Goal: Information Seeking & Learning: Learn about a topic

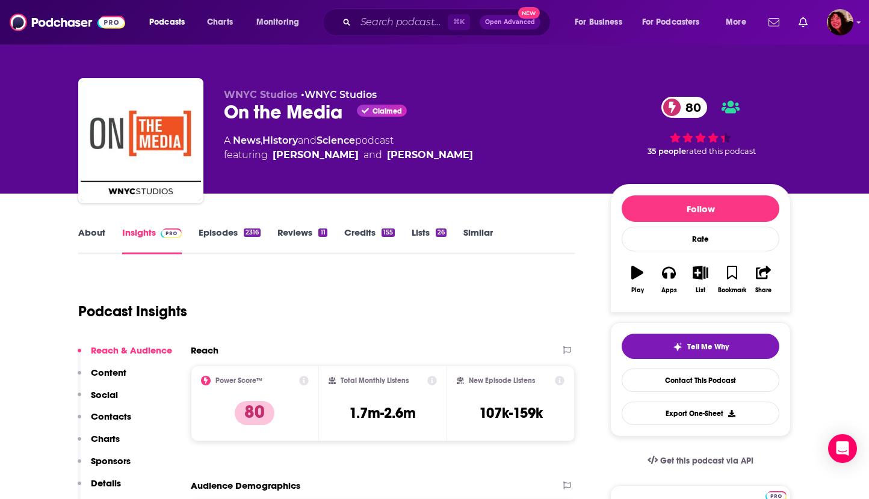
scroll to position [6, 0]
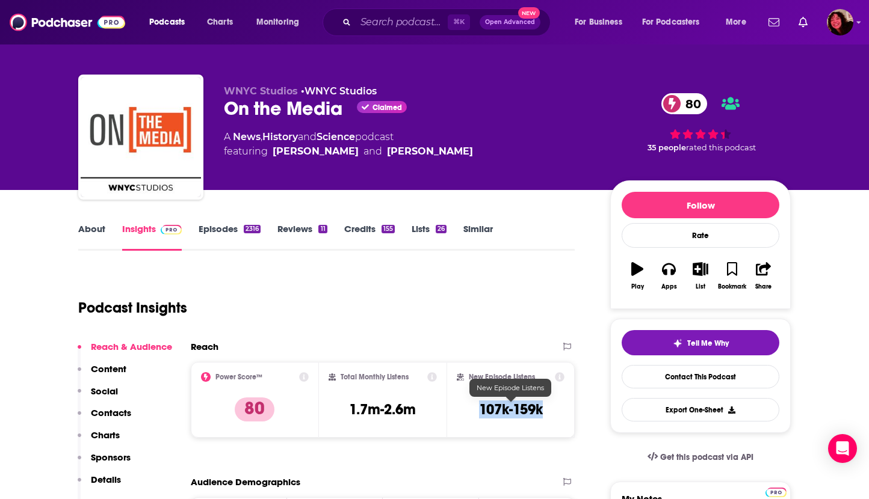
drag, startPoint x: 479, startPoint y: 406, endPoint x: 544, endPoint y: 407, distance: 65.0
click at [544, 407] on div "New Episode Listens 107k-159k" at bounding box center [511, 399] width 108 height 55
copy h3 "107k-159k"
click at [371, 25] on input "Search podcasts, credits, & more..." at bounding box center [402, 22] width 92 height 19
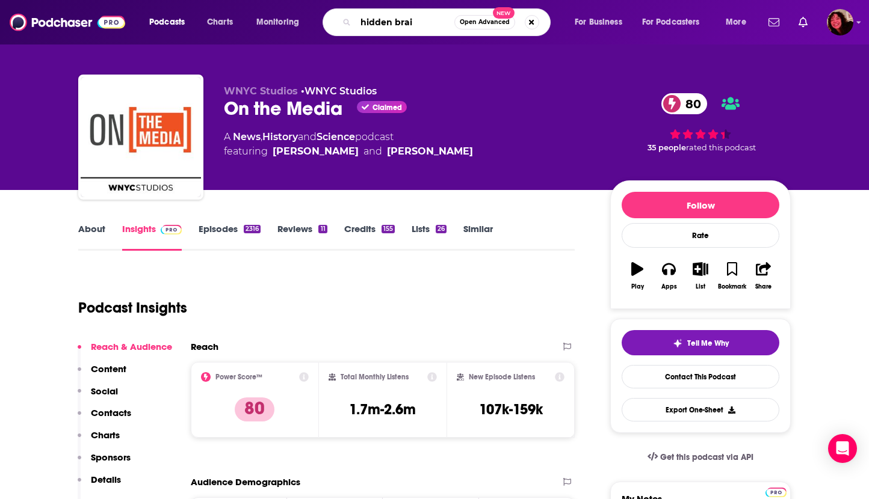
type input "hidden brain"
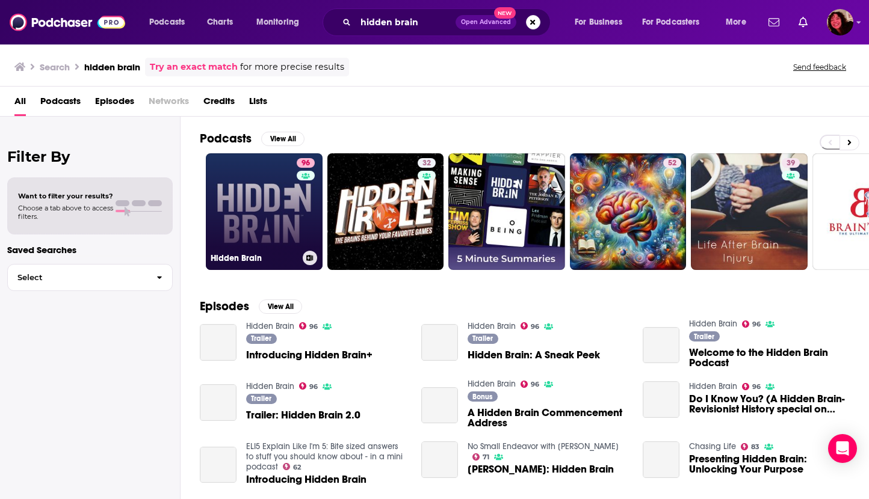
click at [265, 188] on link "96 Hidden Brain" at bounding box center [264, 211] width 117 height 117
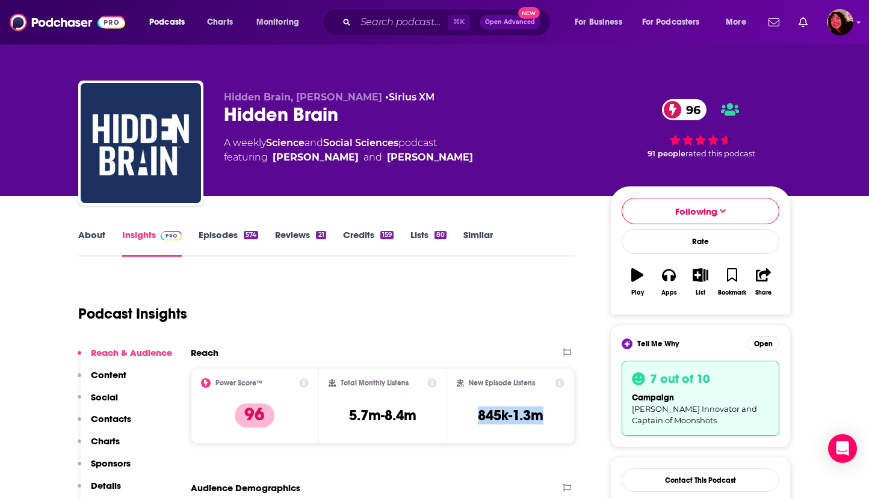
drag, startPoint x: 475, startPoint y: 417, endPoint x: 549, endPoint y: 416, distance: 74.0
click at [549, 417] on div "New Episode Listens 845k-1.3m" at bounding box center [511, 405] width 108 height 55
copy h3 "845k-1.3m"
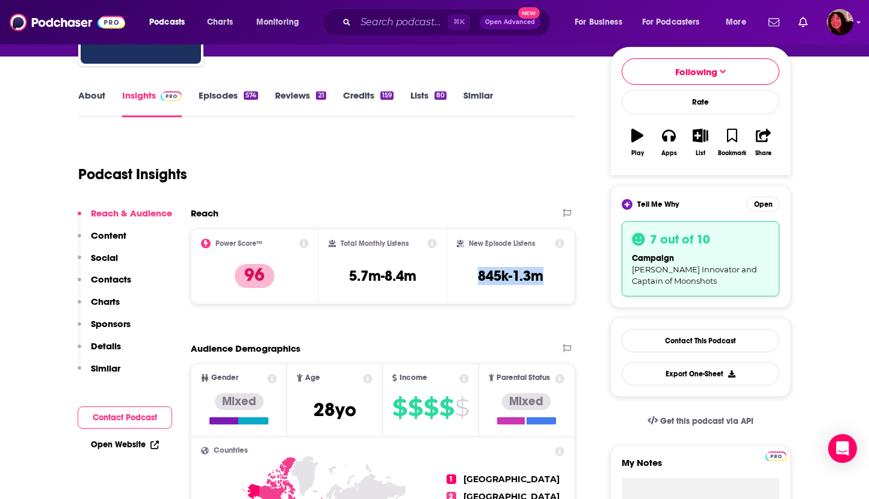
scroll to position [140, 0]
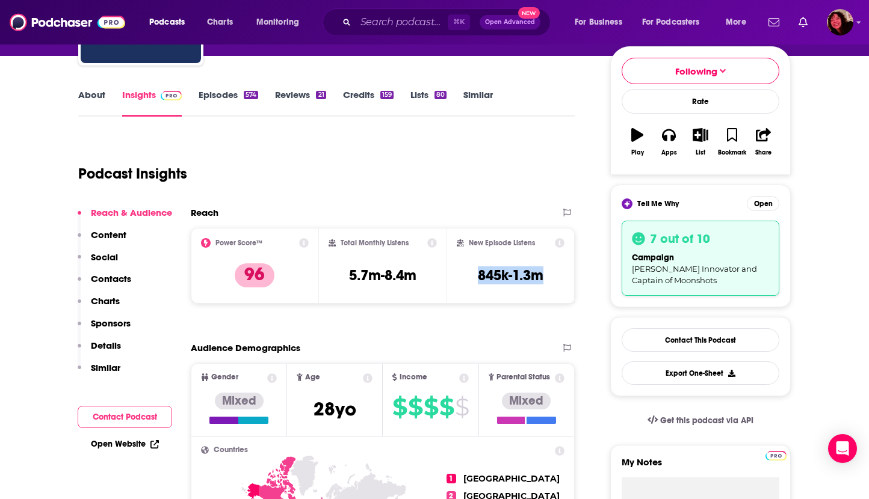
click at [97, 440] on link "Open Website" at bounding box center [125, 444] width 68 height 10
click at [387, 22] on input "Search podcasts, credits, & more..." at bounding box center [402, 22] width 92 height 19
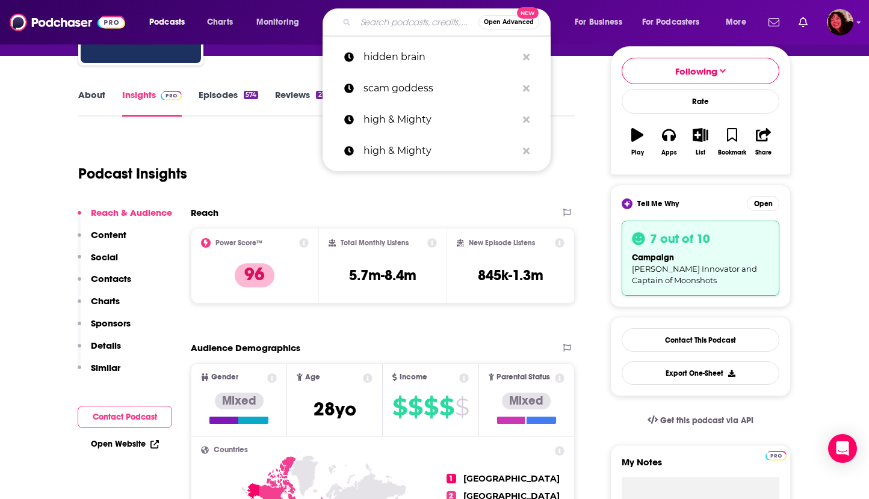
paste input "American Fever Dream"
type input "American Fever Dream"
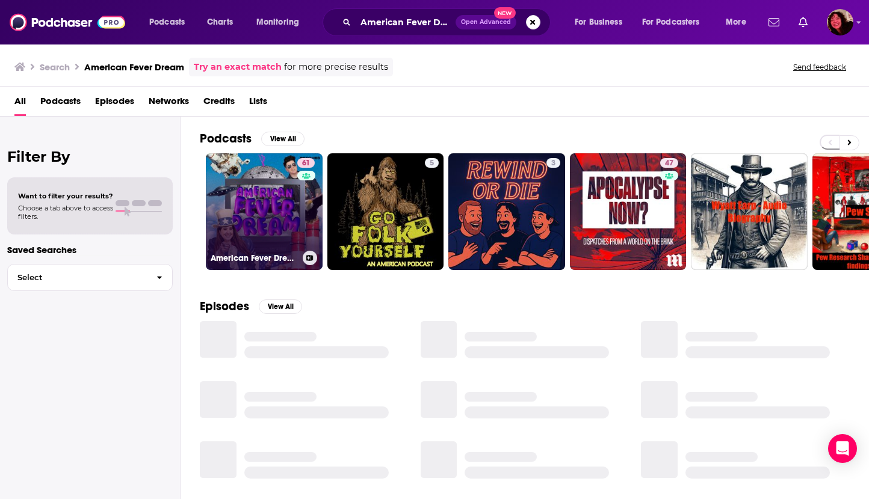
click at [248, 199] on link "61 American Fever Dream" at bounding box center [264, 211] width 117 height 117
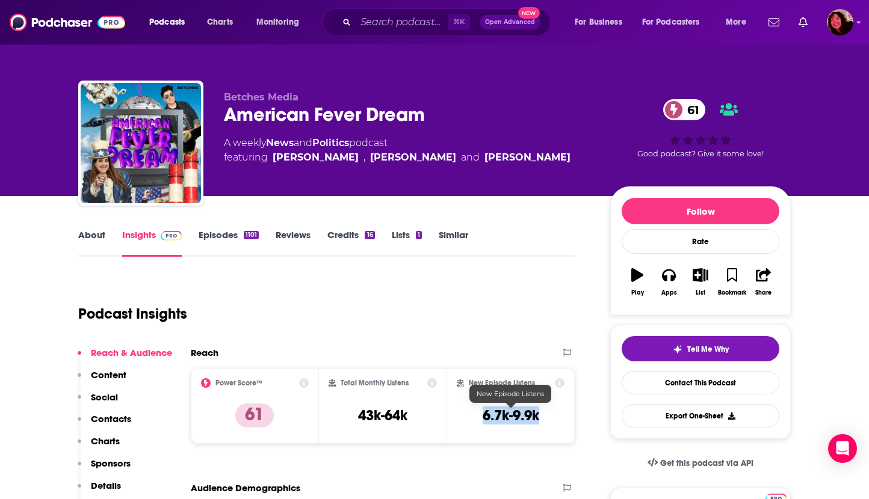
drag, startPoint x: 474, startPoint y: 415, endPoint x: 538, endPoint y: 419, distance: 63.9
click at [538, 419] on div "New Episode Listens 6.7k-9.9k" at bounding box center [511, 405] width 108 height 55
copy h3 "6.7k-9.9k"
click at [93, 237] on link "About" at bounding box center [91, 243] width 27 height 28
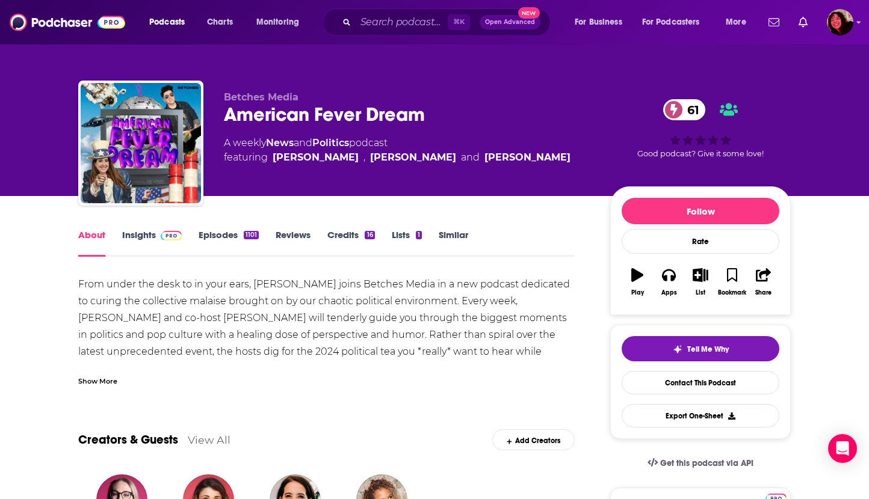
scroll to position [69, 0]
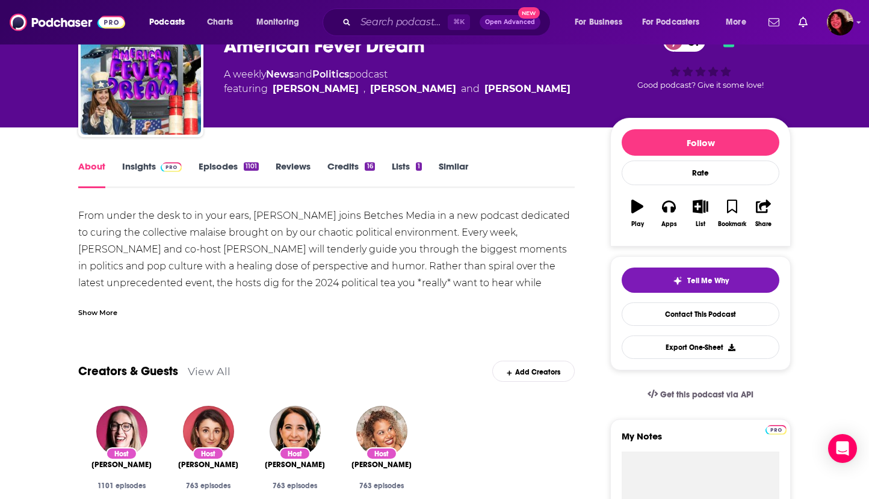
click at [96, 314] on div "Show More" at bounding box center [97, 311] width 39 height 11
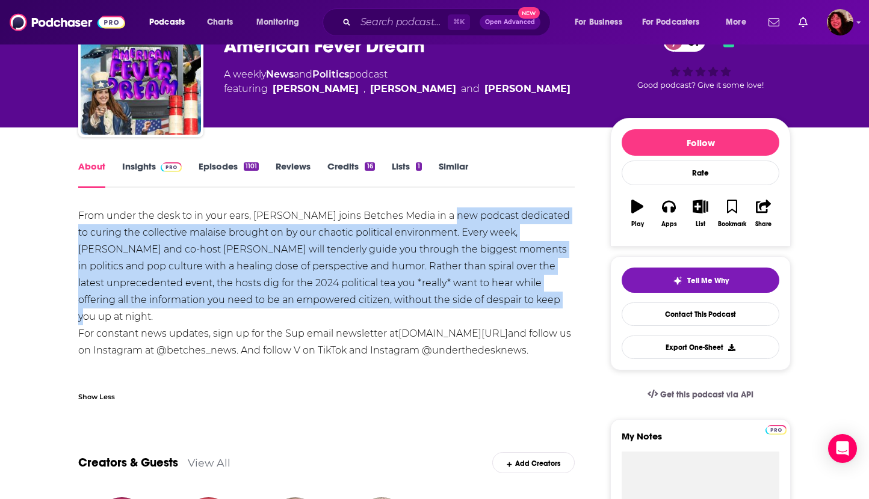
drag, startPoint x: 443, startPoint y: 215, endPoint x: 492, endPoint y: 296, distance: 94.7
click at [492, 296] on div "From under the desk to in your ears, V. Spehar joins Betches Media in a new pod…" at bounding box center [326, 300] width 496 height 185
copy div "podcast dedicated to curing the collective malaise brought on by our chaotic po…"
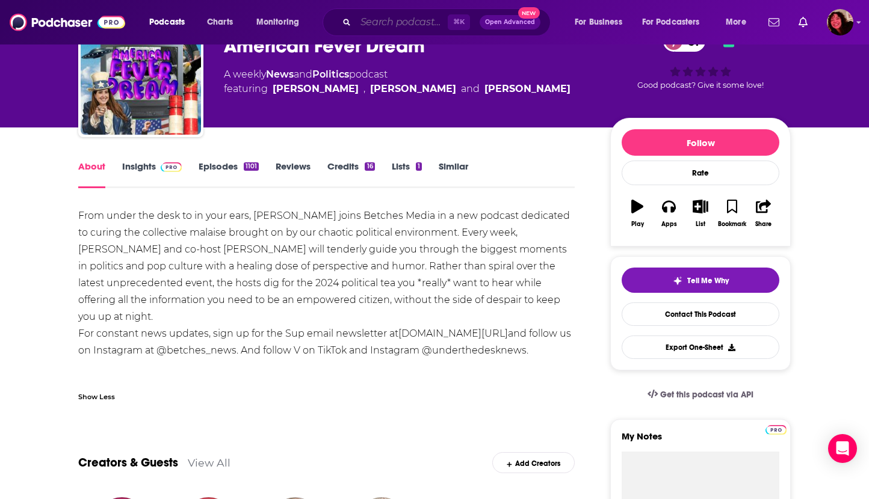
click at [400, 25] on input "Search podcasts, credits, & more..." at bounding box center [402, 22] width 92 height 19
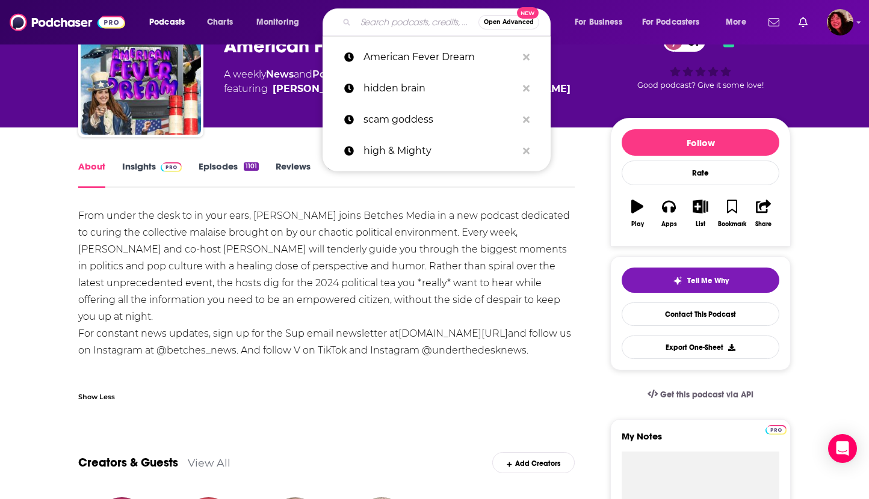
paste input "Death Sex and Money"
type input "Death Sex and Money"
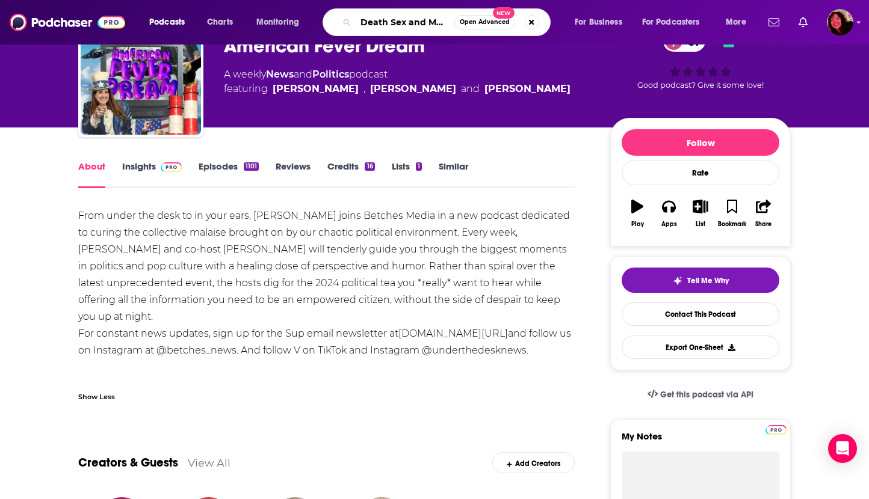
scroll to position [0, 8]
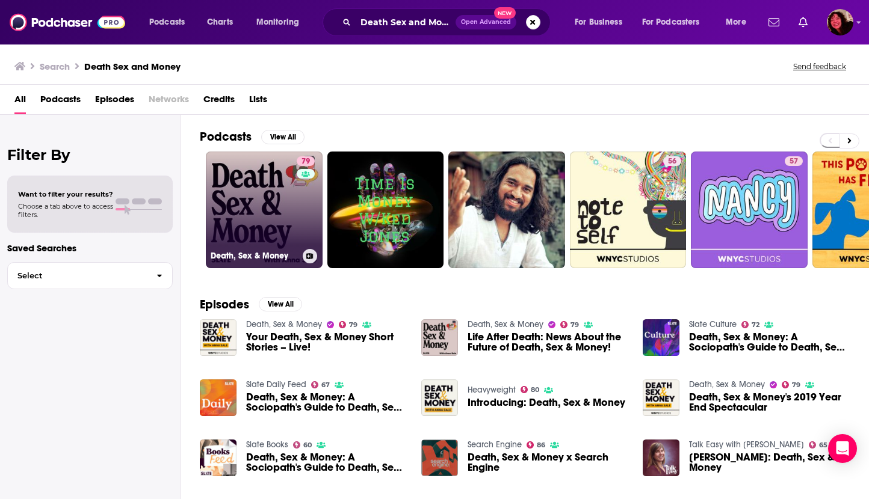
click at [247, 183] on link "79 Death, Sex & Money" at bounding box center [264, 210] width 117 height 117
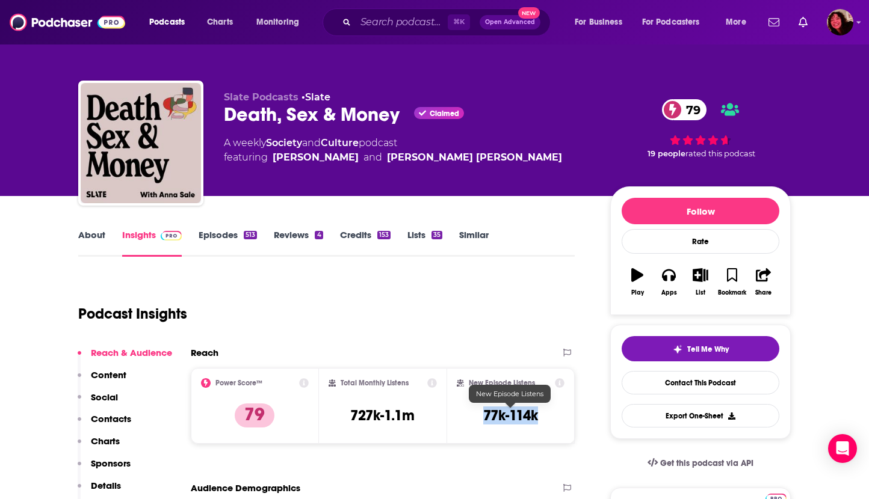
drag, startPoint x: 480, startPoint y: 412, endPoint x: 538, endPoint y: 416, distance: 57.9
click at [538, 416] on div "New Episode Listens 77k-114k" at bounding box center [511, 405] width 108 height 55
copy h3 "77k-114k"
click at [395, 20] on input "Search podcasts, credits, & more..." at bounding box center [402, 22] width 92 height 19
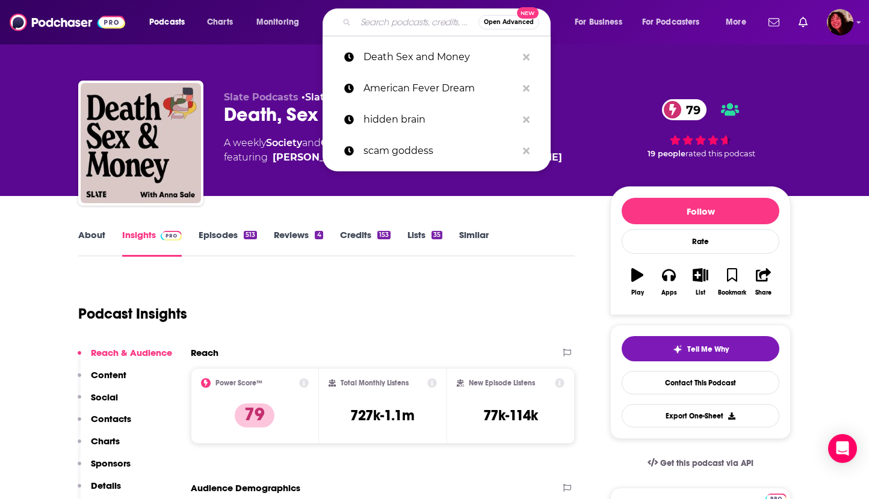
paste input "Fresh Air"
type input "Fresh Air"
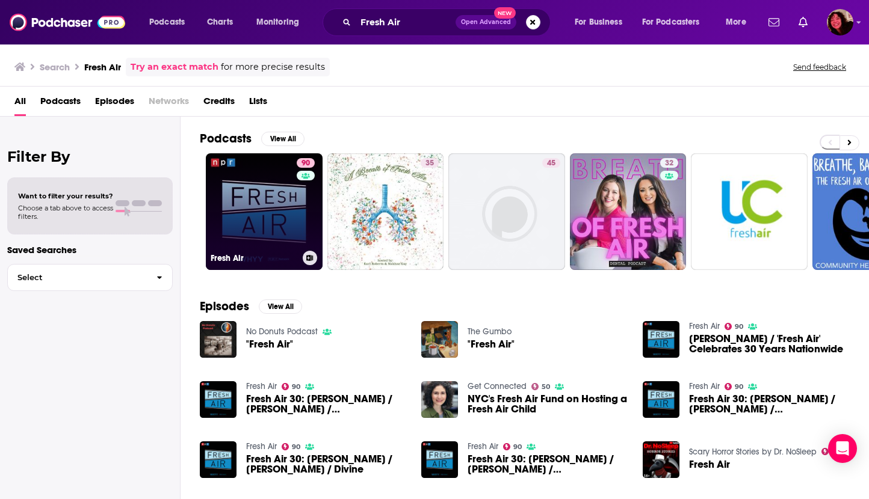
click at [255, 201] on link "90 Fresh Air" at bounding box center [264, 211] width 117 height 117
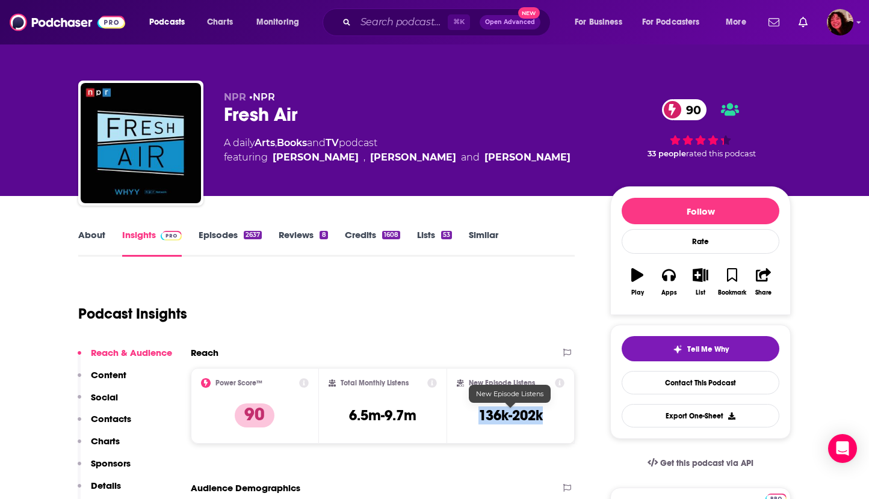
drag, startPoint x: 475, startPoint y: 413, endPoint x: 549, endPoint y: 413, distance: 74.0
click at [549, 413] on div "New Episode Listens 136k-202k" at bounding box center [511, 405] width 108 height 55
copy h3 "136k-202k"
click at [378, 25] on input "Search podcasts, credits, & more..." at bounding box center [402, 22] width 92 height 19
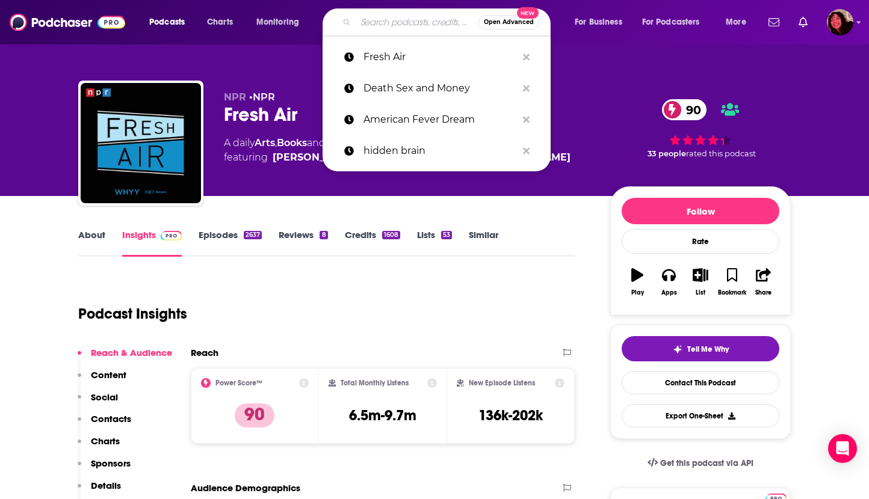
paste input "All Things Considered"
type input "All Things Considered"
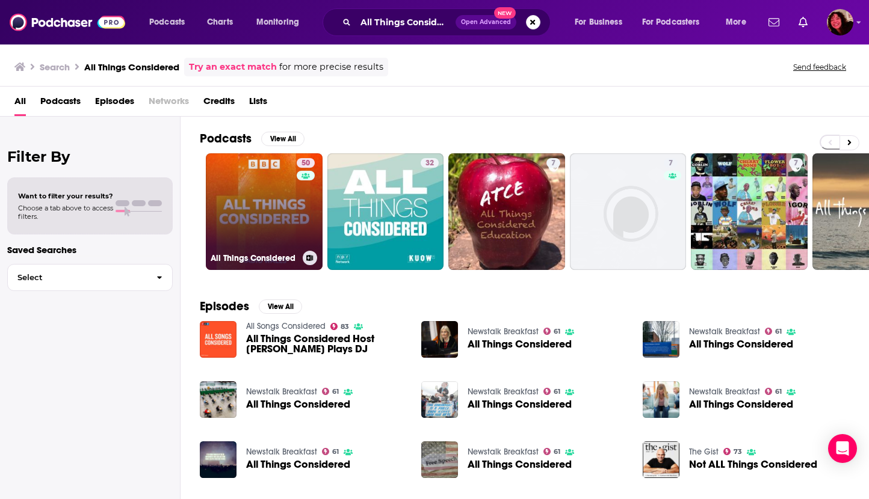
click at [267, 194] on link "50 All Things Considered" at bounding box center [264, 211] width 117 height 117
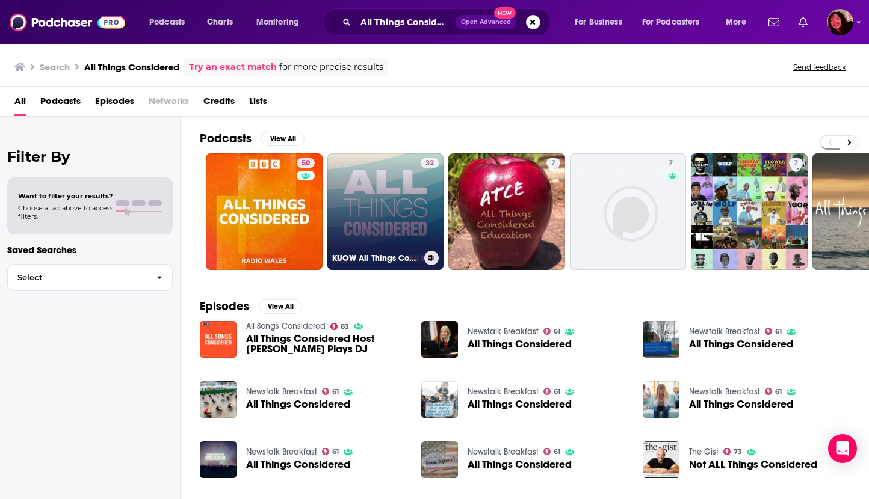
click at [369, 168] on link "32 KUOW All Things Considered" at bounding box center [385, 211] width 117 height 117
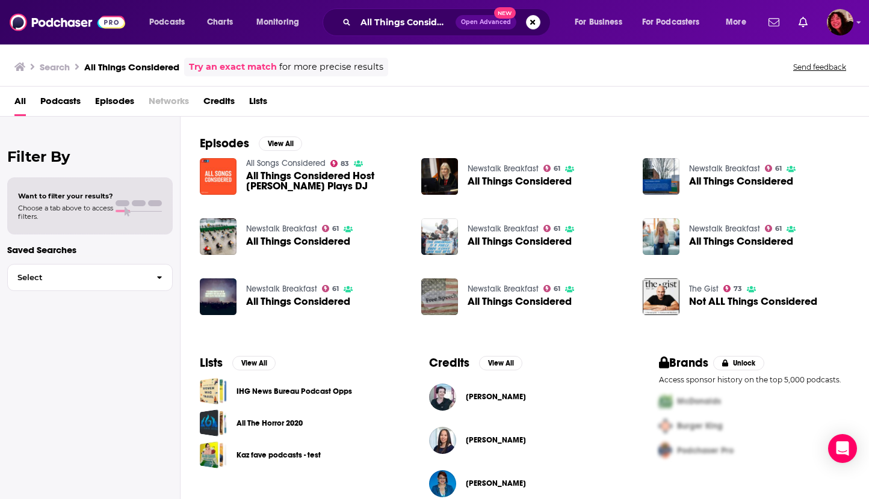
scroll to position [179, 0]
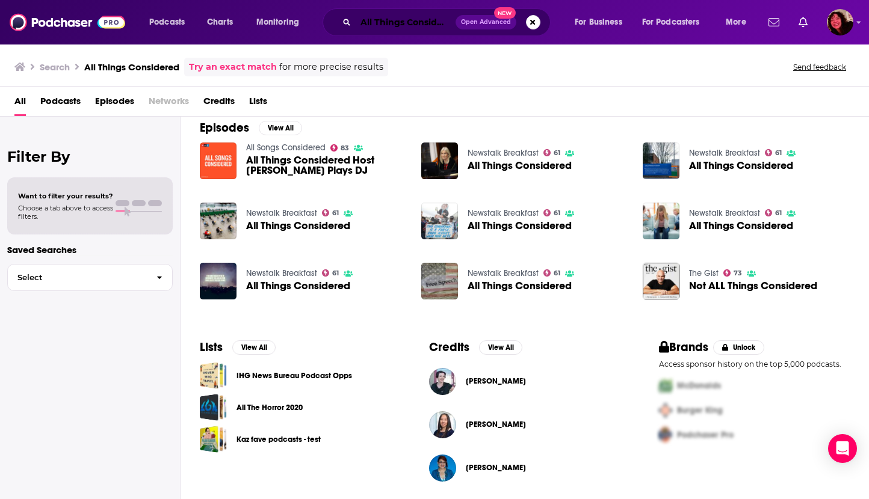
click at [369, 24] on input "All Things Considered" at bounding box center [406, 22] width 100 height 19
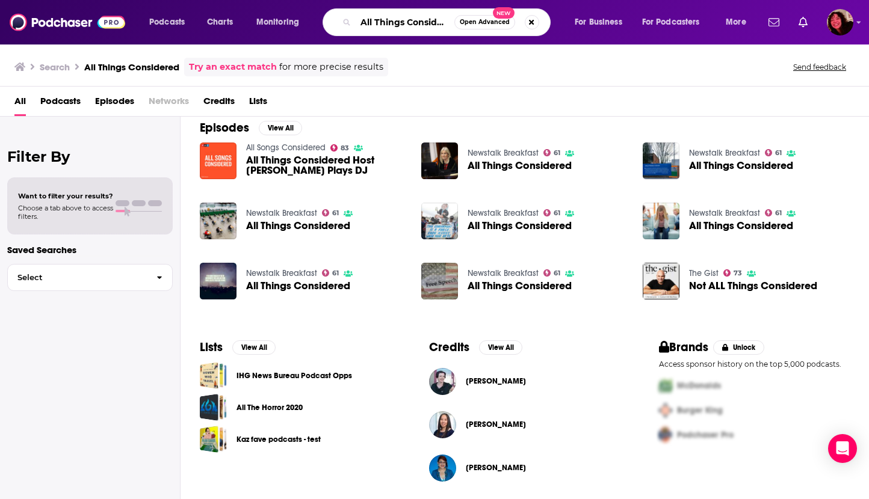
paste input "Finally! A Show"
type input "Finally! A Show"
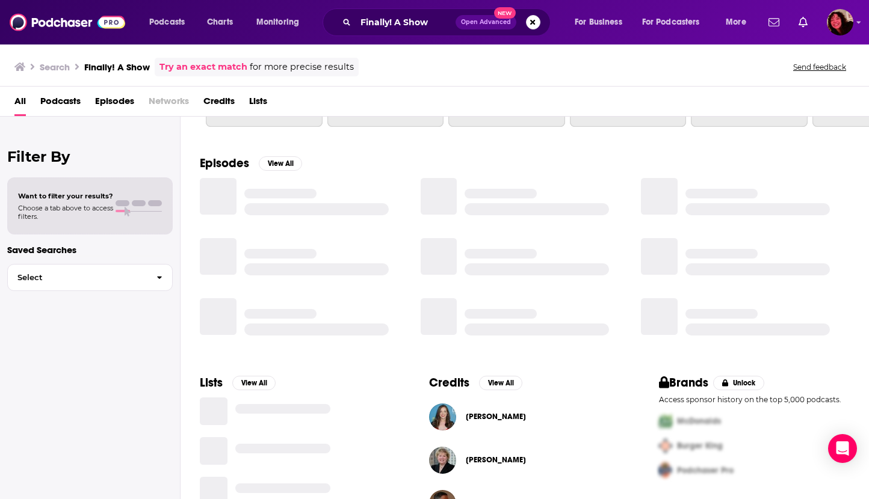
scroll to position [179, 0]
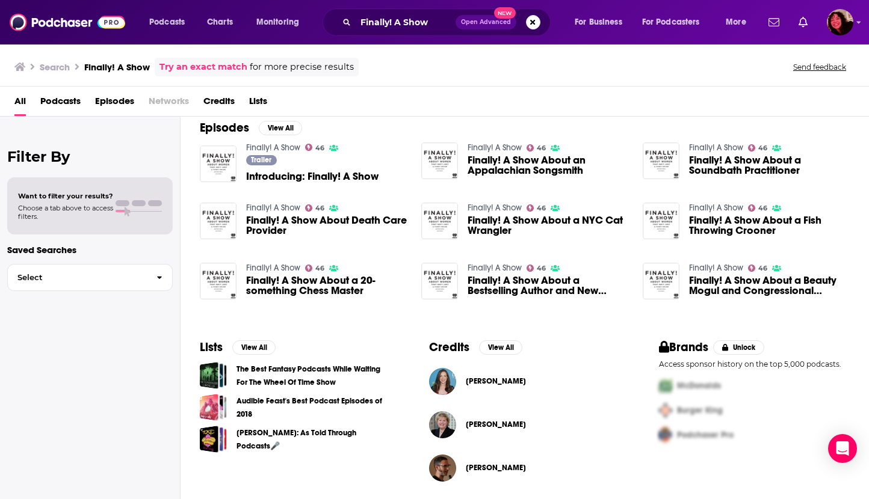
click at [284, 182] on div "Trailer Introducing: Finally! A Show" at bounding box center [312, 170] width 132 height 30
click at [286, 174] on span "Introducing: Finally! A Show" at bounding box center [312, 176] width 132 height 10
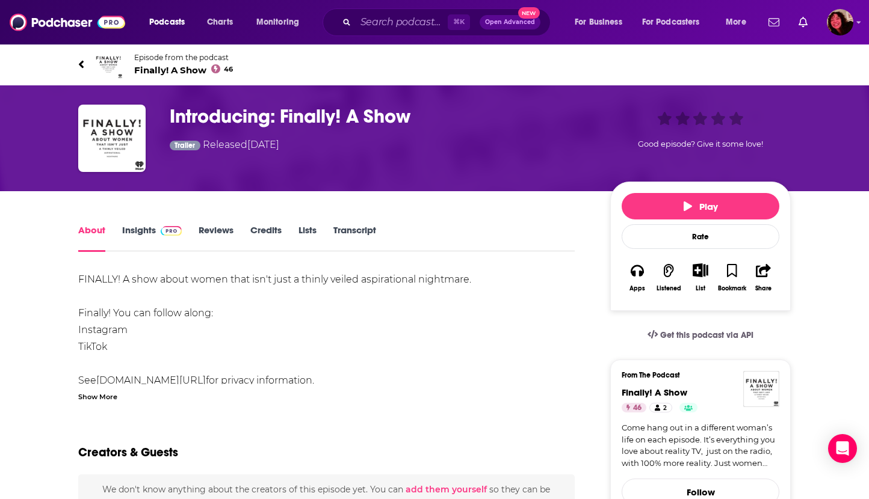
click at [274, 119] on h1 "Introducing: Finally! A Show" at bounding box center [380, 116] width 421 height 23
click at [150, 70] on span "Finally! A Show 46" at bounding box center [183, 69] width 99 height 11
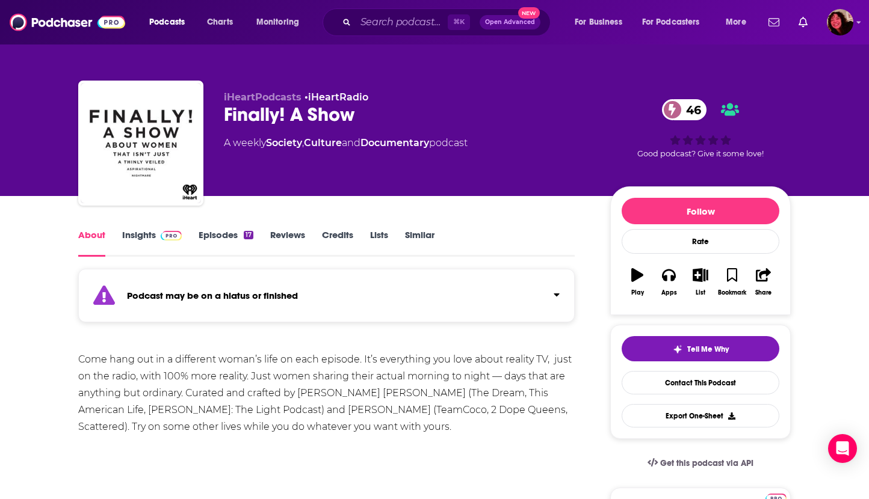
click at [279, 116] on div "Finally! A Show 46" at bounding box center [407, 114] width 367 height 23
click at [140, 234] on link "Insights" at bounding box center [152, 243] width 60 height 28
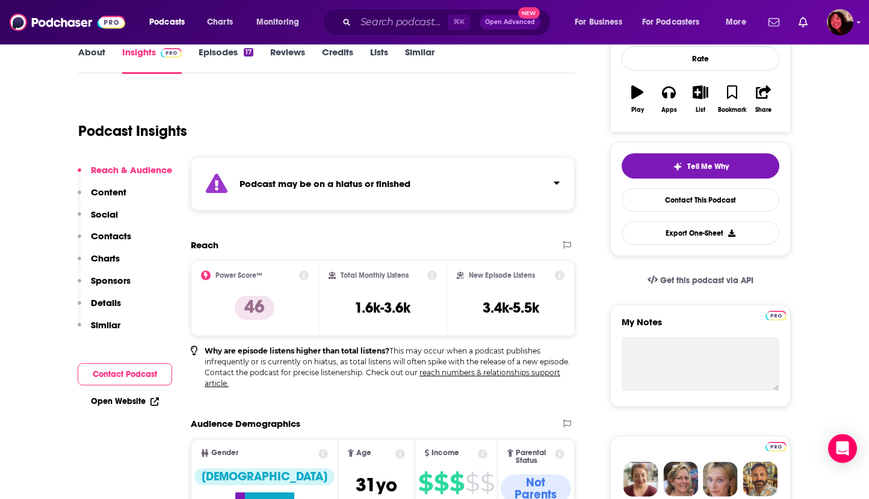
scroll to position [205, 0]
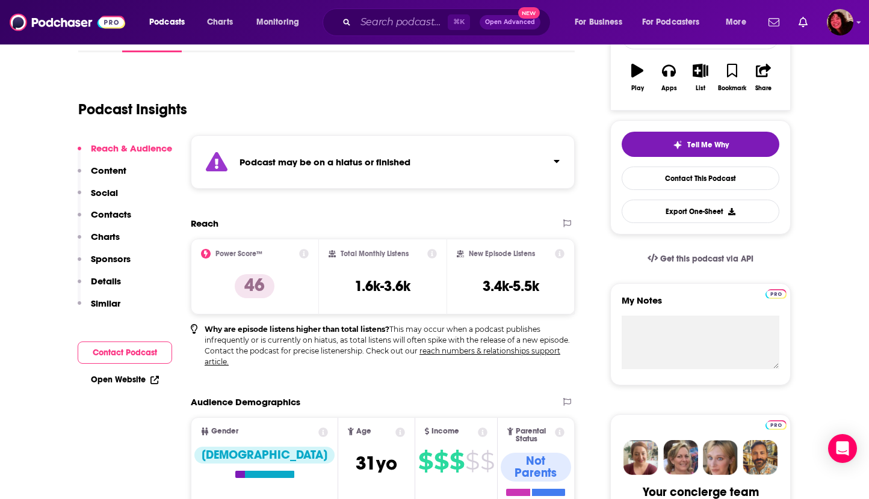
click at [96, 376] on link "Open Website" at bounding box center [125, 380] width 68 height 10
click at [410, 20] on input "Search podcasts, credits, & more..." at bounding box center [402, 22] width 92 height 19
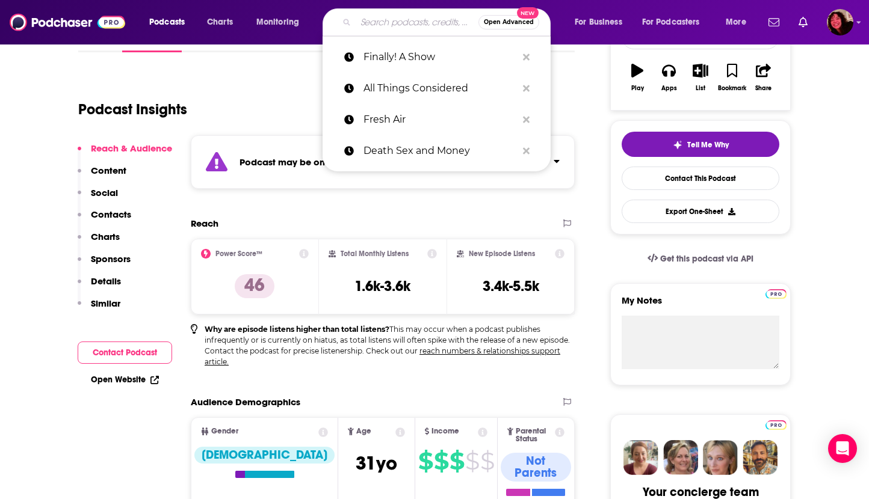
paste input "Powerful Ladies"
type input "Powerful Ladies"
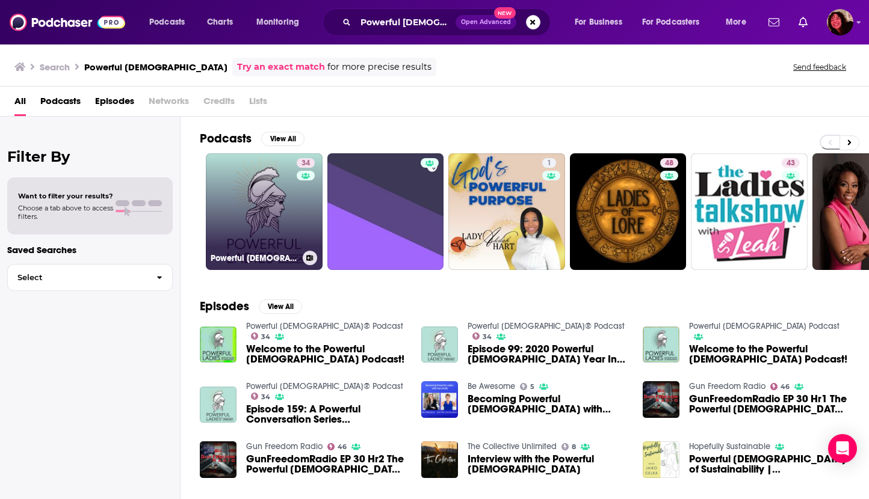
click at [242, 203] on link "34 Powerful Ladies® Podcast" at bounding box center [264, 211] width 117 height 117
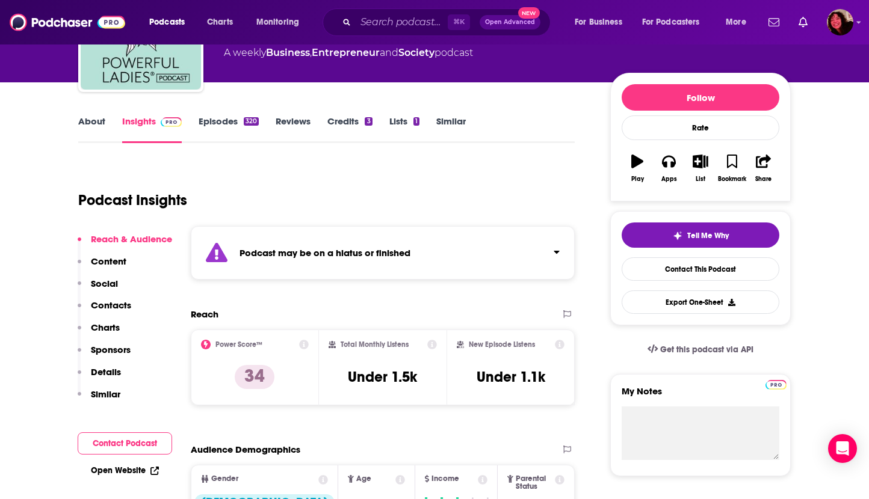
scroll to position [142, 0]
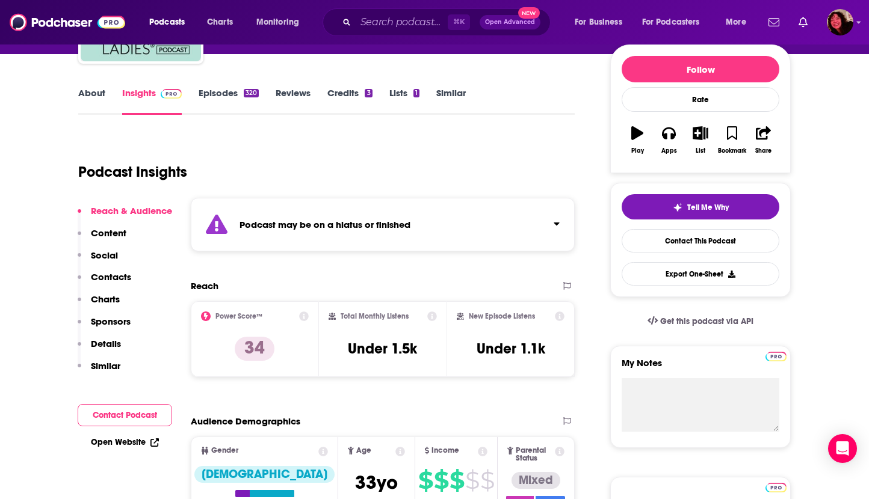
click at [103, 440] on link "Open Website" at bounding box center [125, 442] width 68 height 10
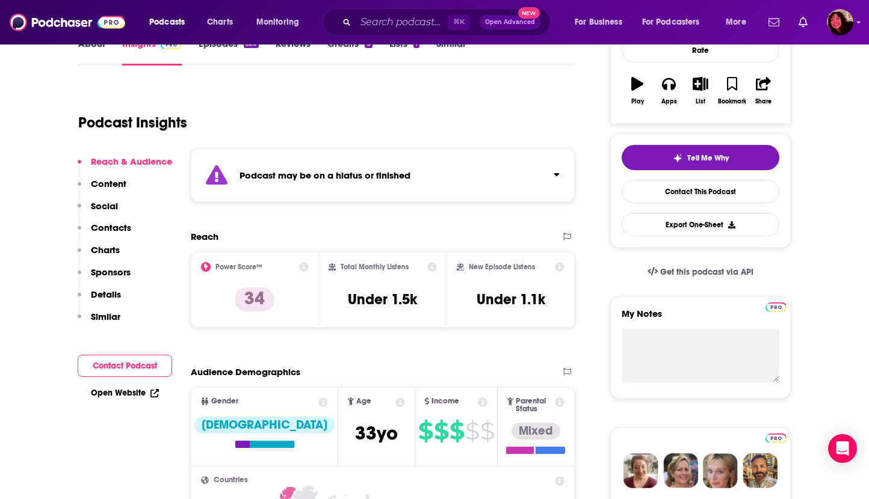
scroll to position [203, 0]
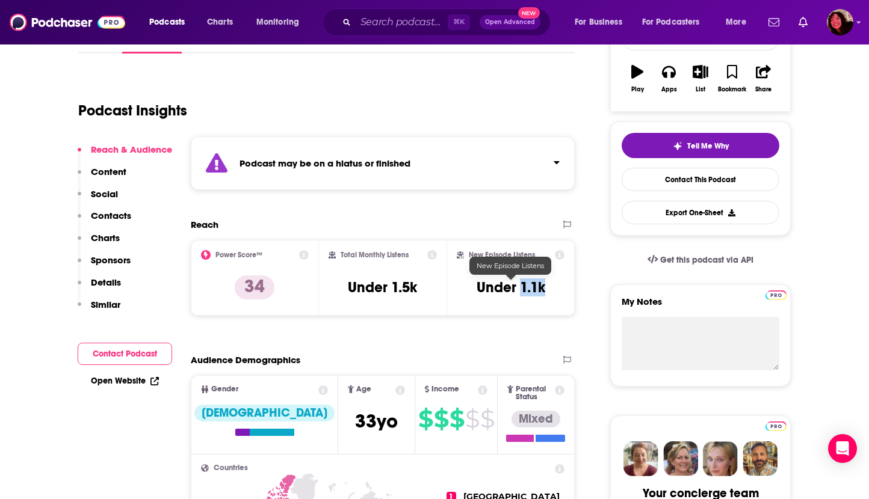
drag, startPoint x: 522, startPoint y: 289, endPoint x: 542, endPoint y: 291, distance: 20.5
click at [542, 291] on h3 "Under 1.1k" at bounding box center [511, 288] width 69 height 18
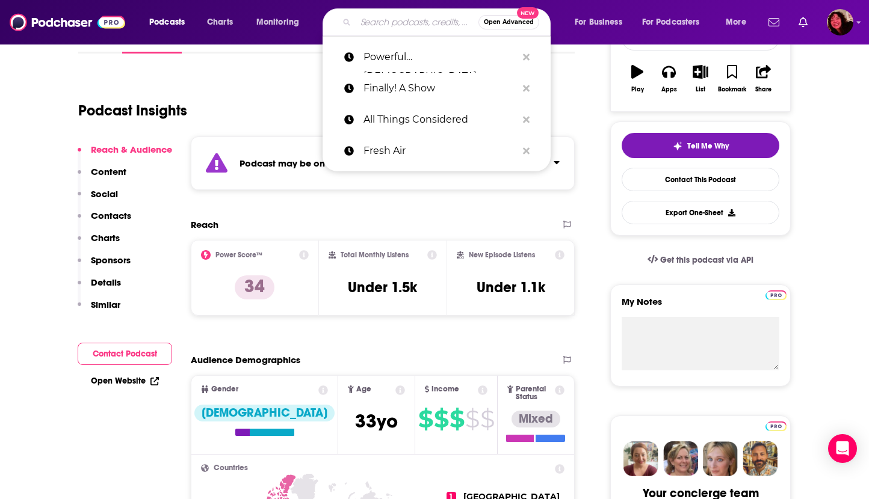
click at [397, 22] on input "Search podcasts, credits, & more..." at bounding box center [417, 22] width 123 height 19
paste input "The Guilty Feminist"
type input "The Guilty Feminist"
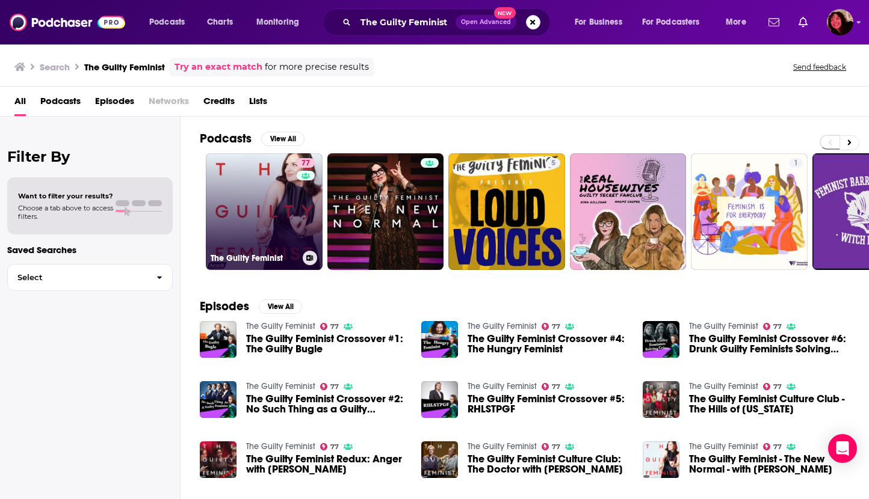
click at [247, 208] on link "77 The Guilty Feminist" at bounding box center [264, 211] width 117 height 117
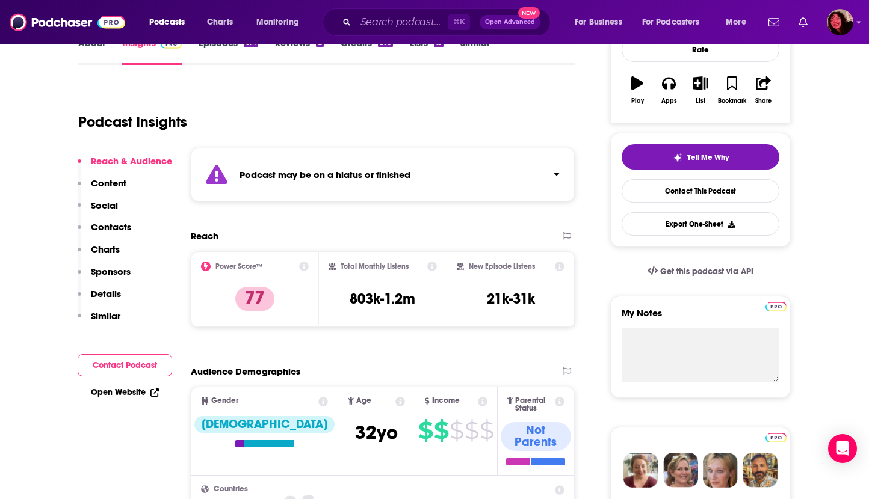
scroll to position [193, 0]
click at [133, 394] on link "Open Website" at bounding box center [125, 392] width 68 height 10
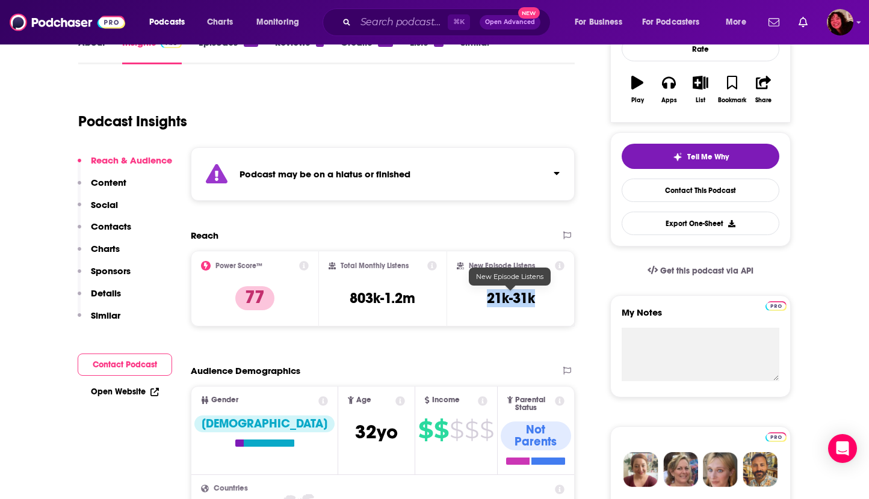
drag, startPoint x: 480, startPoint y: 298, endPoint x: 539, endPoint y: 298, distance: 59.0
click at [539, 298] on div "New Episode Listens 21k-31k" at bounding box center [511, 288] width 108 height 55
copy h3 "21k-31k"
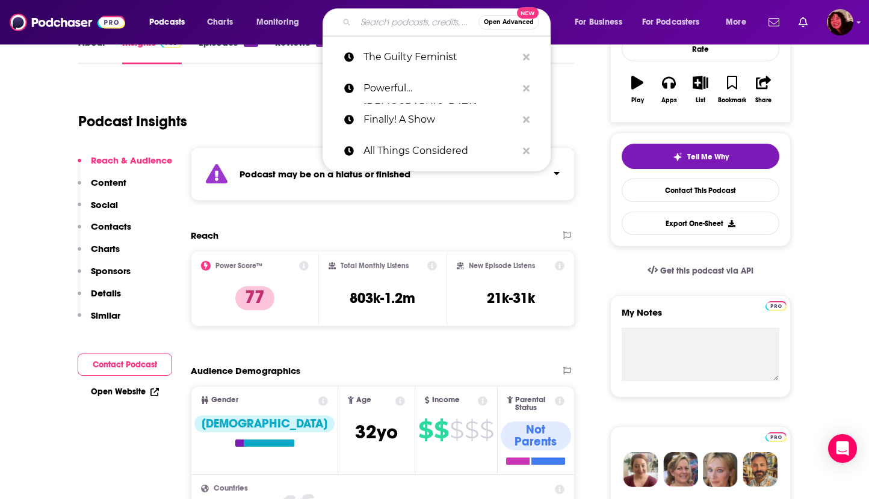
click at [409, 29] on input "Search podcasts, credits, & more..." at bounding box center [417, 22] width 123 height 19
paste input "Powerful Ladies"
type input "Powerful Ladies"
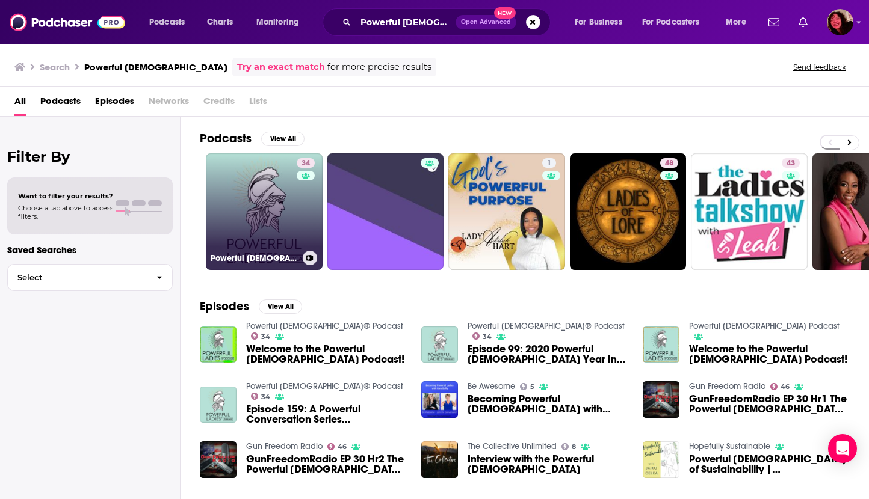
click at [253, 205] on link "34 Powerful Ladies® Podcast" at bounding box center [264, 211] width 117 height 117
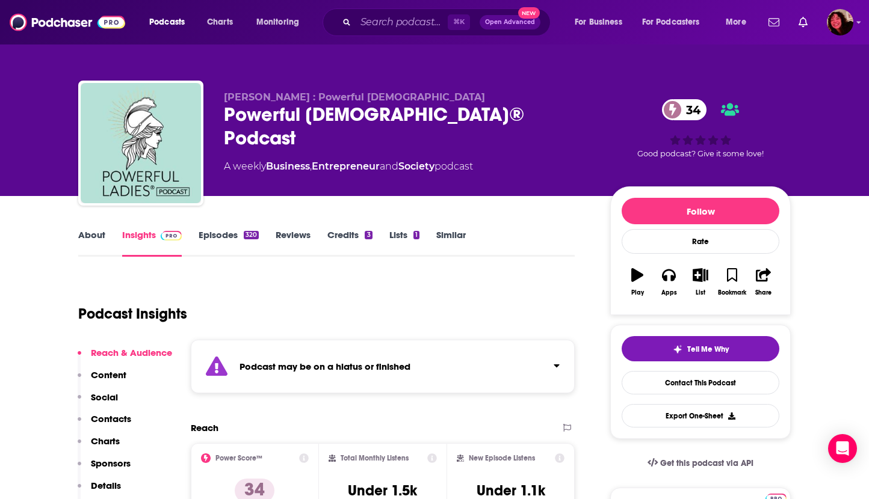
click at [84, 230] on link "About" at bounding box center [91, 243] width 27 height 28
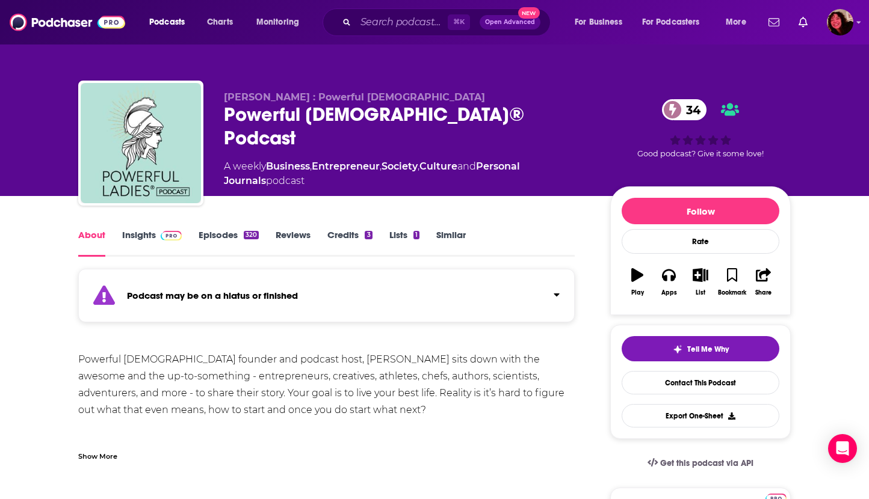
scroll to position [121, 0]
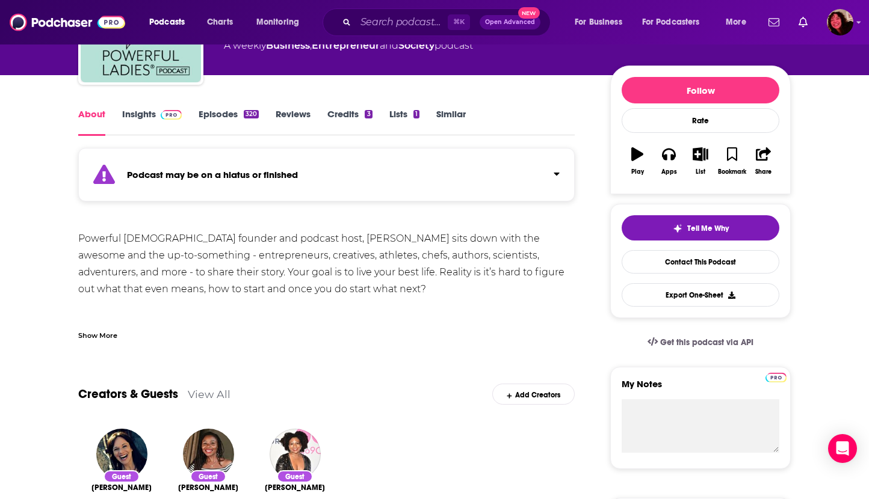
drag, startPoint x: 287, startPoint y: 236, endPoint x: 323, endPoint y: 284, distance: 60.2
click at [323, 284] on div "Powerful Ladies founder and podcast host, Kara Duffy sits down with the awesome…" at bounding box center [326, 365] width 496 height 270
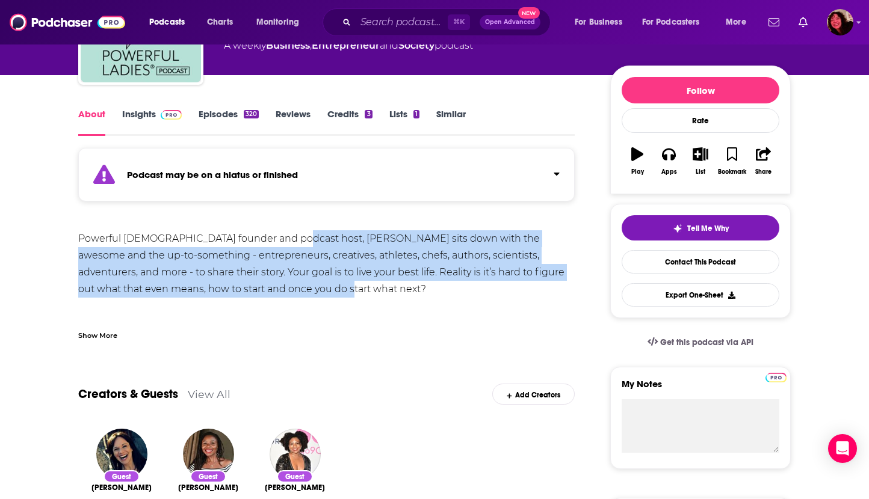
drag, startPoint x: 285, startPoint y: 239, endPoint x: 309, endPoint y: 294, distance: 60.4
click at [309, 294] on div "Powerful Ladies founder and podcast host, Kara Duffy sits down with the awesome…" at bounding box center [326, 365] width 496 height 270
copy div "Kara Duffy sits down with the awesome and the up-to-something - entrepreneurs, …"
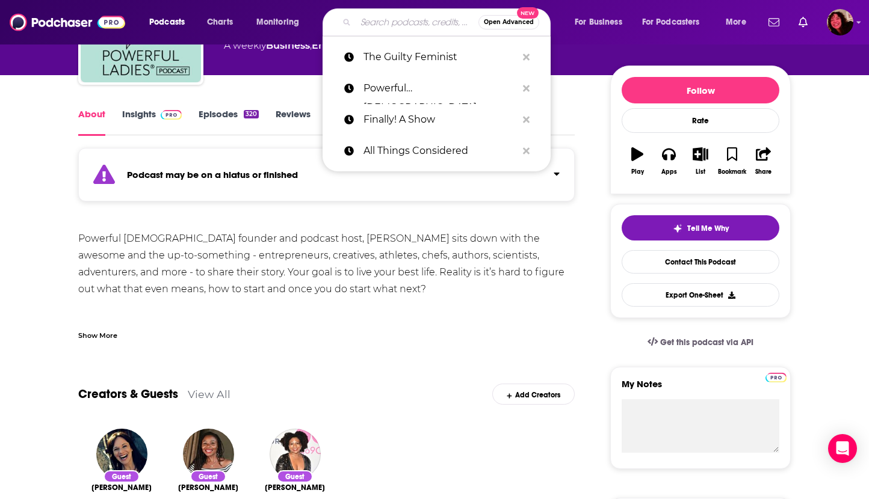
click at [377, 21] on input "Search podcasts, credits, & more..." at bounding box center [417, 22] width 123 height 19
paste input "Unladylike"
type input "Unladylike"
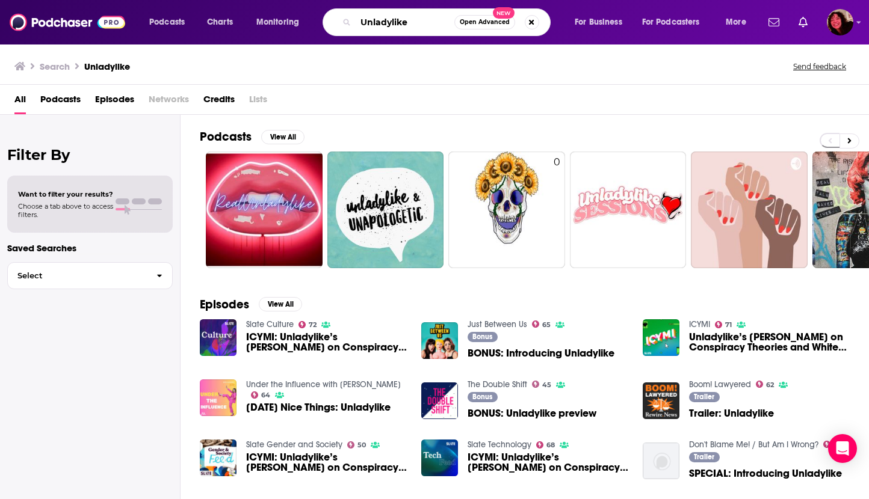
drag, startPoint x: 411, startPoint y: 22, endPoint x: 324, endPoint y: 20, distance: 87.3
click at [324, 20] on div "Unladylike Open Advanced New" at bounding box center [437, 22] width 228 height 28
paste input "Getting Even with Anita Hill"
type input "Getting Even with Anita Hill"
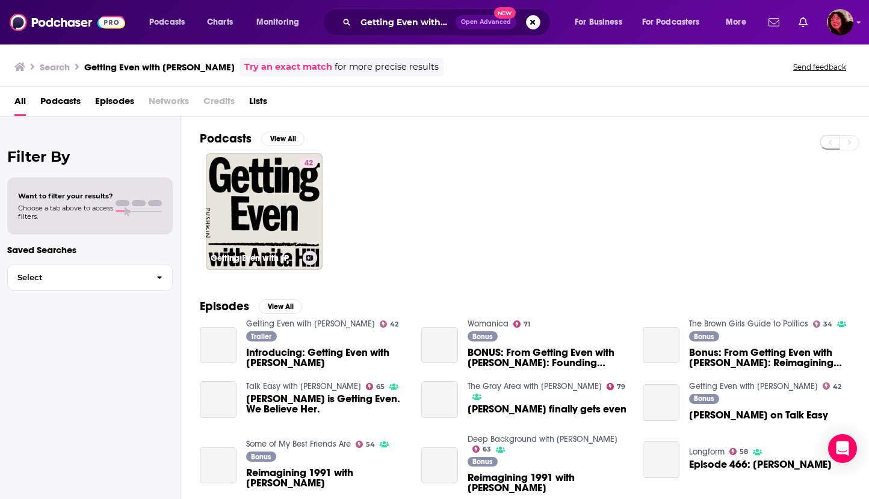
click at [285, 188] on link "42 Getting Even with Anita Hill" at bounding box center [264, 211] width 117 height 117
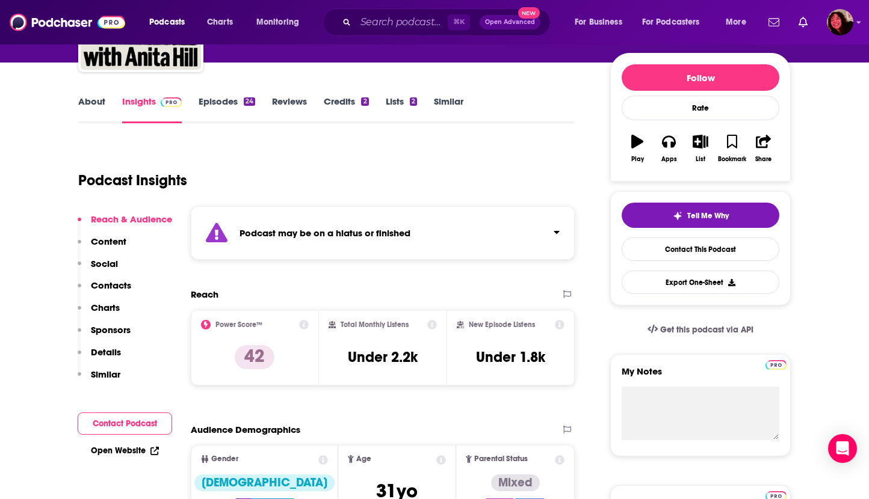
scroll to position [197, 0]
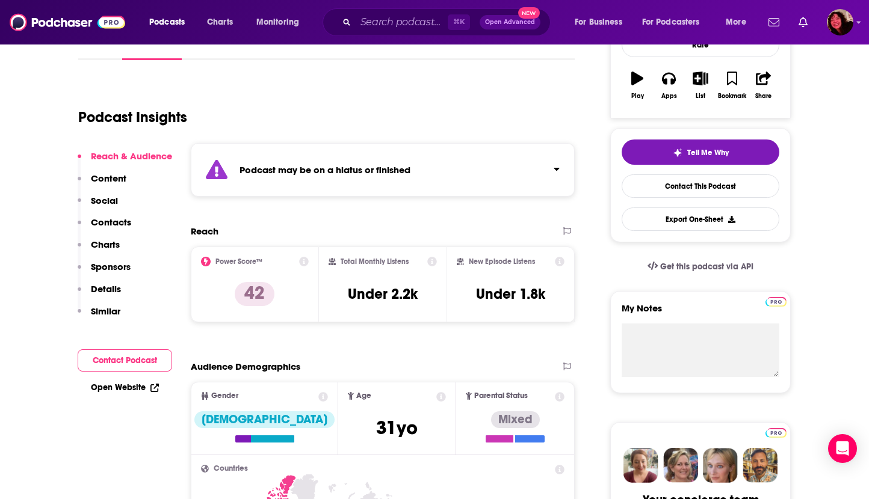
click at [128, 390] on link "Open Website" at bounding box center [125, 388] width 68 height 10
click at [377, 23] on input "Search podcasts, credits, & more..." at bounding box center [402, 22] width 92 height 19
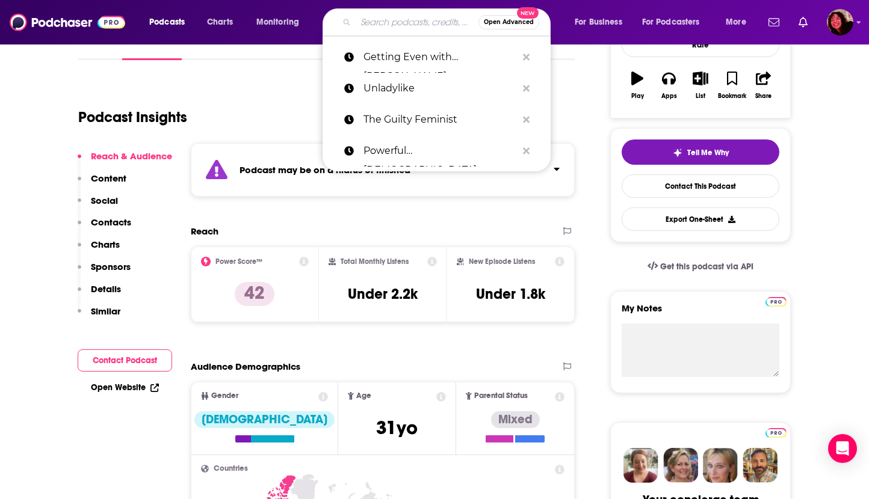
paste input "Small Doses with Amanda Seales"
type input "Small Doses with Amanda Seales"
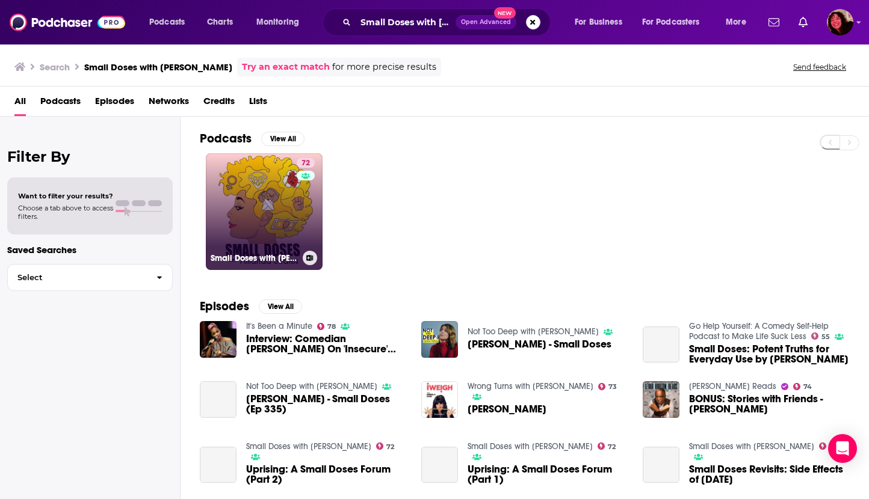
click at [265, 193] on link "72 Small Doses with Amanda Seales" at bounding box center [264, 211] width 117 height 117
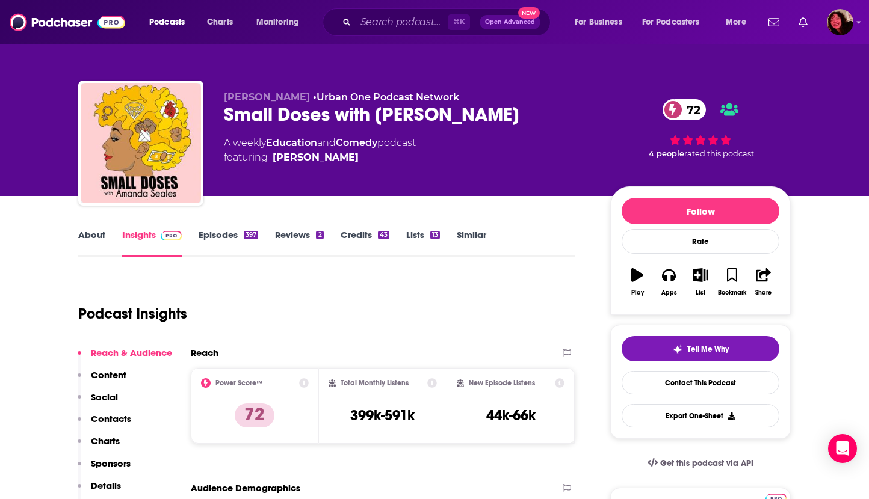
scroll to position [59, 0]
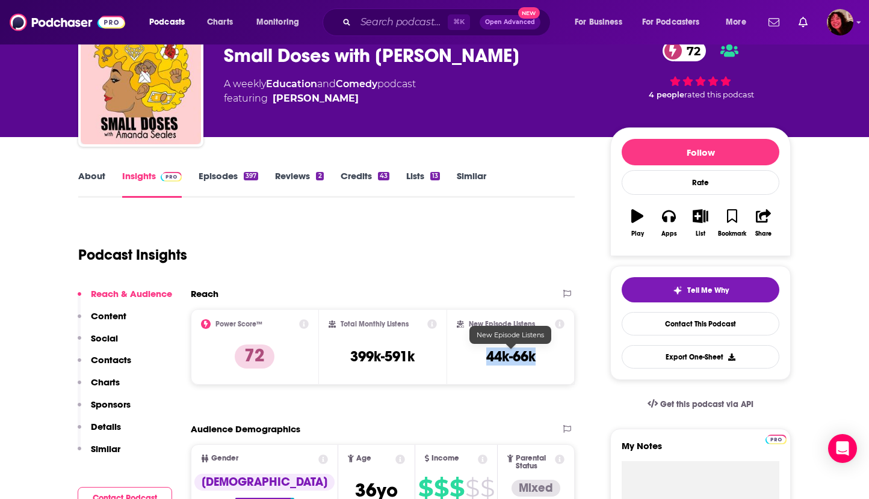
drag, startPoint x: 484, startPoint y: 356, endPoint x: 534, endPoint y: 359, distance: 49.4
click at [534, 359] on div "New Episode Listens 44k-66k" at bounding box center [511, 346] width 108 height 55
copy h3 "44k-66k"
click at [94, 173] on link "About" at bounding box center [91, 184] width 27 height 28
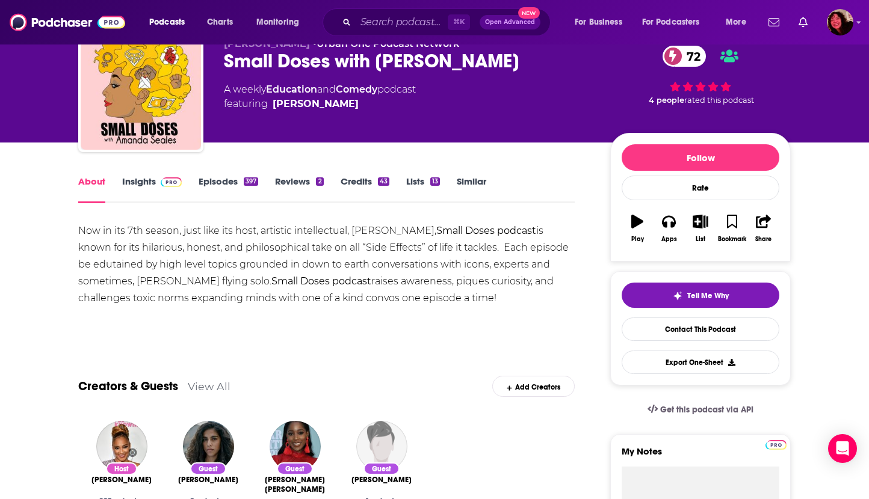
scroll to position [76, 0]
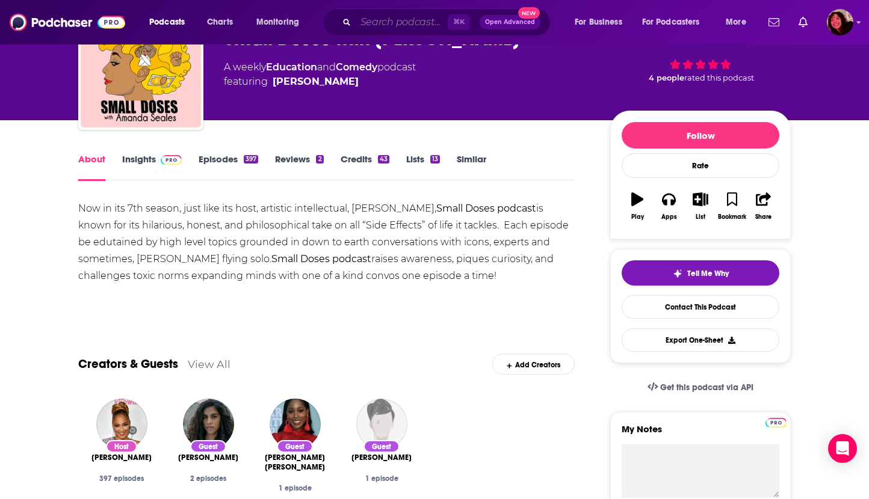
click at [395, 20] on input "Search podcasts, credits, & more..." at bounding box center [402, 22] width 92 height 19
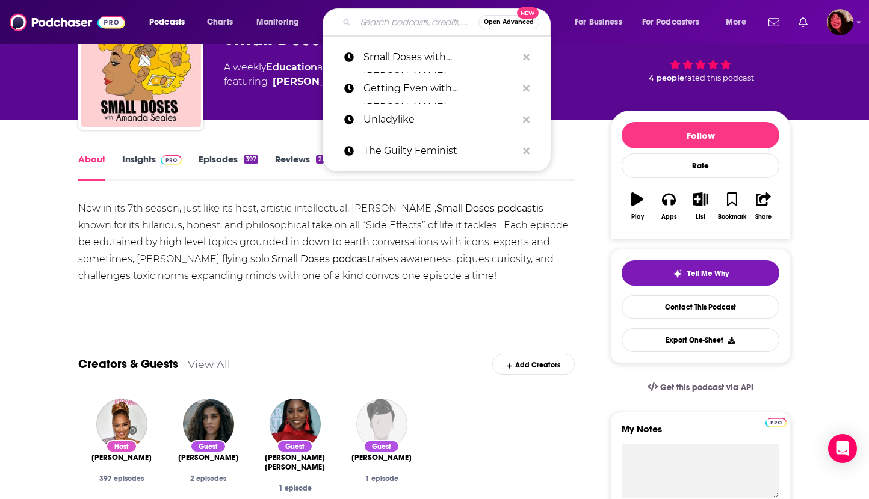
paste input "UnFuck Your Brain"
type input "UnFuck Your Brain"
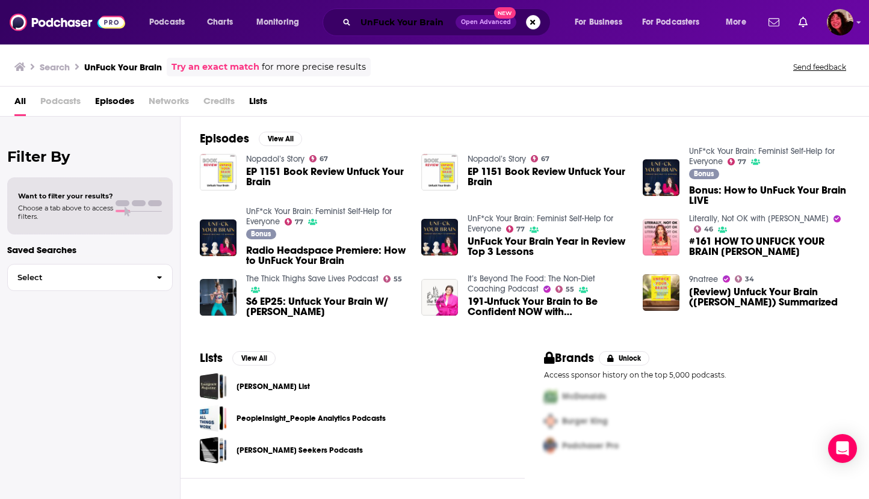
click at [382, 21] on input "UnFuck Your Brain" at bounding box center [406, 22] width 100 height 19
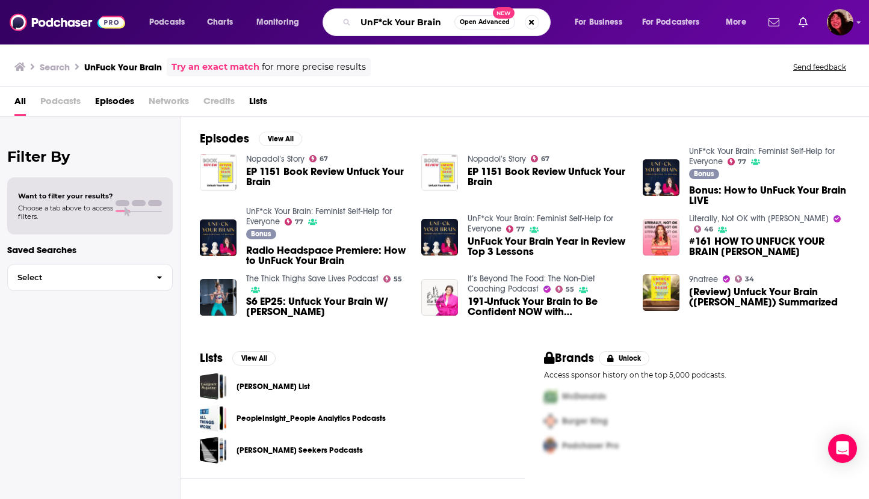
type input "UnF*ck Your Brain"
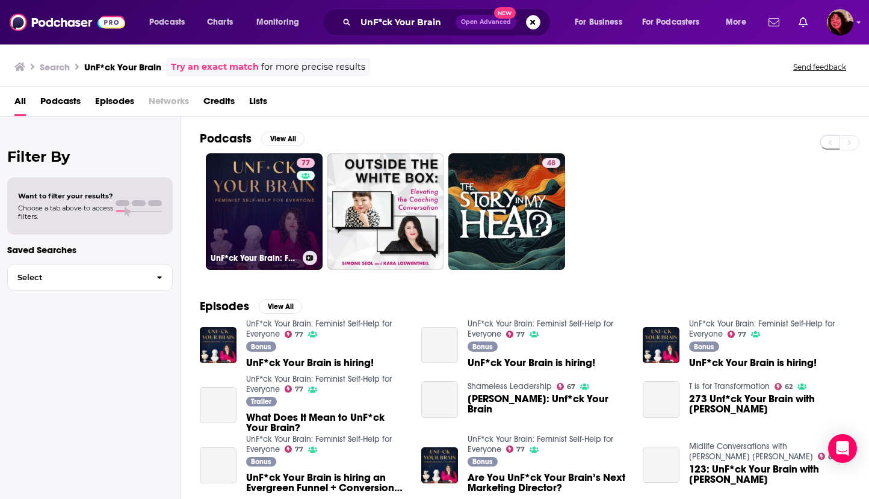
click at [253, 193] on link "77 UnF*ck Your Brain: Feminist Self-Help for Everyone" at bounding box center [264, 211] width 117 height 117
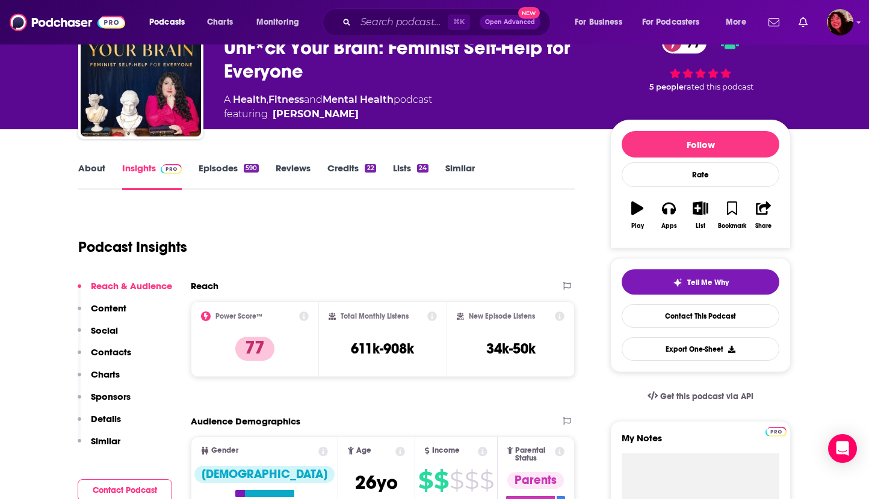
scroll to position [68, 0]
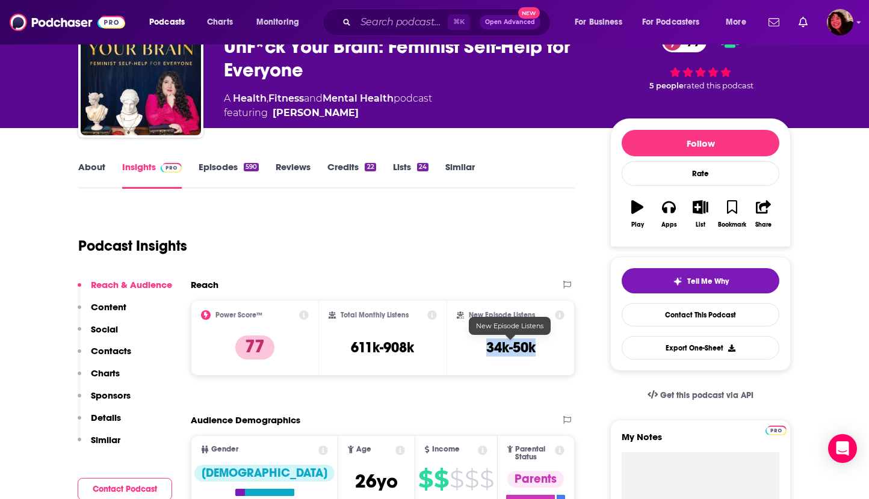
drag, startPoint x: 481, startPoint y: 344, endPoint x: 535, endPoint y: 345, distance: 53.6
click at [535, 345] on div "New Episode Listens 34k-50k" at bounding box center [511, 337] width 108 height 55
copy h3 "34k-50k"
click at [387, 25] on input "Search podcasts, credits, & more..." at bounding box center [402, 22] width 92 height 19
paste input "You're Not Getting Any Younger"
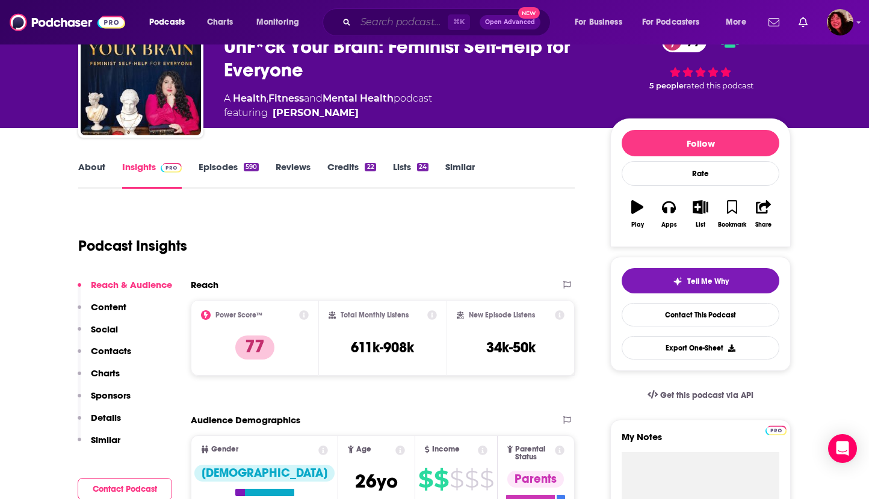
type input "You're Not Getting Any Younger"
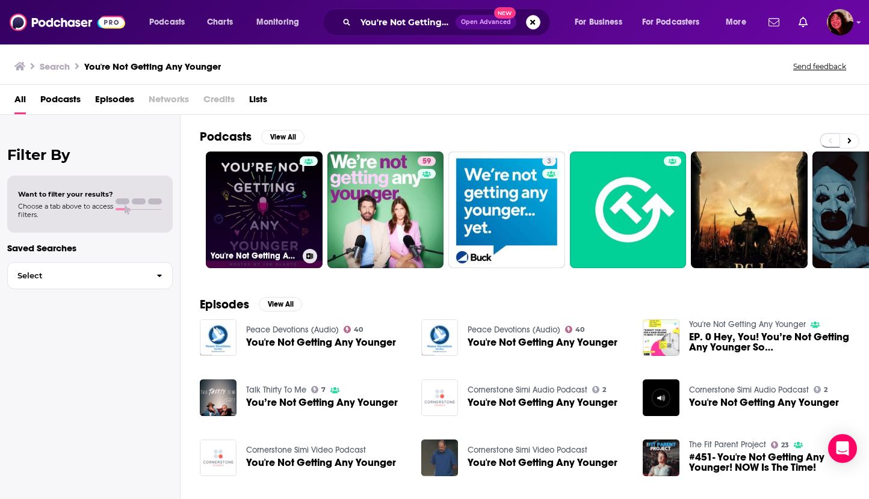
click at [235, 210] on link "You're Not Getting Any Younger" at bounding box center [264, 210] width 117 height 117
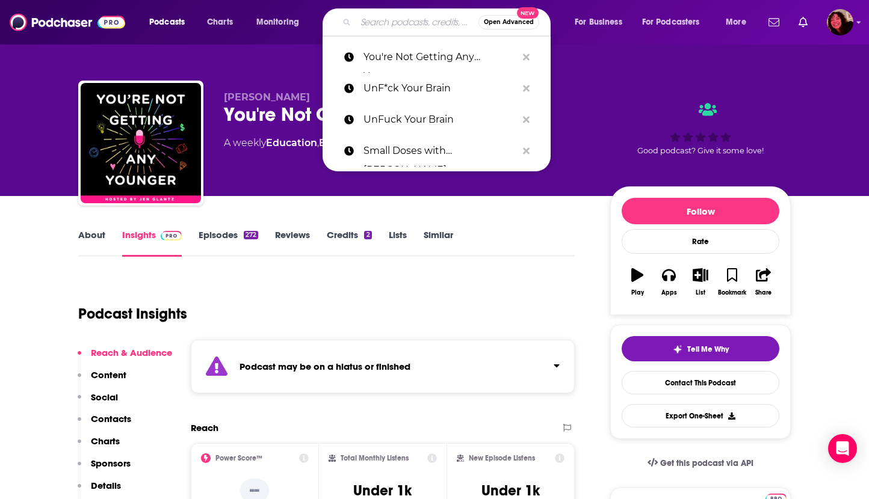
click at [371, 25] on input "Search podcasts, credits, & more..." at bounding box center [417, 22] width 123 height 19
paste input "The Waves"
type input "The Waves"
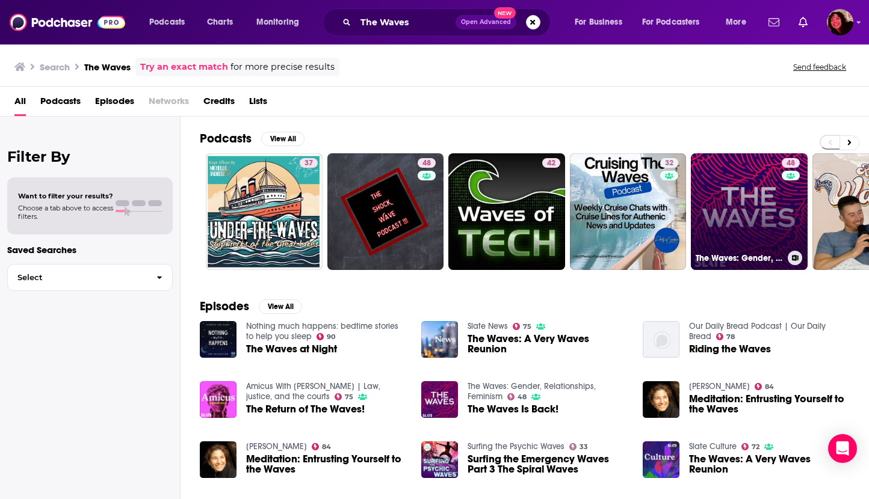
click at [742, 193] on link "48 The Waves: Gender, Relationships, Feminism" at bounding box center [749, 211] width 117 height 117
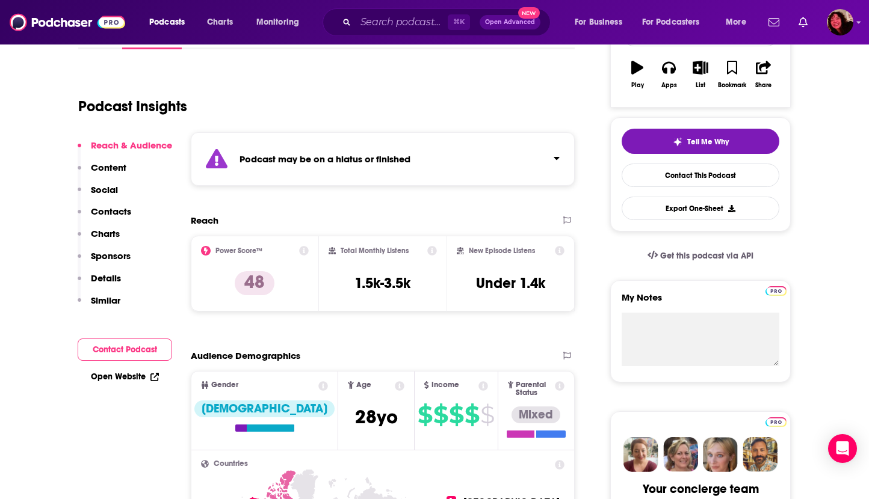
scroll to position [209, 0]
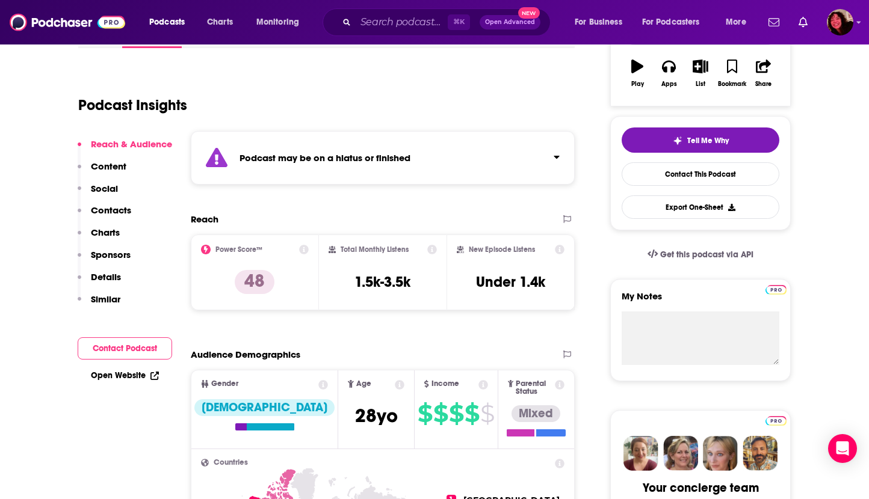
click at [126, 373] on link "Open Website" at bounding box center [125, 376] width 68 height 10
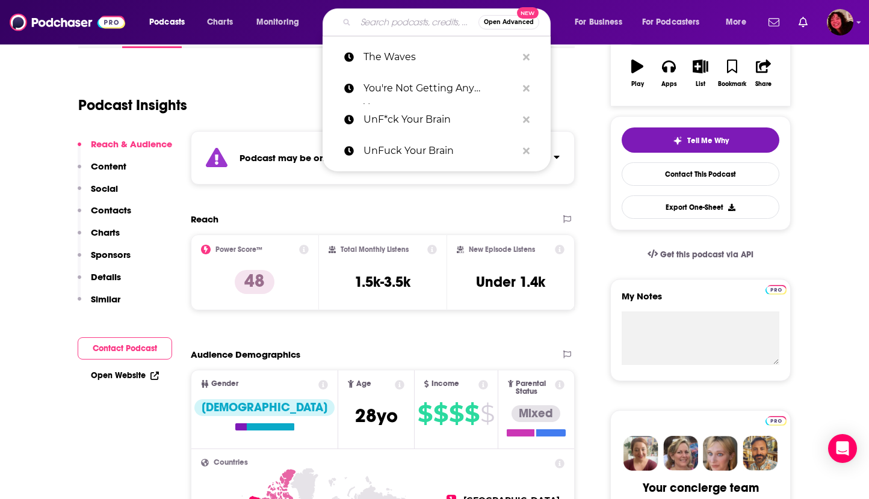
click at [398, 25] on input "Search podcasts, credits, & more..." at bounding box center [417, 22] width 123 height 19
paste input "Stuff Mom Never Told You"
type input "Stuff Mom Never Told You"
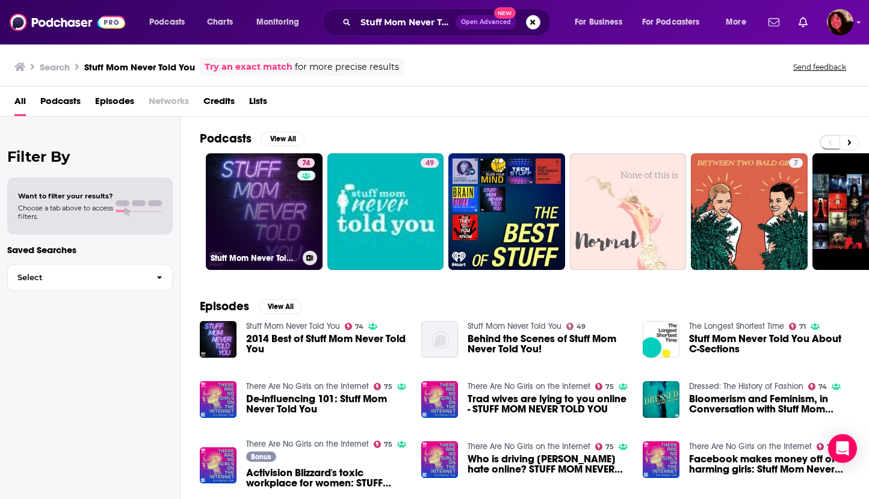
click at [239, 207] on link "74 Stuff Mom Never Told You" at bounding box center [264, 211] width 117 height 117
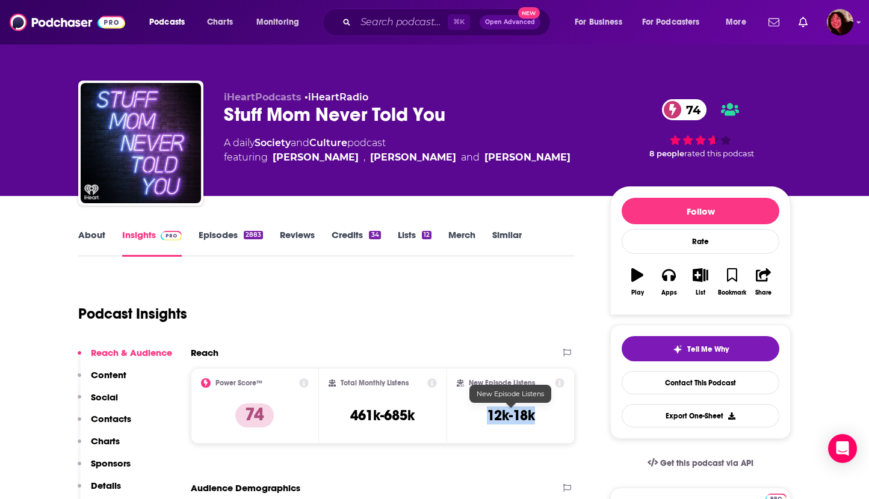
drag, startPoint x: 488, startPoint y: 417, endPoint x: 538, endPoint y: 417, distance: 49.9
click at [538, 417] on div "New Episode Listens 12k-18k" at bounding box center [511, 405] width 108 height 55
click at [371, 21] on input "Search podcasts, credits, & more..." at bounding box center [402, 22] width 92 height 19
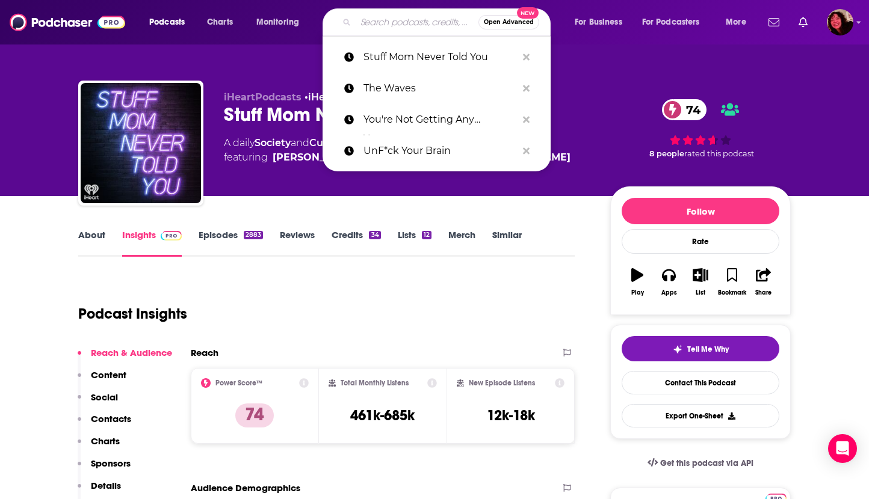
paste input "Dateline: True Crime Weekly"
type input "Dateline: True Crime Weekly"
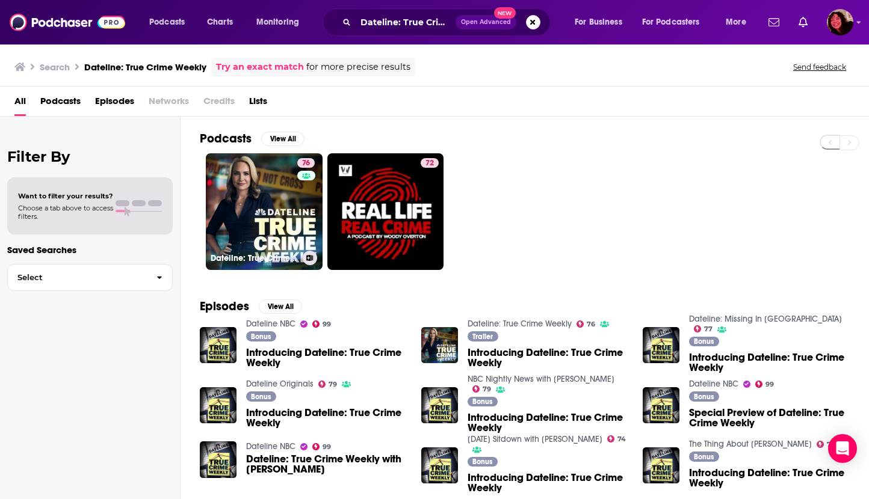
click at [232, 196] on link "76 Dateline: True Crime Weekly" at bounding box center [264, 211] width 117 height 117
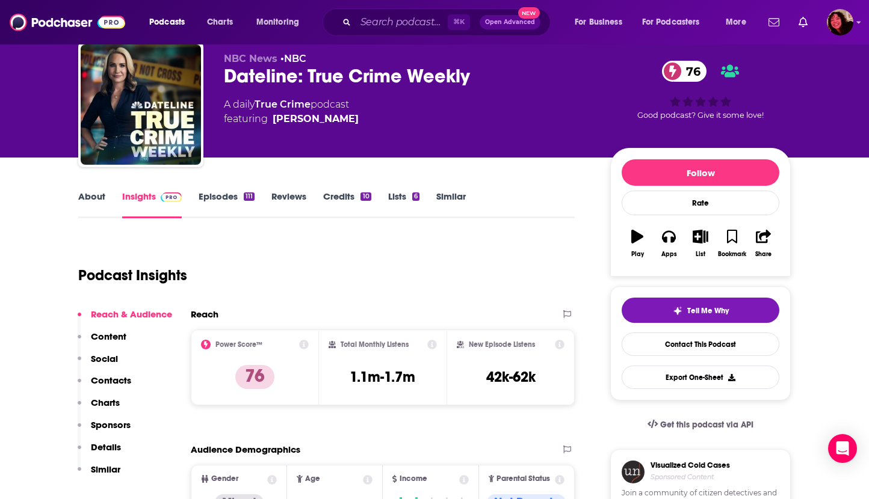
scroll to position [54, 0]
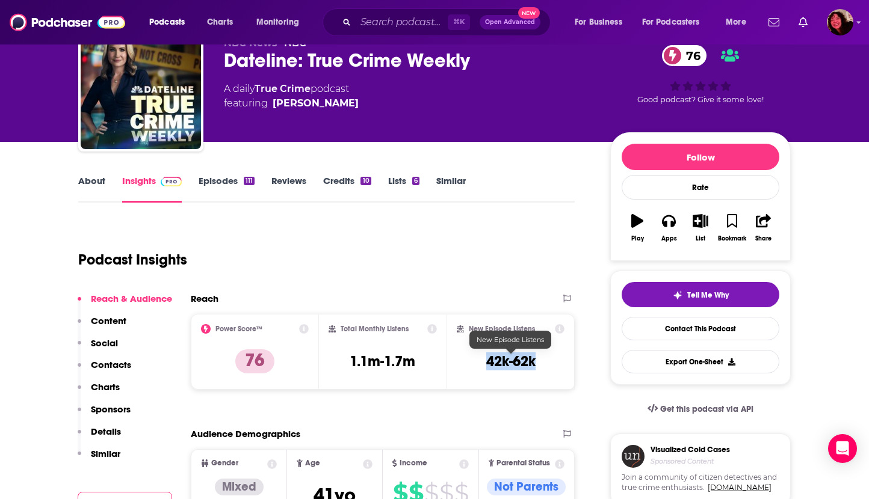
drag, startPoint x: 483, startPoint y: 362, endPoint x: 534, endPoint y: 363, distance: 50.6
click at [534, 363] on div "New Episode Listens 42k-62k" at bounding box center [511, 351] width 108 height 55
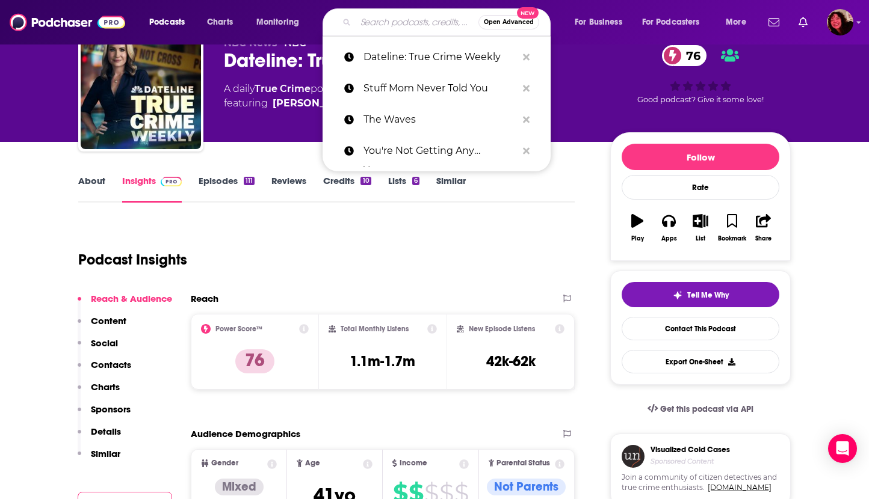
click at [416, 23] on input "Search podcasts, credits, & more..." at bounding box center [417, 22] width 123 height 19
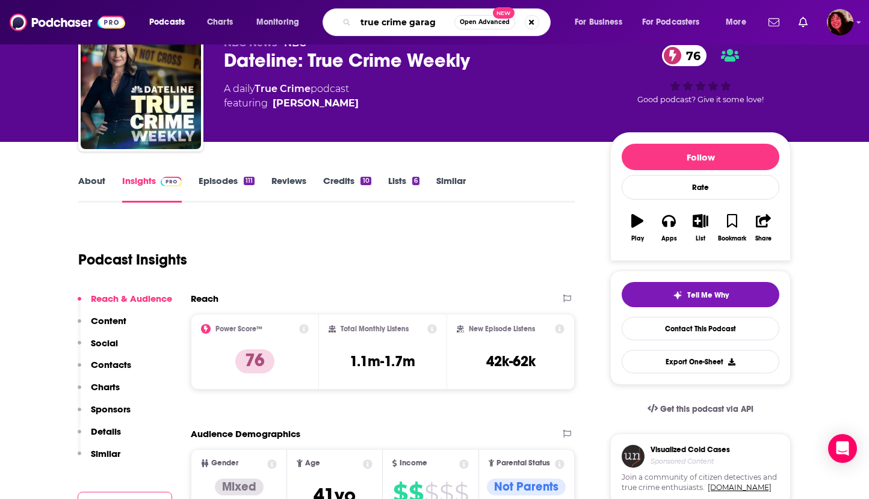
type input "true crime garage"
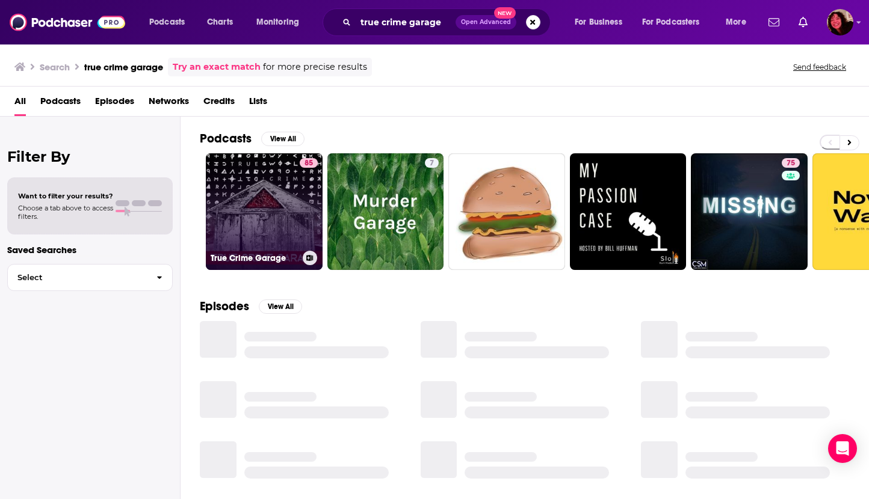
click at [242, 199] on link "85 True Crime Garage" at bounding box center [264, 211] width 117 height 117
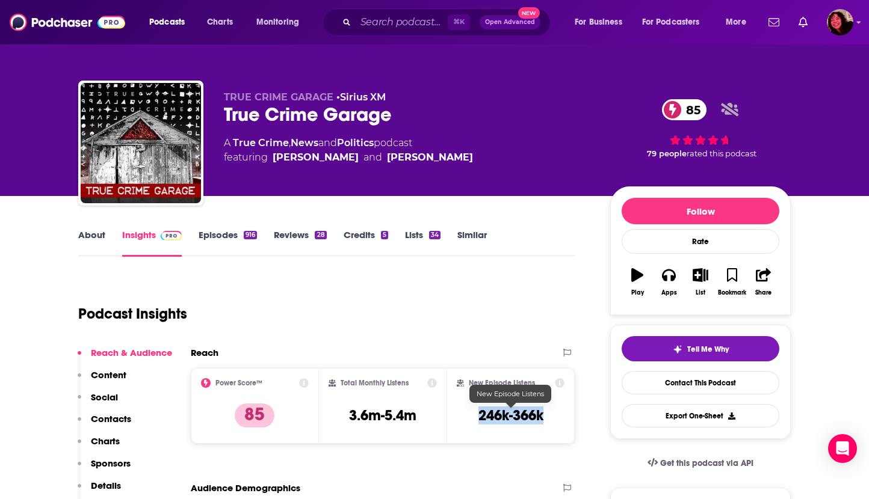
drag, startPoint x: 477, startPoint y: 415, endPoint x: 541, endPoint y: 417, distance: 63.8
click at [541, 417] on h3 "246k-366k" at bounding box center [510, 416] width 65 height 18
click at [99, 232] on link "About" at bounding box center [91, 243] width 27 height 28
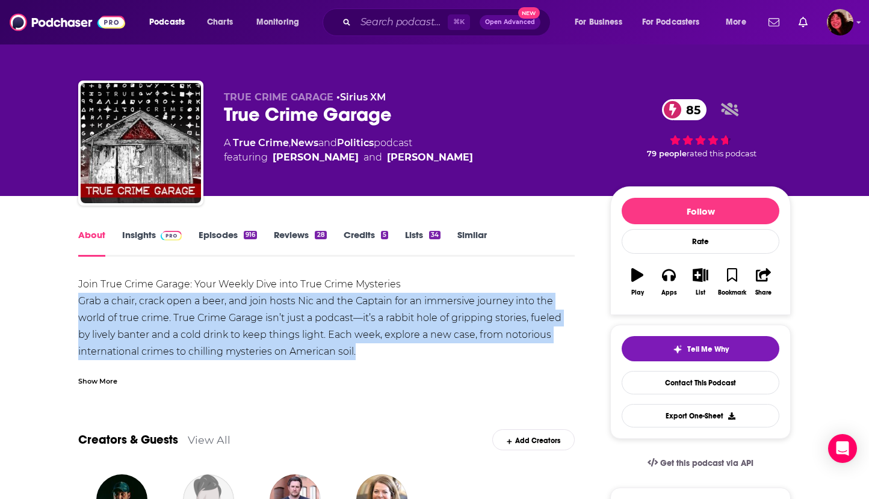
drag, startPoint x: 79, startPoint y: 301, endPoint x: 371, endPoint y: 350, distance: 295.9
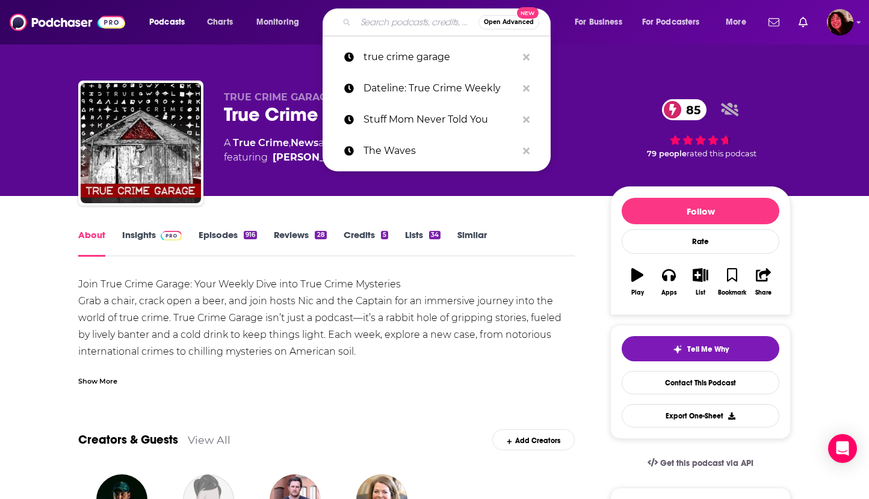
click at [369, 17] on input "Search podcasts, credits, & more..." at bounding box center [417, 22] width 123 height 19
paste input "Criminal"
type input "Criminal"
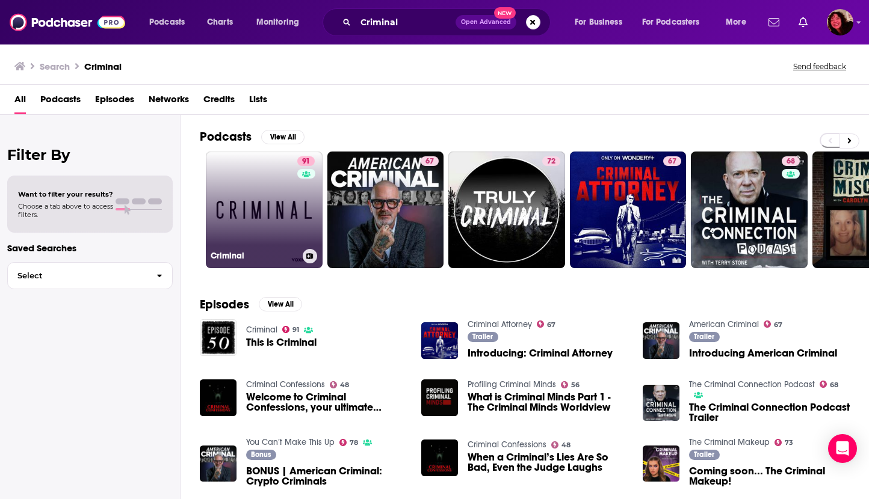
click at [235, 215] on link "91 Criminal" at bounding box center [264, 210] width 117 height 117
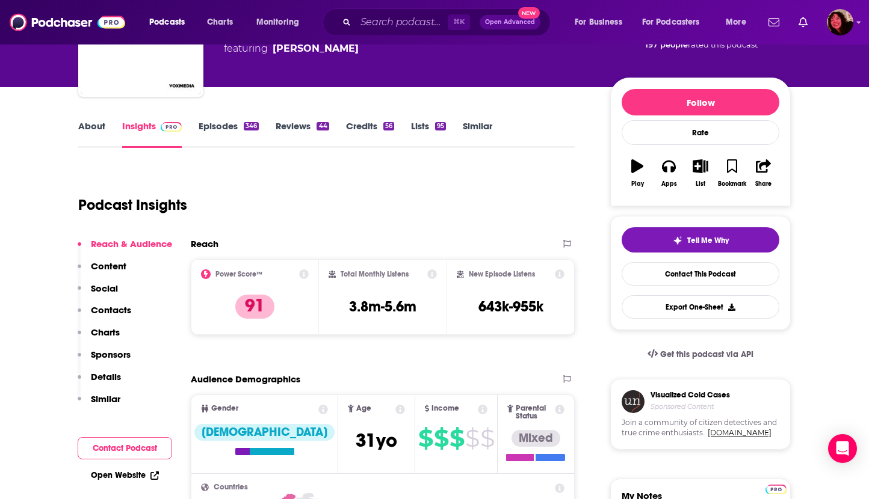
scroll to position [123, 0]
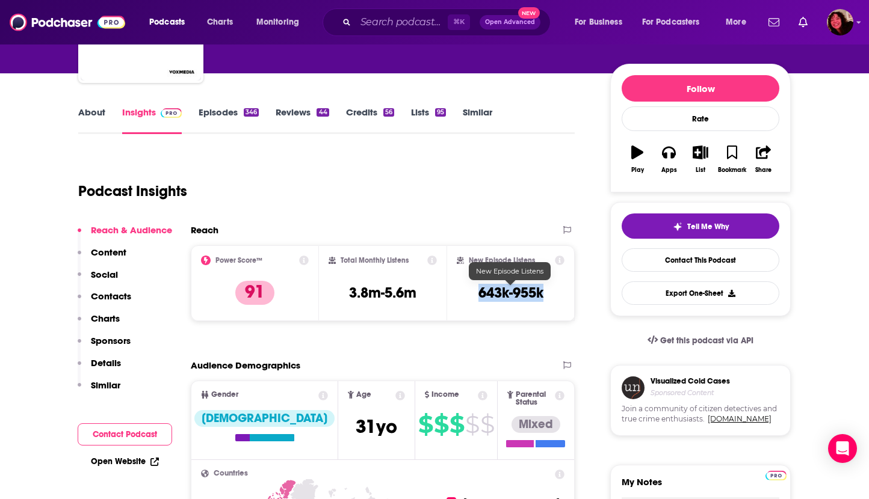
drag, startPoint x: 477, startPoint y: 292, endPoint x: 543, endPoint y: 295, distance: 66.9
click at [543, 295] on div "New Episode Listens 643k-955k" at bounding box center [511, 283] width 108 height 55
click at [111, 460] on link "Open Website" at bounding box center [125, 462] width 68 height 10
click at [412, 23] on input "Search podcasts, credits, & more..." at bounding box center [402, 22] width 92 height 19
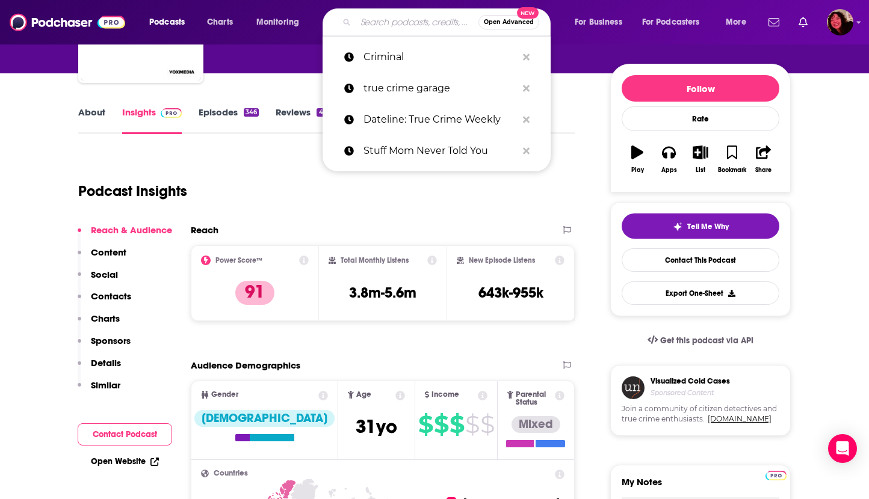
paste input "What Came Next"
type input "What Came Next"
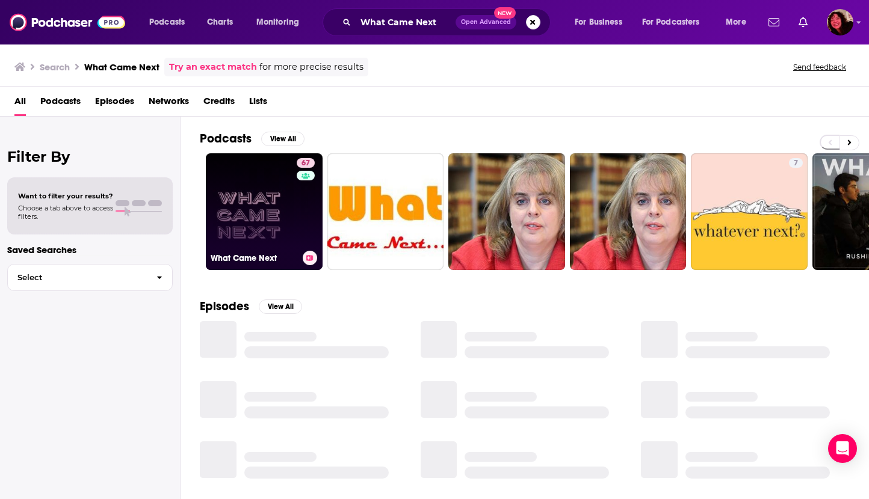
click at [228, 196] on link "67 What Came Next" at bounding box center [264, 211] width 117 height 117
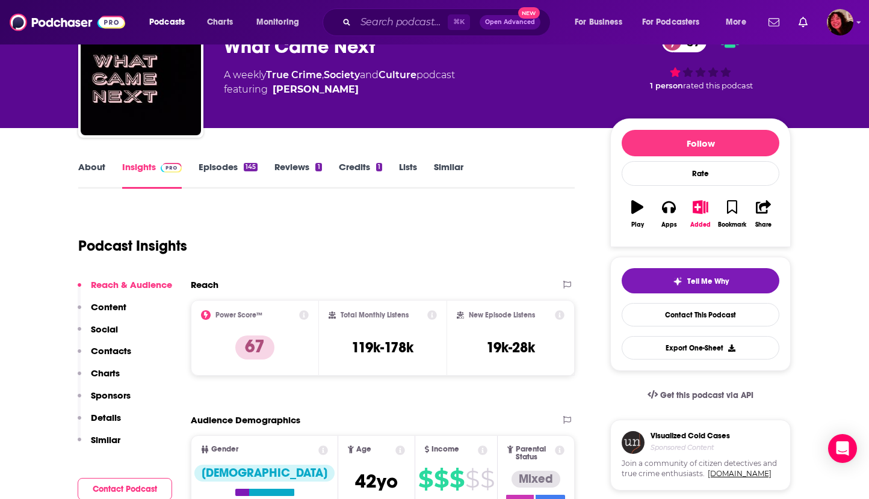
scroll to position [73, 0]
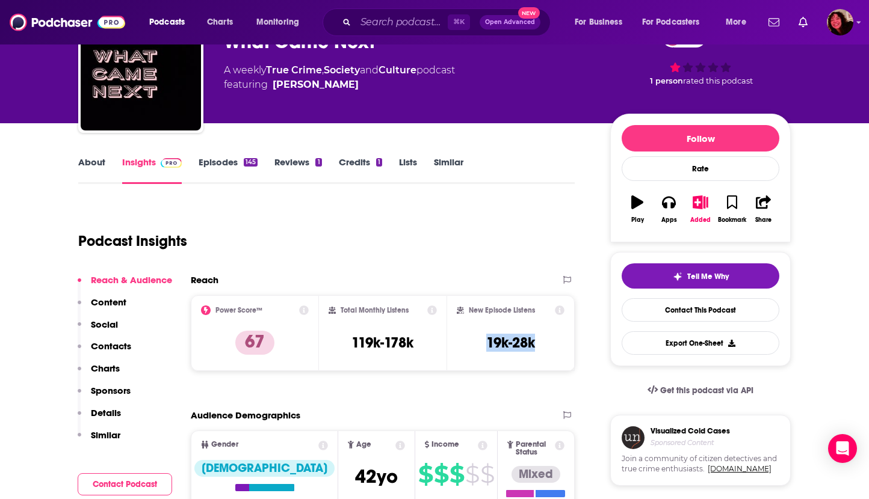
drag, startPoint x: 483, startPoint y: 342, endPoint x: 557, endPoint y: 342, distance: 73.4
click at [557, 342] on div "New Episode Listens 19k-28k" at bounding box center [511, 333] width 108 height 55
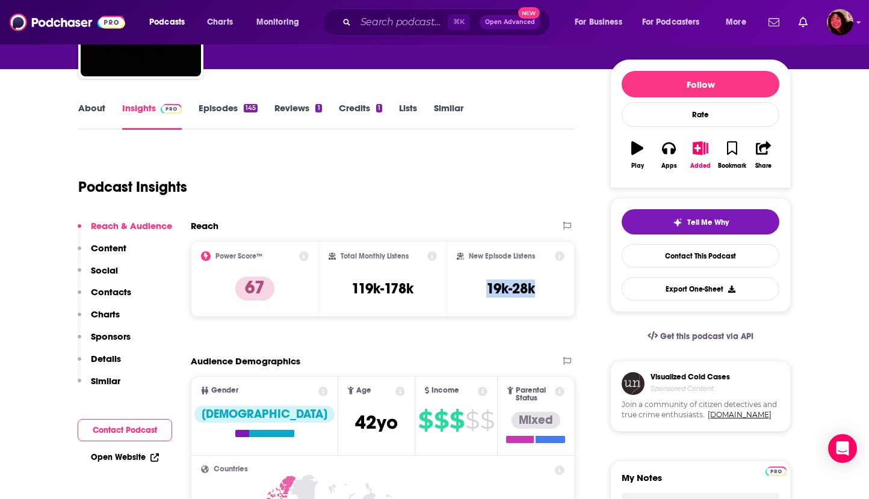
scroll to position [134, 0]
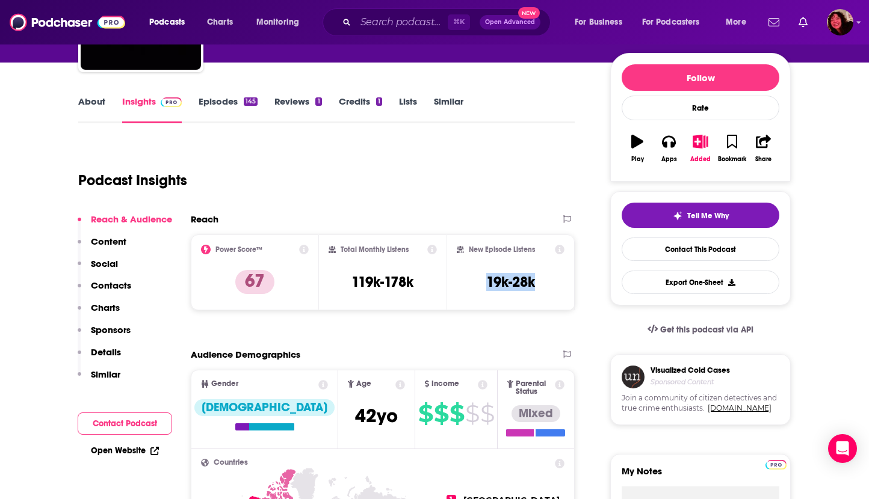
click at [91, 104] on link "About" at bounding box center [91, 110] width 27 height 28
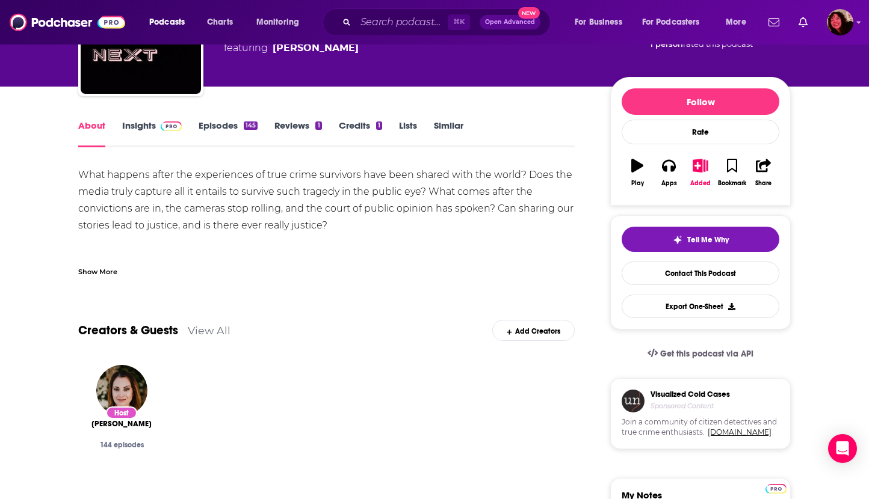
scroll to position [64, 0]
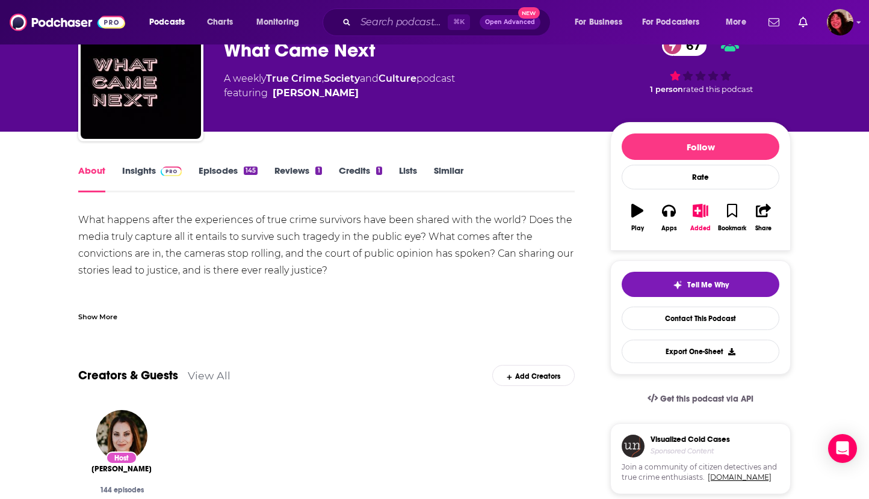
click at [133, 172] on link "Insights" at bounding box center [152, 179] width 60 height 28
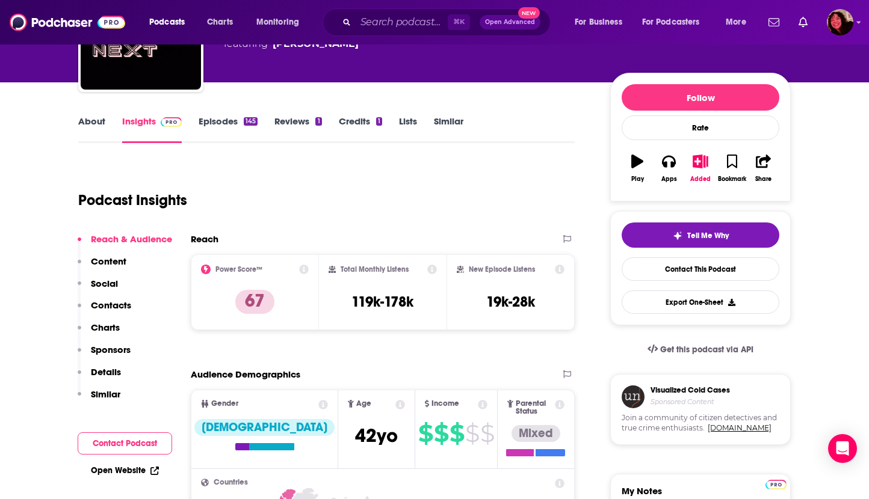
click at [111, 310] on p "Contacts" at bounding box center [111, 305] width 40 height 11
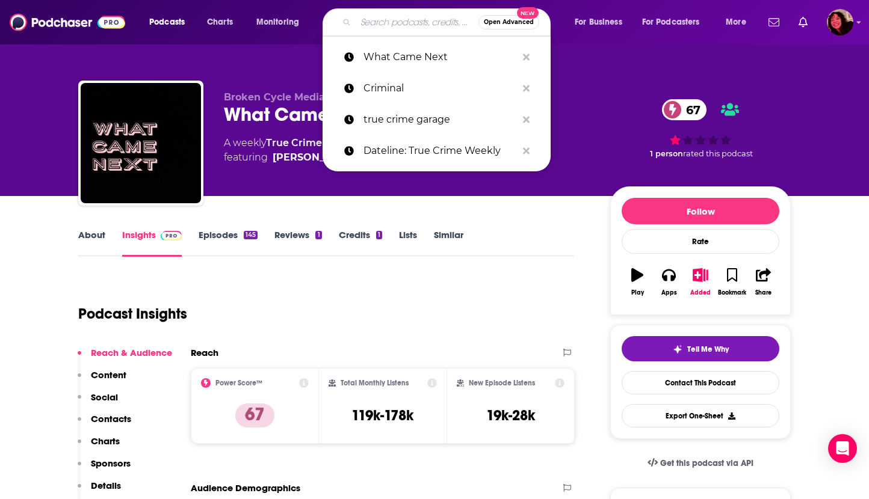
click at [396, 20] on input "Search podcasts, credits, & more..." at bounding box center [417, 22] width 123 height 19
paste input "Generation Why"
type input "Generation Why"
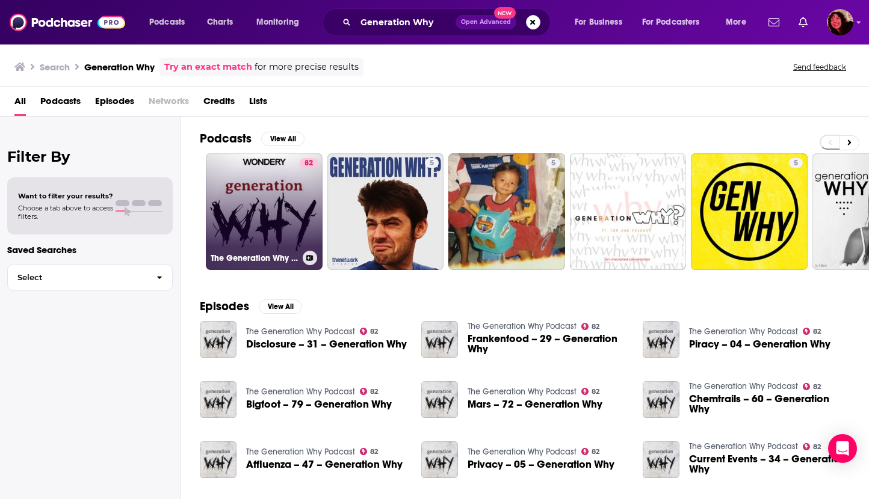
click at [245, 221] on link "82 The Generation Why Podcast" at bounding box center [264, 211] width 117 height 117
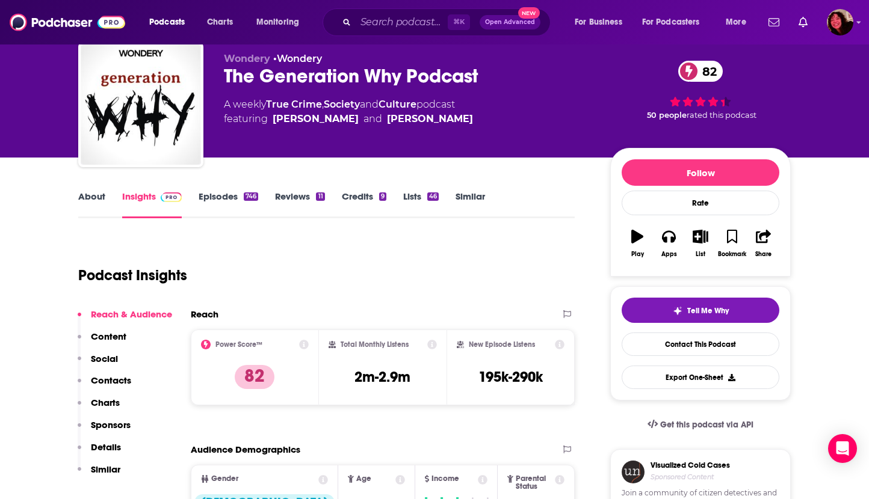
scroll to position [57, 0]
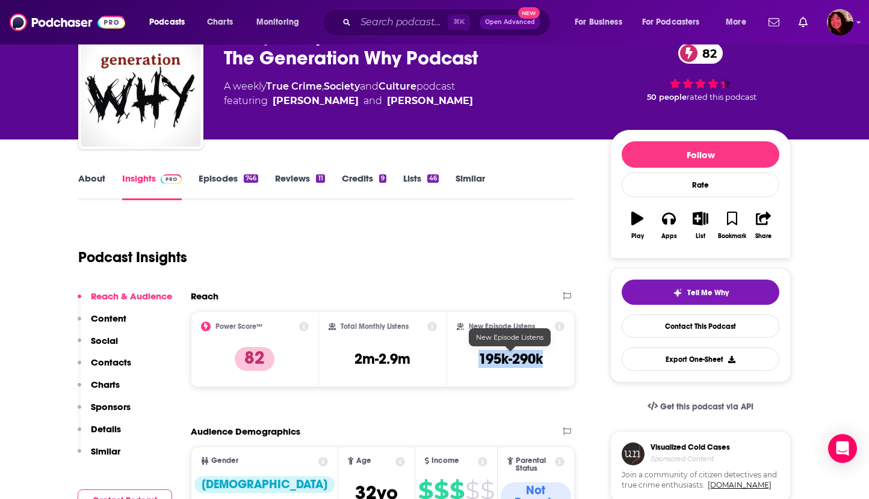
drag, startPoint x: 477, startPoint y: 358, endPoint x: 547, endPoint y: 360, distance: 69.8
click at [547, 360] on div "New Episode Listens 195k-290k" at bounding box center [511, 349] width 108 height 55
click at [98, 181] on link "About" at bounding box center [91, 187] width 27 height 28
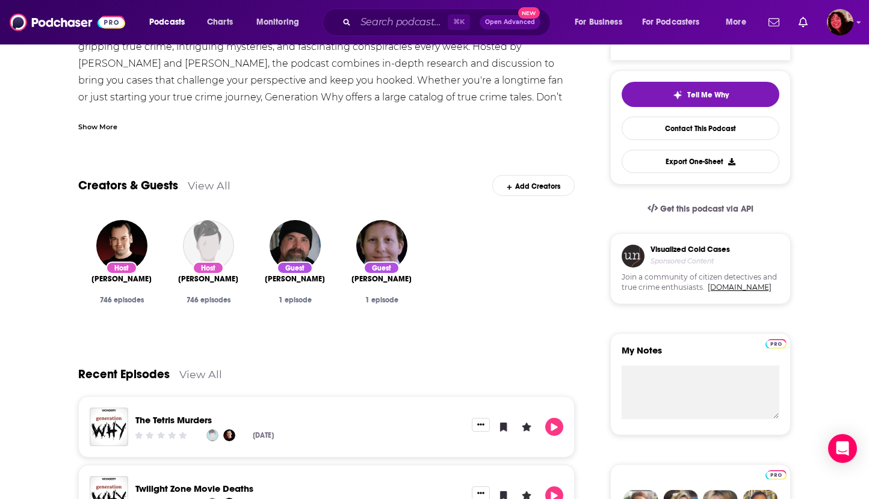
scroll to position [102, 0]
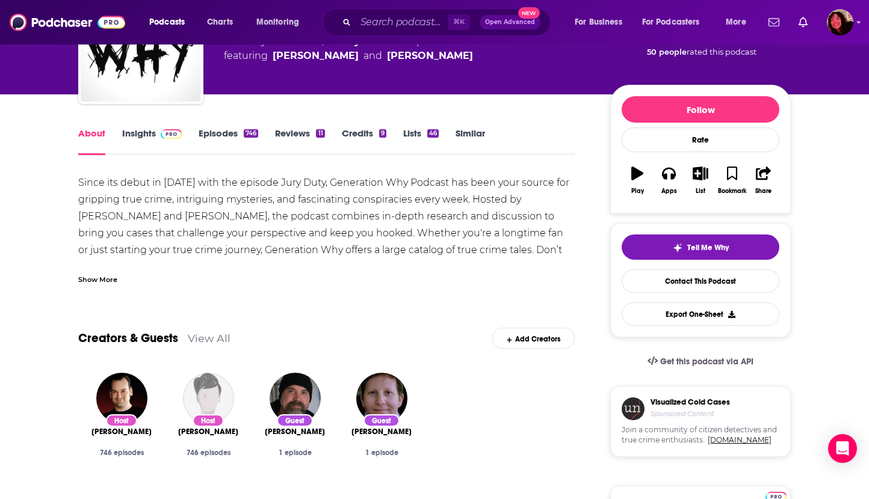
click at [125, 135] on link "Insights" at bounding box center [152, 142] width 60 height 28
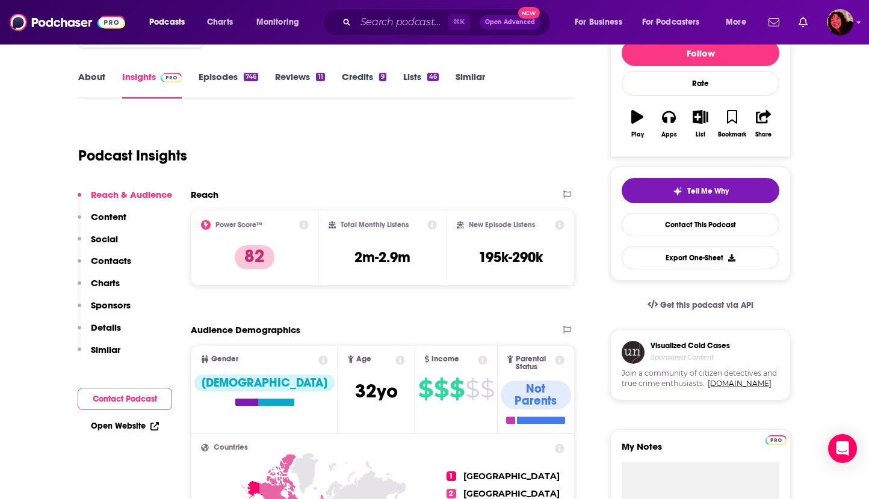
scroll to position [157, 0]
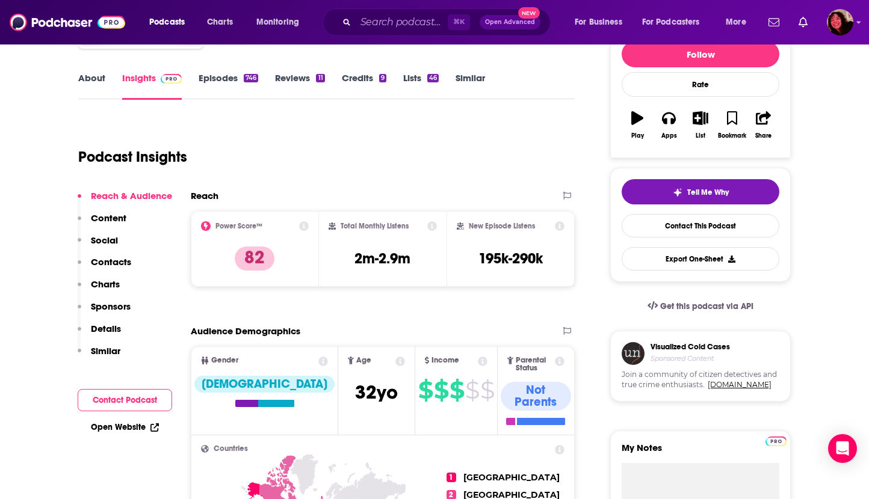
click at [89, 73] on link "About" at bounding box center [91, 86] width 27 height 28
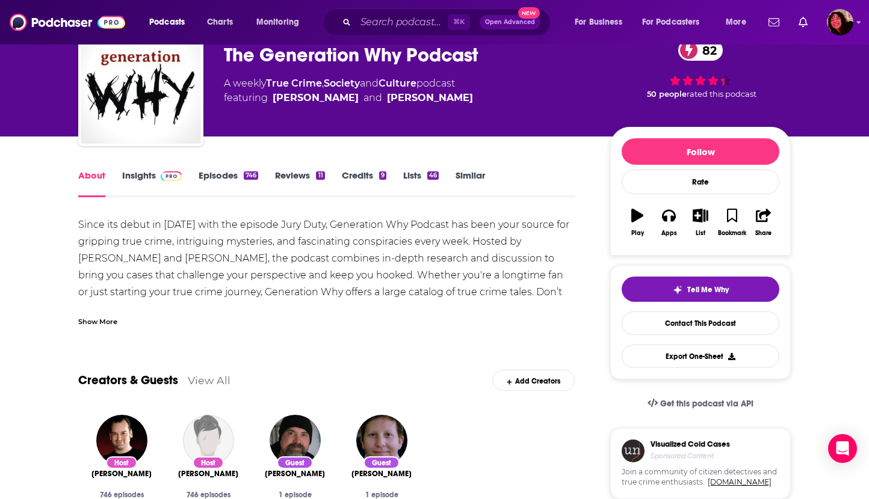
scroll to position [64, 0]
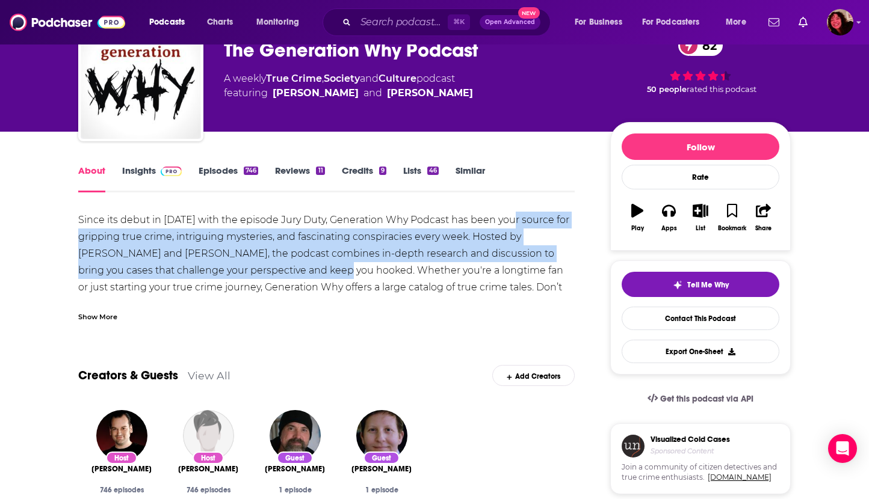
drag, startPoint x: 513, startPoint y: 222, endPoint x: 264, endPoint y: 272, distance: 254.1
click at [264, 272] on div "Since its debut in June 2012 with the episode Jury Duty, Generation Why Podcast…" at bounding box center [326, 296] width 496 height 168
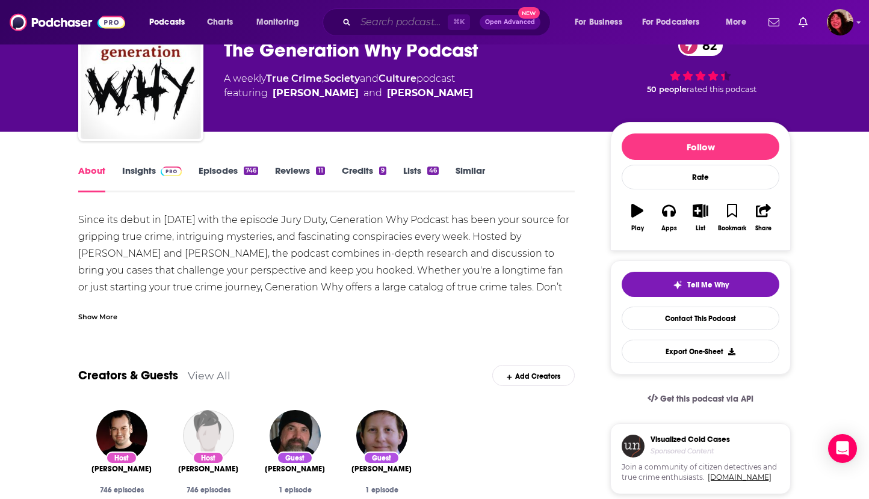
click at [391, 22] on input "Search podcasts, credits, & more..." at bounding box center [402, 22] width 92 height 19
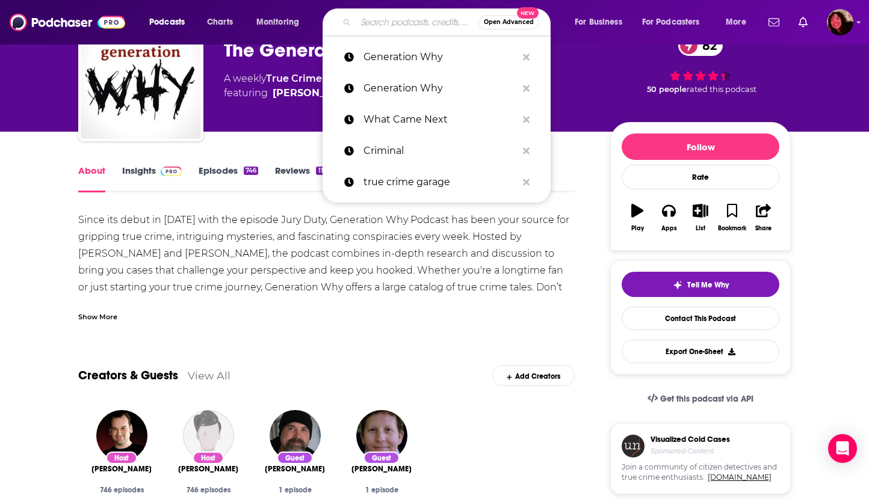
paste input "Voices for Justice"
type input "Voices for Justice"
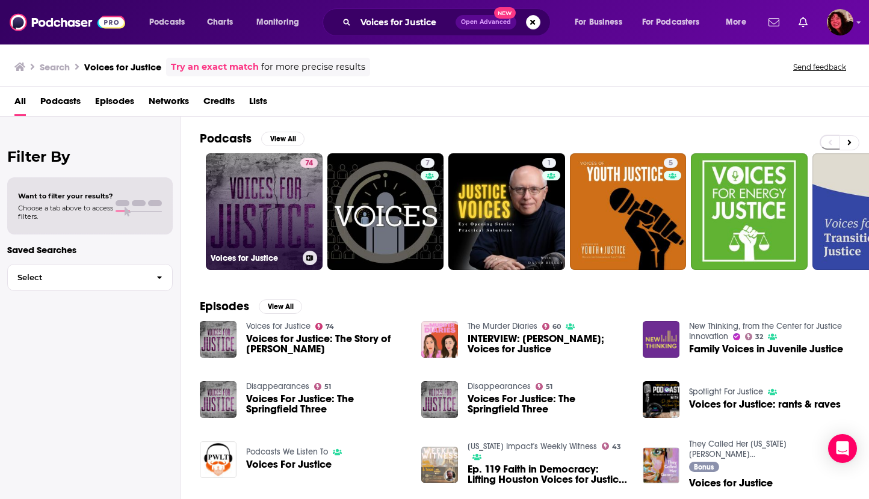
click at [241, 208] on link "74 Voices for Justice" at bounding box center [264, 211] width 117 height 117
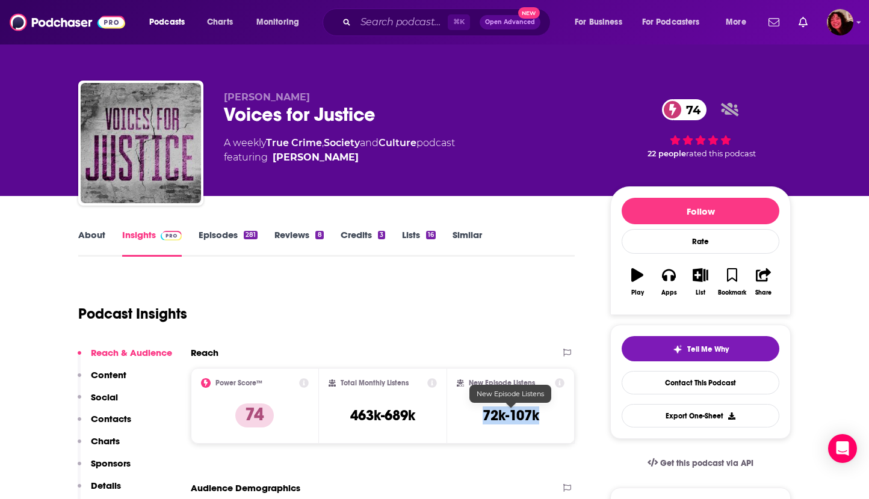
drag, startPoint x: 473, startPoint y: 415, endPoint x: 544, endPoint y: 415, distance: 71.0
click at [544, 415] on div "New Episode Listens 72k-107k" at bounding box center [511, 405] width 108 height 55
click at [384, 24] on input "Search podcasts, credits, & more..." at bounding box center [402, 22] width 92 height 19
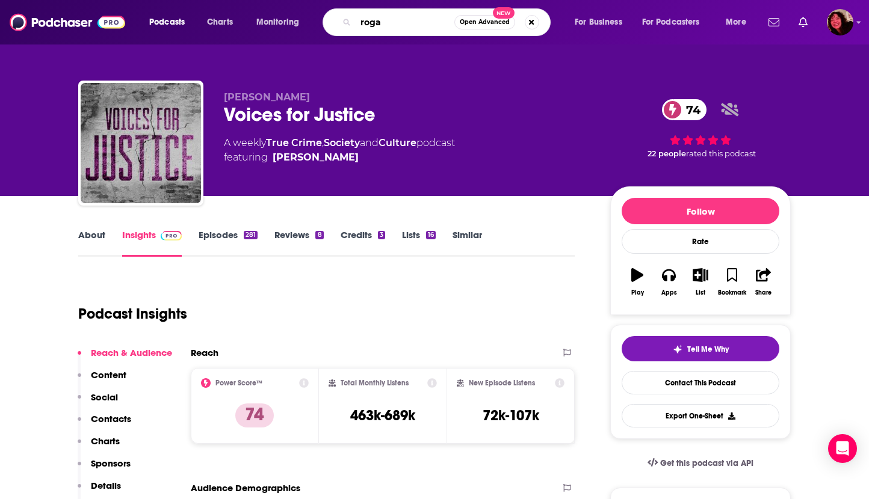
type input "[PERSON_NAME]"
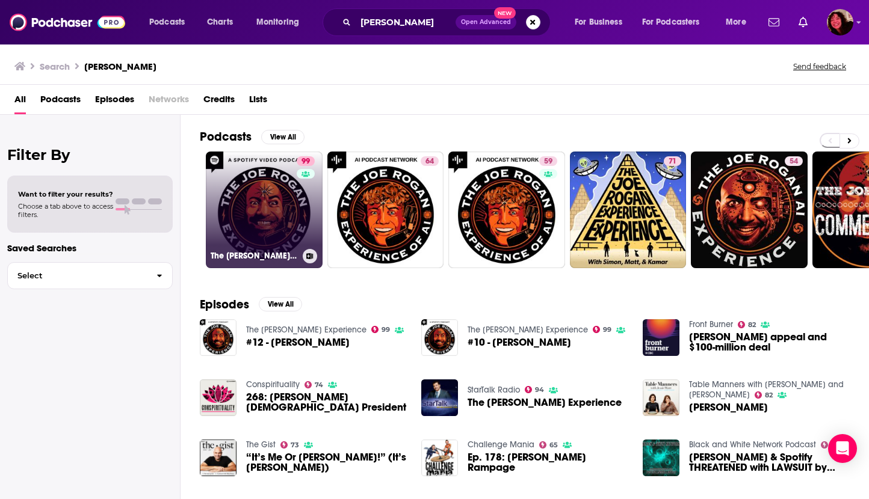
click at [274, 185] on link "99 The Joe Rogan Experience" at bounding box center [264, 210] width 117 height 117
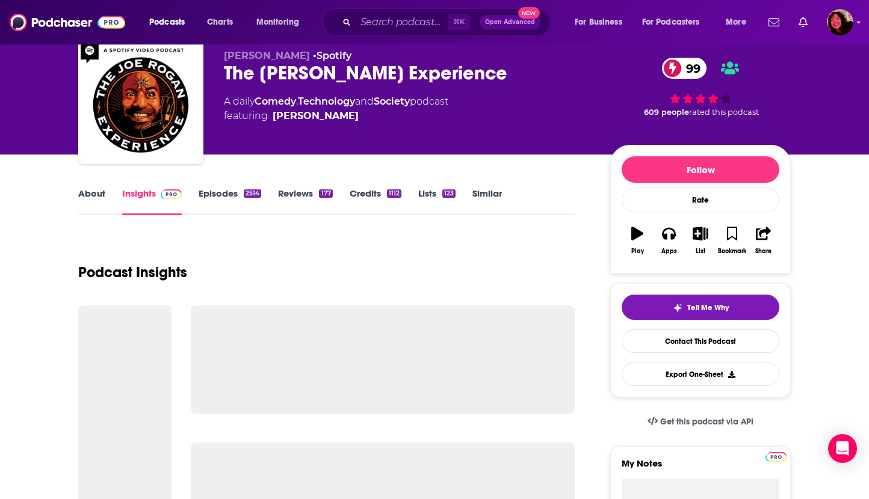
scroll to position [43, 0]
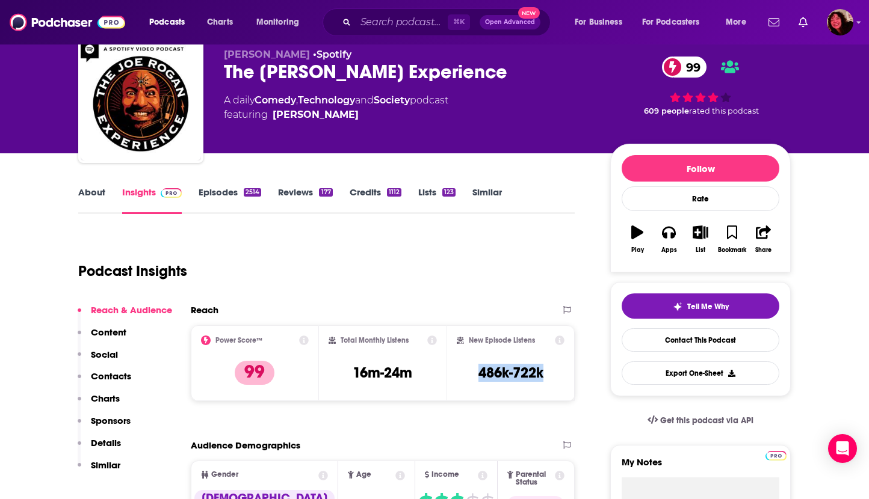
drag, startPoint x: 472, startPoint y: 372, endPoint x: 548, endPoint y: 374, distance: 75.2
click at [548, 374] on div "New Episode Listens 486k-722k" at bounding box center [511, 363] width 108 height 55
click at [89, 203] on link "About" at bounding box center [91, 201] width 27 height 28
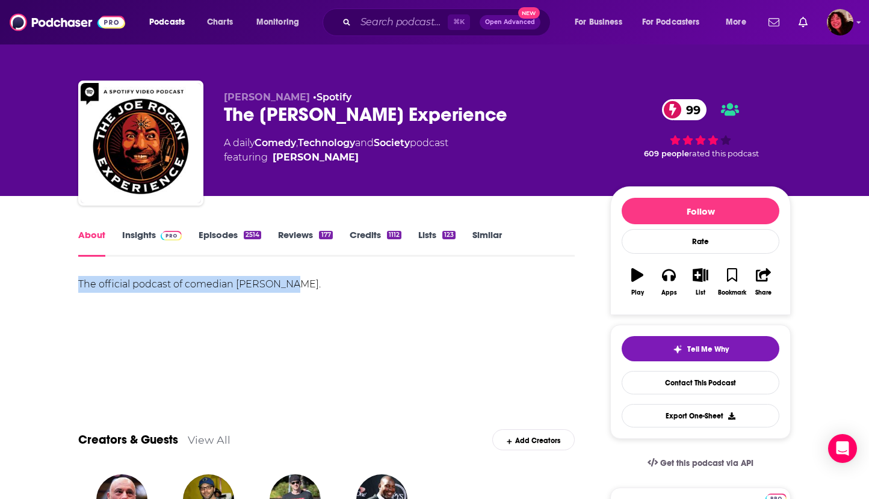
drag, startPoint x: 291, startPoint y: 287, endPoint x: 75, endPoint y: 278, distance: 216.2
click at [137, 239] on link "Insights" at bounding box center [152, 243] width 60 height 28
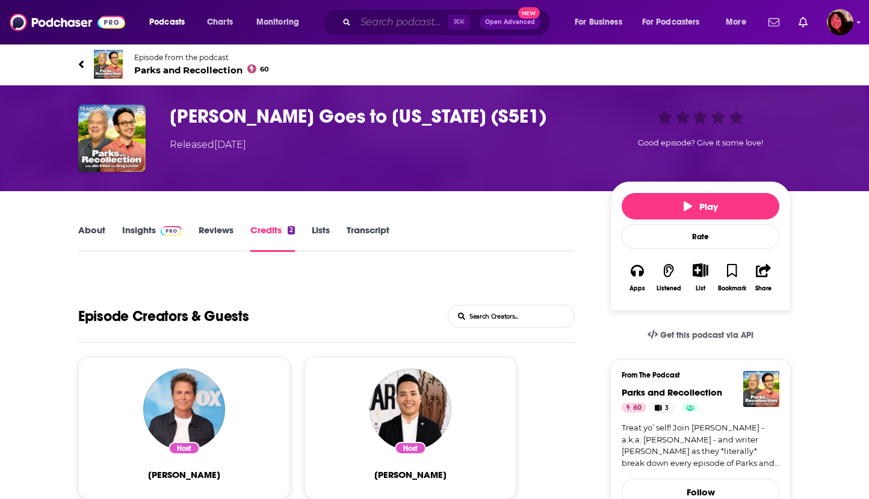
click at [383, 18] on input "Search podcasts, credits, & more..." at bounding box center [402, 22] width 92 height 19
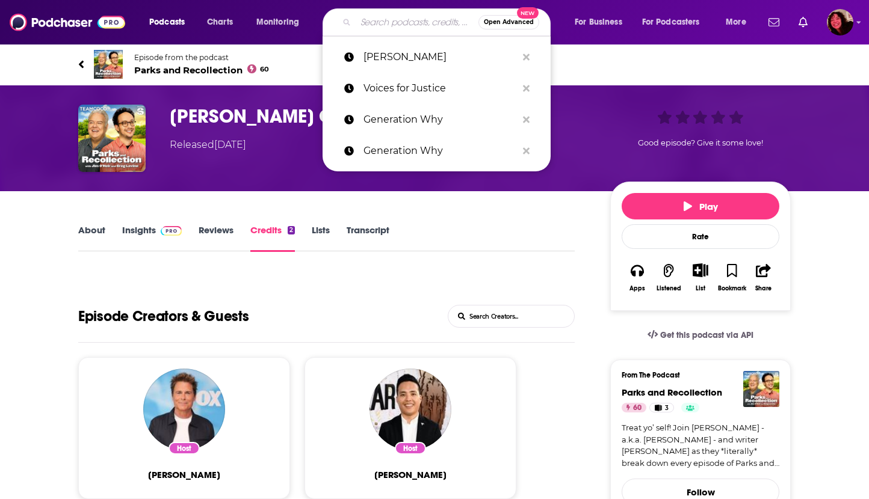
paste input "Armchair"
type input "Armchair"
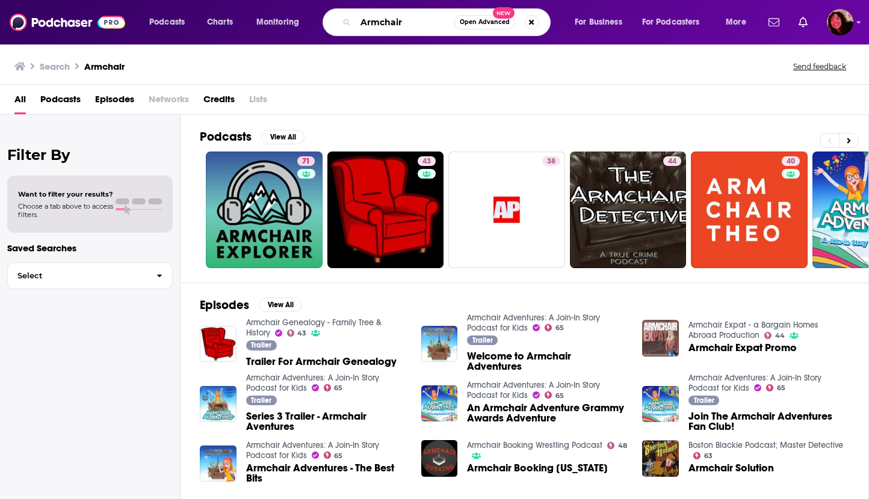
click at [420, 16] on input "Armchair" at bounding box center [405, 22] width 99 height 19
click at [405, 21] on input "Armchair" at bounding box center [405, 22] width 99 height 19
type input "Armchair expert"
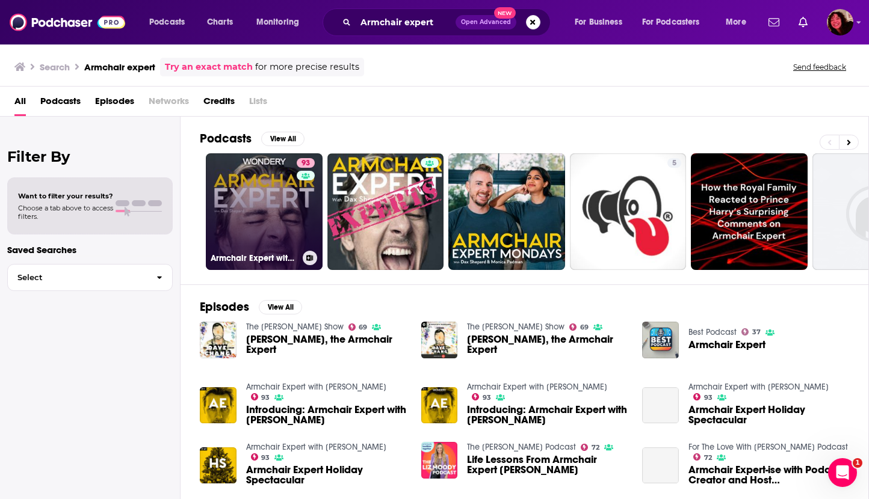
click at [247, 209] on link "93 Armchair Expert with [PERSON_NAME]" at bounding box center [264, 211] width 117 height 117
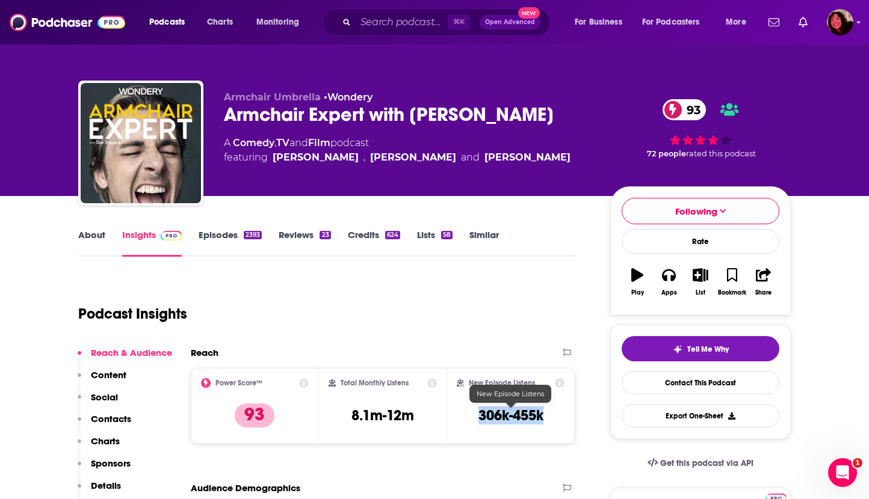
drag, startPoint x: 479, startPoint y: 415, endPoint x: 542, endPoint y: 416, distance: 62.6
click at [542, 416] on h3 "306k-455k" at bounding box center [510, 416] width 65 height 18
copy h3 "306k-455k"
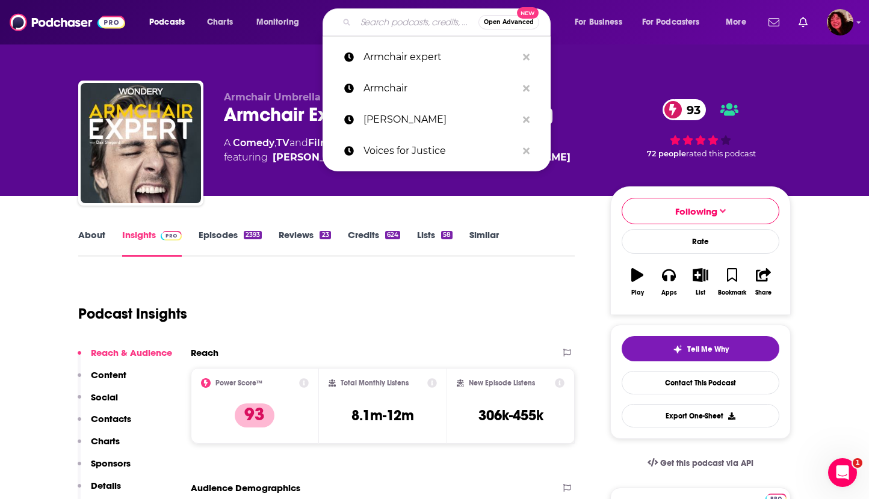
click at [368, 22] on input "Search podcasts, credits, & more..." at bounding box center [417, 22] width 123 height 19
paste input "Juicy Scoop"
type input "Juicy Scoop"
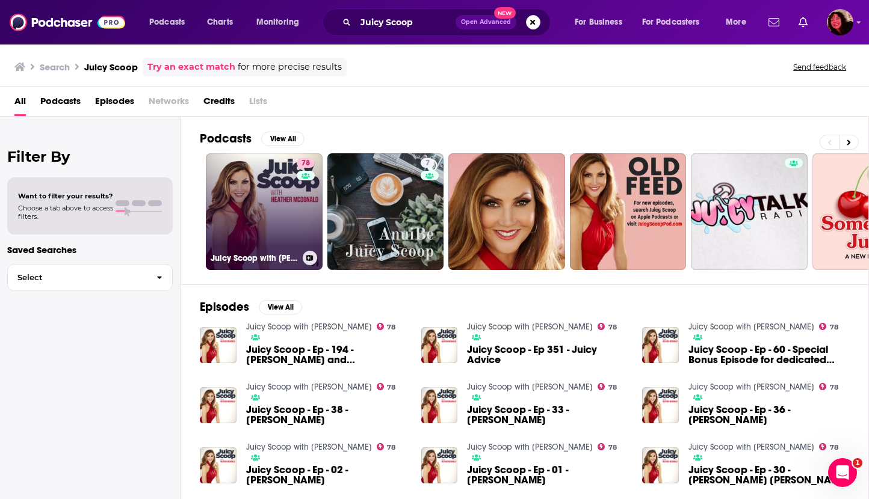
click at [261, 205] on link "78 Juicy Scoop with [PERSON_NAME]" at bounding box center [264, 211] width 117 height 117
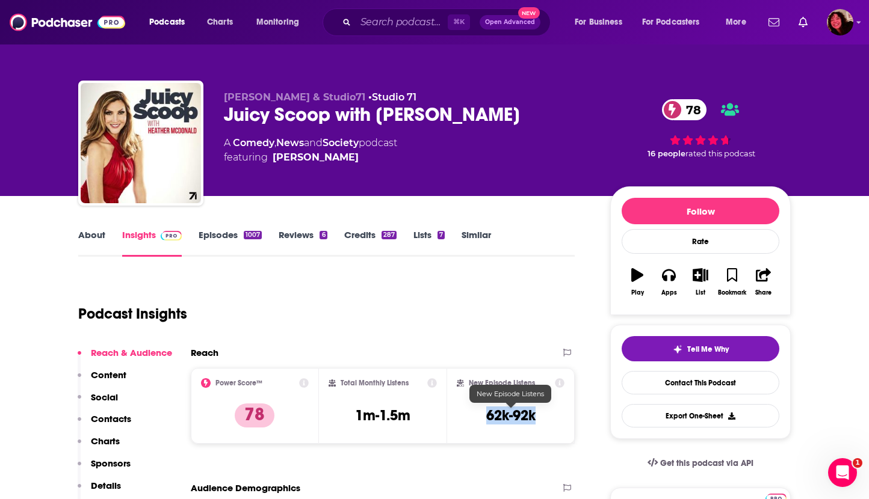
drag, startPoint x: 482, startPoint y: 414, endPoint x: 538, endPoint y: 414, distance: 56.0
click at [538, 414] on div "New Episode Listens 62k-92k" at bounding box center [511, 405] width 108 height 55
copy h3 "62k-92k"
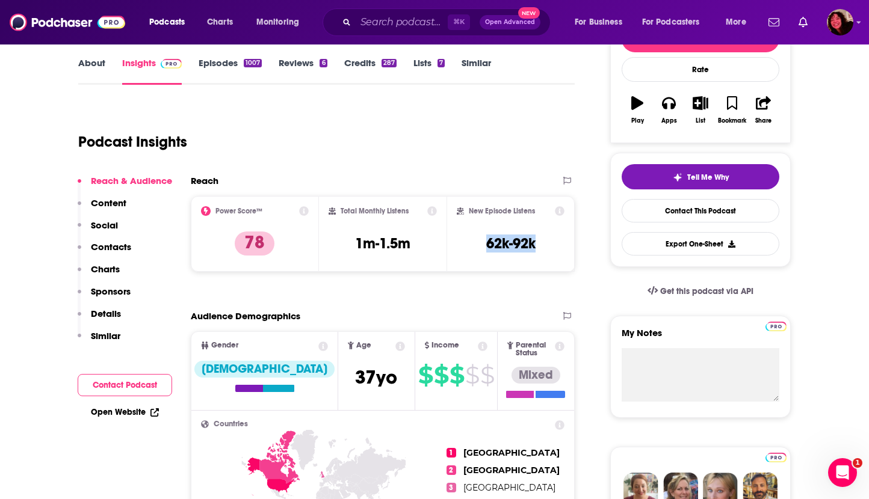
click at [121, 412] on link "Open Website" at bounding box center [125, 412] width 68 height 10
click at [91, 63] on link "About" at bounding box center [91, 71] width 27 height 28
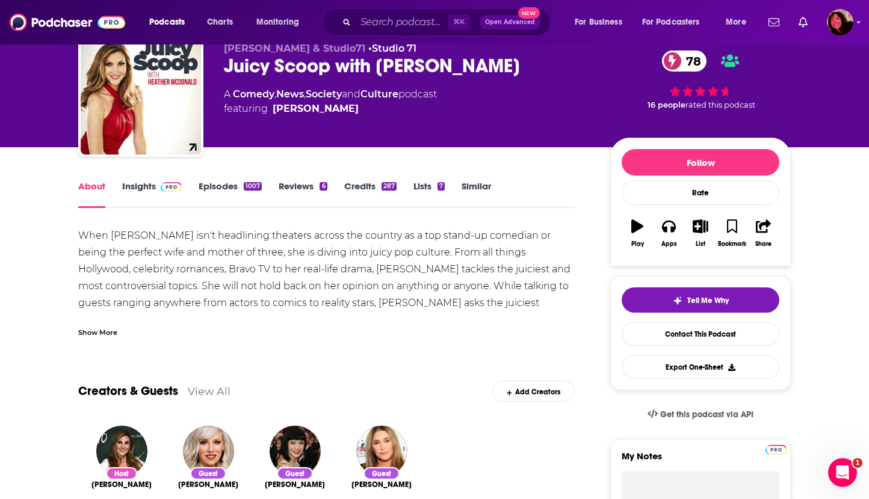
scroll to position [161, 0]
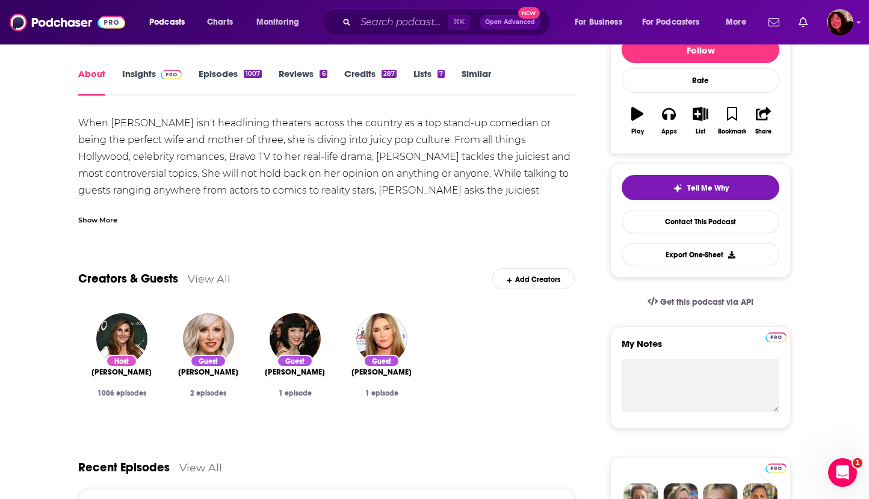
click at [91, 224] on div "Show More" at bounding box center [97, 219] width 39 height 11
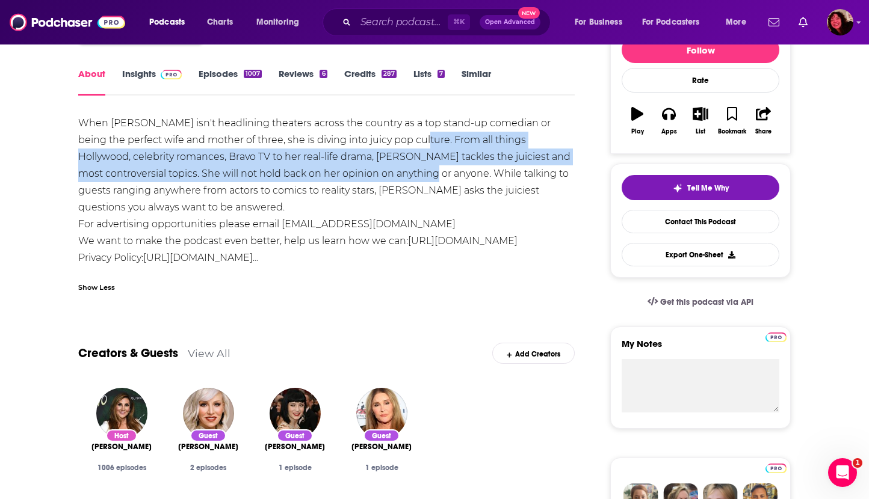
drag, startPoint x: 406, startPoint y: 140, endPoint x: 353, endPoint y: 169, distance: 60.1
click at [353, 169] on div "When [PERSON_NAME] isn't headlining theaters across the country as a top stand-…" at bounding box center [326, 191] width 496 height 152
copy div "From all things Hollywood, celebrity romances, Bravo TV to her real-life drama,…"
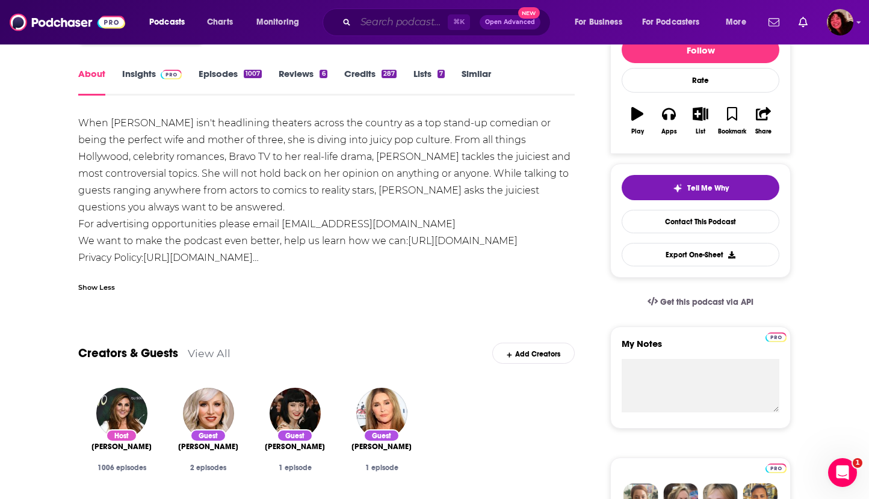
click at [377, 25] on input "Search podcasts, credits, & more..." at bounding box center [402, 22] width 92 height 19
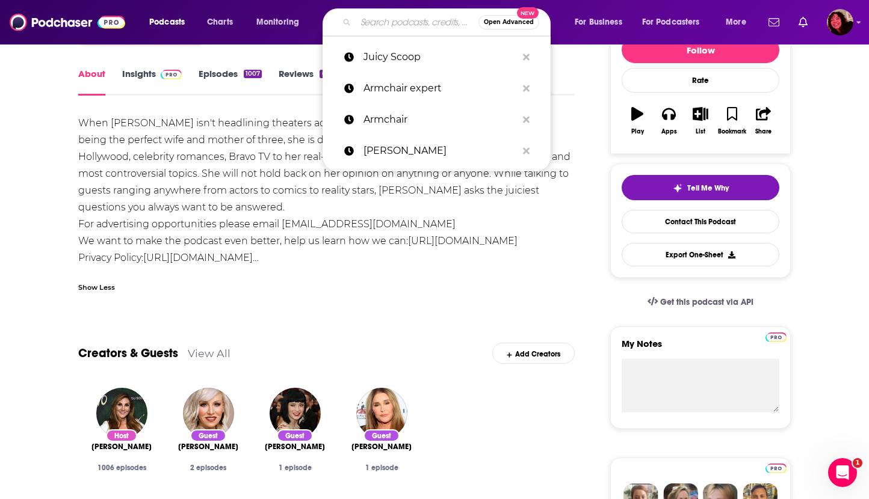
paste input "Harbinger"
type input "Harbinger"
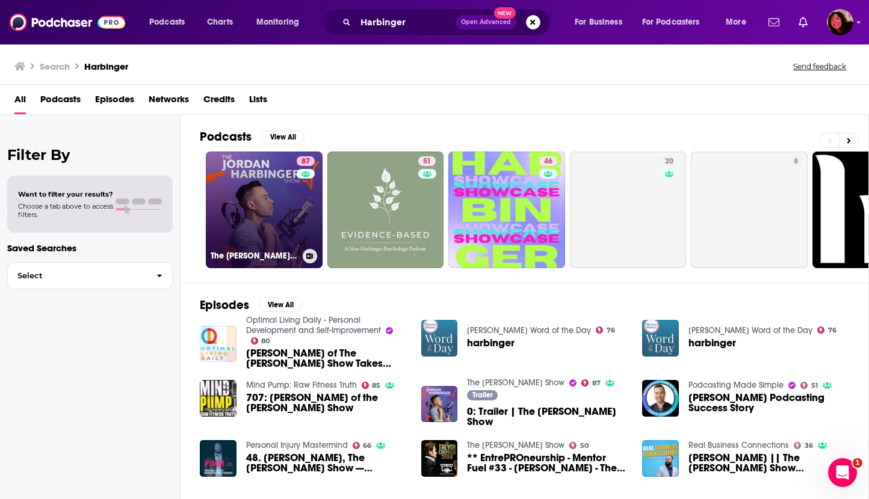
click at [253, 213] on link "87 The [PERSON_NAME] Show" at bounding box center [264, 210] width 117 height 117
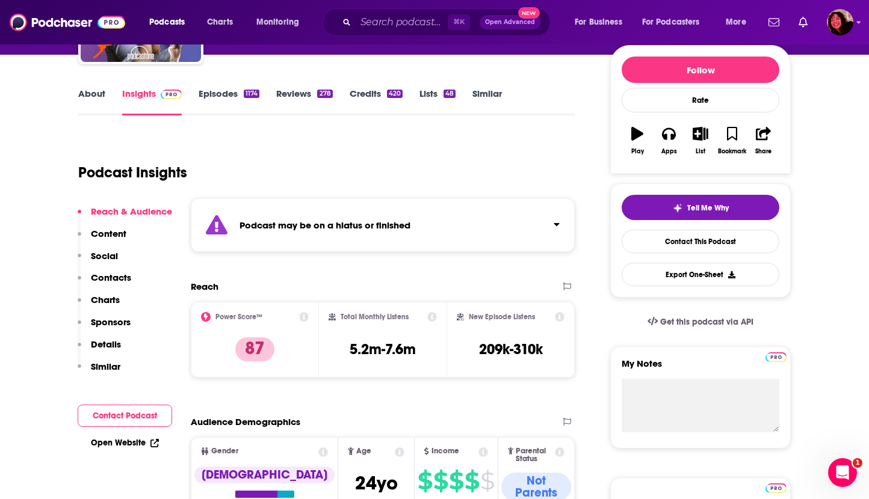
scroll to position [142, 0]
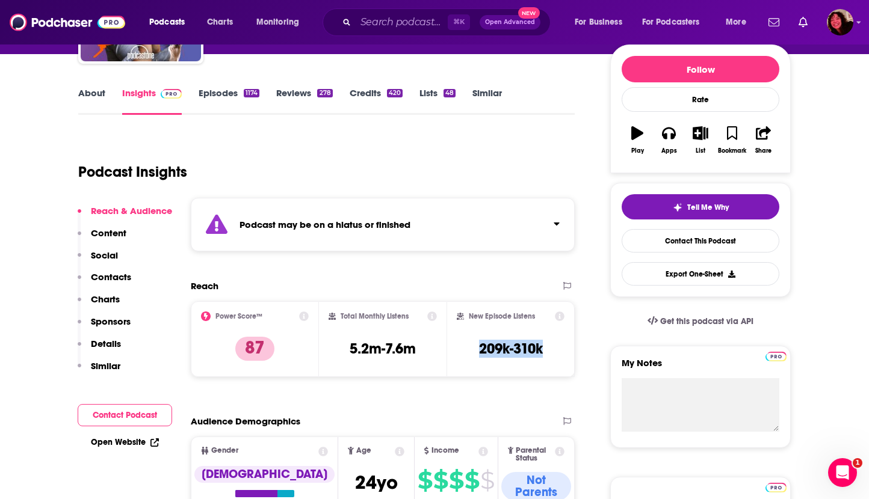
drag, startPoint x: 476, startPoint y: 346, endPoint x: 549, endPoint y: 346, distance: 72.8
click at [549, 346] on div "New Episode Listens 209k-310k" at bounding box center [511, 339] width 108 height 55
copy h3 "209k-310k"
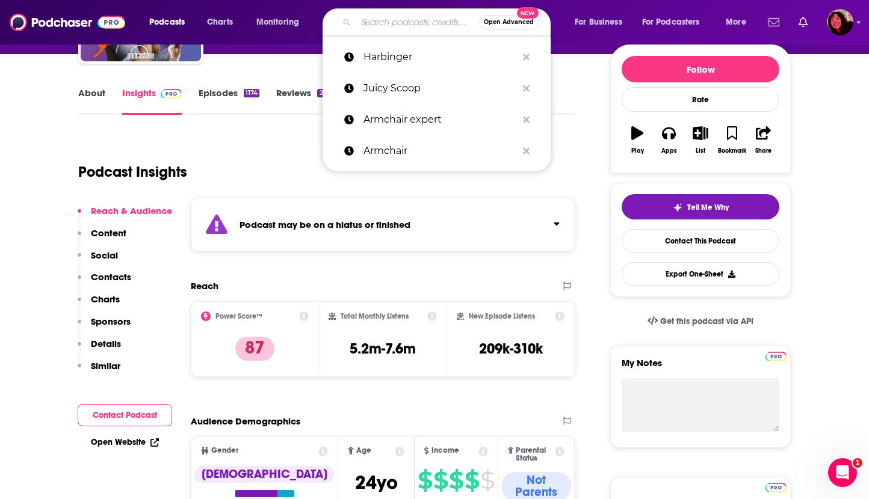
click at [428, 20] on input "Search podcasts, credits, & more..." at bounding box center [417, 22] width 123 height 19
paste input "Call Her Daddy"
type input "Call Her Daddy"
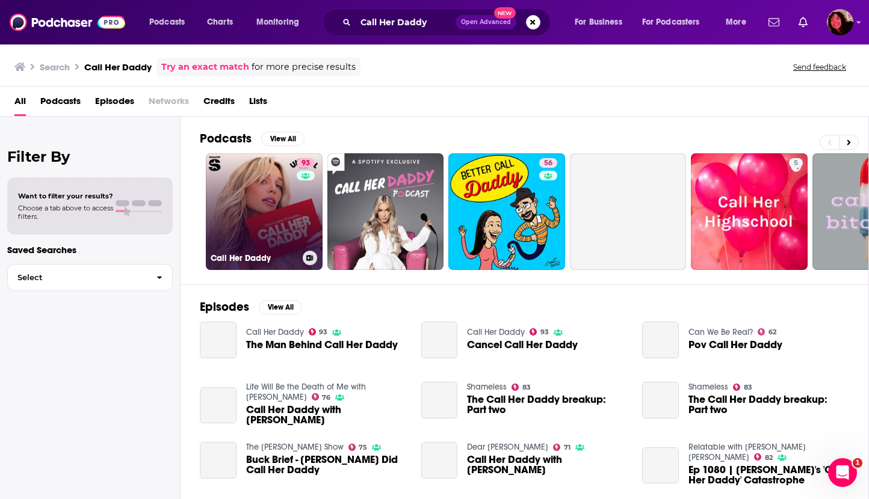
click at [266, 220] on link "93 Call Her Daddy" at bounding box center [264, 211] width 117 height 117
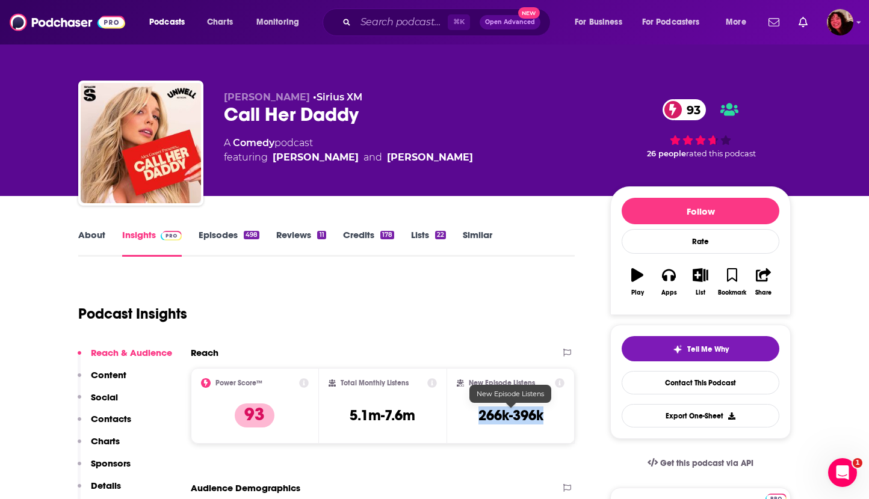
drag, startPoint x: 477, startPoint y: 416, endPoint x: 543, endPoint y: 419, distance: 66.9
click at [543, 419] on div "New Episode Listens 266k-396k" at bounding box center [511, 405] width 108 height 55
copy h3 "266k-396k"
click at [87, 235] on link "About" at bounding box center [91, 243] width 27 height 28
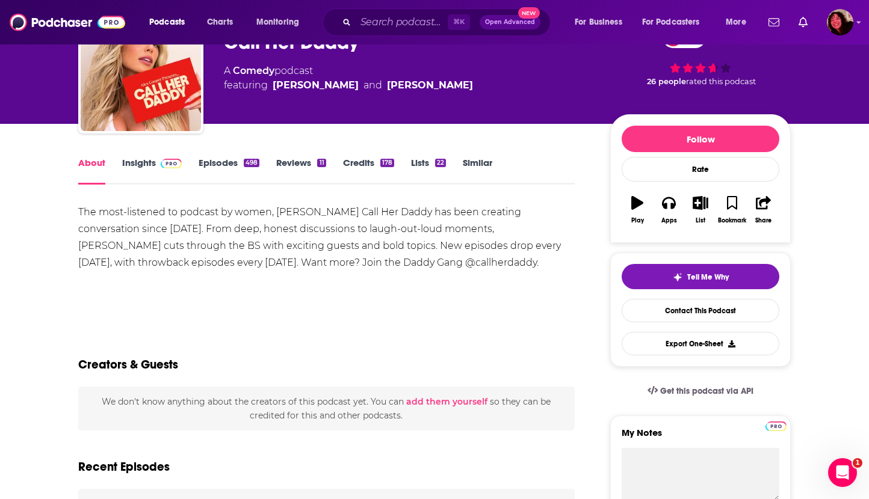
scroll to position [73, 0]
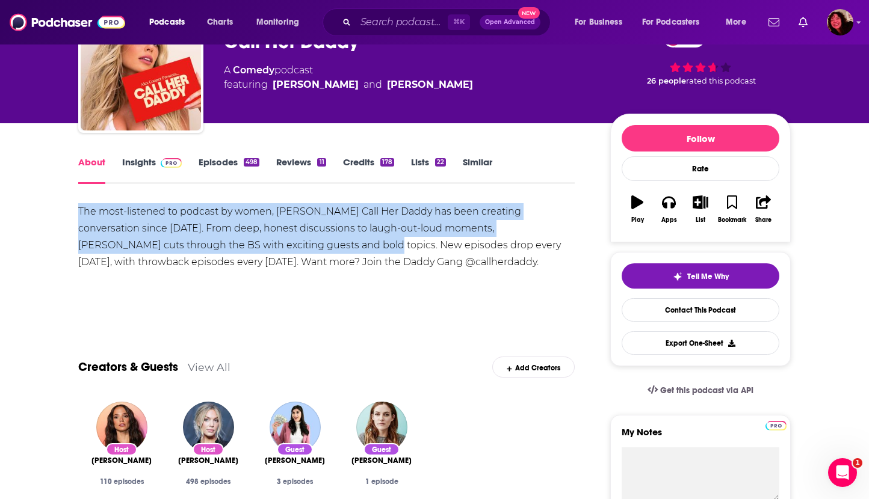
drag, startPoint x: 79, startPoint y: 212, endPoint x: 254, endPoint y: 245, distance: 178.1
click at [254, 245] on div "The most-listened to podcast by women, [PERSON_NAME] Call Her Daddy has been cr…" at bounding box center [326, 236] width 496 height 67
copy div "The most-listened to podcast by women, [PERSON_NAME] Call Her Daddy has been cr…"
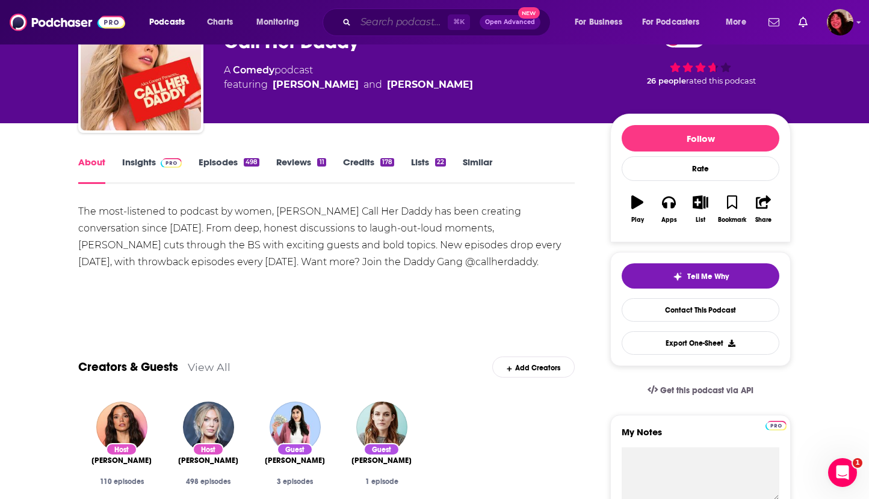
click at [409, 20] on input "Search podcasts, credits, & more..." at bounding box center [402, 22] width 92 height 19
paste input "Unlocking Us With [PERSON_NAME]"
type input "Unlocking Us With [PERSON_NAME]"
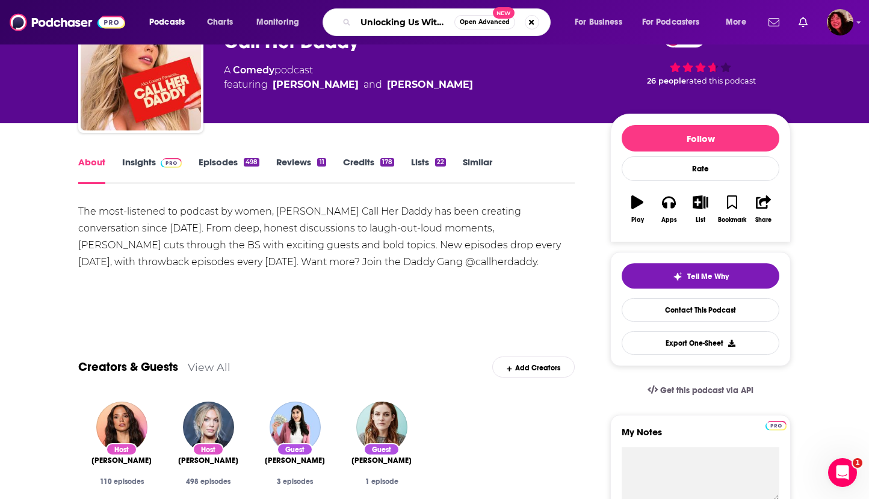
scroll to position [0, 55]
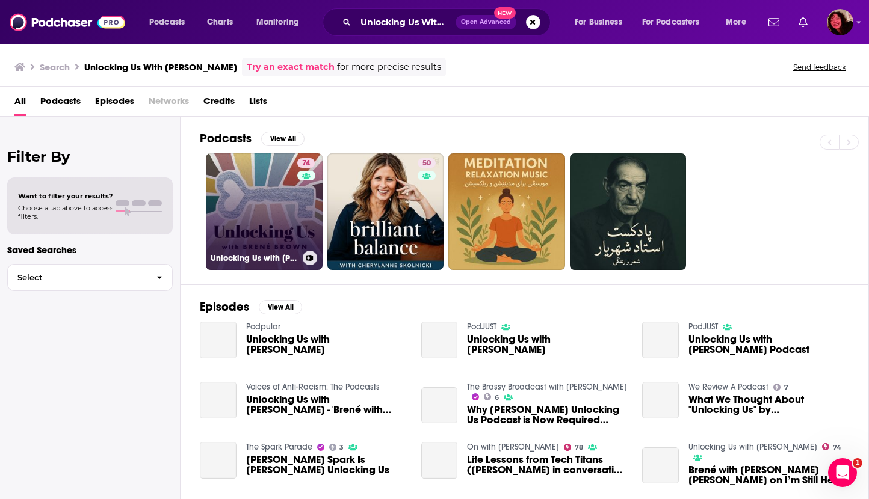
click at [251, 187] on link "74 Unlocking Us with [PERSON_NAME]" at bounding box center [264, 211] width 117 height 117
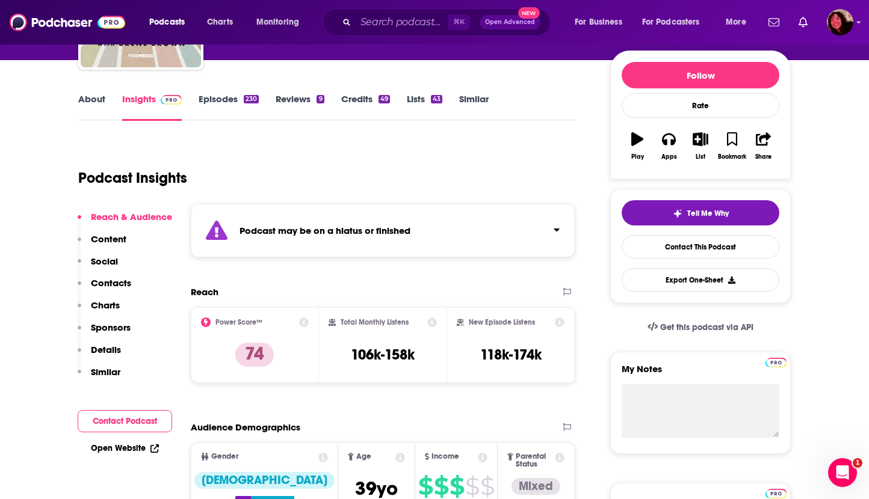
scroll to position [138, 0]
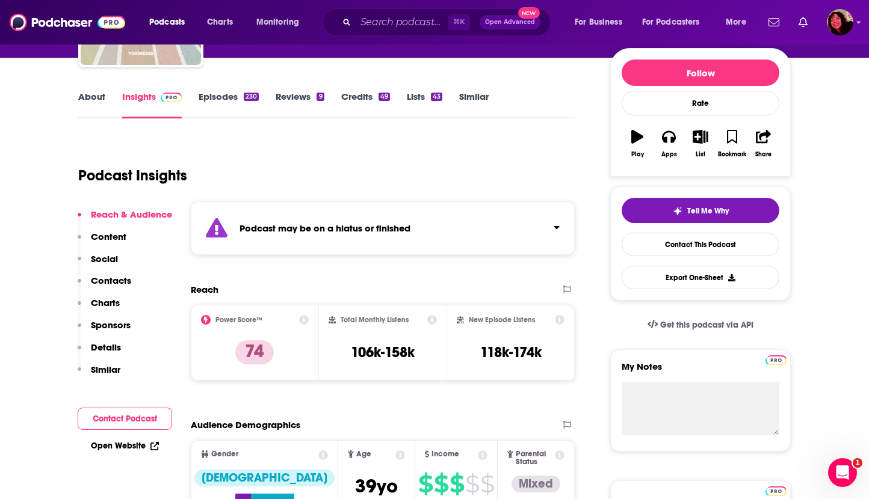
click at [111, 443] on link "Open Website" at bounding box center [125, 446] width 68 height 10
click at [369, 26] on input "Search podcasts, credits, & more..." at bounding box center [402, 22] width 92 height 19
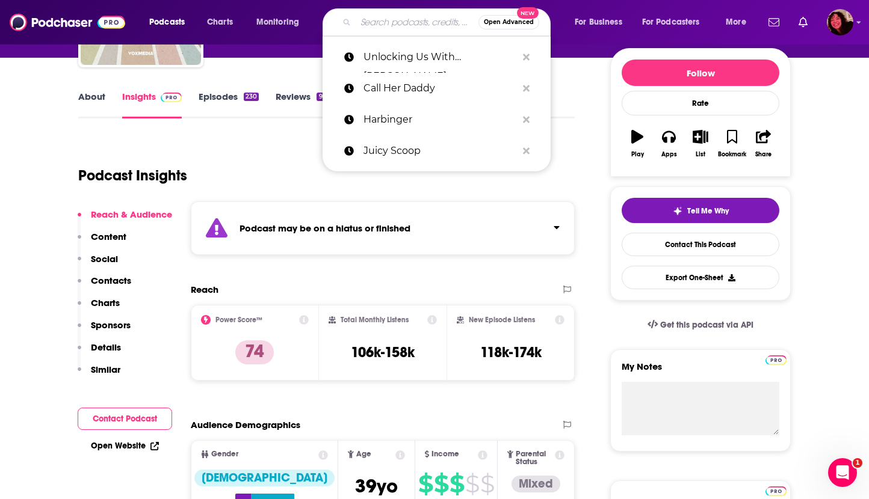
paste input "The Viall Files"
type input "The Viall Files"
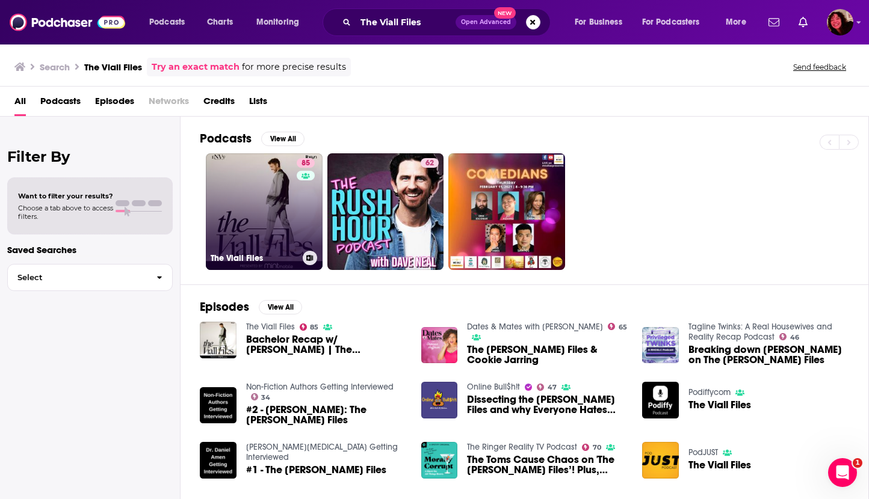
click at [256, 202] on link "85 The [PERSON_NAME] Files" at bounding box center [264, 211] width 117 height 117
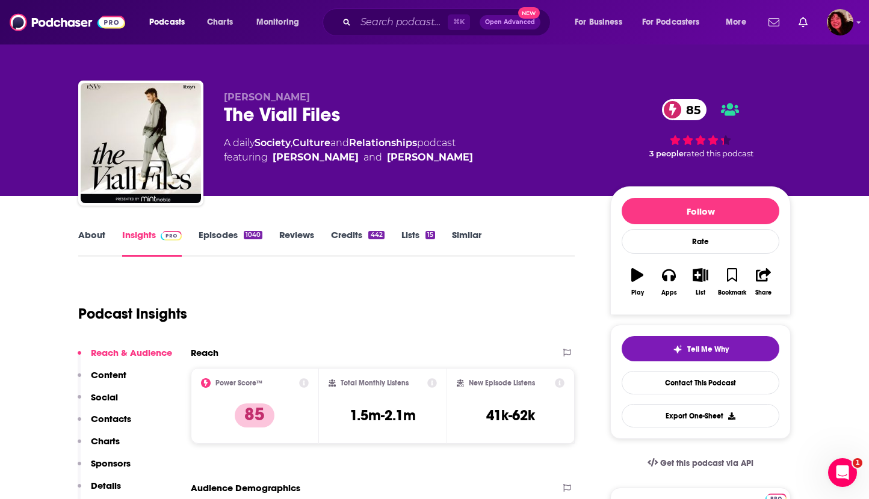
scroll to position [42, 0]
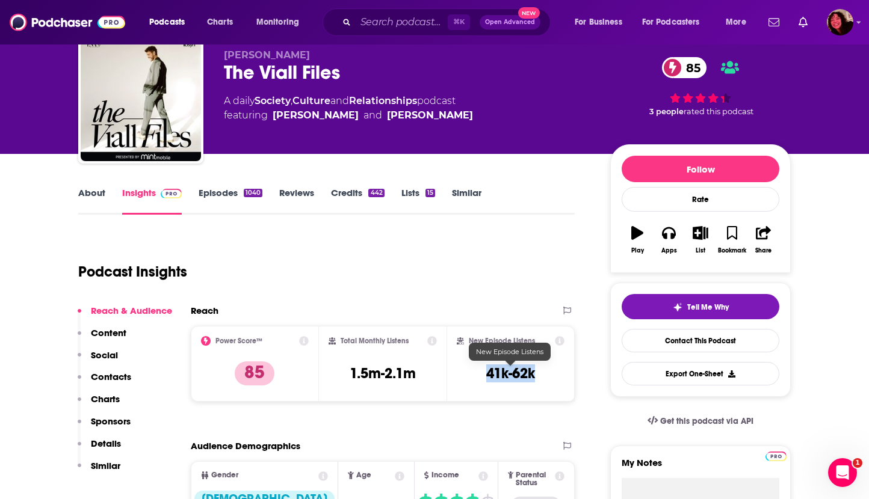
drag, startPoint x: 486, startPoint y: 374, endPoint x: 543, endPoint y: 374, distance: 57.2
click at [543, 374] on div "New Episode Listens 41k-62k" at bounding box center [511, 363] width 108 height 55
copy h3 "41k-62k"
click at [412, 25] on input "Search podcasts, credits, & more..." at bounding box center [402, 22] width 92 height 19
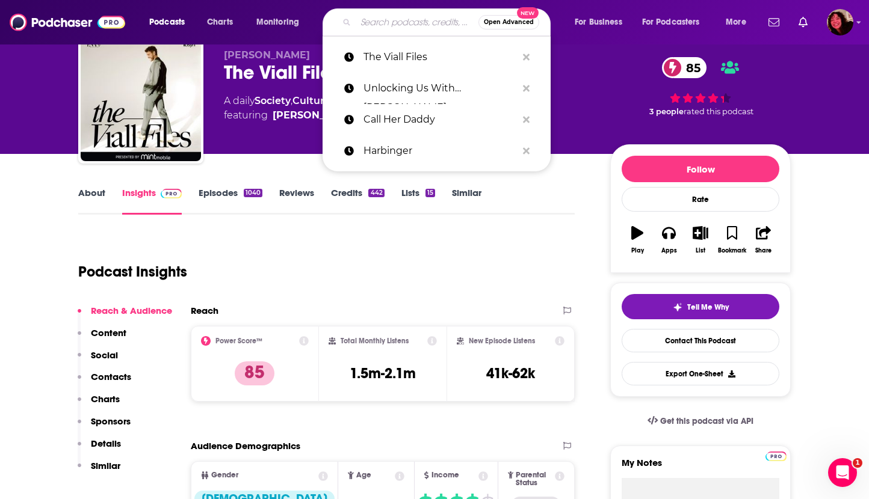
paste input "[PERSON_NAME] Podcast"
type input "[PERSON_NAME] Podcast"
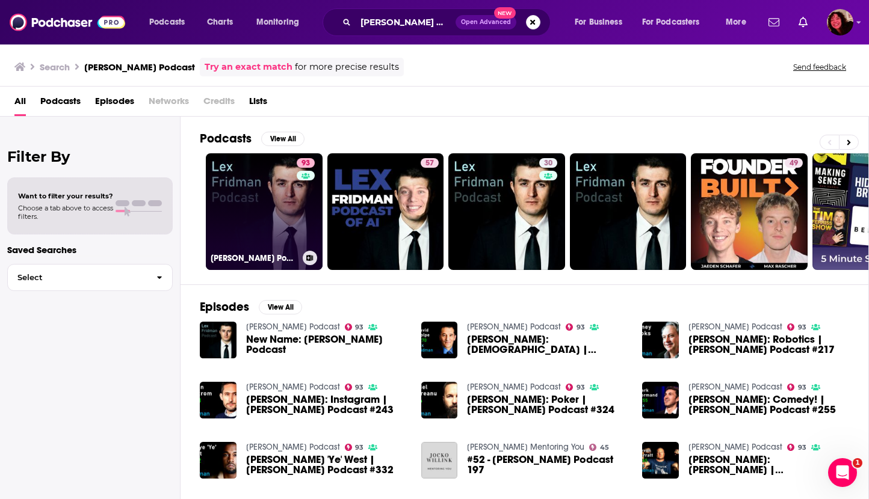
click at [268, 204] on link "93 [PERSON_NAME] Podcast" at bounding box center [264, 211] width 117 height 117
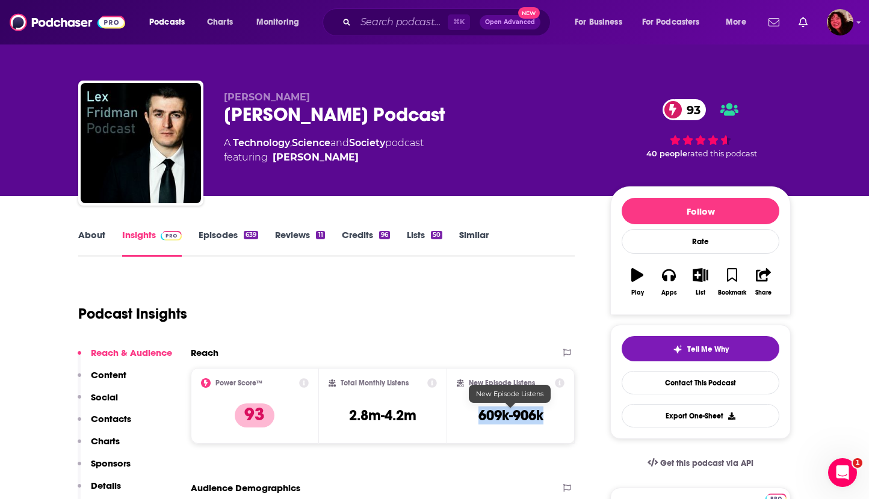
drag, startPoint x: 480, startPoint y: 417, endPoint x: 542, endPoint y: 421, distance: 62.7
click at [542, 421] on h3 "609k-906k" at bounding box center [510, 416] width 65 height 18
copy h3 "609k-906k"
click at [366, 17] on input "Search podcasts, credits, & more..." at bounding box center [402, 22] width 92 height 19
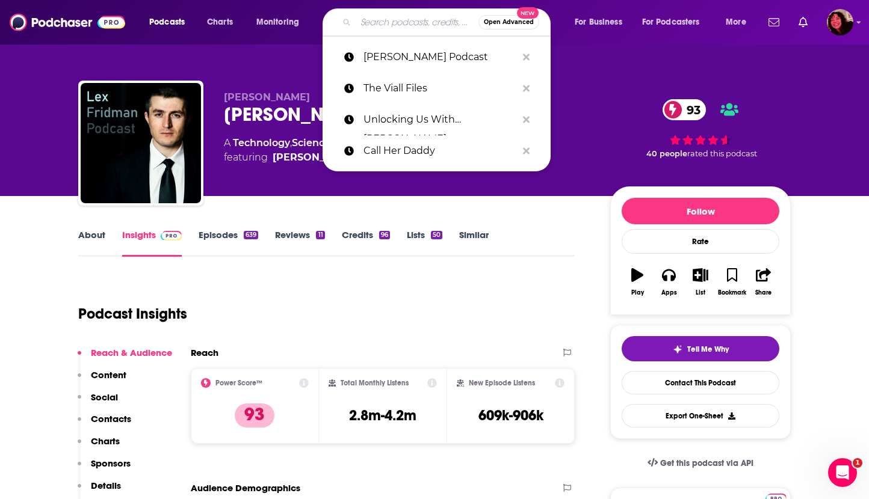
paste input "Everything Happens With [PERSON_NAME]"
type input "Everything Happens With [PERSON_NAME]"
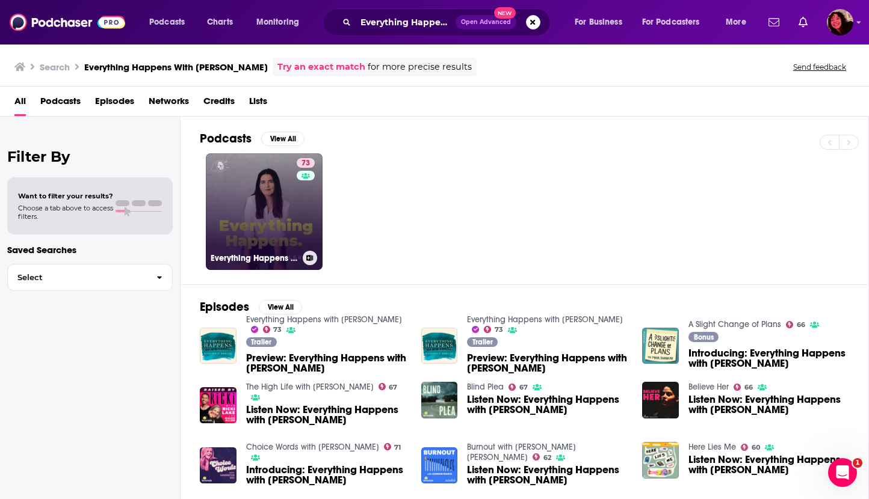
click at [262, 215] on link "73 Everything Happens with [PERSON_NAME]" at bounding box center [264, 211] width 117 height 117
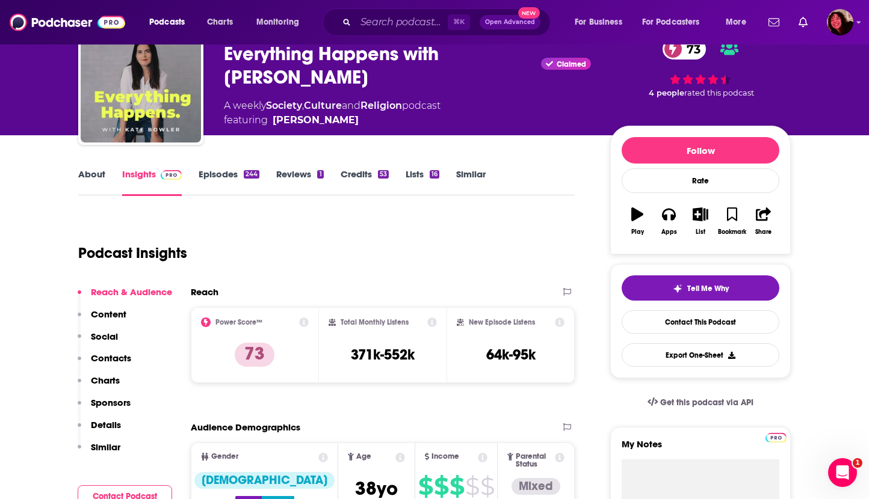
scroll to position [94, 0]
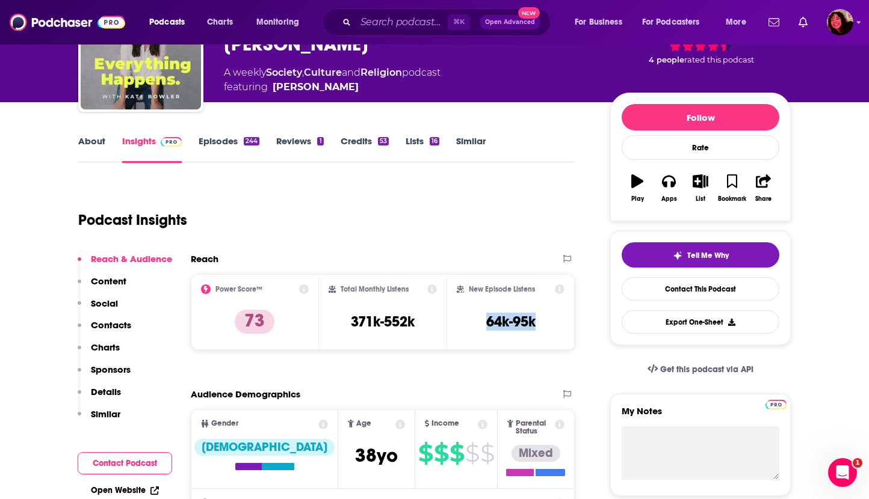
drag, startPoint x: 510, startPoint y: 322, endPoint x: 548, endPoint y: 323, distance: 38.5
click at [548, 323] on div "New Episode Listens 64k-95k" at bounding box center [511, 312] width 108 height 55
copy h3 "64k-95k"
click at [374, 22] on input "Search podcasts, credits, & more..." at bounding box center [402, 22] width 92 height 19
paste input "A Slight Change of Plans"
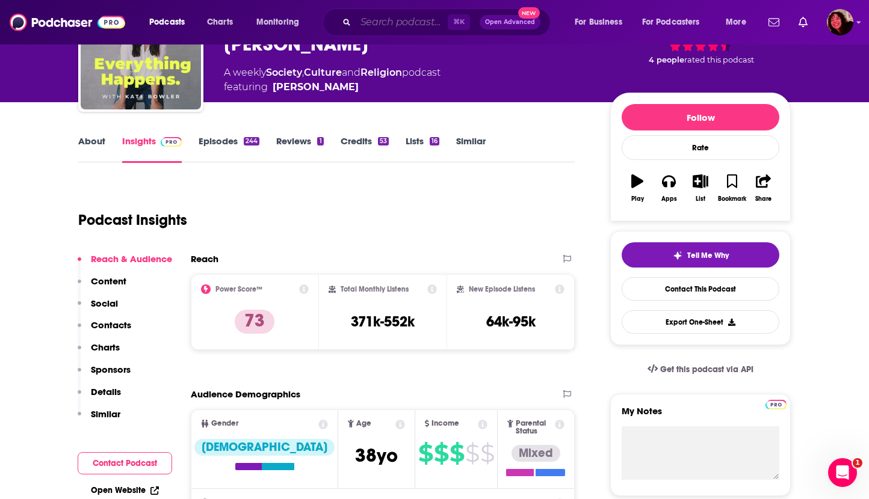
type input "A Slight Change of Plans"
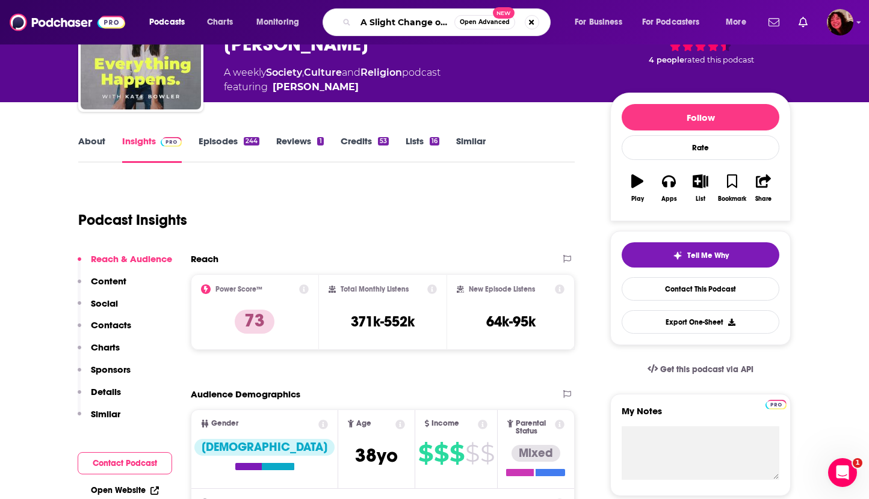
scroll to position [0, 21]
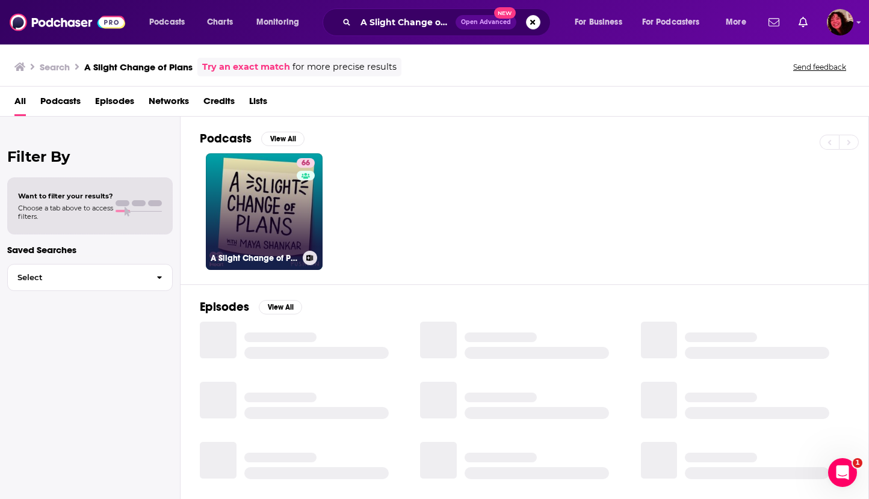
click at [242, 208] on link "66 A Slight Change of Plans" at bounding box center [264, 211] width 117 height 117
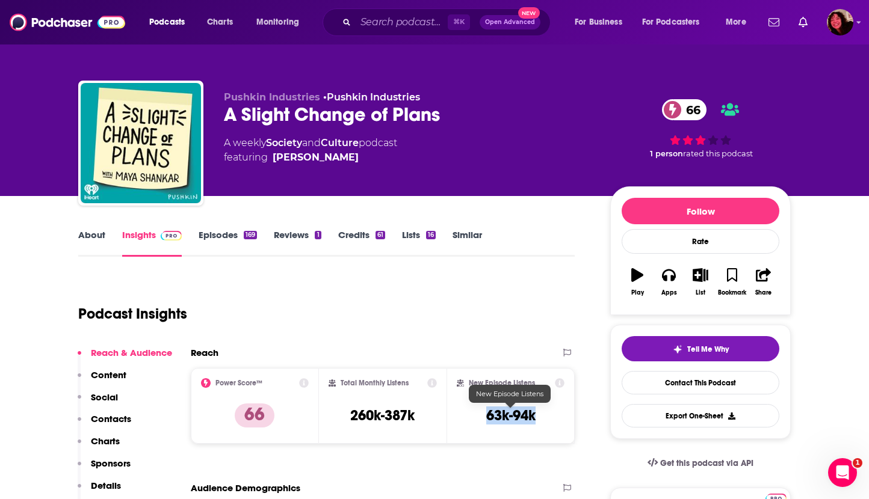
drag, startPoint x: 480, startPoint y: 420, endPoint x: 534, endPoint y: 422, distance: 53.6
click at [534, 422] on div "New Episode Listens 63k-94k" at bounding box center [511, 405] width 108 height 55
copy h3 "63k-94k"
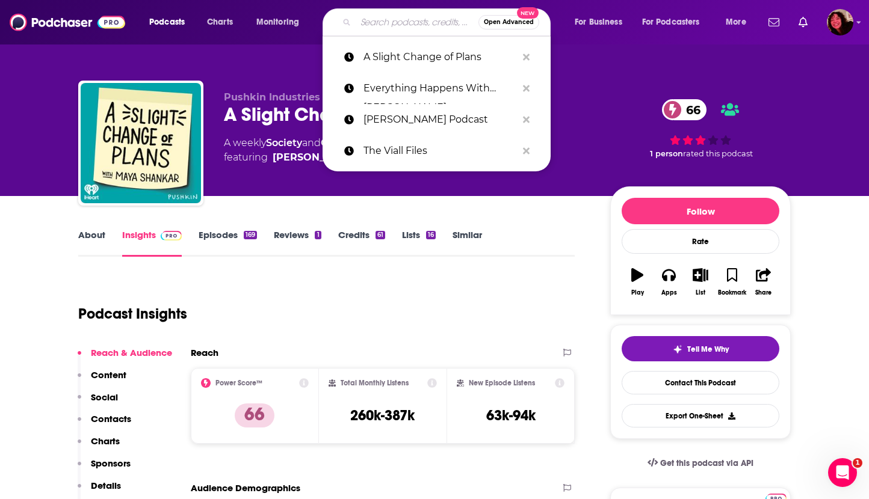
click at [382, 20] on input "Search podcasts, credits, & more..." at bounding box center [417, 22] width 123 height 19
paste input "Fail Better with [PERSON_NAME]"
type input "Fail Better with [PERSON_NAME]"
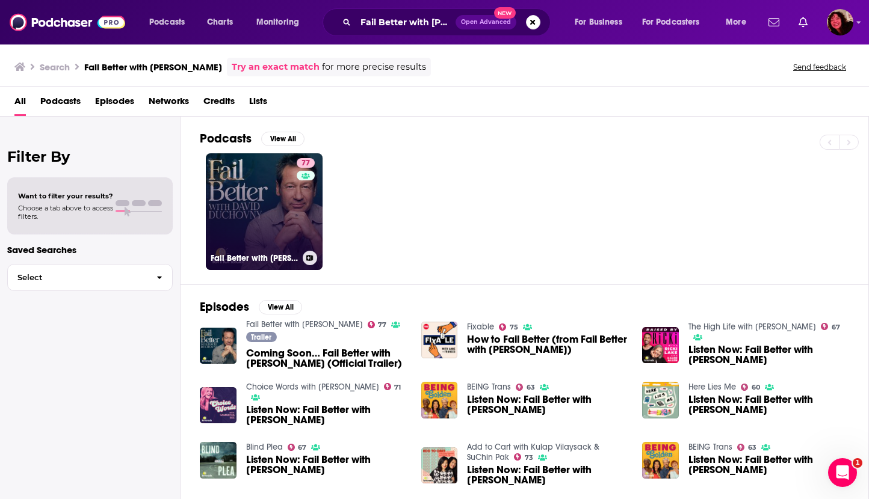
click at [227, 196] on link "77 Fail Better with [PERSON_NAME]" at bounding box center [264, 211] width 117 height 117
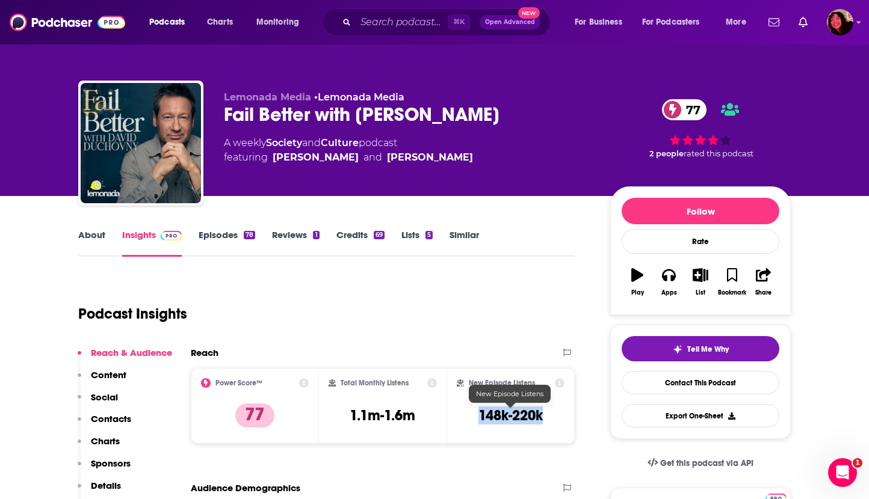
drag, startPoint x: 472, startPoint y: 416, endPoint x: 546, endPoint y: 420, distance: 74.7
click at [546, 420] on div "New Episode Listens 148k-220k" at bounding box center [511, 405] width 108 height 55
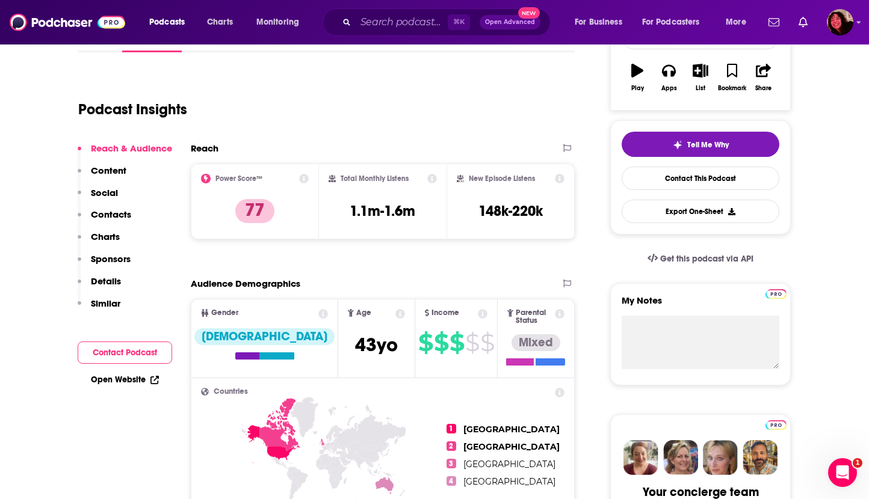
click at [123, 385] on div "Open Website" at bounding box center [125, 380] width 94 height 22
click at [123, 371] on div "Open Website" at bounding box center [125, 380] width 94 height 22
click at [123, 377] on link "Open Website" at bounding box center [125, 380] width 68 height 10
click at [381, 20] on input "Search podcasts, credits, & more..." at bounding box center [402, 22] width 92 height 19
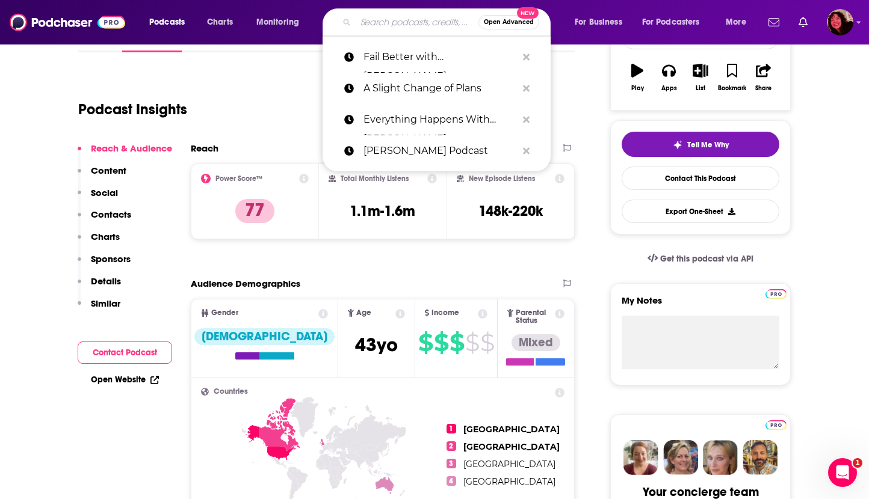
paste input "Making Space"
type input "Making Space"
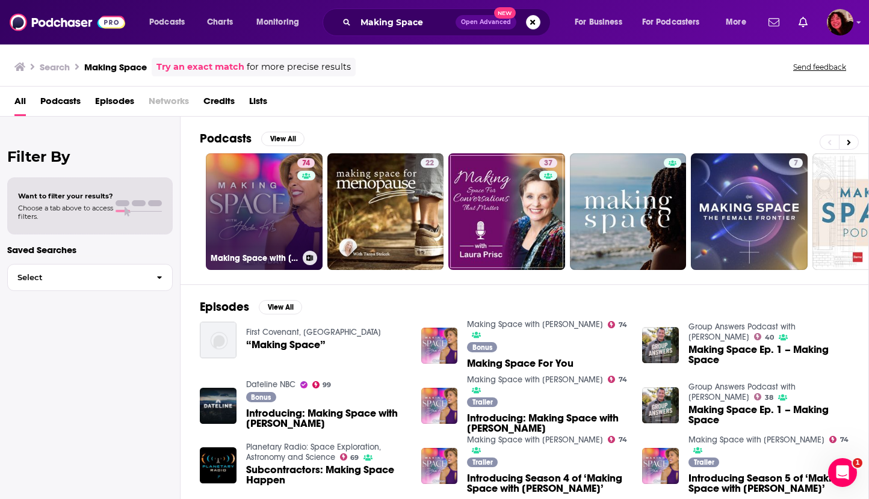
click at [262, 214] on link "74 Making Space with [PERSON_NAME]" at bounding box center [264, 211] width 117 height 117
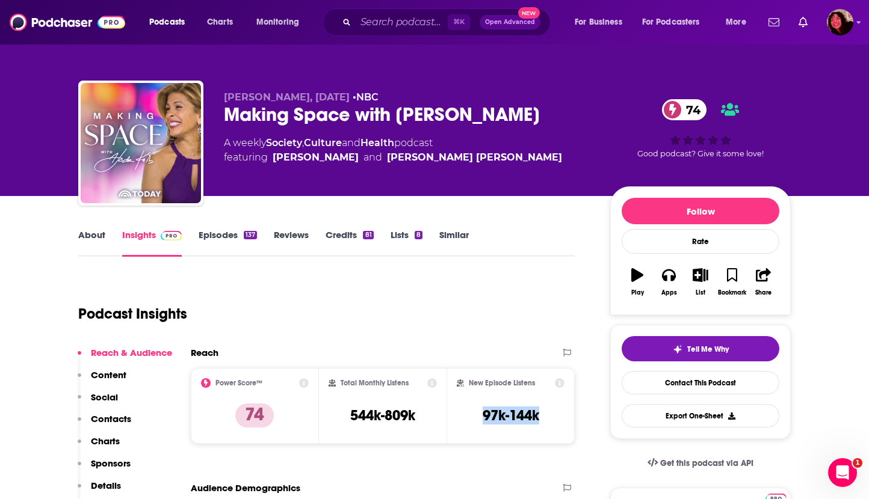
drag, startPoint x: 480, startPoint y: 419, endPoint x: 556, endPoint y: 419, distance: 75.8
click at [556, 419] on div "New Episode Listens 97k-144k" at bounding box center [511, 405] width 108 height 55
click at [371, 26] on input "Search podcasts, credits, & more..." at bounding box center [402, 22] width 92 height 19
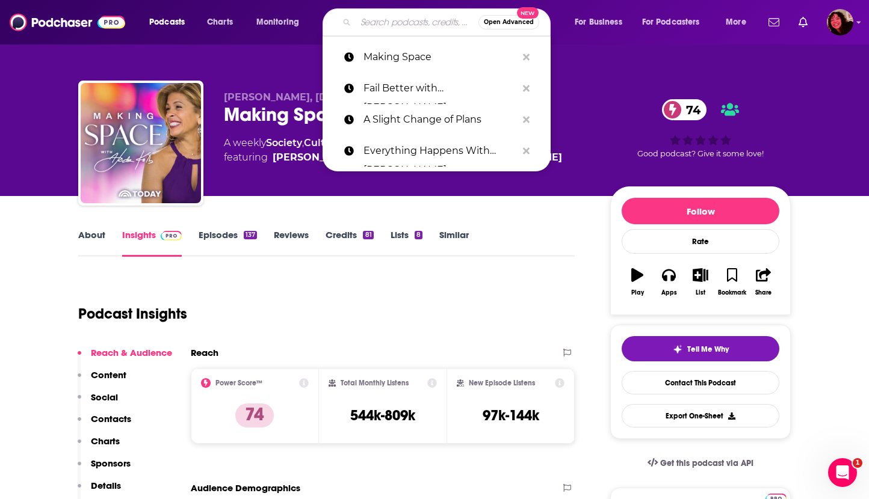
paste input "The Broadside"
type input "The Broadside"
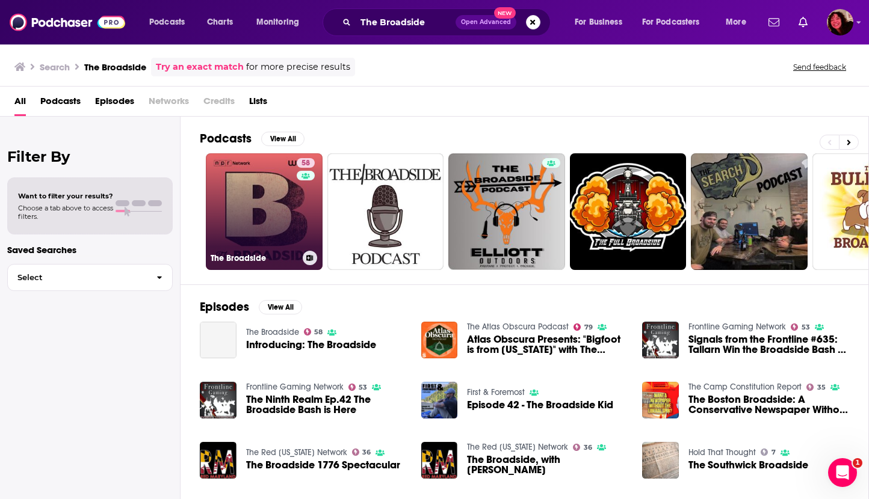
click at [230, 219] on link "58 The Broadside" at bounding box center [264, 211] width 117 height 117
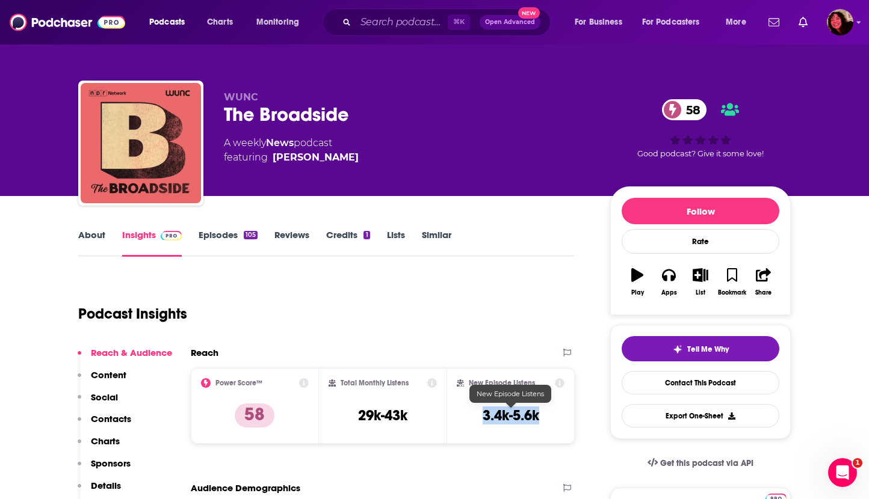
drag, startPoint x: 481, startPoint y: 415, endPoint x: 538, endPoint y: 419, distance: 57.3
click at [538, 419] on div "New Episode Listens 3.4k-5.6k" at bounding box center [511, 405] width 108 height 55
click at [87, 235] on link "About" at bounding box center [91, 243] width 27 height 28
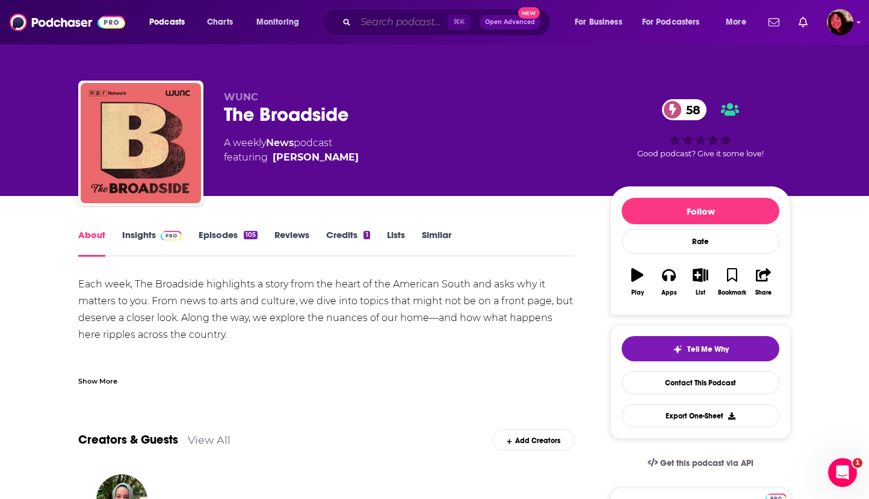
click at [382, 24] on input "Search podcasts, credits, & more..." at bounding box center [402, 22] width 92 height 19
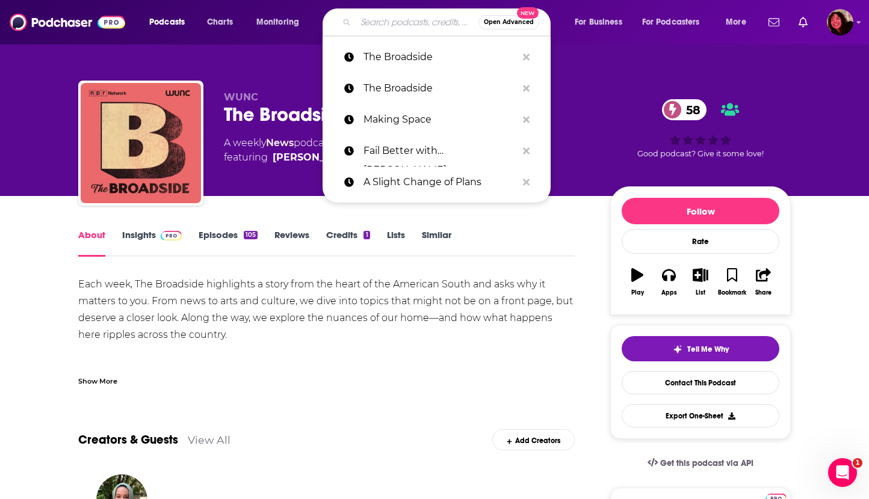
paste input "Purr Podcast"
type input "Purr Podcast"
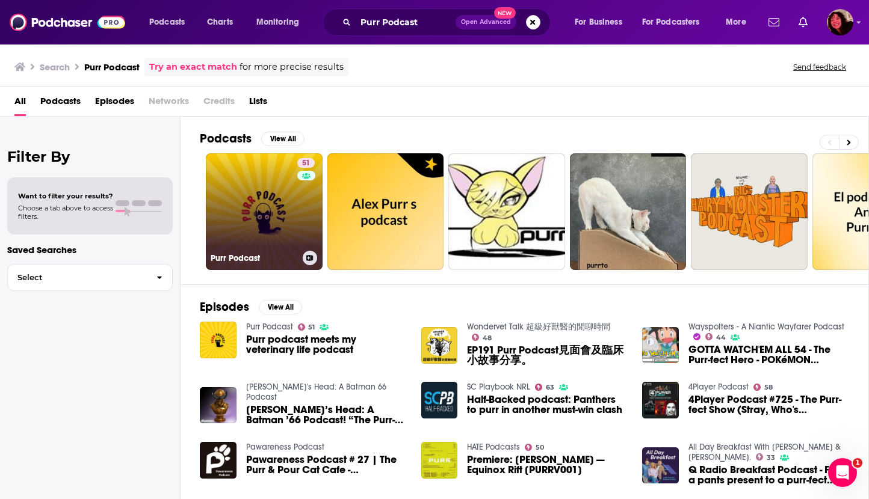
click at [247, 212] on link "51 Purr Podcast" at bounding box center [264, 211] width 117 height 117
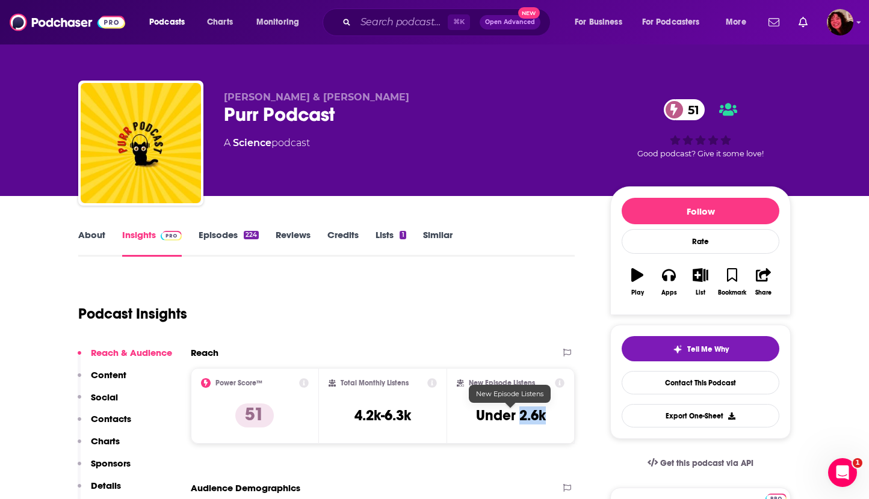
drag, startPoint x: 521, startPoint y: 417, endPoint x: 550, endPoint y: 417, distance: 28.9
click at [550, 417] on div "New Episode Listens Under 2.6k" at bounding box center [511, 405] width 108 height 55
click at [92, 233] on link "About" at bounding box center [91, 243] width 27 height 28
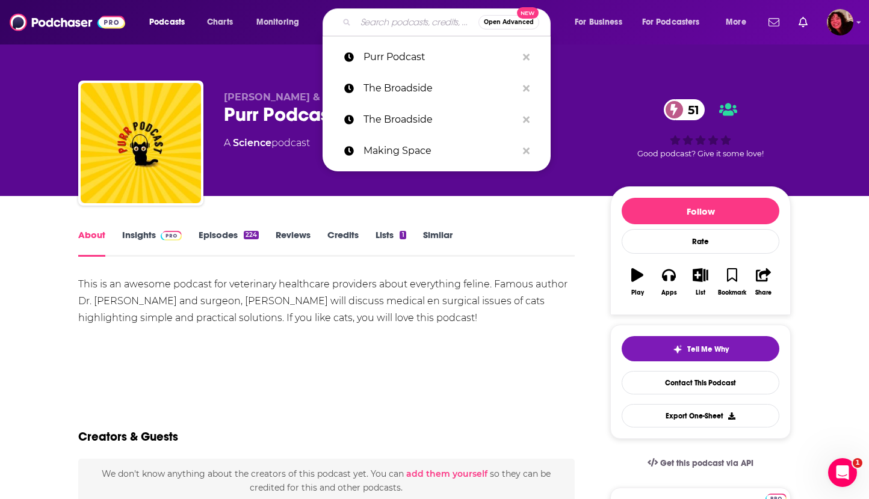
click at [395, 23] on input "Search podcasts, credits, & more..." at bounding box center [417, 22] width 123 height 19
paste input "Nine Lives with Dr. Kat"
type input "Nine Lives with Dr. Kat"
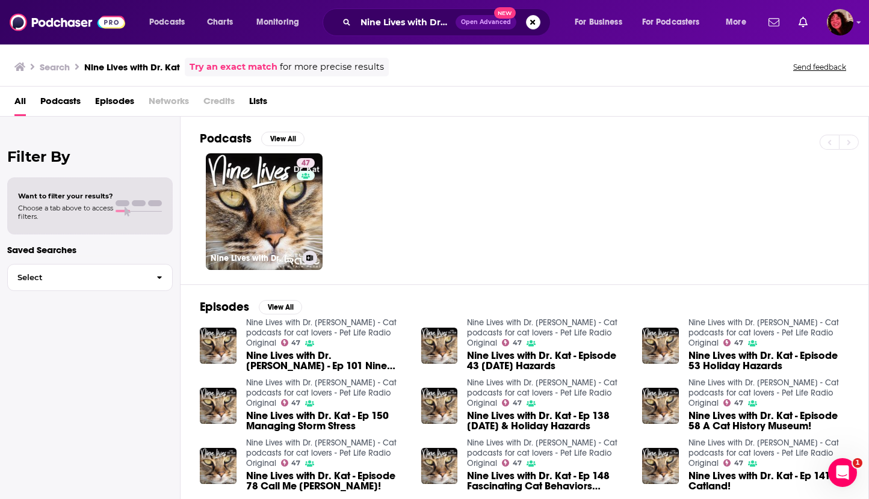
click at [261, 216] on link "47 Nine Lives with Dr. [PERSON_NAME] - Cat podcasts for cat lovers - Pet Life R…" at bounding box center [264, 211] width 117 height 117
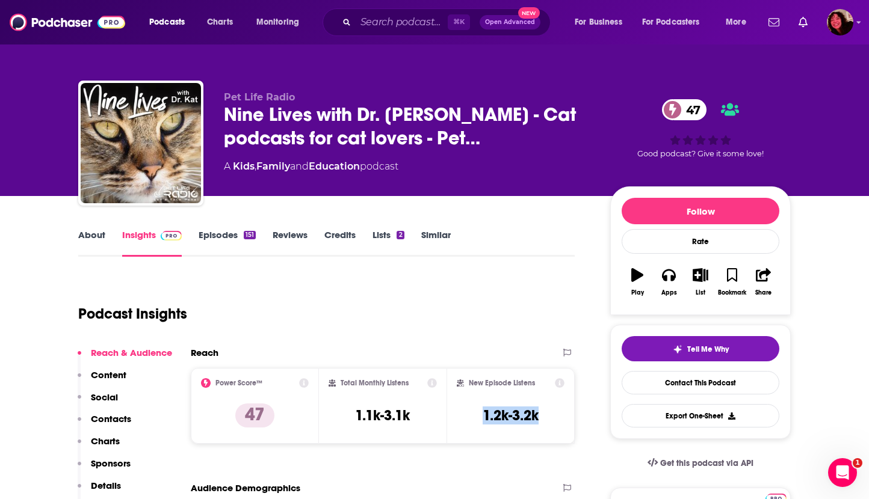
drag, startPoint x: 483, startPoint y: 416, endPoint x: 546, endPoint y: 416, distance: 63.2
click at [546, 416] on div "New Episode Listens 1.2k-3.2k" at bounding box center [511, 405] width 108 height 55
click at [85, 244] on link "About" at bounding box center [91, 243] width 27 height 28
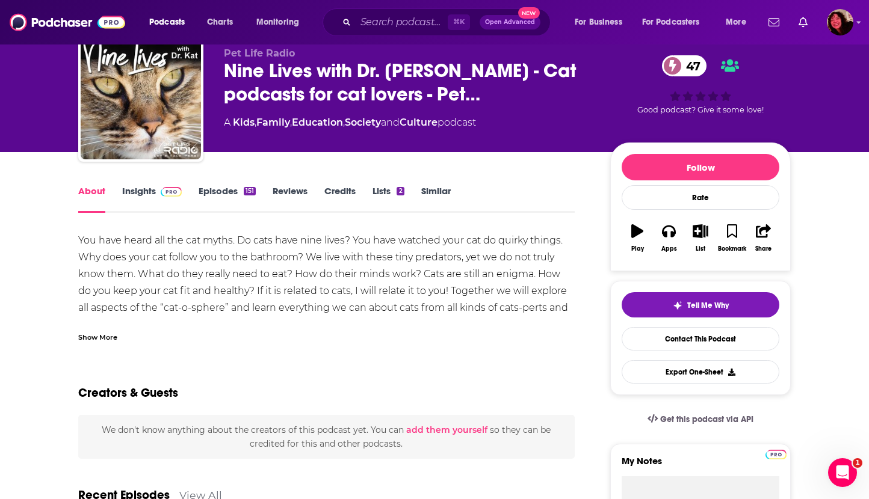
scroll to position [48, 0]
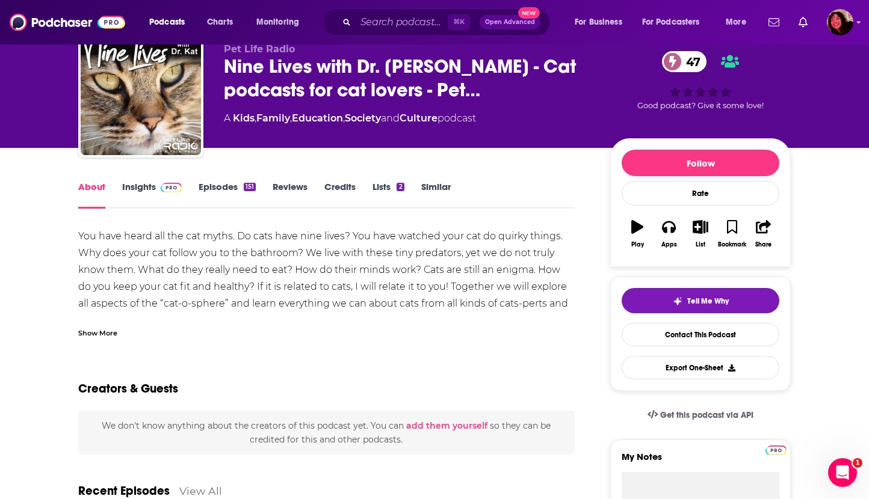
click at [96, 326] on div "Show More" at bounding box center [326, 328] width 496 height 20
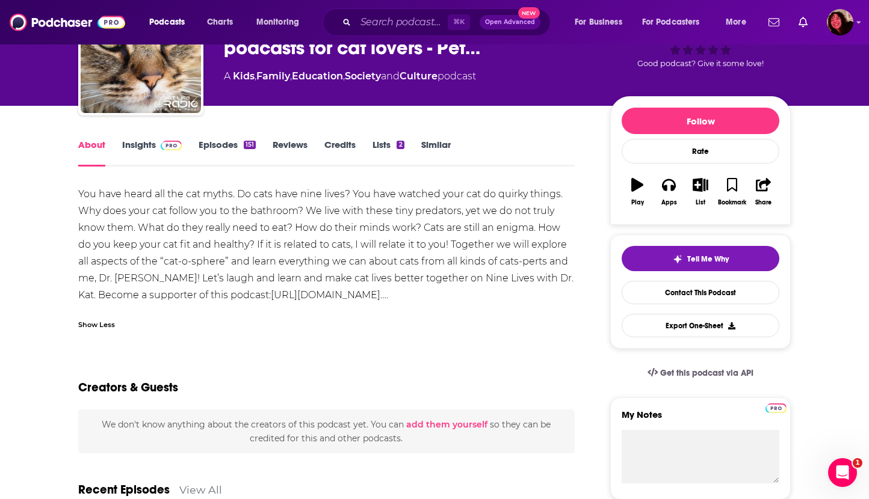
scroll to position [99, 0]
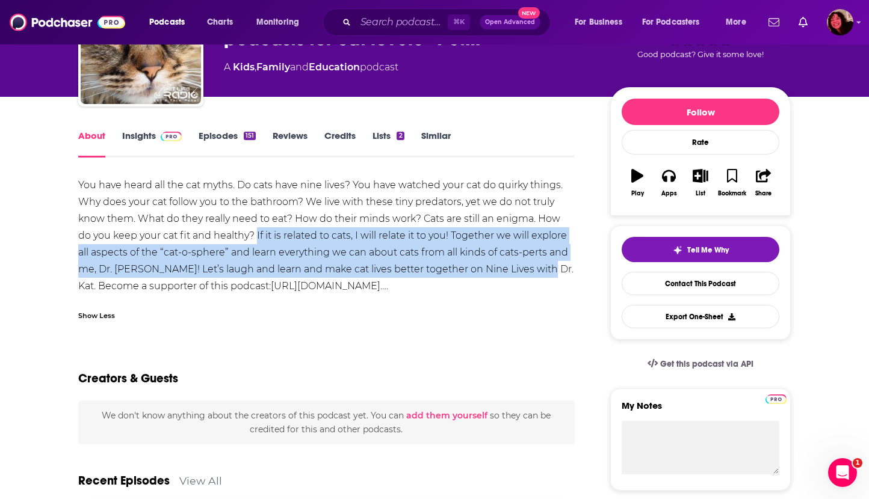
drag, startPoint x: 258, startPoint y: 235, endPoint x: 530, endPoint y: 267, distance: 274.4
click at [530, 267] on div "You have heard all the cat myths. Do cats have nine lives? You have watched you…" at bounding box center [326, 236] width 496 height 118
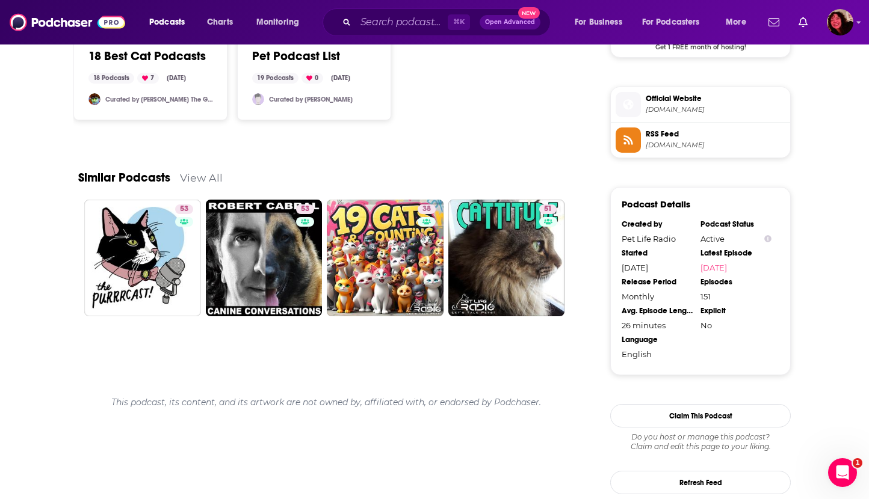
scroll to position [1125, 0]
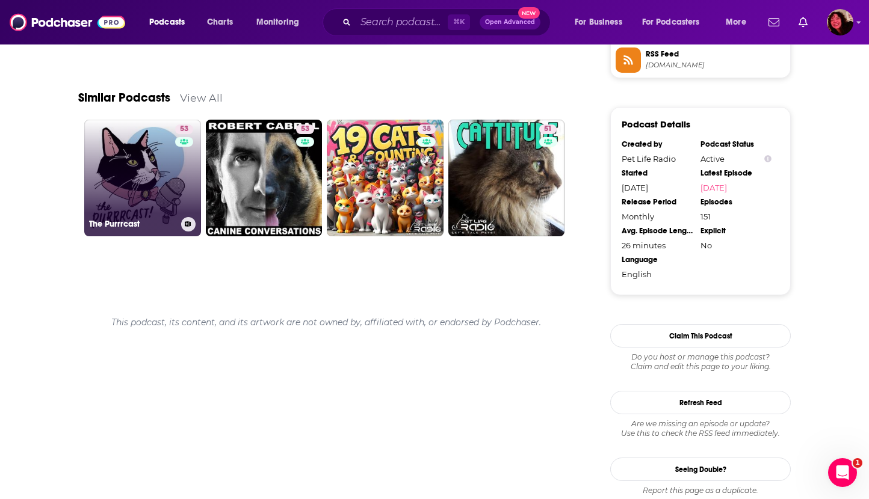
click at [145, 157] on link "53 The Purrrcast" at bounding box center [142, 178] width 117 height 117
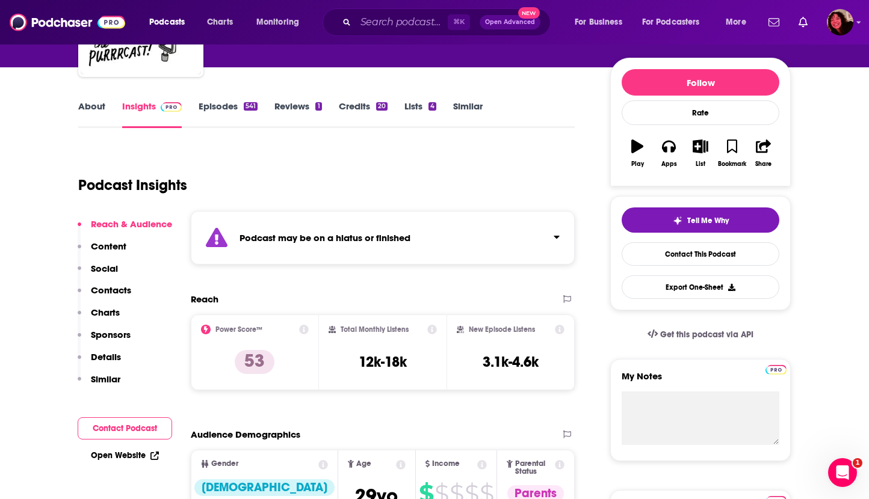
scroll to position [152, 0]
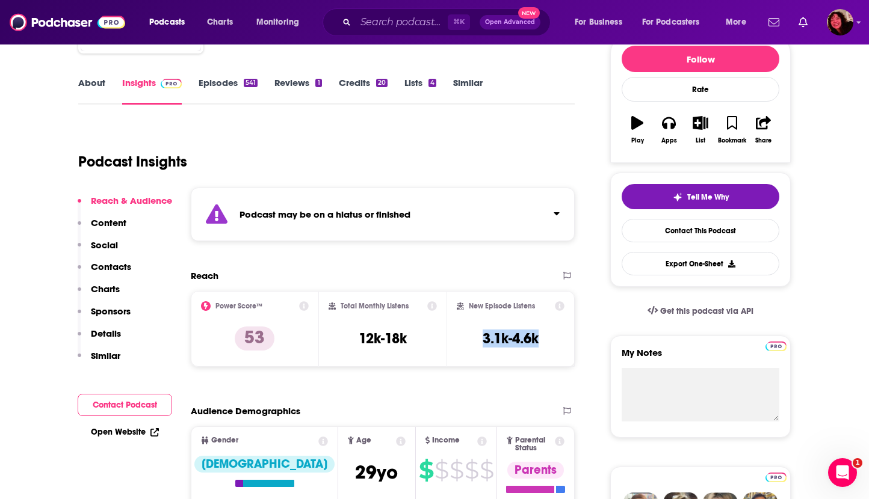
drag, startPoint x: 482, startPoint y: 339, endPoint x: 540, endPoint y: 339, distance: 58.4
click at [540, 339] on div "New Episode Listens 3.1k-4.6k" at bounding box center [511, 328] width 108 height 55
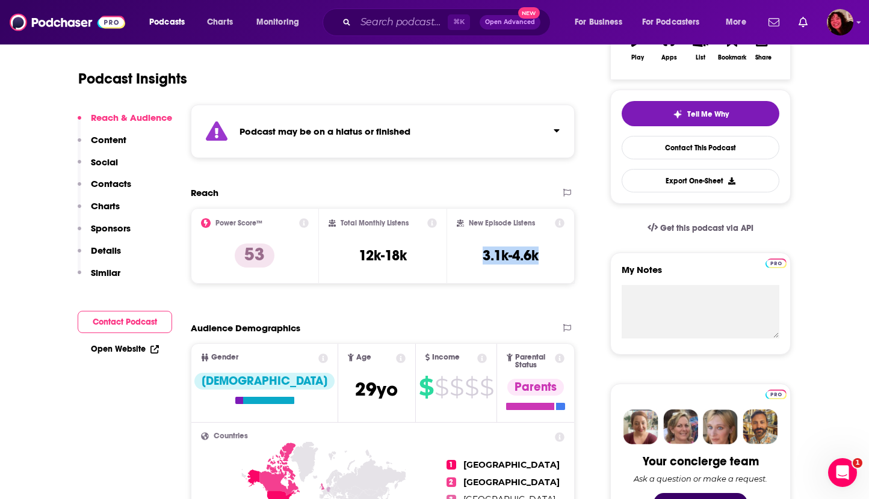
scroll to position [241, 0]
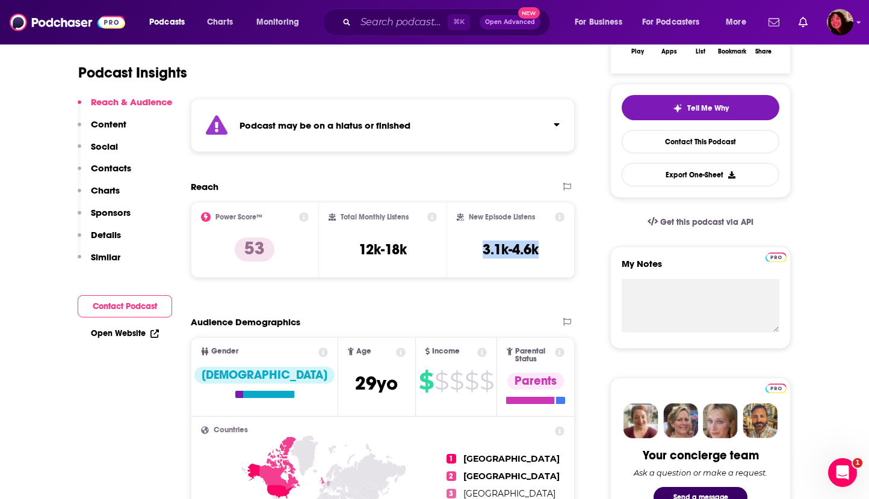
click at [128, 335] on link "Open Website" at bounding box center [125, 334] width 68 height 10
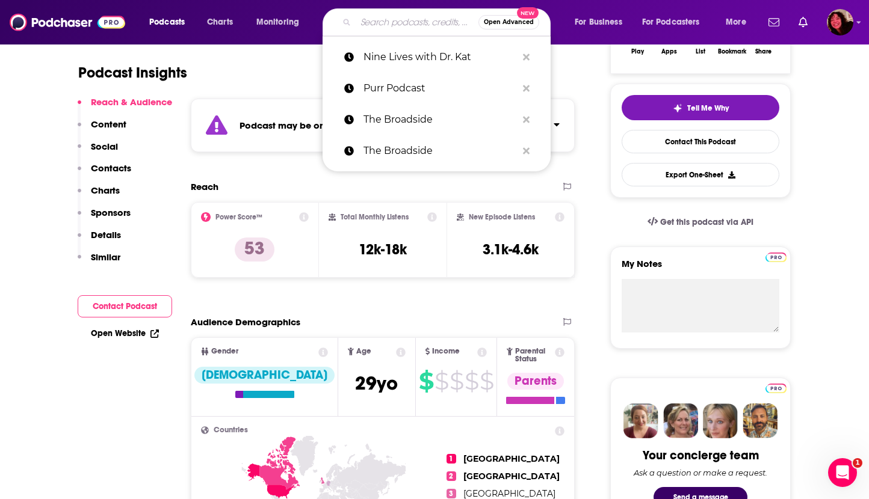
click at [379, 17] on input "Search podcasts, credits, & more..." at bounding box center [417, 22] width 123 height 19
paste input "Animal Radio"
type input "Animal Radio"
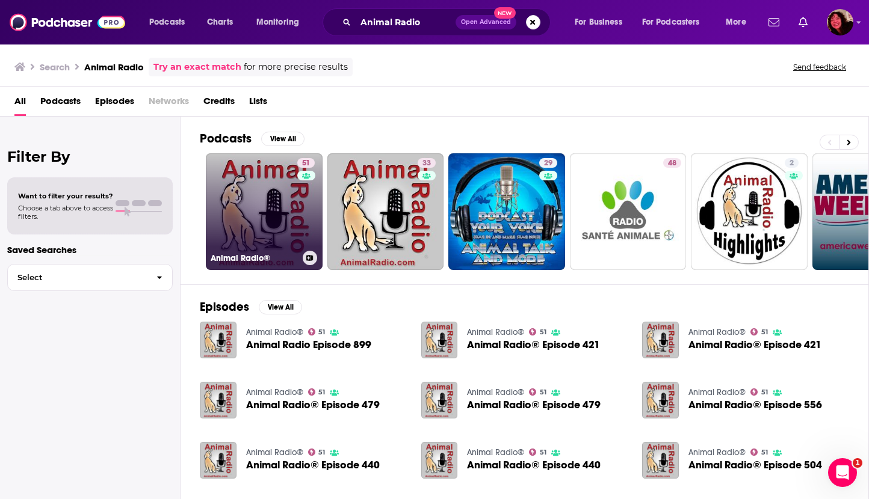
click at [300, 217] on div "51" at bounding box center [307, 204] width 20 height 93
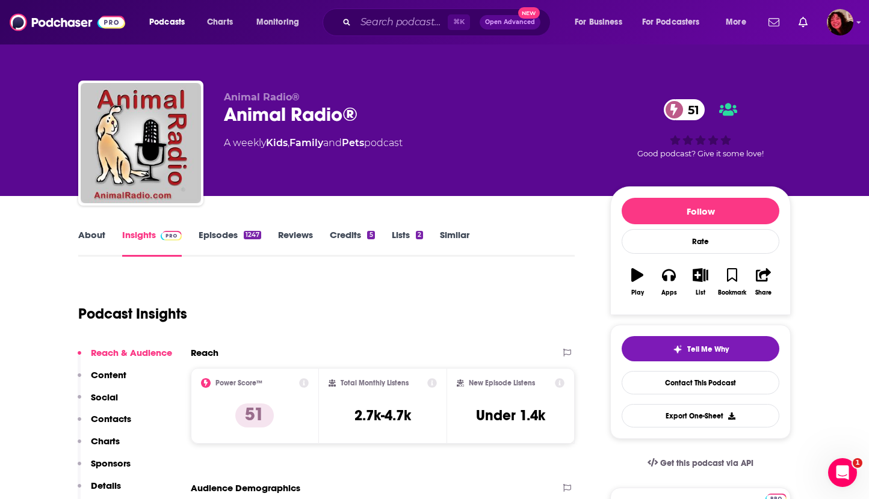
scroll to position [59, 0]
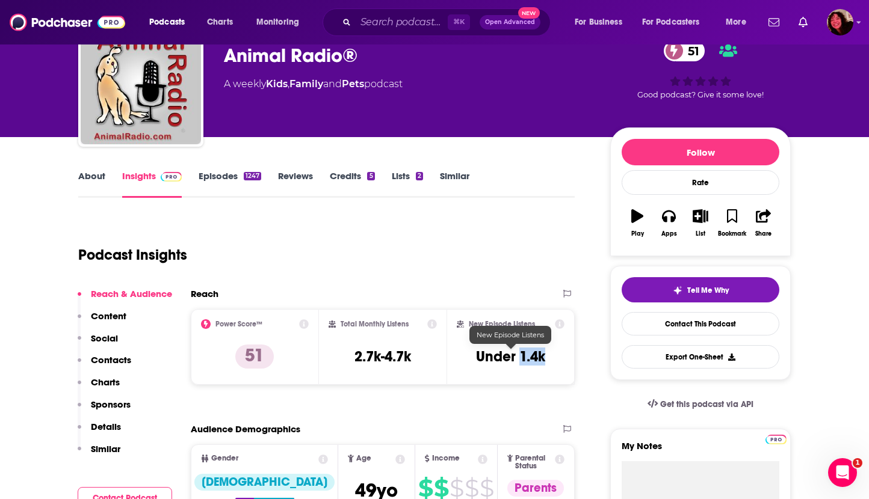
drag, startPoint x: 522, startPoint y: 359, endPoint x: 545, endPoint y: 359, distance: 22.9
click at [545, 359] on h3 "Under 1.4k" at bounding box center [510, 357] width 69 height 18
click at [99, 178] on link "About" at bounding box center [91, 184] width 27 height 28
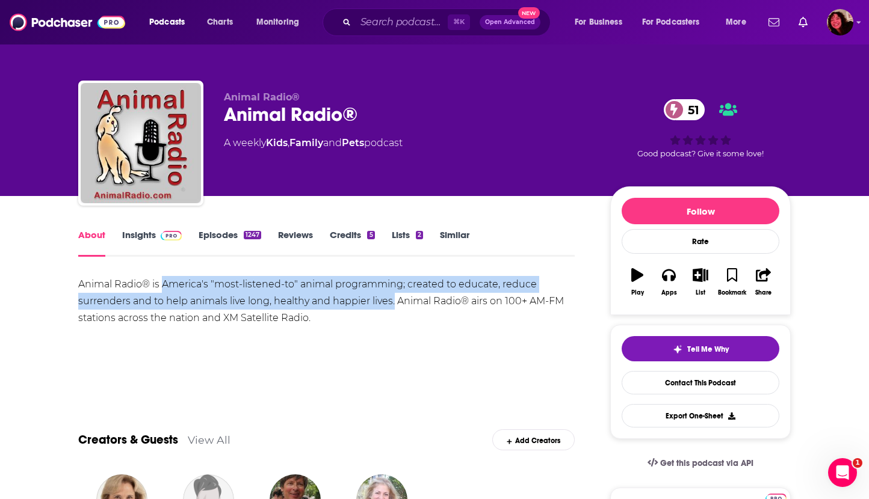
drag, startPoint x: 163, startPoint y: 286, endPoint x: 395, endPoint y: 300, distance: 232.0
click at [395, 300] on div "Animal Radio® is America's "most-listened-to" animal programming; created to ed…" at bounding box center [326, 301] width 496 height 51
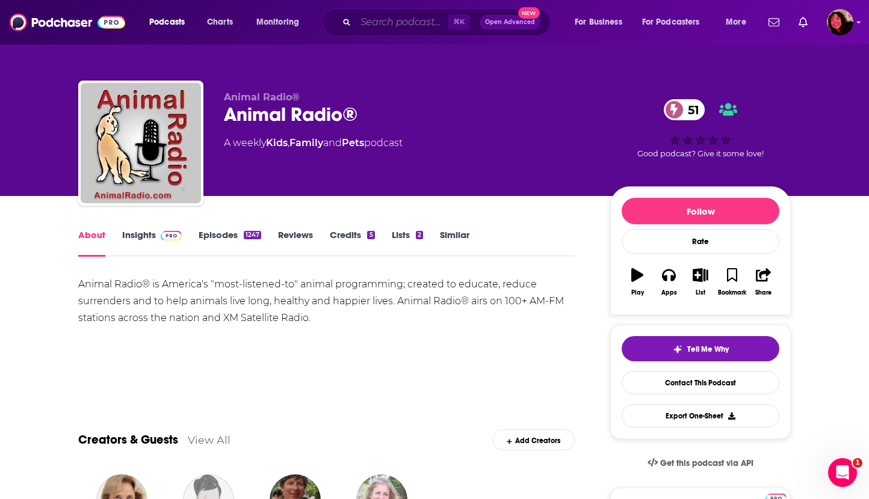
click at [404, 16] on input "Search podcasts, credits, & more..." at bounding box center [402, 22] width 92 height 19
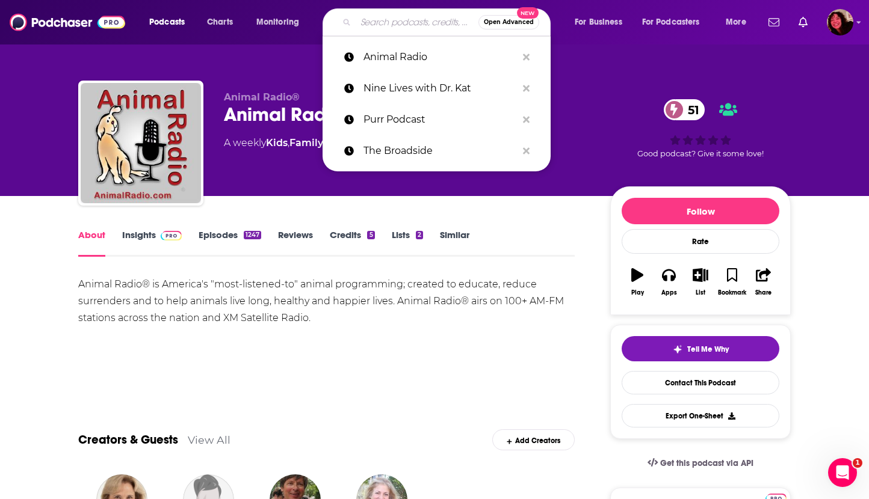
paste input "Hysteria"
type input "Hysteria"
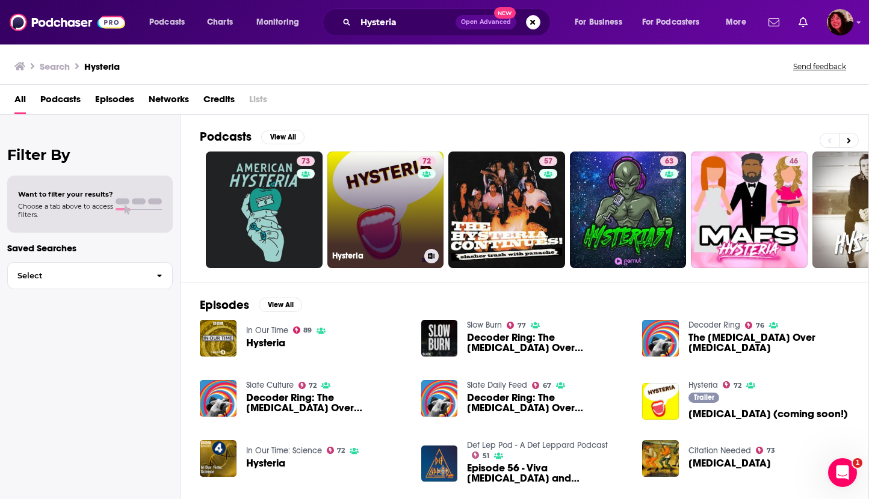
click at [374, 199] on link "72 [MEDICAL_DATA]" at bounding box center [385, 210] width 117 height 117
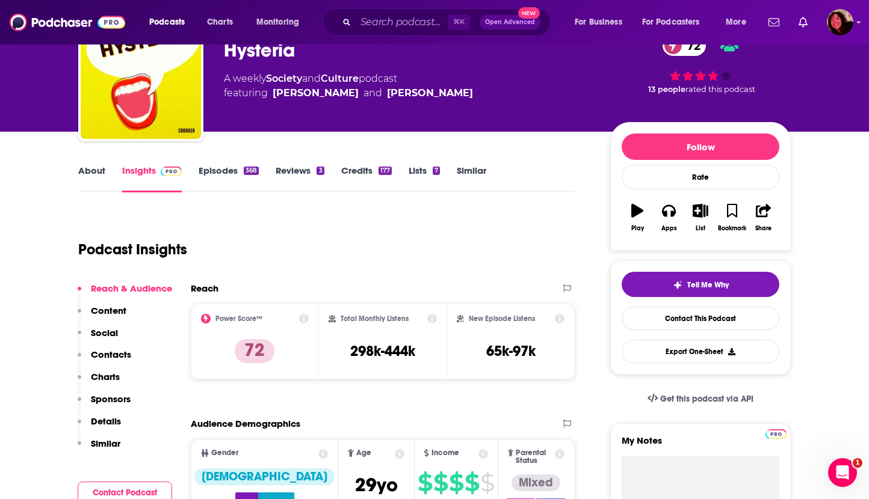
scroll to position [67, 0]
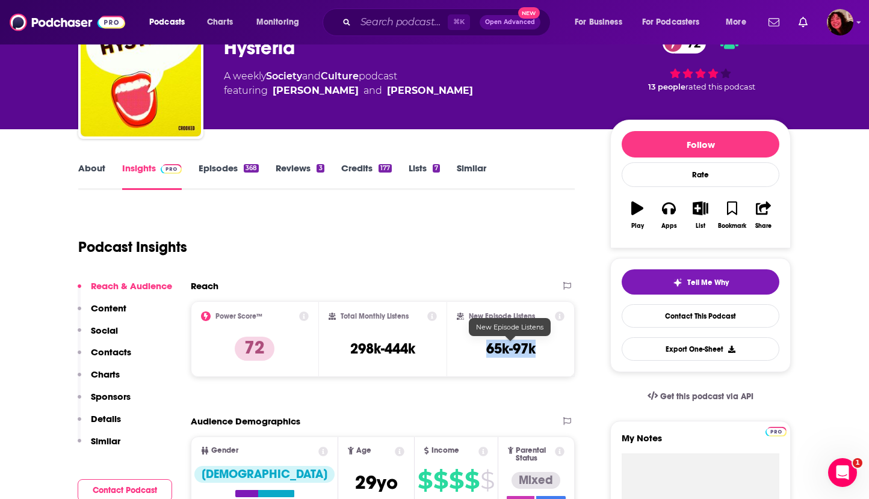
drag, startPoint x: 485, startPoint y: 350, endPoint x: 545, endPoint y: 351, distance: 60.2
click at [545, 351] on div "New Episode Listens 65k-97k" at bounding box center [511, 339] width 108 height 55
click at [99, 164] on link "About" at bounding box center [91, 176] width 27 height 28
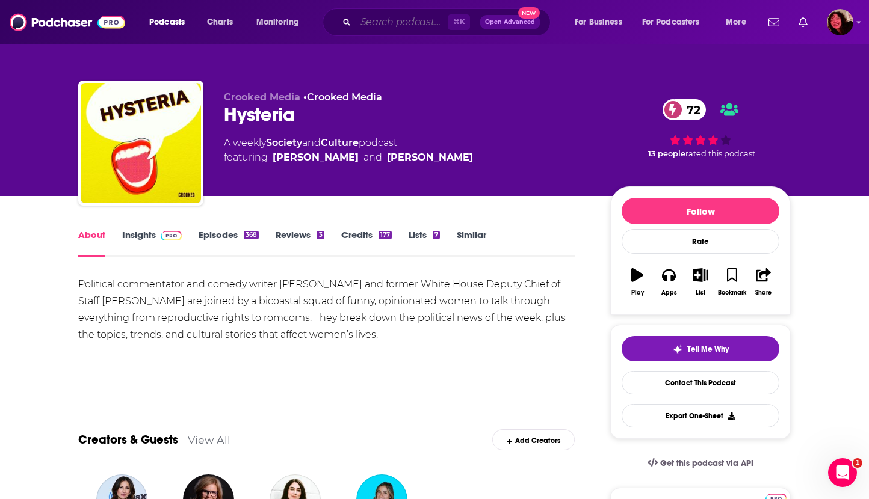
click at [374, 23] on input "Search podcasts, credits, & more..." at bounding box center [402, 22] width 92 height 19
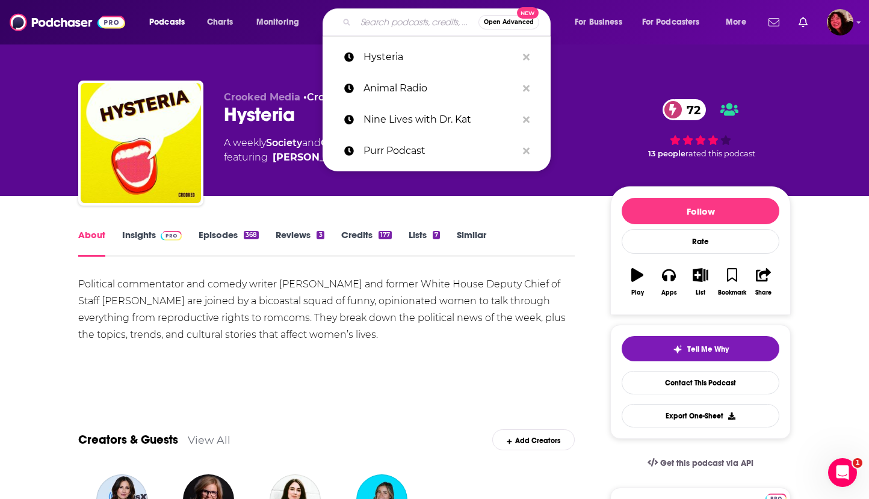
paste input "Pod Save the People"
type input "Pod Save the People"
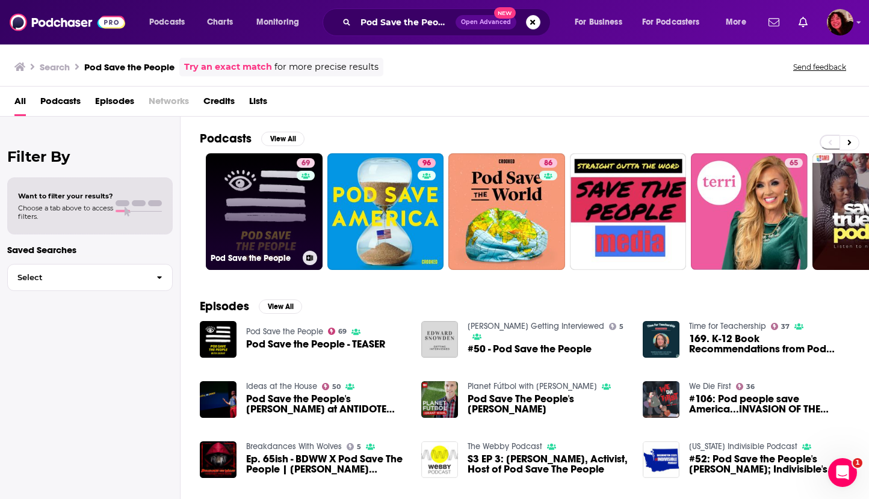
click at [247, 192] on link "69 Pod Save the People" at bounding box center [264, 211] width 117 height 117
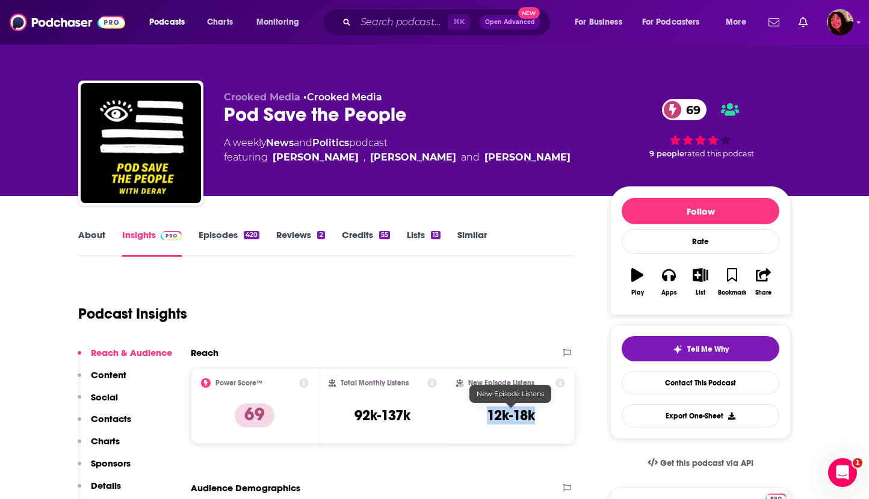
drag, startPoint x: 484, startPoint y: 419, endPoint x: 551, endPoint y: 419, distance: 66.2
click at [551, 419] on div "New Episode Listens 12k-18k" at bounding box center [510, 405] width 109 height 55
copy h3 "12k-18k"
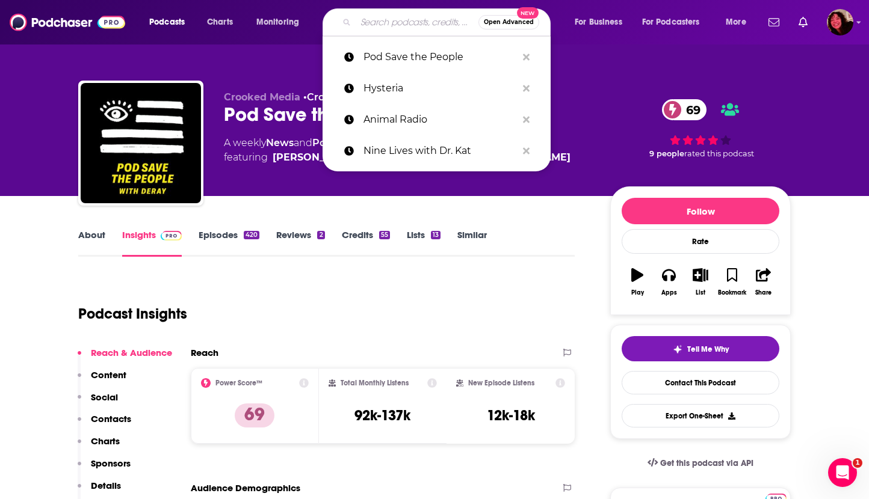
click at [377, 17] on input "Search podcasts, credits, & more..." at bounding box center [417, 22] width 123 height 19
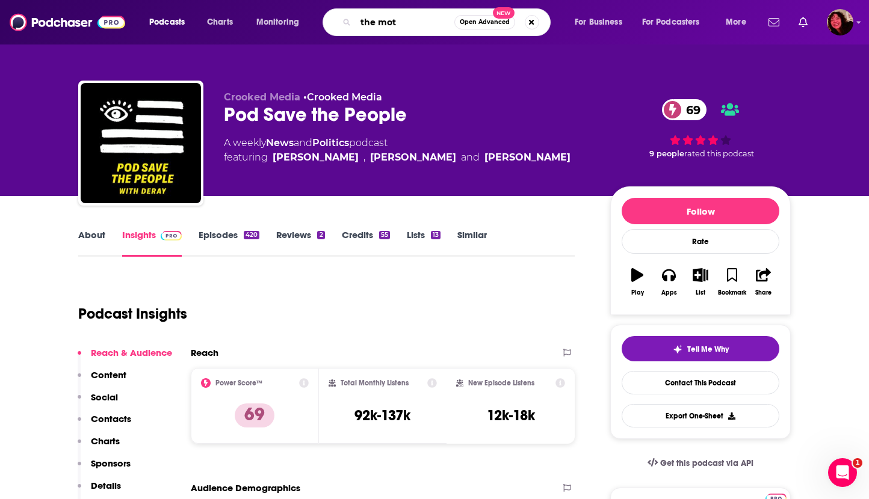
type input "the moth"
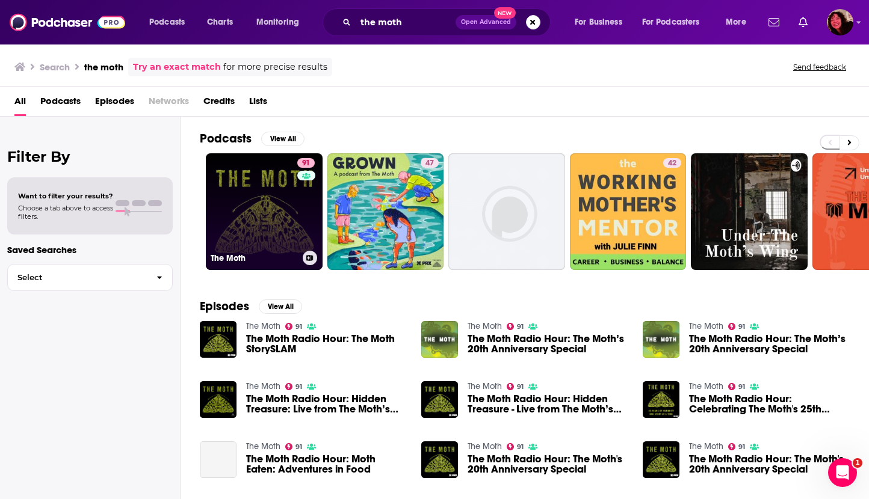
click at [248, 199] on link "91 The Moth" at bounding box center [264, 211] width 117 height 117
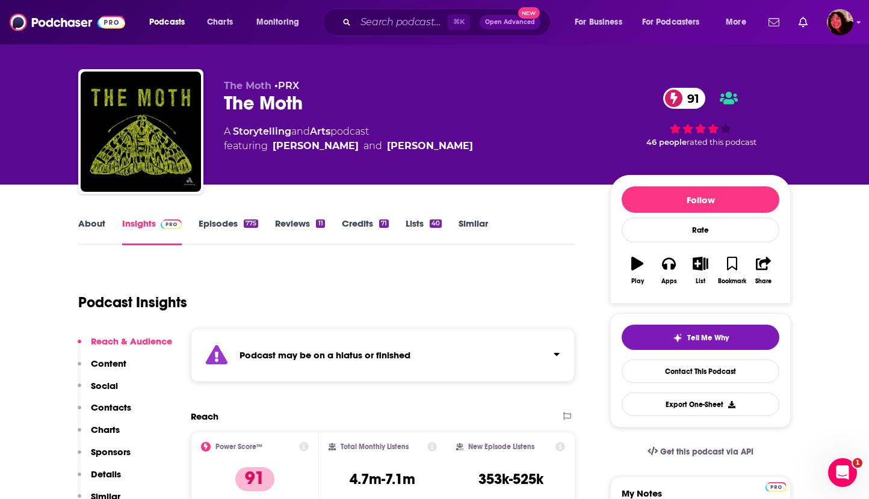
scroll to position [13, 0]
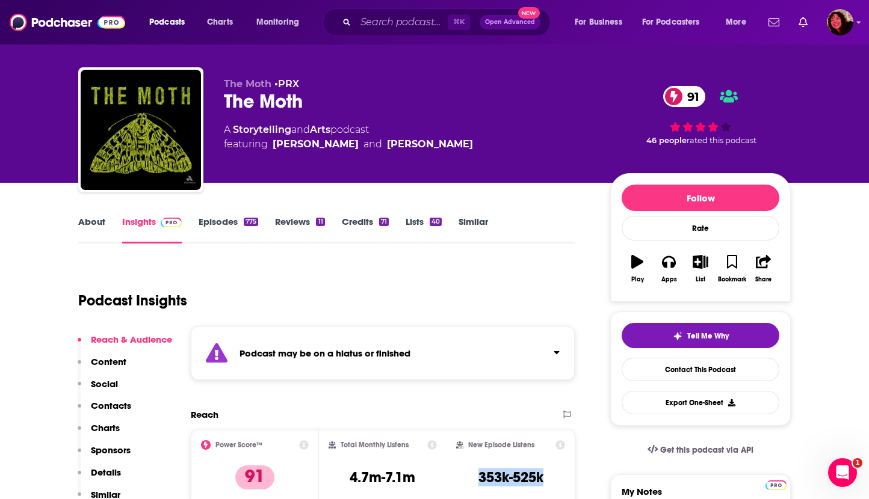
drag, startPoint x: 478, startPoint y: 476, endPoint x: 548, endPoint y: 479, distance: 70.5
click at [548, 479] on div "New Episode Listens 353k-525k" at bounding box center [510, 467] width 109 height 55
copy h3 "353k-525k"
click at [398, 20] on input "Search podcasts, credits, & more..." at bounding box center [402, 22] width 92 height 19
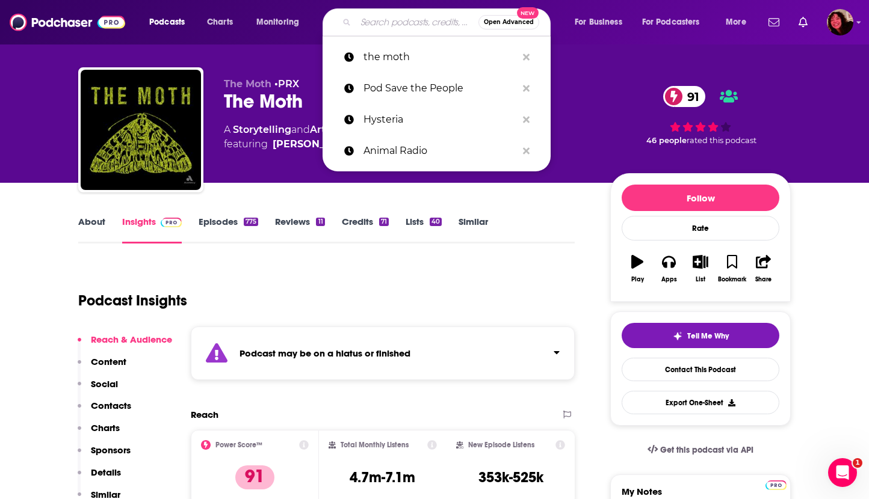
paste input "Truthless"
type input "Truthless"
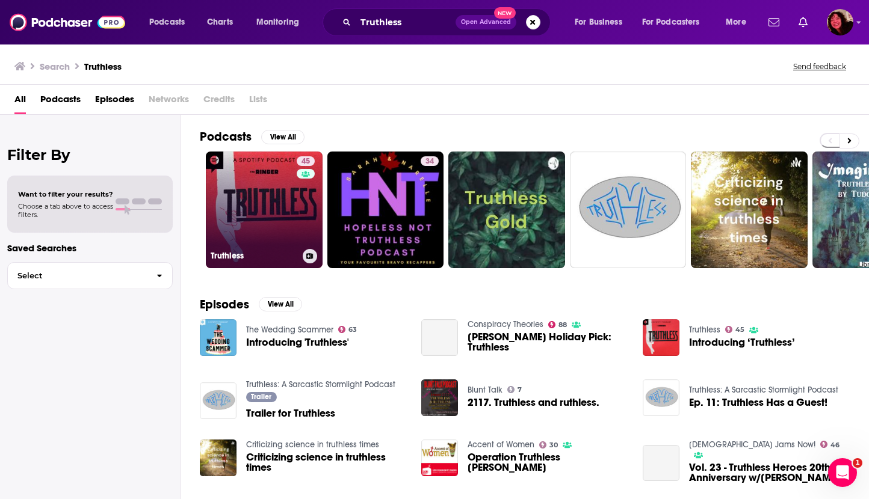
click at [253, 205] on link "45 Truthless" at bounding box center [264, 210] width 117 height 117
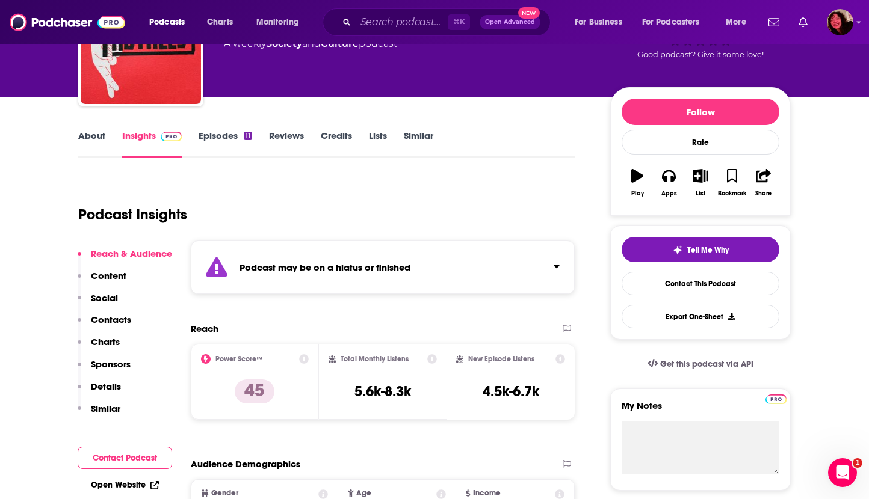
scroll to position [100, 0]
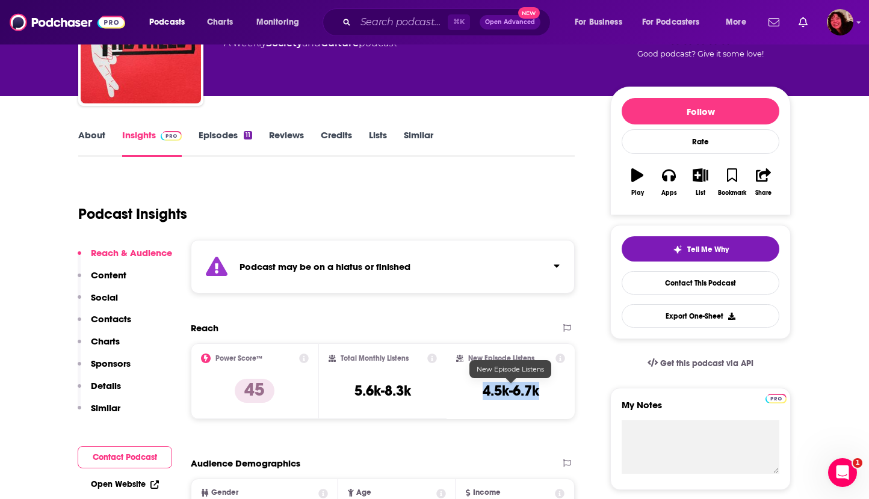
drag, startPoint x: 480, startPoint y: 387, endPoint x: 539, endPoint y: 390, distance: 59.0
click at [539, 390] on div "New Episode Listens 4.5k-6.7k" at bounding box center [510, 381] width 109 height 55
copy h3 "4.5k-6.7k"
click at [109, 487] on link "Open Website" at bounding box center [125, 485] width 68 height 10
click at [372, 23] on input "Search podcasts, credits, & more..." at bounding box center [402, 22] width 92 height 19
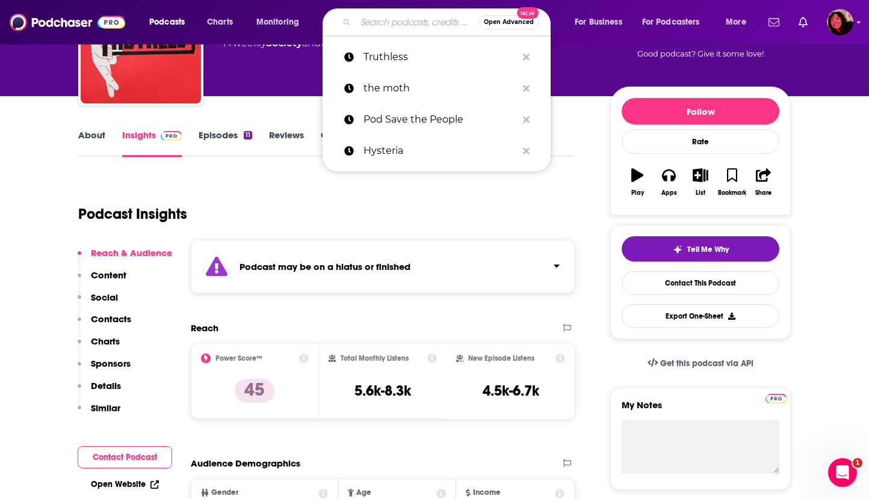
paste input "The Story Collider"
type input "The Story Collider"
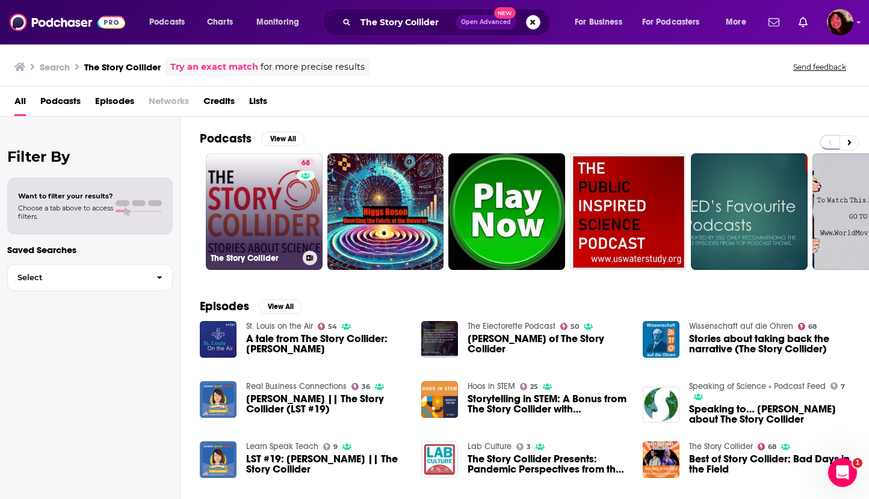
click at [256, 199] on link "68 The Story Collider" at bounding box center [264, 211] width 117 height 117
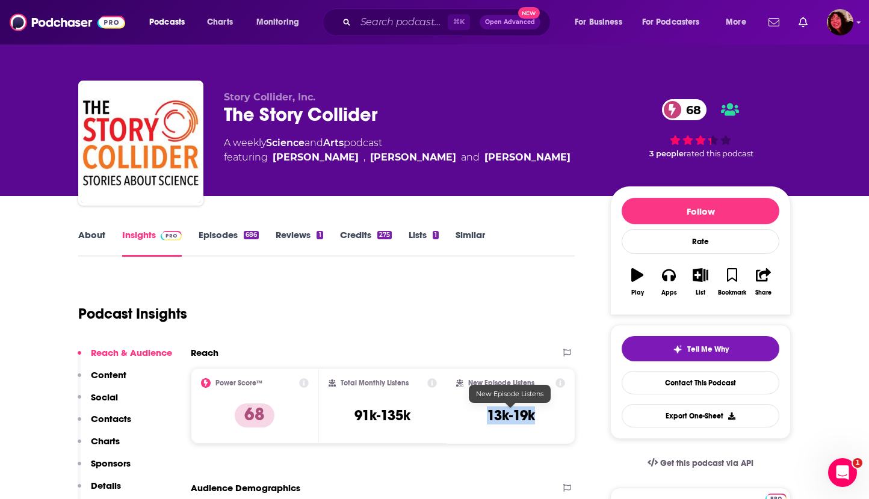
drag, startPoint x: 488, startPoint y: 416, endPoint x: 561, endPoint y: 415, distance: 72.8
click at [561, 415] on div "New Episode Listens 13k-19k" at bounding box center [510, 405] width 109 height 55
copy h3 "13k-19k"
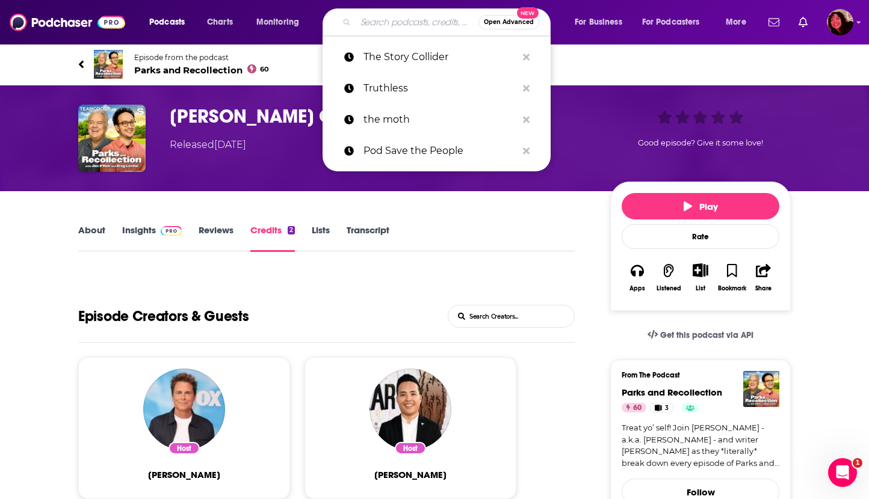
click at [375, 23] on input "Search podcasts, credits, & more..." at bounding box center [417, 22] width 123 height 19
paste input "https://podcasts.apple.com/us/podcast/the-weekly-show-with-jon-stewart/id158313…"
type input "https://podcasts.apple.com/us/podcast/the-weekly-show-with-jon-stewart/id158313…"
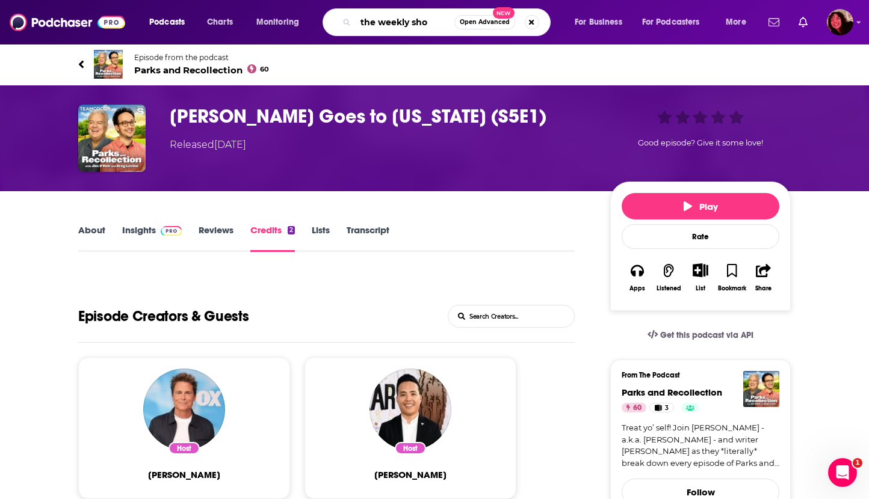
type input "the weekly show"
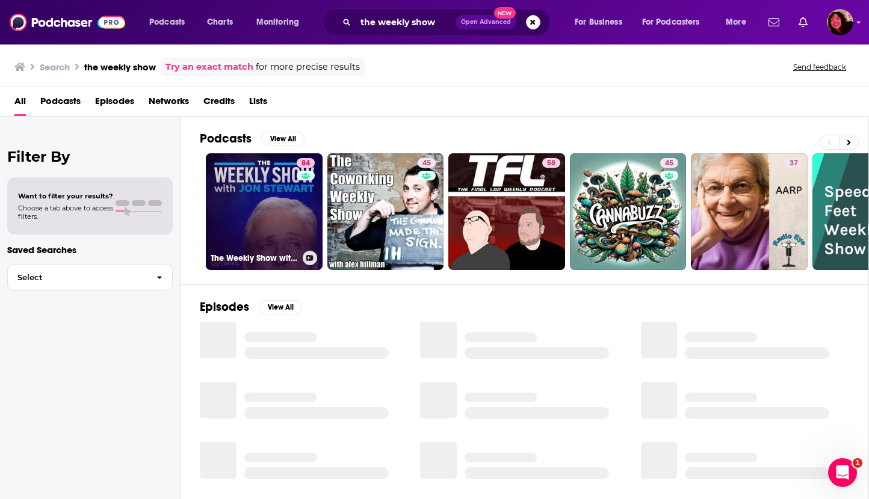
click at [257, 224] on link "84 The Weekly Show with Jon Stewart" at bounding box center [264, 211] width 117 height 117
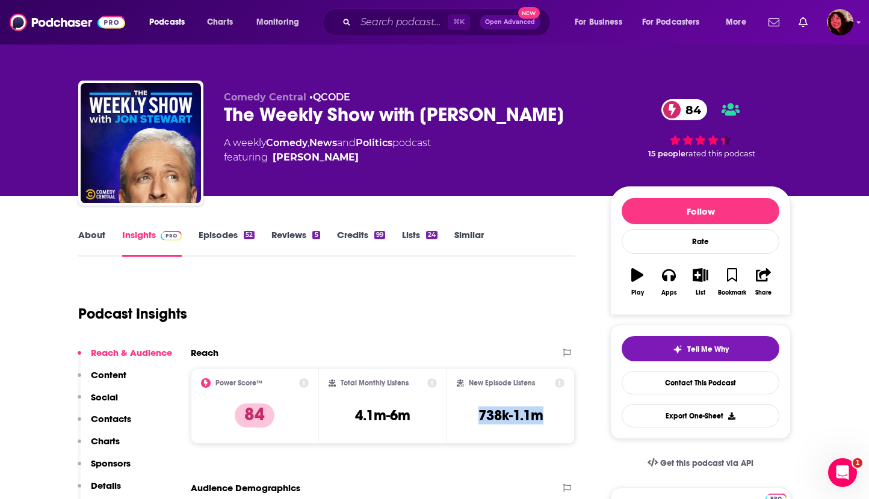
drag, startPoint x: 479, startPoint y: 416, endPoint x: 549, endPoint y: 416, distance: 70.4
click at [549, 416] on div "New Episode Listens 738k-1.1m" at bounding box center [511, 405] width 108 height 55
copy h3 "738k-1.1m"
click at [88, 232] on link "About" at bounding box center [91, 243] width 27 height 28
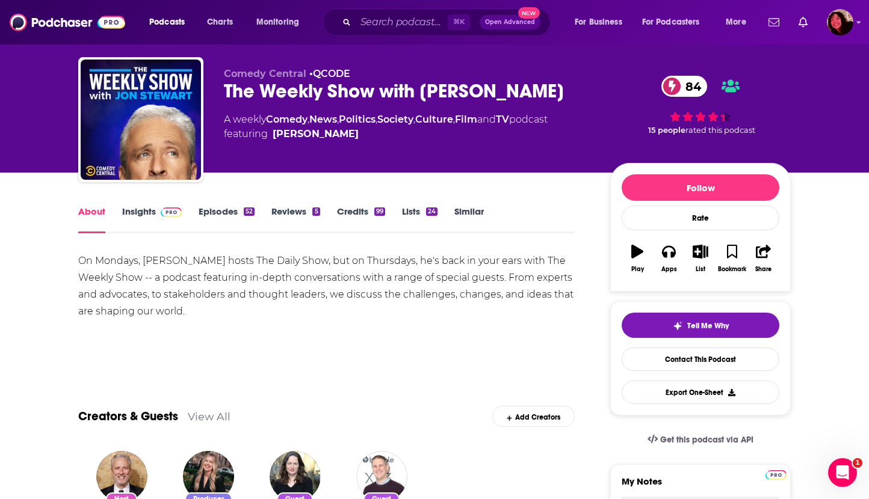
scroll to position [28, 0]
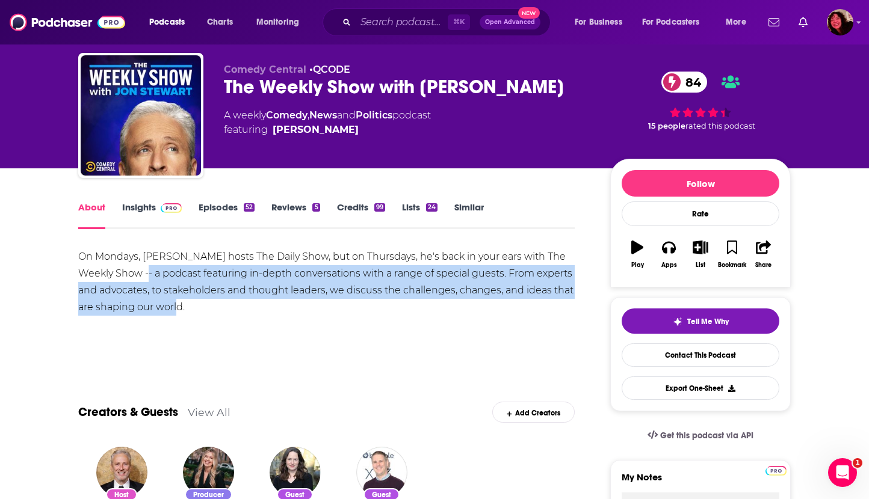
drag, startPoint x: 154, startPoint y: 276, endPoint x: 187, endPoint y: 305, distance: 43.5
click at [187, 305] on div "On Mondays, Jon Stewart hosts The Daily Show, but on Thursdays, he's back in yo…" at bounding box center [326, 281] width 496 height 67
copy div "a podcast featuring in-depth conversations with a range of special guests. From…"
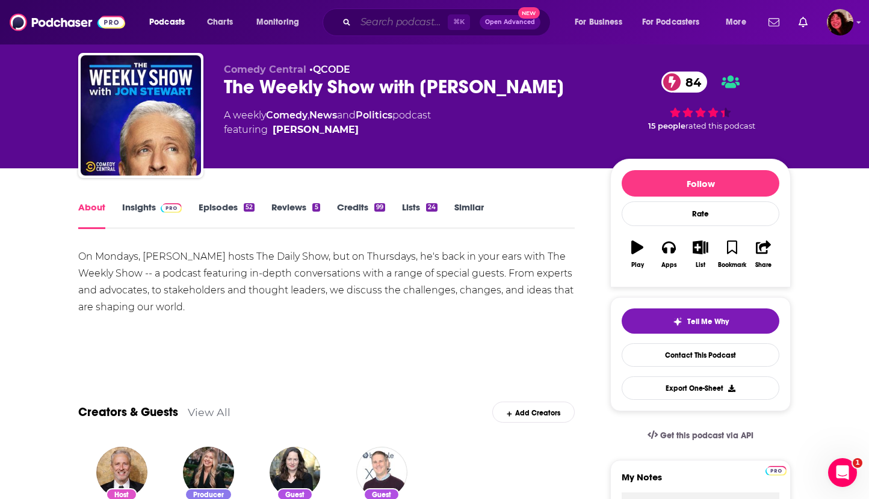
click at [380, 23] on input "Search podcasts, credits, & more..." at bounding box center [402, 22] width 92 height 19
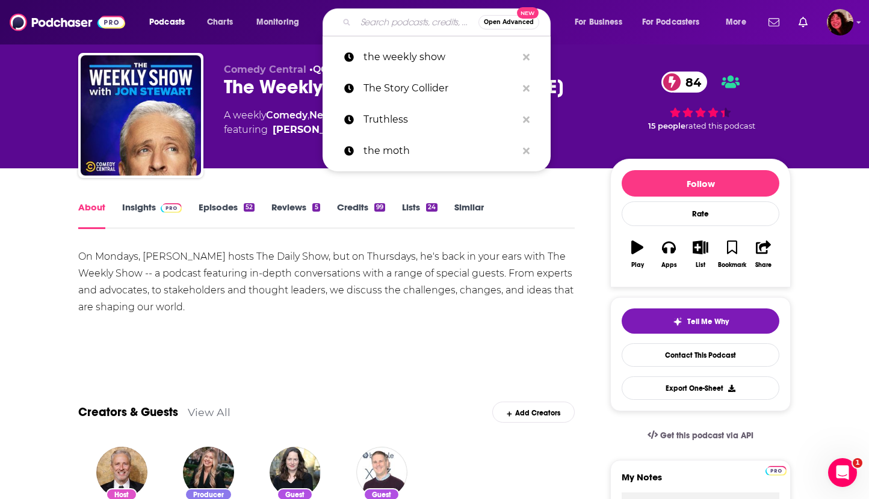
paste input "My Favorite Murder"
type input "My Favorite Murder"
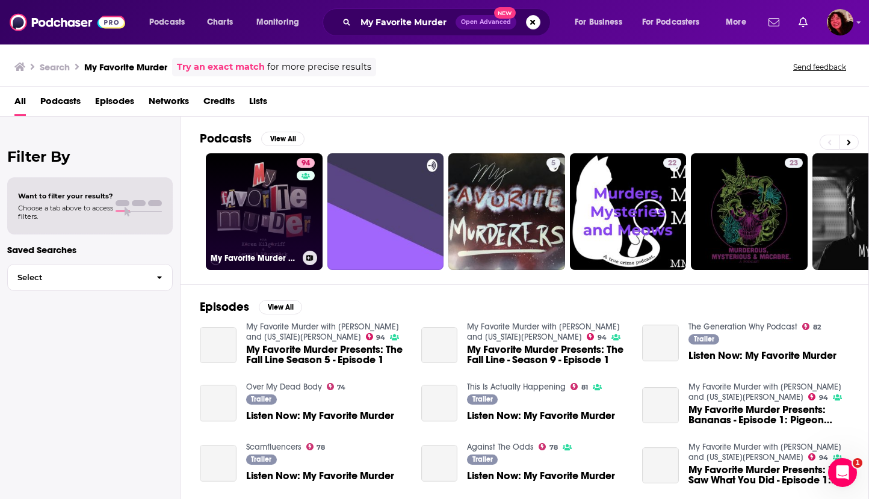
click at [250, 193] on link "94 My Favorite Murder with Karen Kilgariff and Georgia Hardstark" at bounding box center [264, 211] width 117 height 117
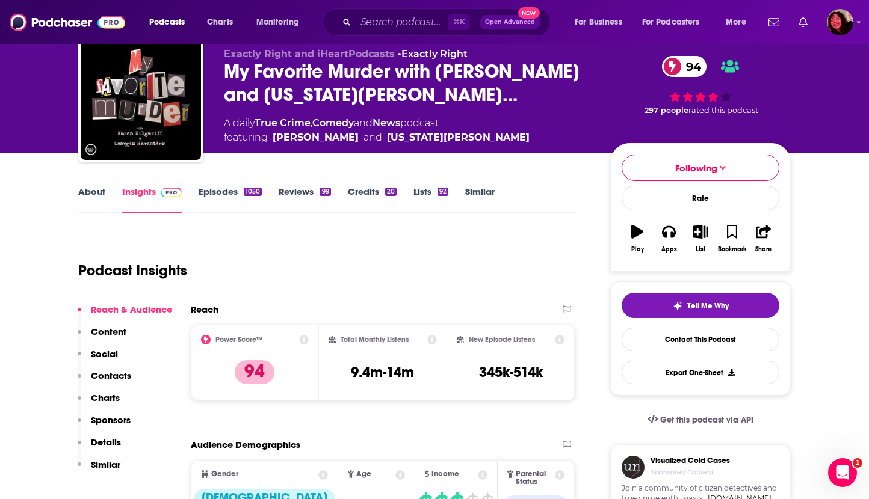
scroll to position [84, 0]
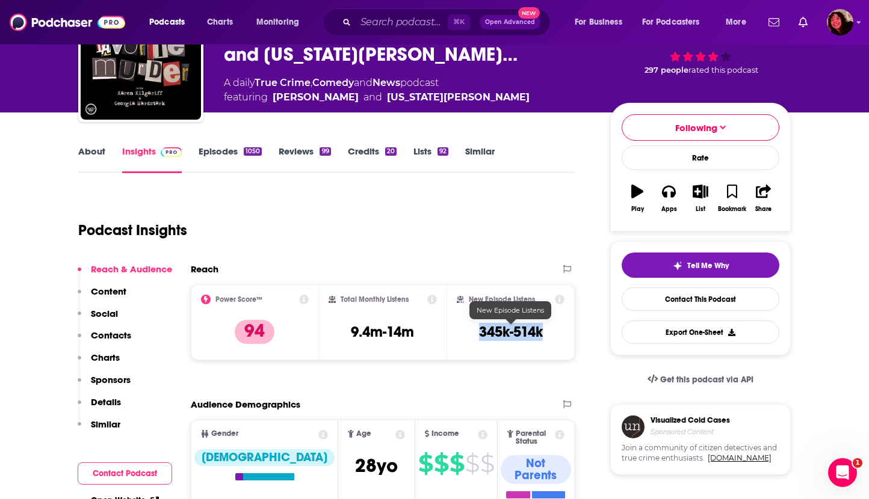
drag, startPoint x: 476, startPoint y: 332, endPoint x: 541, endPoint y: 338, distance: 65.3
click at [541, 338] on div "New Episode Listens 345k-514k" at bounding box center [511, 322] width 108 height 55
copy h3 "345k-514k"
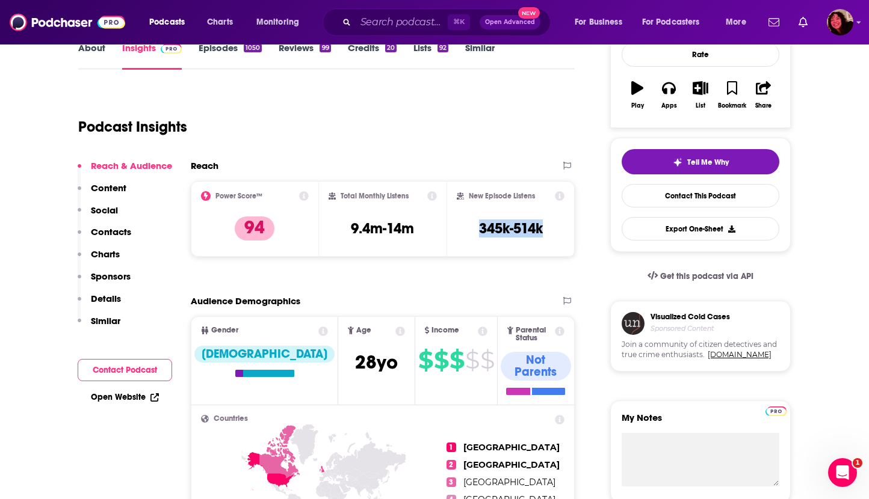
scroll to position [185, 0]
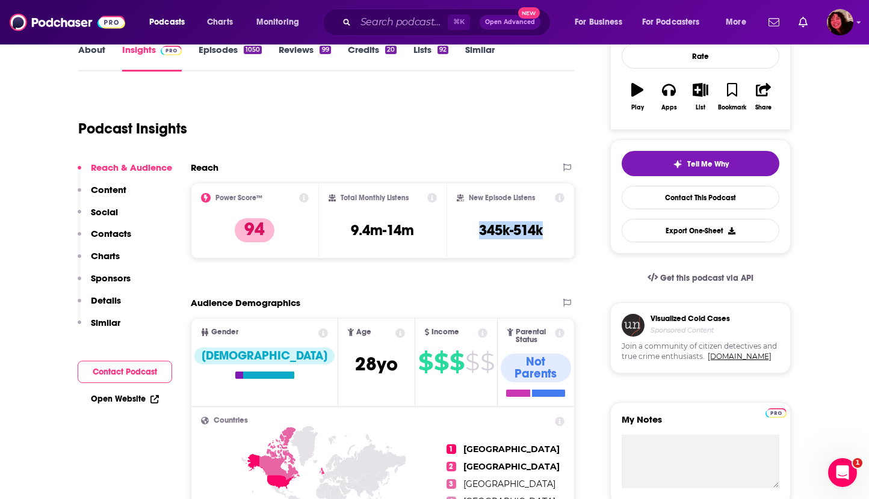
click at [131, 398] on link "Open Website" at bounding box center [125, 399] width 68 height 10
click at [82, 55] on link "About" at bounding box center [91, 58] width 27 height 28
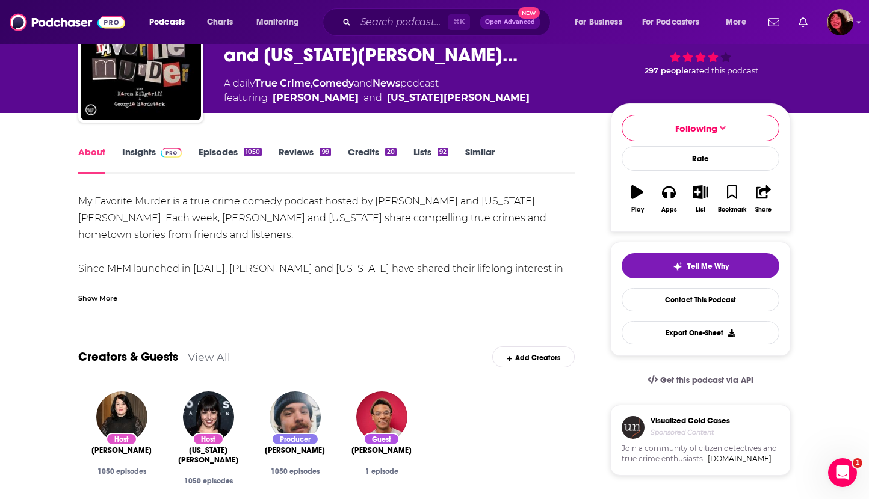
scroll to position [86, 0]
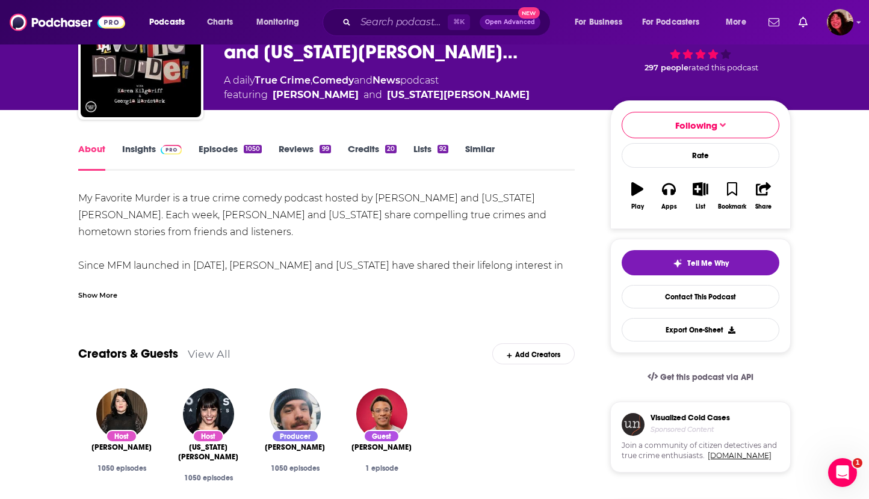
click at [85, 296] on div "Show More" at bounding box center [97, 294] width 39 height 11
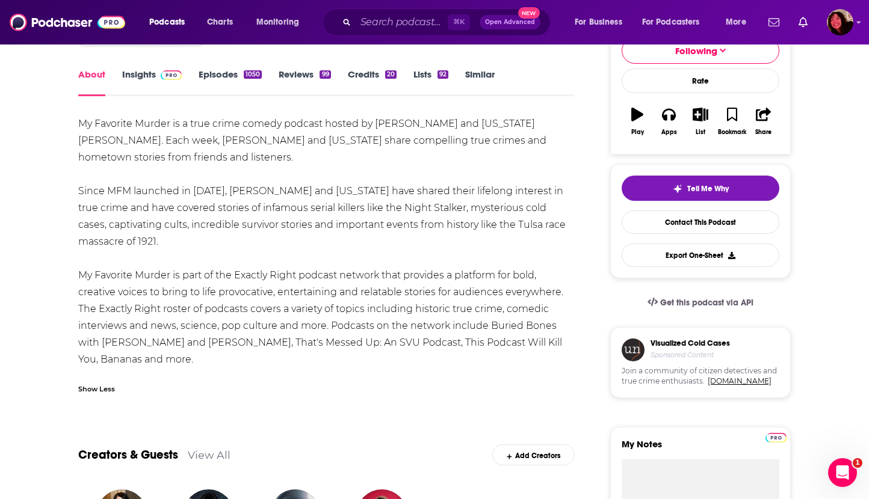
scroll to position [161, 0]
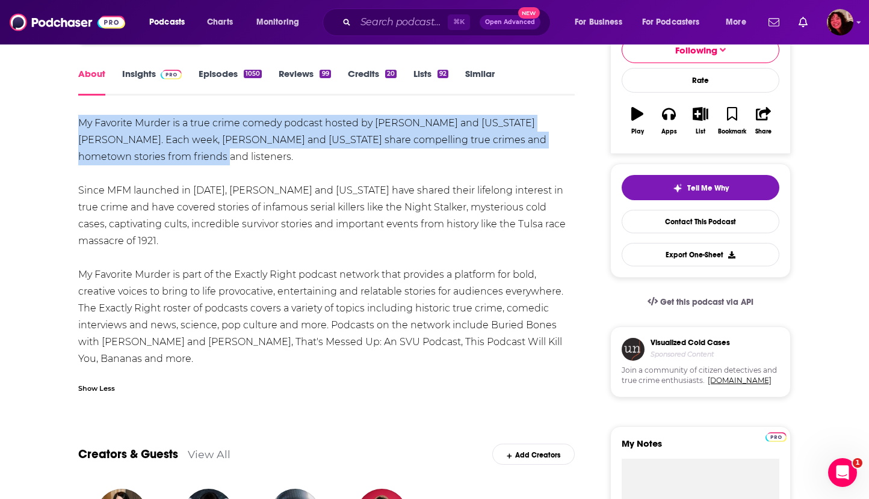
drag, startPoint x: 130, startPoint y: 159, endPoint x: 76, endPoint y: 120, distance: 66.3
copy div "My Favorite Murder is a true crime comedy podcast hosted by Karen Kilgariff and…"
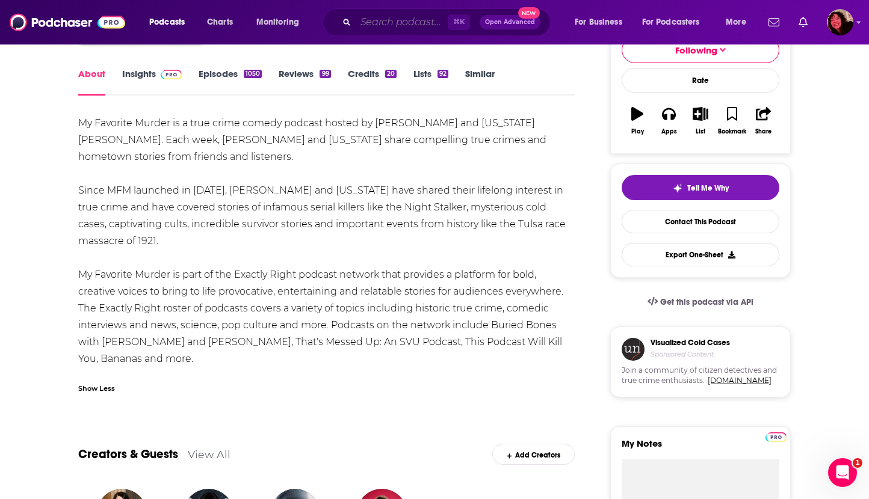
click at [372, 22] on input "Search podcasts, credits, & more..." at bounding box center [402, 22] width 92 height 19
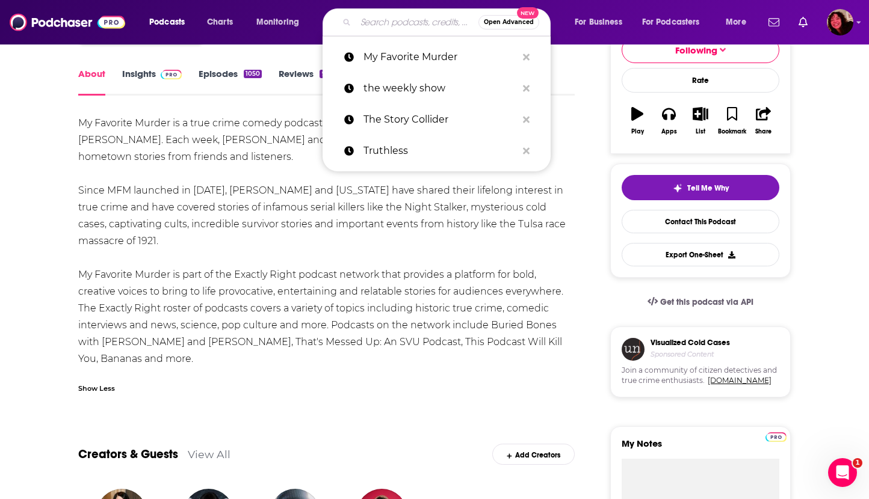
paste input "Today Explained"
type input "Today Explained"
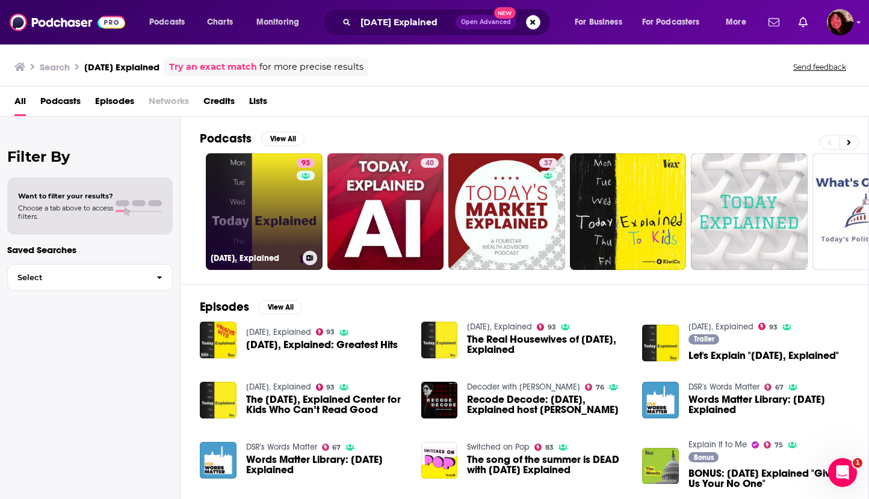
click at [303, 218] on div "93" at bounding box center [307, 204] width 21 height 93
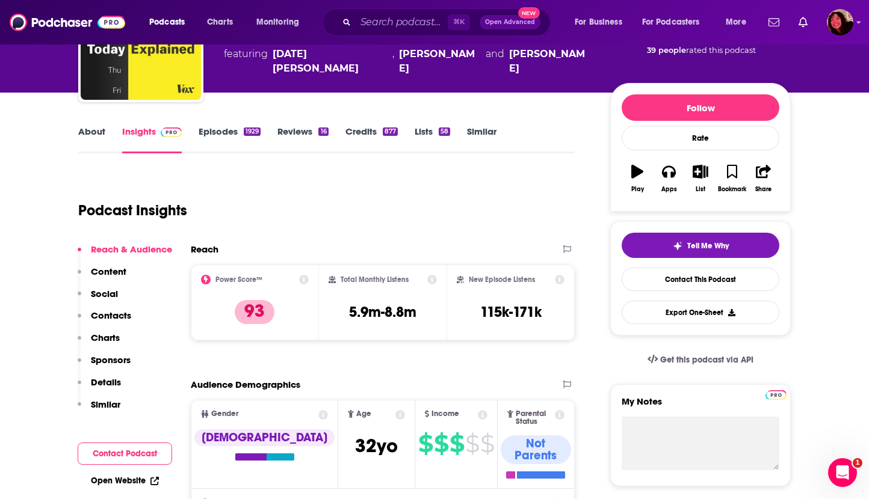
scroll to position [168, 0]
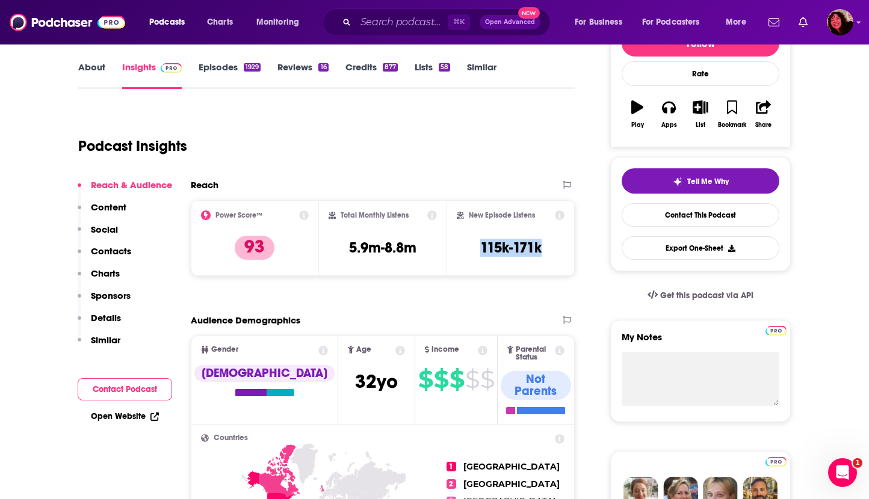
drag, startPoint x: 479, startPoint y: 247, endPoint x: 543, endPoint y: 252, distance: 63.9
click at [543, 252] on div "New Episode Listens 115k-171k" at bounding box center [511, 238] width 108 height 55
copy h3 "115k-171k"
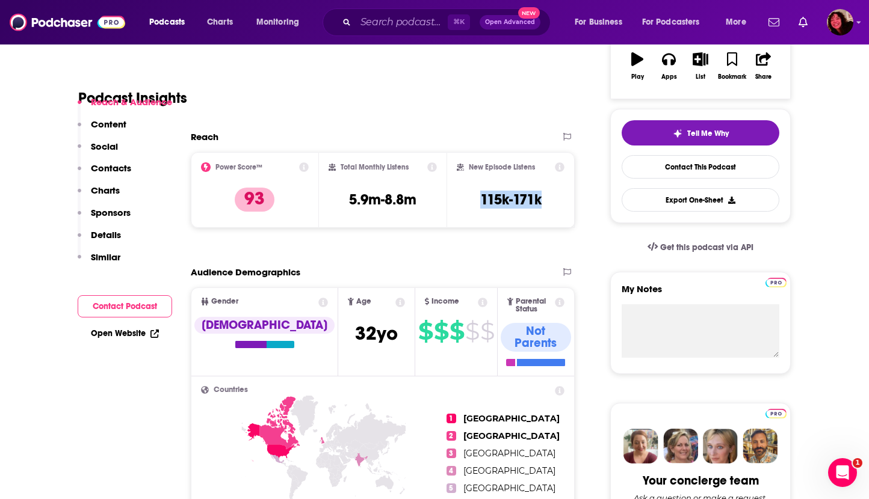
scroll to position [231, 0]
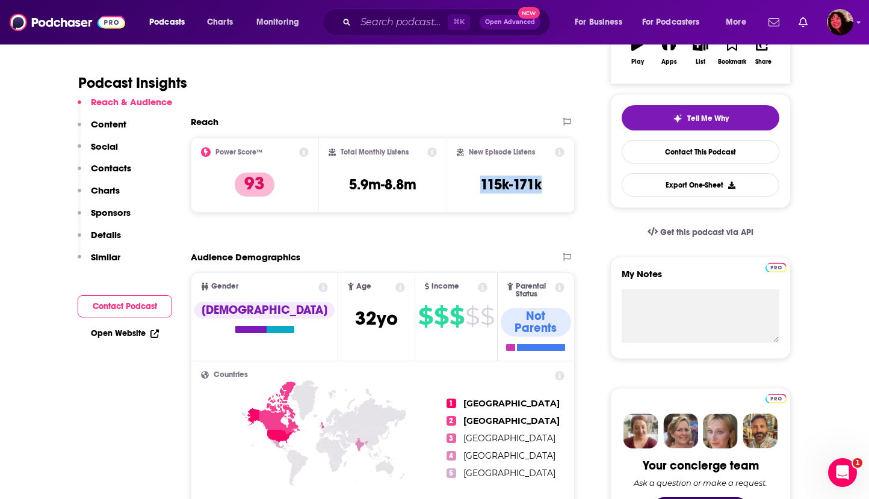
click at [126, 334] on link "Open Website" at bounding box center [125, 334] width 68 height 10
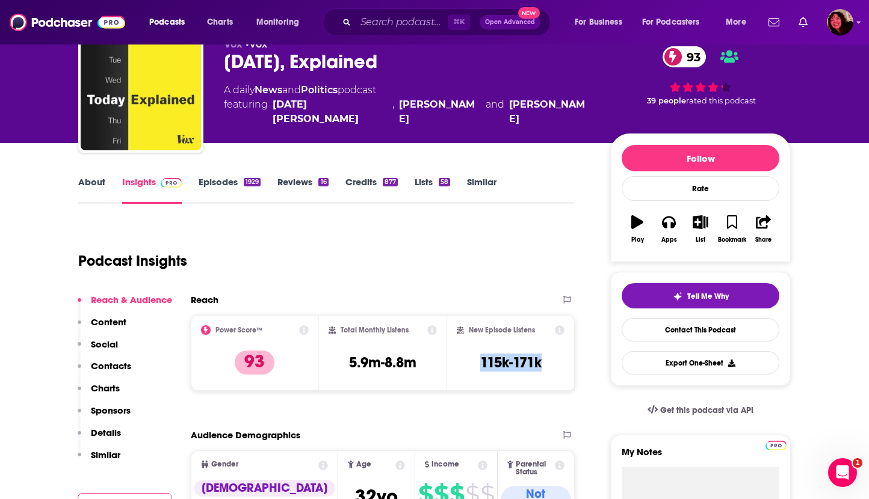
scroll to position [0, 0]
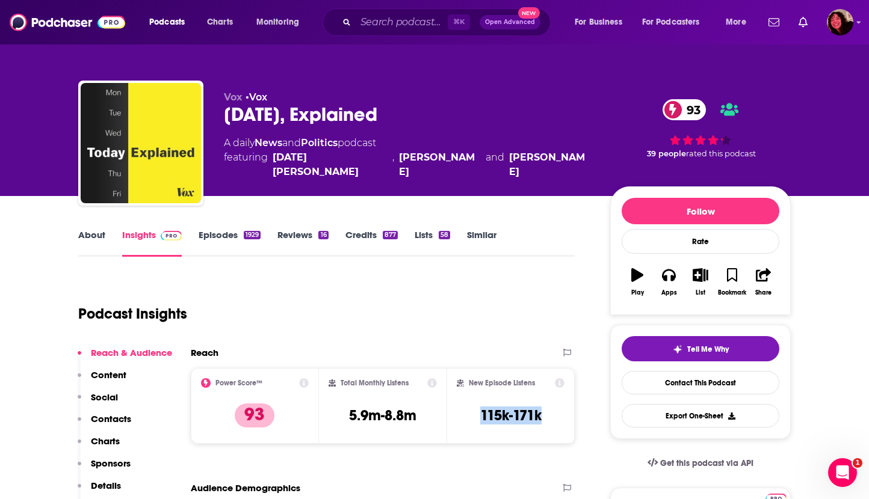
click at [90, 236] on link "About" at bounding box center [91, 243] width 27 height 28
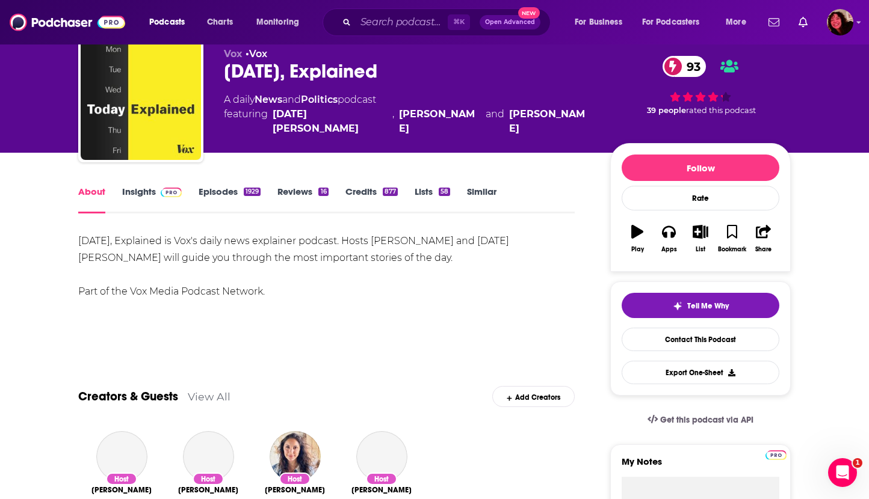
scroll to position [49, 0]
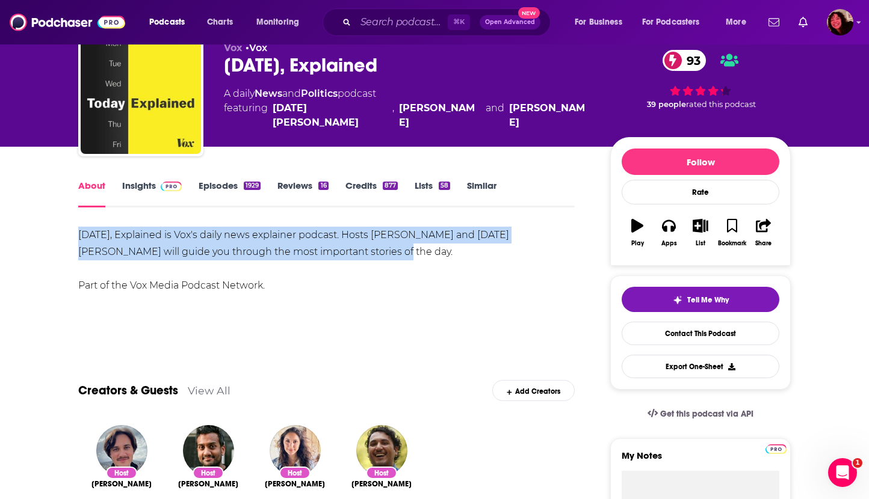
drag, startPoint x: 378, startPoint y: 252, endPoint x: 77, endPoint y: 235, distance: 301.9
copy div "Today, Explained is Vox's daily news explainer podcast. Hosts Sean Rameswaram a…"
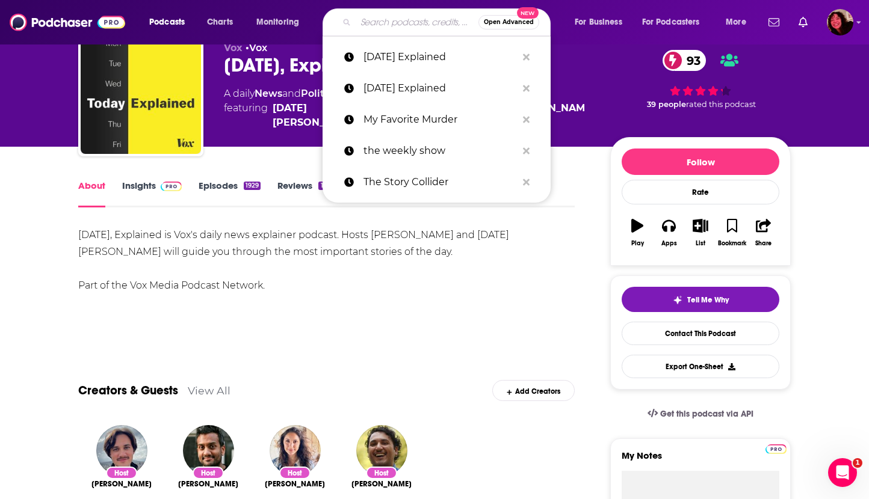
click at [422, 22] on input "Search podcasts, credits, & more..." at bounding box center [417, 22] width 123 height 19
paste input "On With Kara Swisher"
type input "On With Kara Swisher"
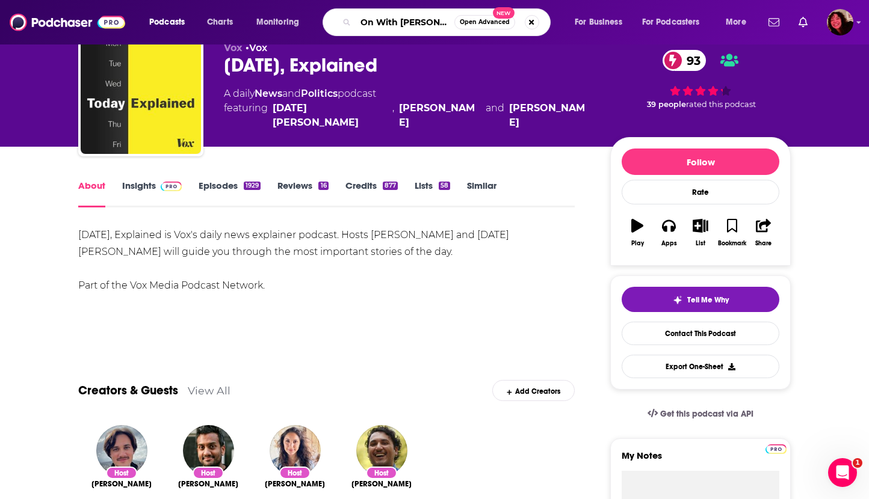
scroll to position [0, 9]
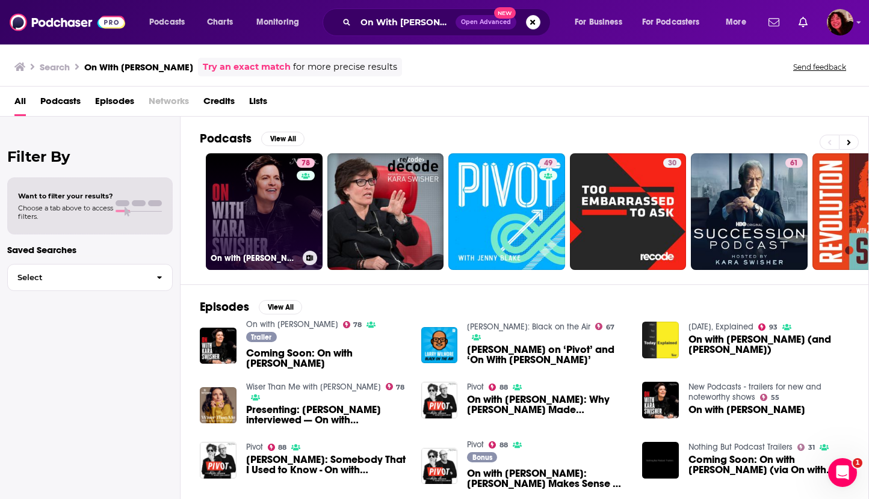
click at [253, 205] on link "78 On with Kara Swisher" at bounding box center [264, 211] width 117 height 117
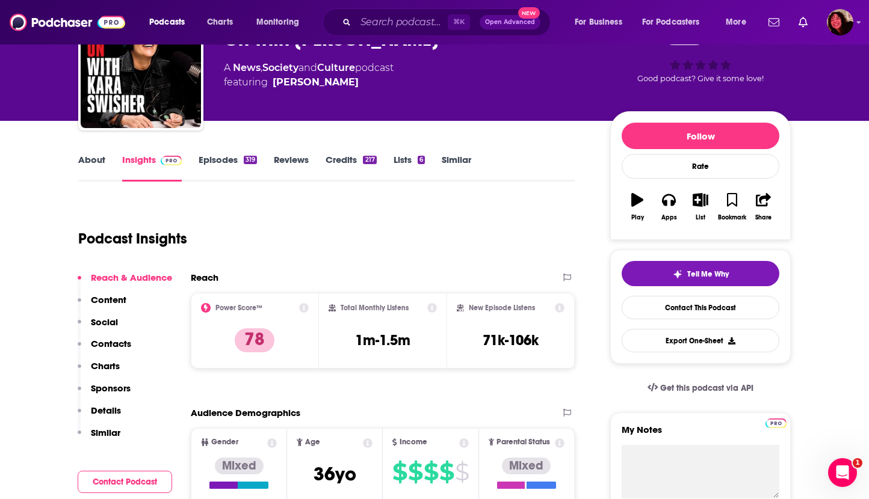
scroll to position [113, 0]
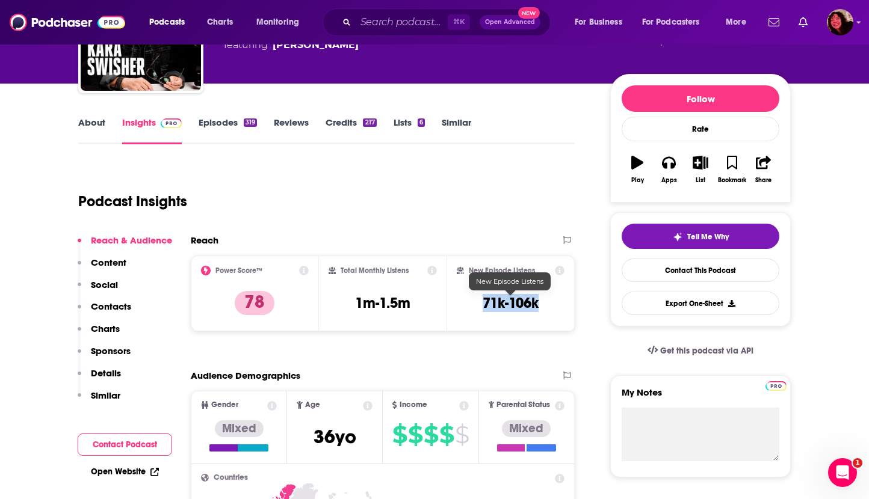
drag, startPoint x: 480, startPoint y: 303, endPoint x: 540, endPoint y: 306, distance: 59.6
click at [540, 306] on div "New Episode Listens 71k-106k" at bounding box center [511, 293] width 108 height 55
copy h3 "71k-106k"
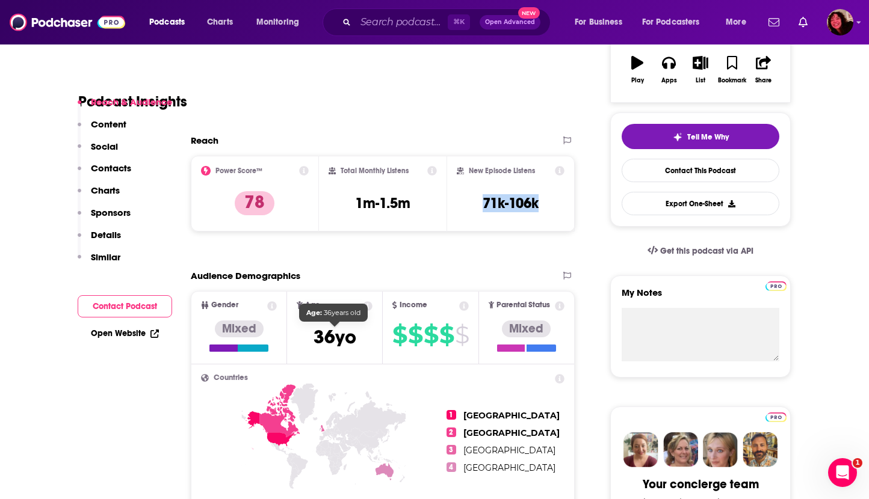
scroll to position [229, 0]
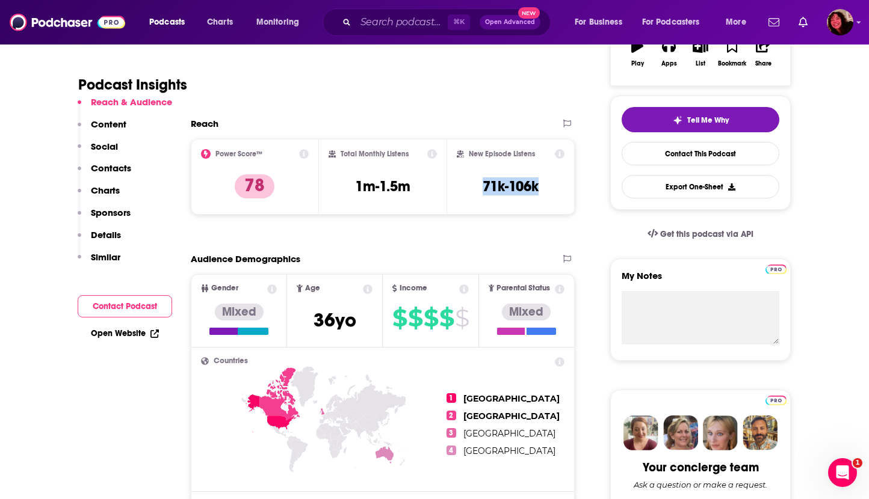
click at [137, 338] on link "Open Website" at bounding box center [125, 334] width 68 height 10
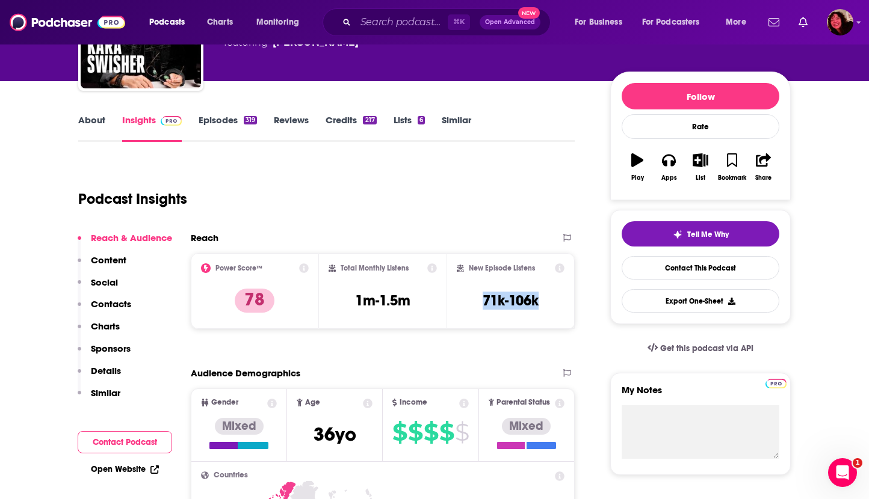
scroll to position [112, 0]
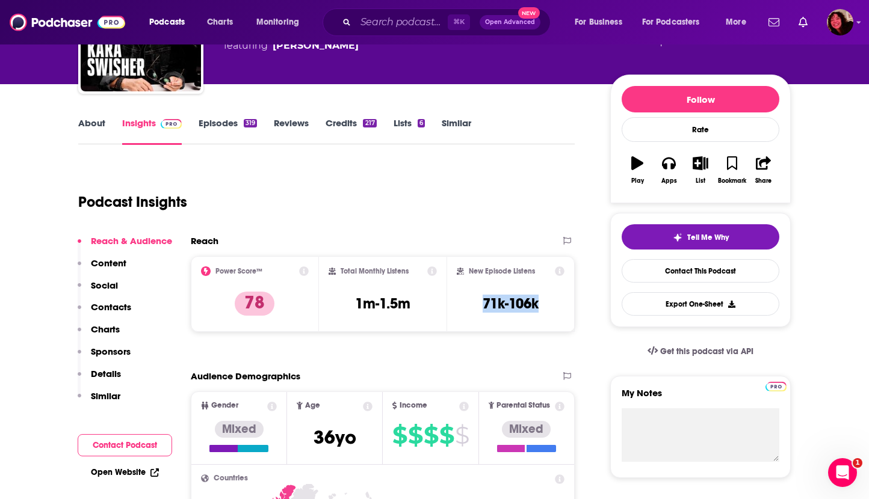
click at [102, 125] on link "About" at bounding box center [91, 131] width 27 height 28
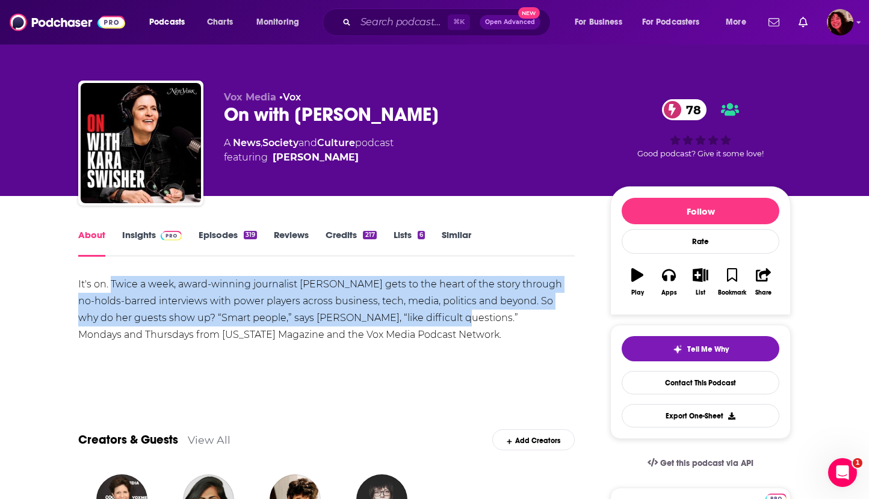
drag, startPoint x: 111, startPoint y: 283, endPoint x: 416, endPoint y: 313, distance: 305.9
click at [416, 313] on div "It's on. Twice a week, award-winning journalist Kara Swisher gets to the heart …" at bounding box center [326, 309] width 496 height 67
copy div "Twice a week, award-winning journalist Kara Swisher gets to the heart of the st…"
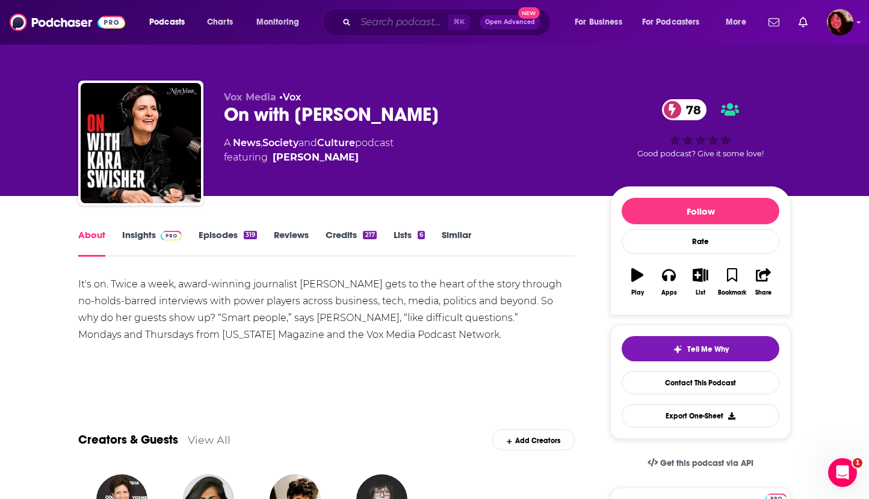
click at [374, 17] on input "Search podcasts, credits, & more..." at bounding box center [402, 22] width 92 height 19
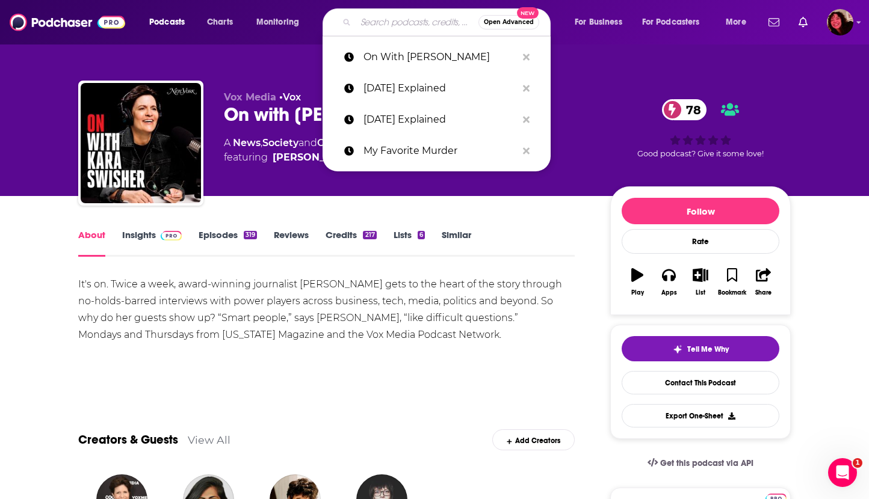
paste input "Reveal"
type input "Reveal"
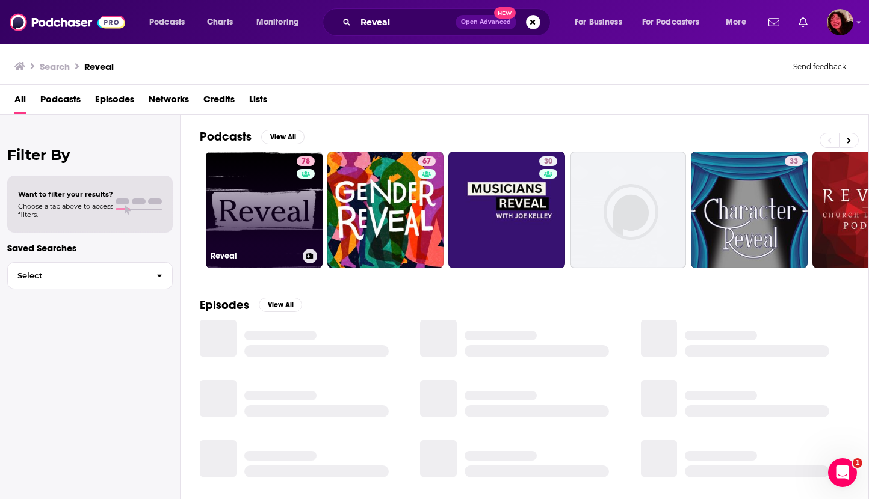
click at [259, 201] on link "78 Reveal" at bounding box center [264, 210] width 117 height 117
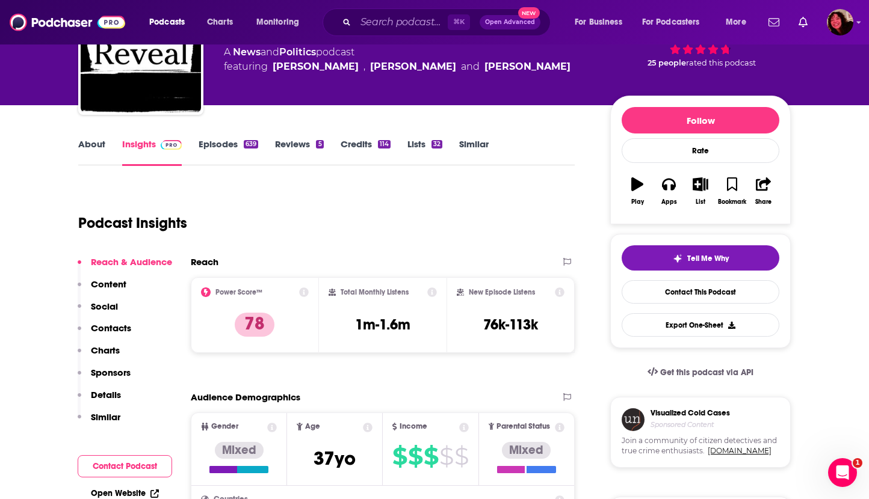
scroll to position [90, 0]
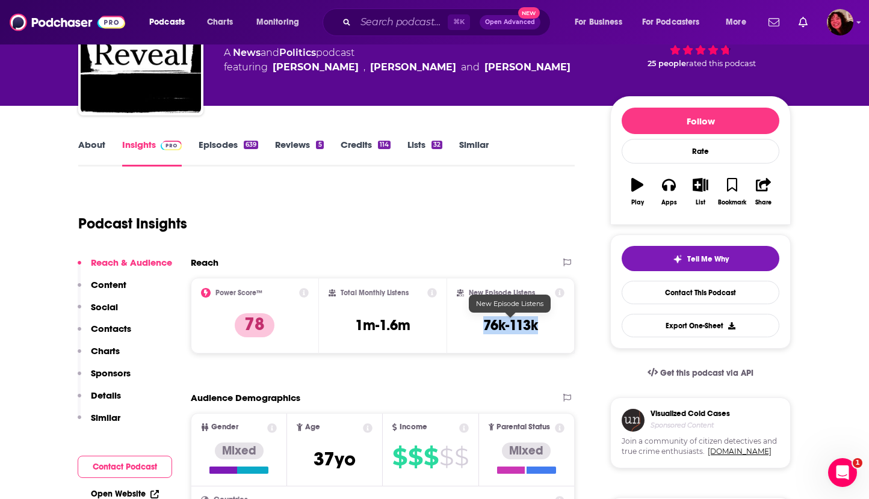
drag, startPoint x: 508, startPoint y: 327, endPoint x: 537, endPoint y: 329, distance: 28.3
click at [537, 329] on h3 "76k-113k" at bounding box center [510, 325] width 55 height 18
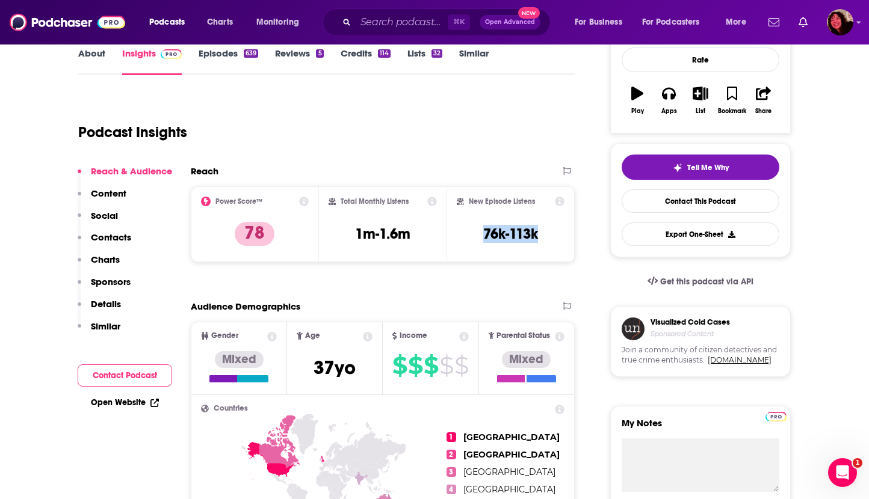
click at [108, 405] on link "Open Website" at bounding box center [125, 403] width 68 height 10
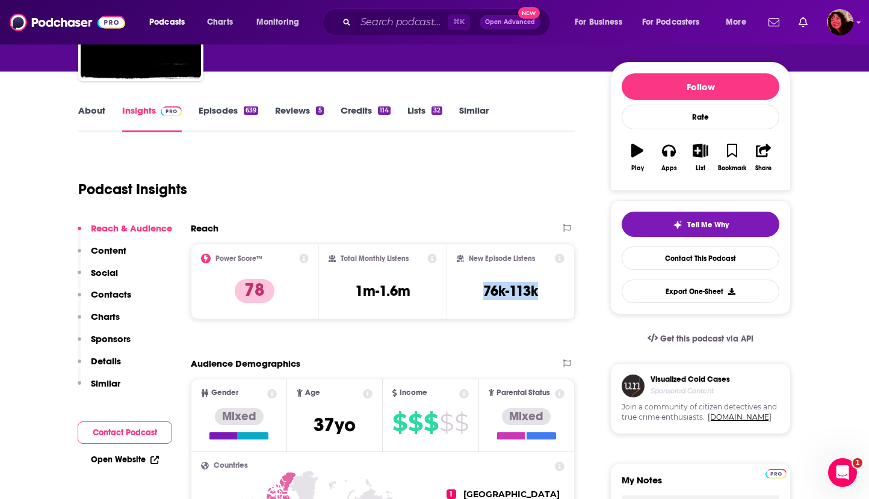
scroll to position [124, 0]
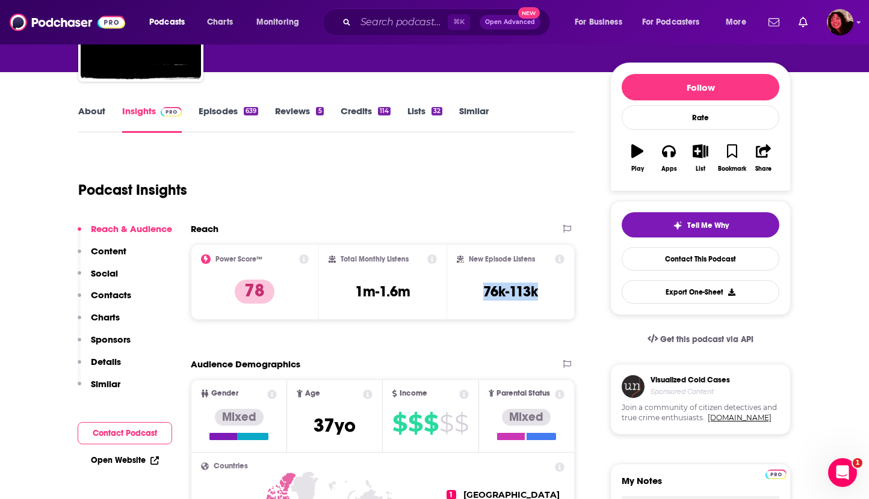
click at [87, 112] on link "About" at bounding box center [91, 119] width 27 height 28
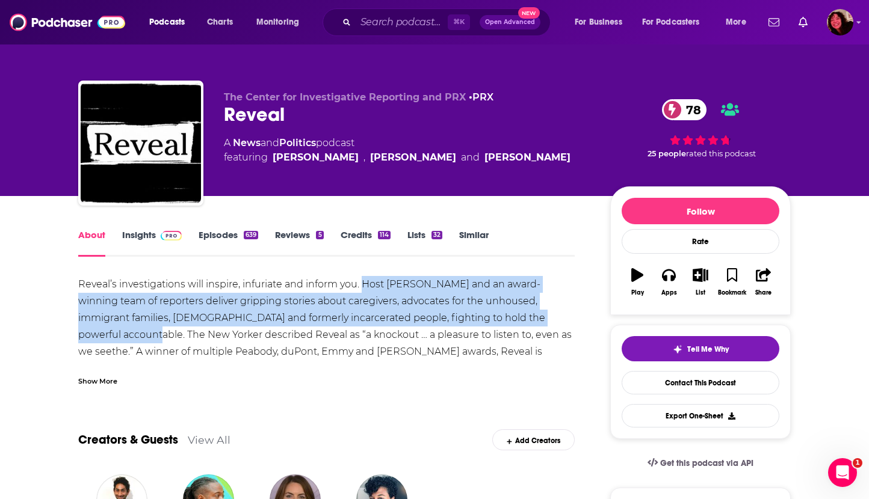
drag, startPoint x: 362, startPoint y: 285, endPoint x: 537, endPoint y: 316, distance: 177.4
click at [537, 316] on div "Reveal’s investigations will inspire, infuriate and inform you. Host Al Letson …" at bounding box center [326, 343] width 496 height 135
copy div "Host Al Letson and an award-winning team of reporters deliver gripping stories …"
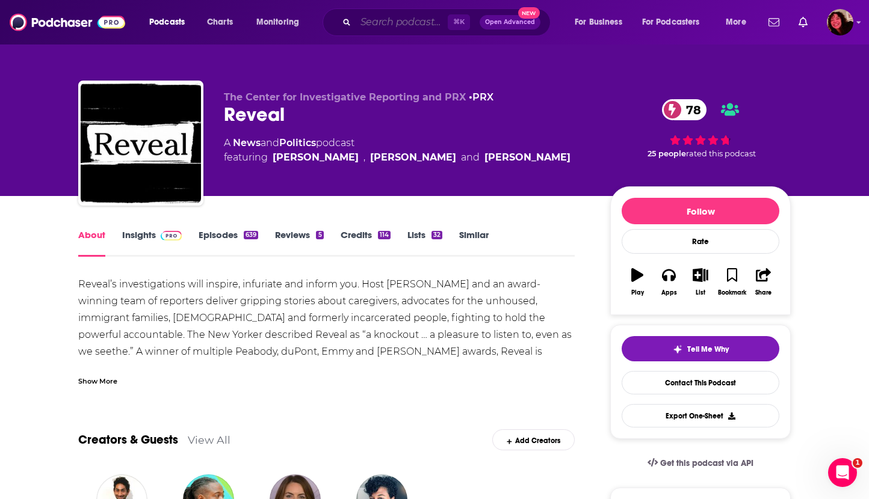
click at [434, 24] on input "Search podcasts, credits, & more..." at bounding box center [402, 22] width 92 height 19
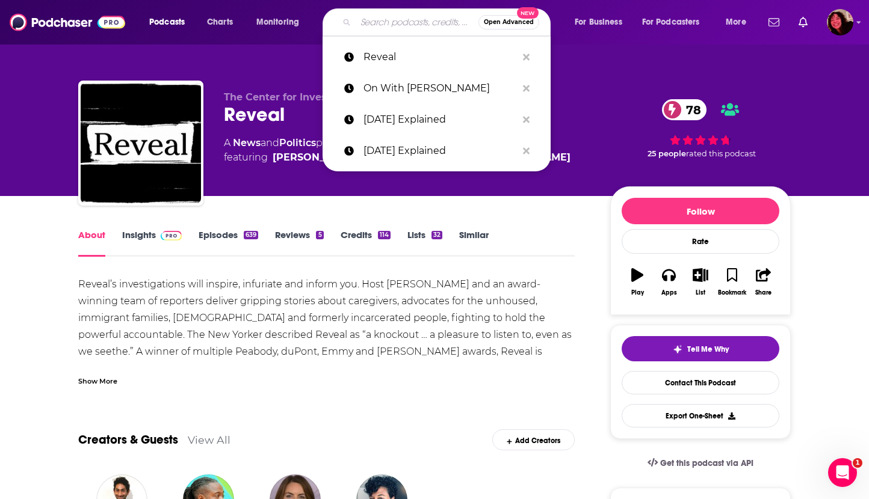
paste input "New Yorker Radio Hour"
type input "New Yorker Radio Hour"
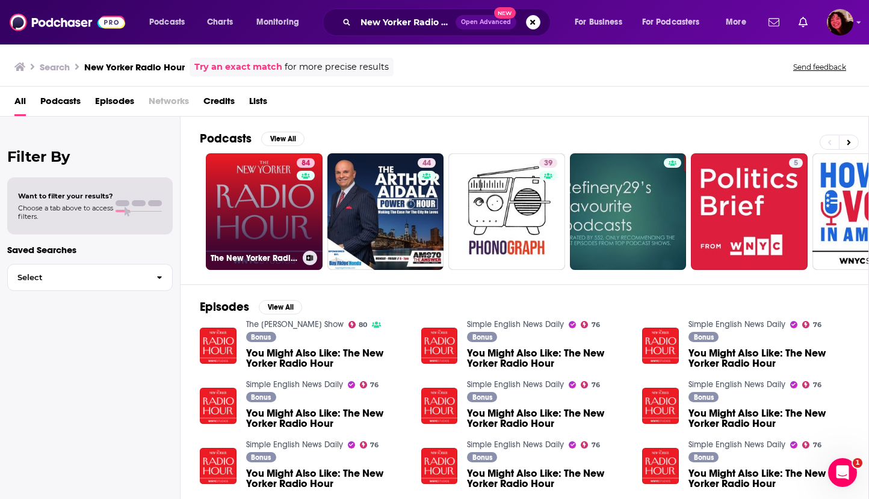
click at [245, 217] on link "84 The New Yorker Radio Hour" at bounding box center [264, 211] width 117 height 117
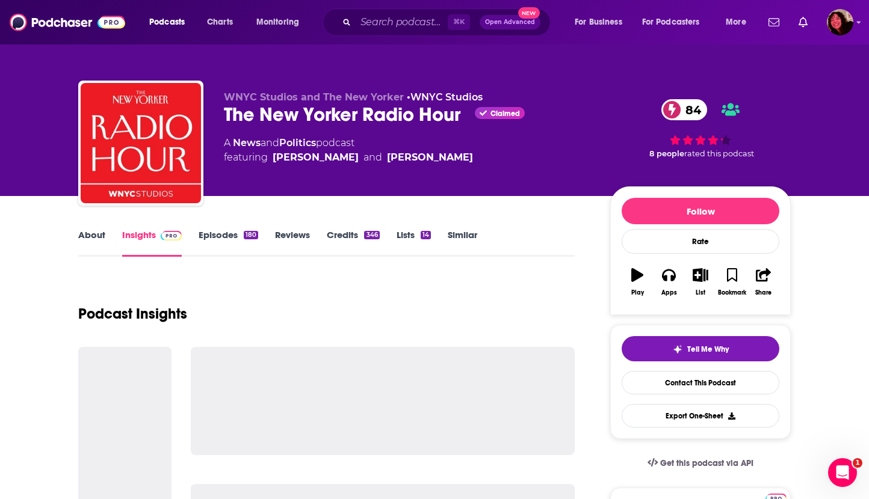
scroll to position [31, 0]
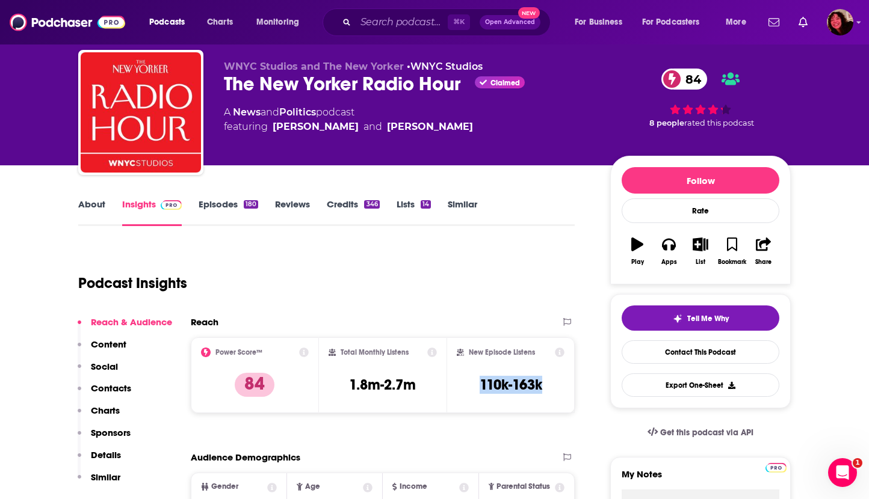
drag, startPoint x: 480, startPoint y: 383, endPoint x: 550, endPoint y: 384, distance: 70.4
click at [550, 384] on div "New Episode Listens 110k-163k" at bounding box center [511, 375] width 108 height 55
copy h3 "110k-163k"
click at [92, 207] on link "About" at bounding box center [91, 213] width 27 height 28
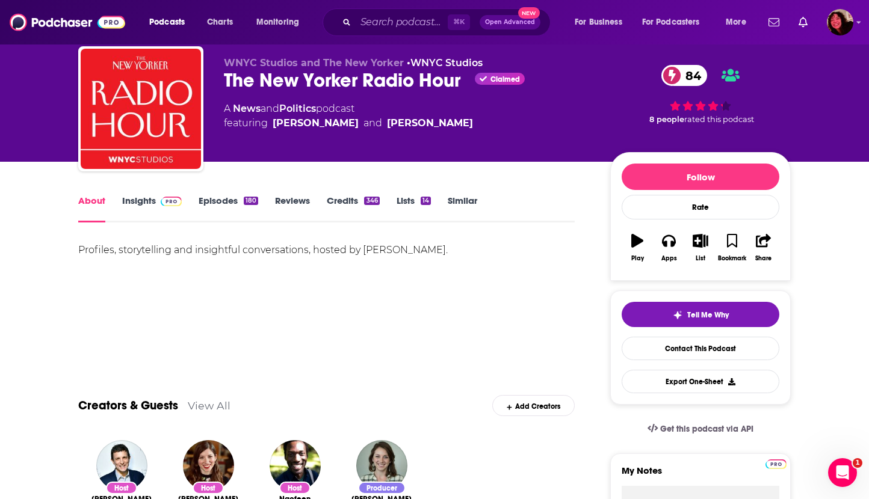
scroll to position [35, 0]
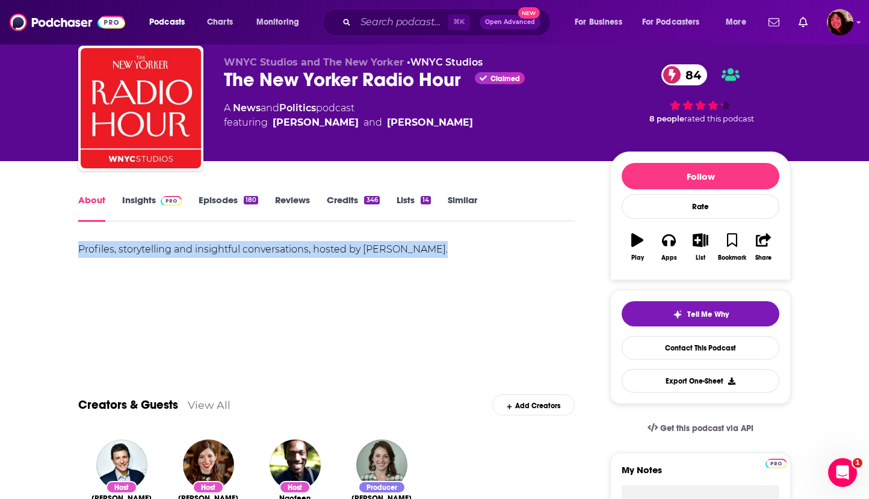
drag, startPoint x: 443, startPoint y: 248, endPoint x: 45, endPoint y: 242, distance: 397.8
click at [140, 201] on link "Insights" at bounding box center [152, 208] width 60 height 28
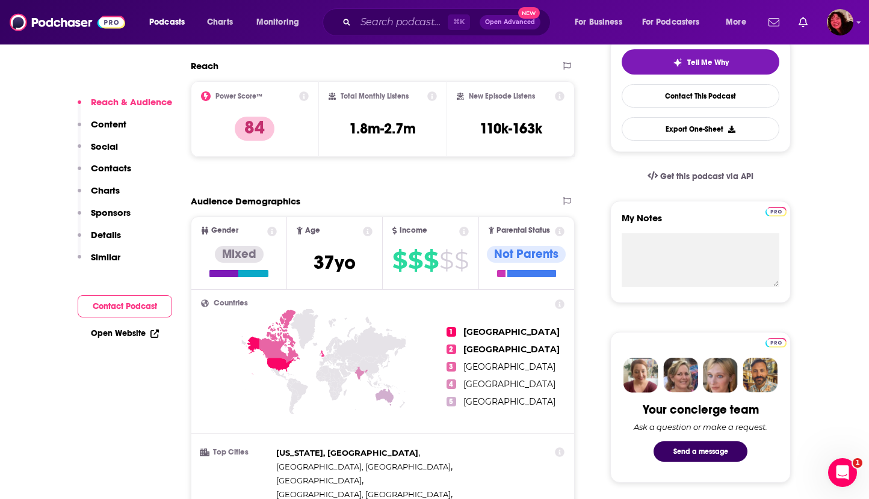
scroll to position [288, 0]
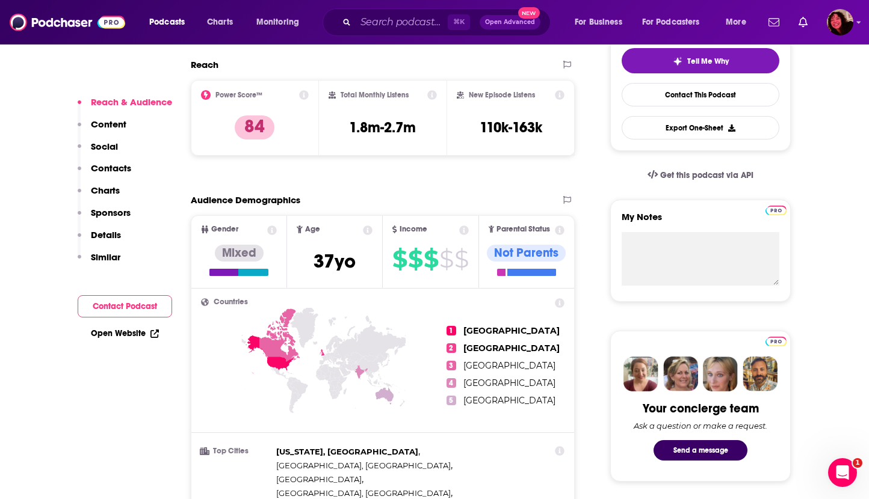
click at [125, 331] on link "Open Website" at bounding box center [125, 334] width 68 height 10
click at [372, 26] on input "Search podcasts, credits, & more..." at bounding box center [402, 22] width 92 height 19
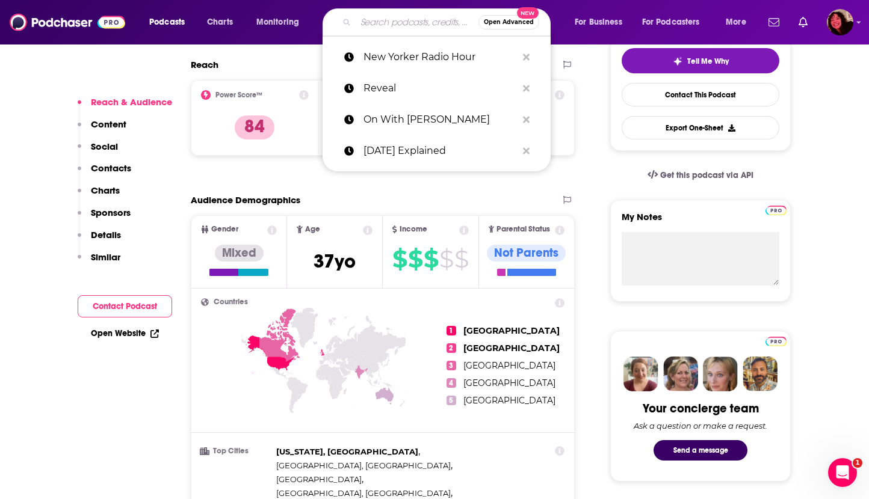
paste input "Morbid"
type input "Morbid"
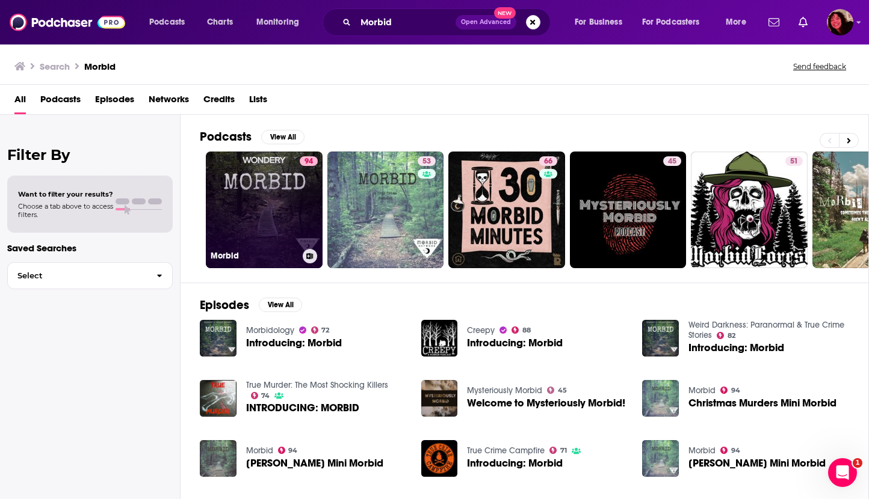
click at [254, 202] on link "94 Morbid" at bounding box center [264, 210] width 117 height 117
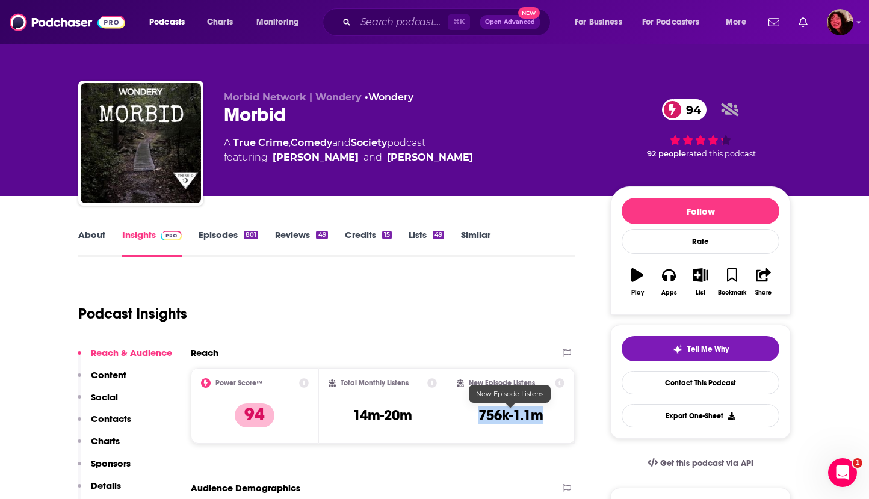
drag, startPoint x: 478, startPoint y: 416, endPoint x: 542, endPoint y: 416, distance: 63.8
click at [542, 416] on h3 "756k-1.1m" at bounding box center [510, 416] width 65 height 18
click at [399, 17] on input "Search podcasts, credits, & more..." at bounding box center [402, 22] width 92 height 19
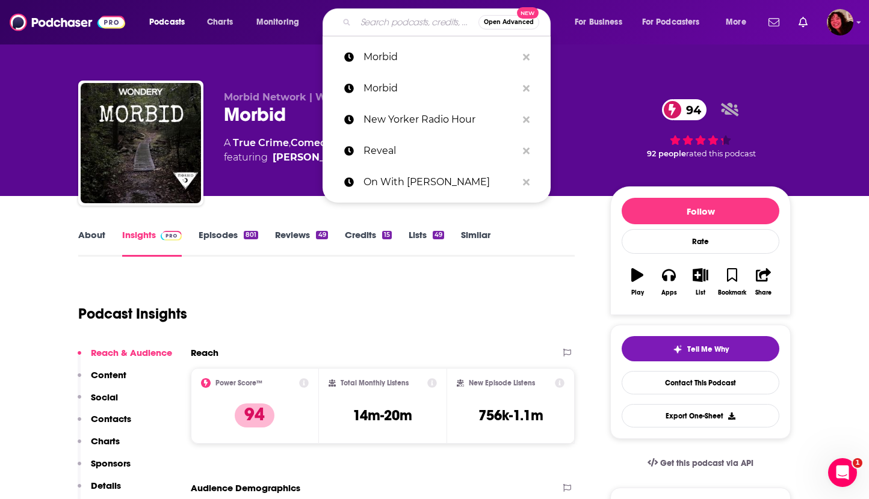
paste input "Morbid"
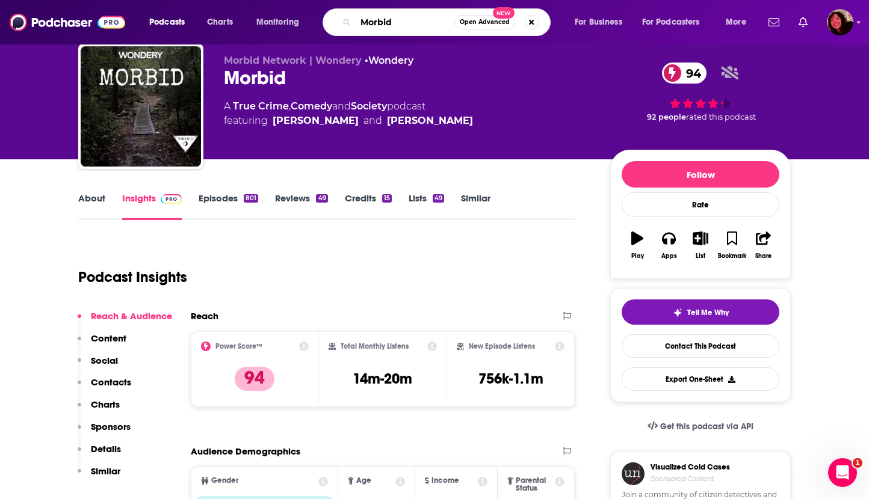
scroll to position [30, 0]
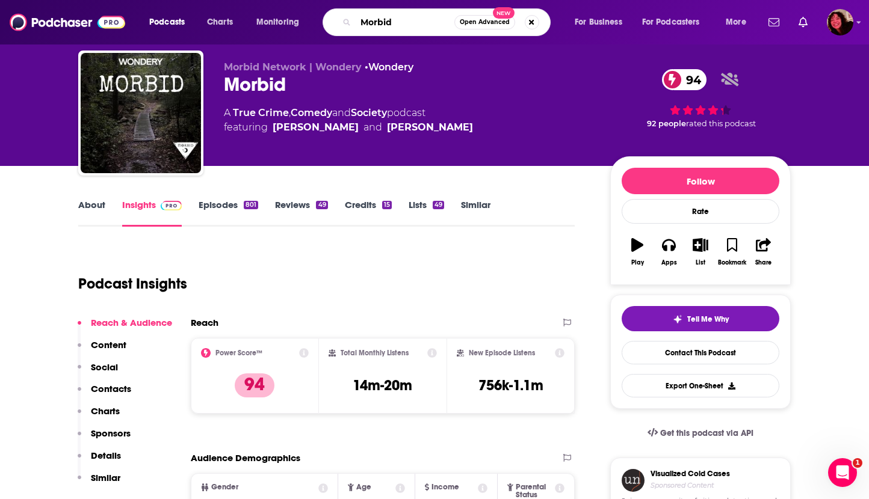
type input "Morbid"
click at [86, 208] on link "About" at bounding box center [91, 213] width 27 height 28
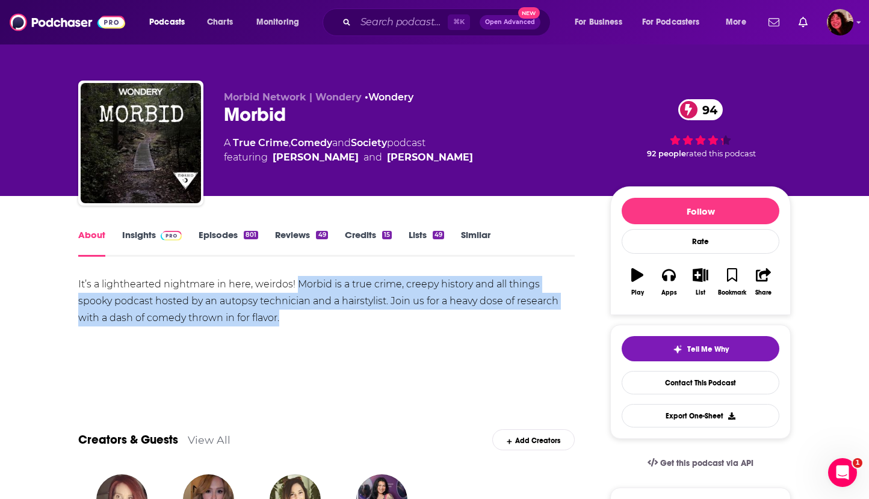
drag, startPoint x: 297, startPoint y: 284, endPoint x: 297, endPoint y: 318, distance: 33.7
click at [297, 318] on div "It’s a lighthearted nightmare in here, weirdos! Morbid is a true crime, creepy …" at bounding box center [326, 301] width 496 height 51
click at [126, 241] on link "Insights" at bounding box center [152, 243] width 60 height 28
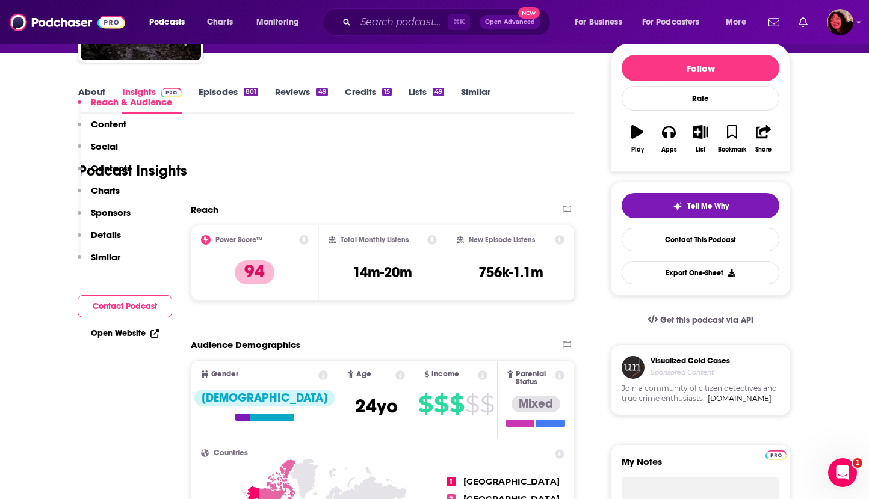
scroll to position [228, 0]
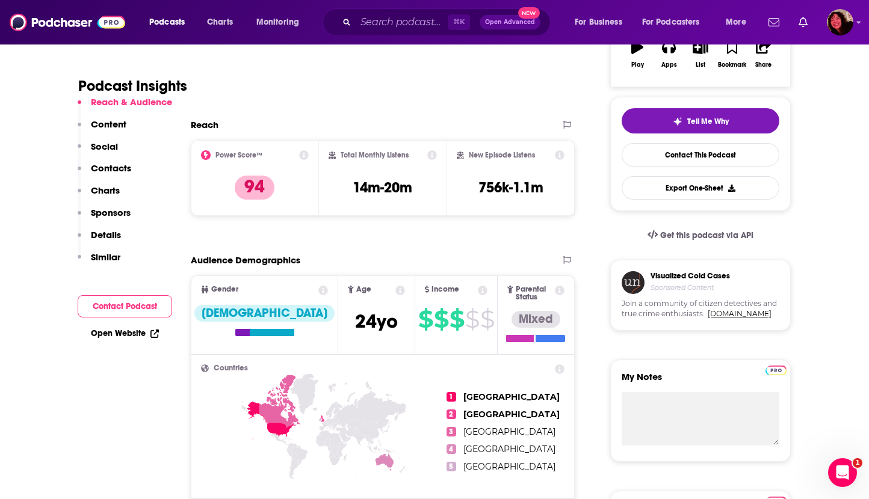
click at [105, 335] on link "Open Website" at bounding box center [125, 334] width 68 height 10
click at [398, 22] on input "Search podcasts, credits, & more..." at bounding box center [402, 22] width 92 height 19
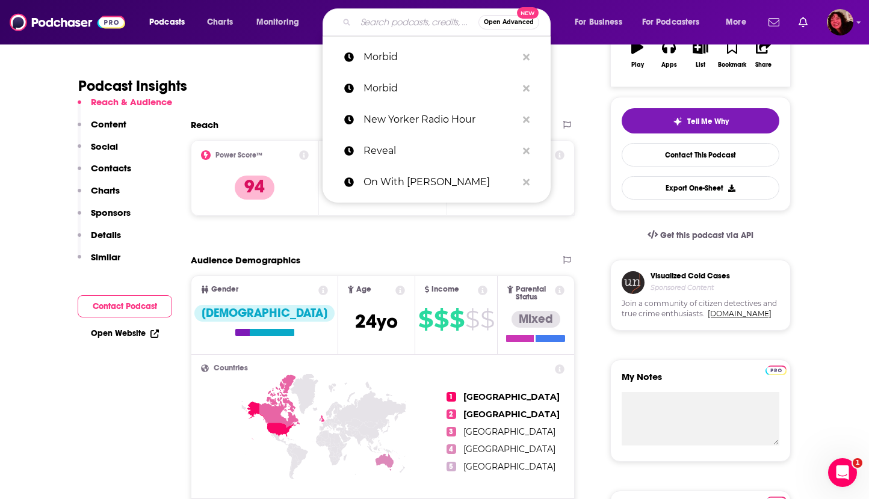
paste input "Wicked Words - Kate Winkler Dawson"
type input "Wicked Words - Kate Winkler Dawson"
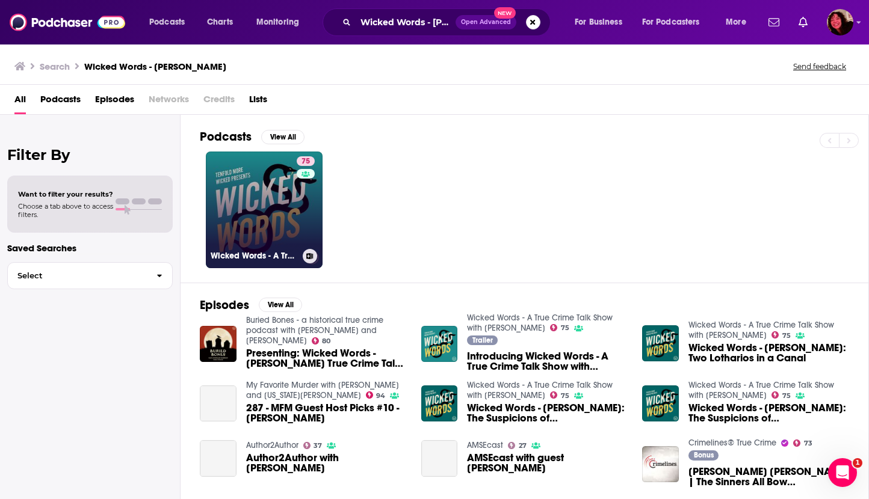
click at [245, 211] on link "75 Wicked Words - A True Crime Talk Show with Kate Winkler Dawson" at bounding box center [264, 210] width 117 height 117
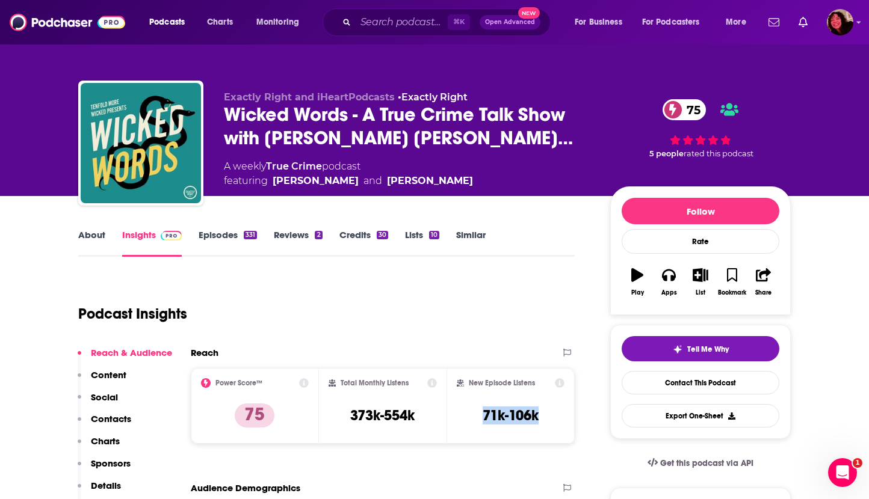
drag, startPoint x: 481, startPoint y: 417, endPoint x: 552, endPoint y: 418, distance: 70.4
click at [552, 418] on div "New Episode Listens 71k-106k" at bounding box center [511, 405] width 108 height 55
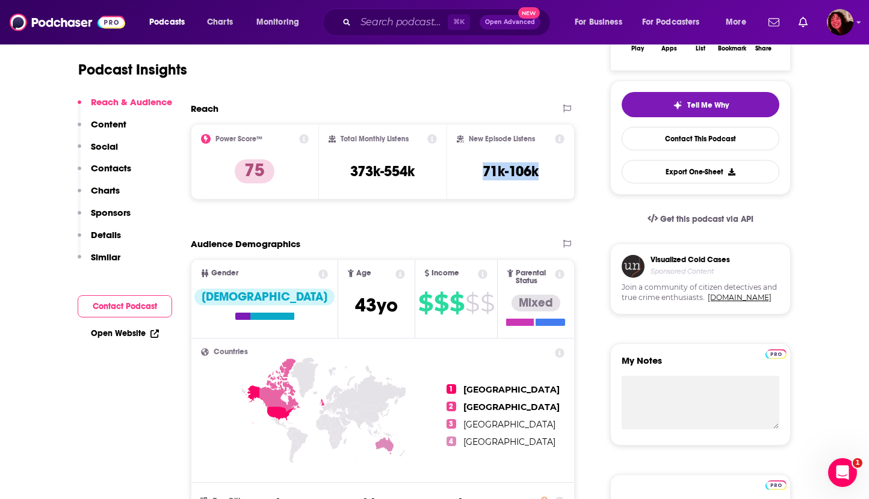
click at [122, 333] on link "Open Website" at bounding box center [125, 334] width 68 height 10
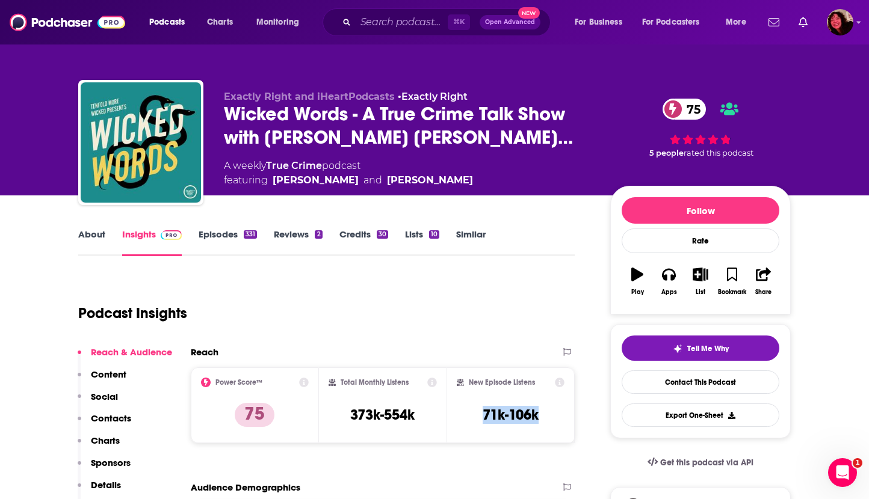
scroll to position [0, 0]
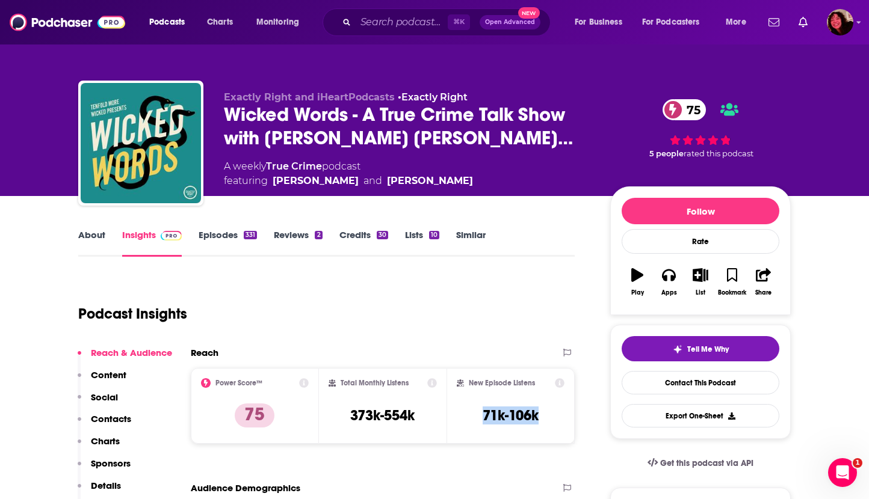
click at [89, 239] on link "About" at bounding box center [91, 243] width 27 height 28
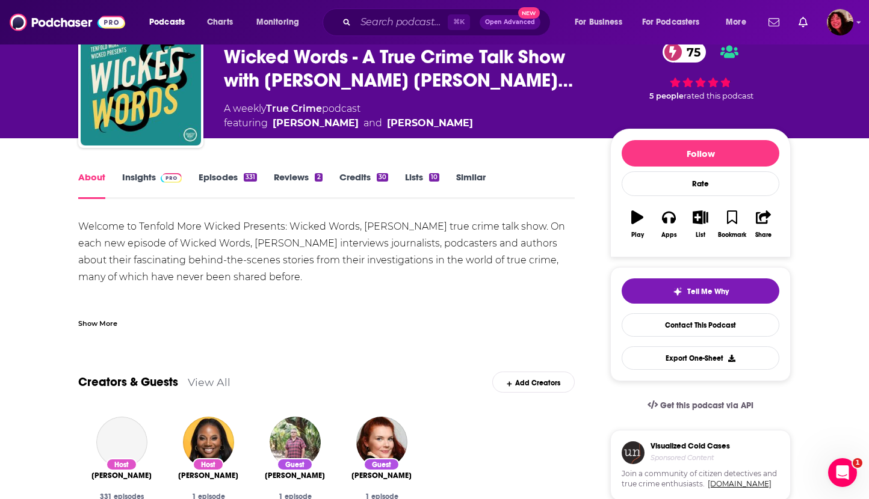
scroll to position [63, 0]
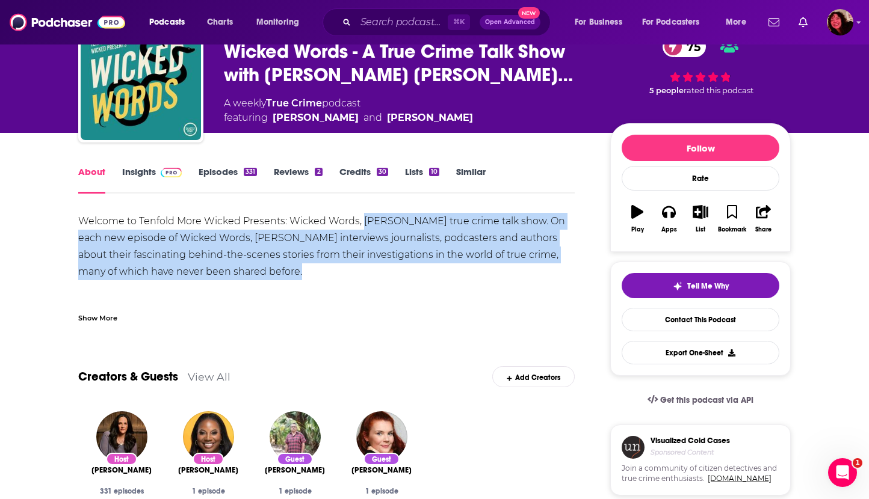
drag, startPoint x: 363, startPoint y: 221, endPoint x: 363, endPoint y: 265, distance: 43.9
click at [363, 265] on div "Welcome to Tenfold More Wicked Presents: Wicked Words, Kate Winkler Dawson's tr…" at bounding box center [326, 474] width 496 height 522
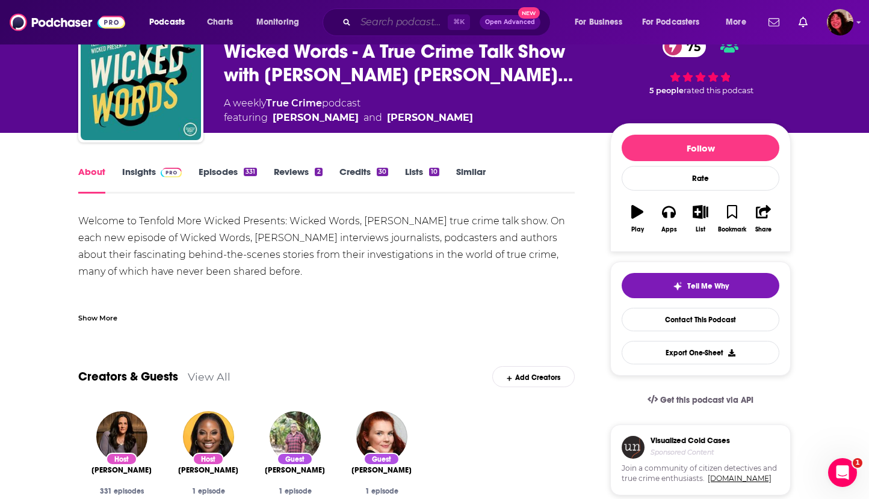
click at [363, 20] on input "Search podcasts, credits, & more..." at bounding box center [402, 22] width 92 height 19
paste input "The Gray Area"
type input "The Gray Area"
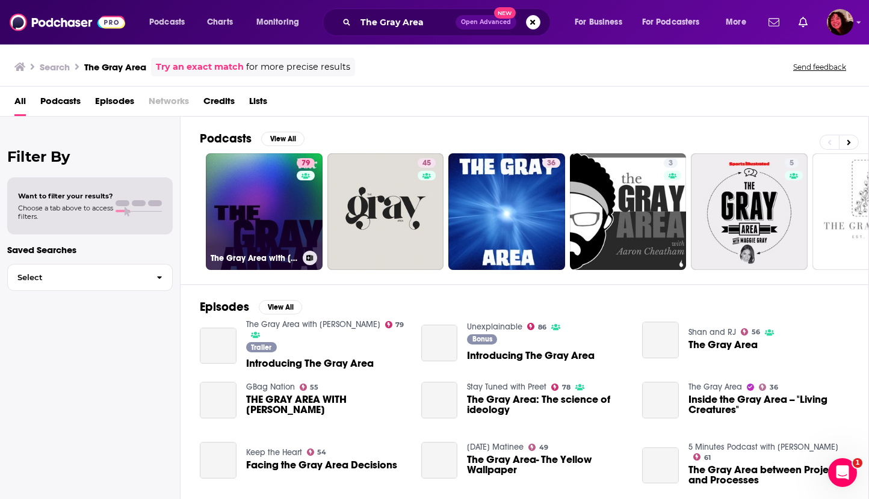
click at [258, 213] on link "79 The Gray Area with Sean Illing" at bounding box center [264, 211] width 117 height 117
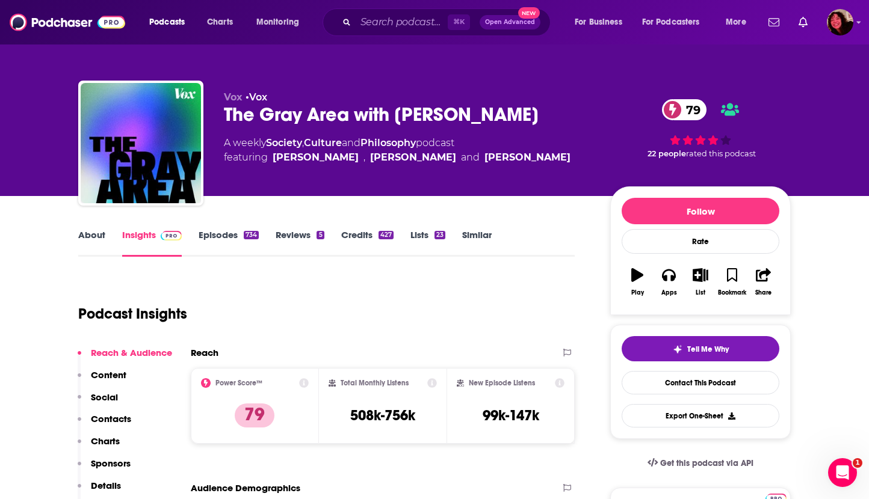
scroll to position [35, 0]
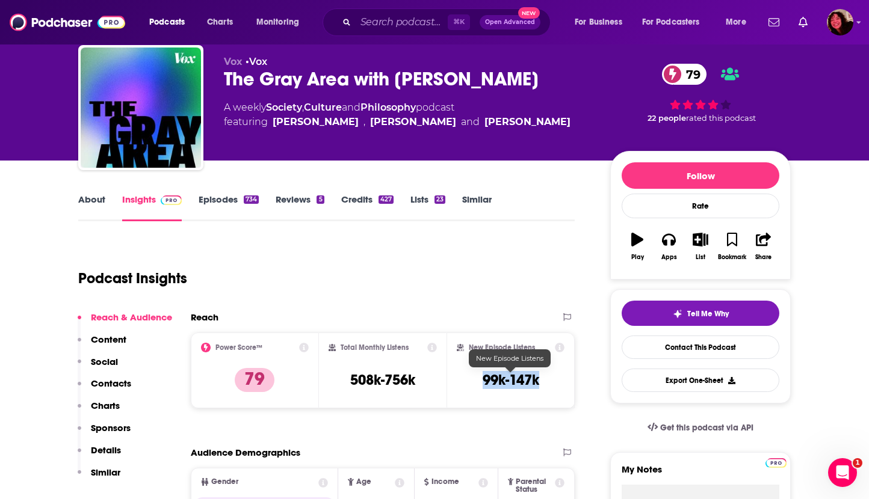
drag, startPoint x: 481, startPoint y: 377, endPoint x: 543, endPoint y: 377, distance: 62.0
click at [543, 377] on div "New Episode Listens 99k-147k" at bounding box center [511, 370] width 108 height 55
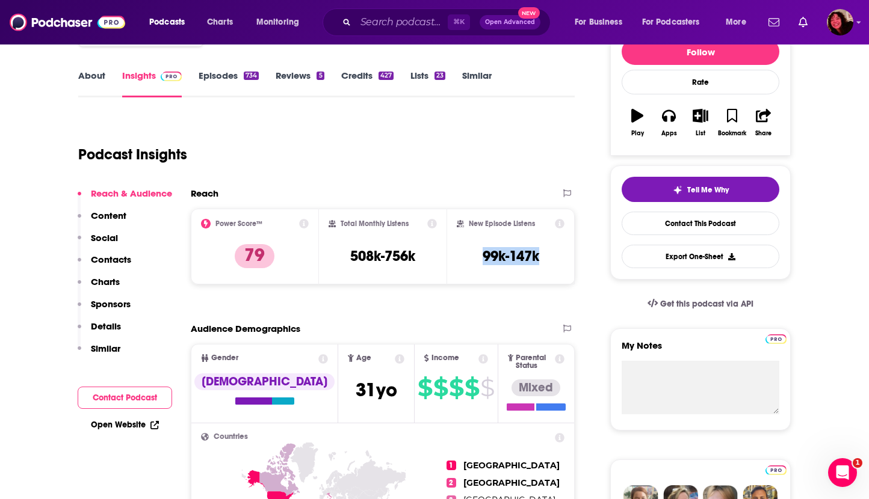
scroll to position [215, 0]
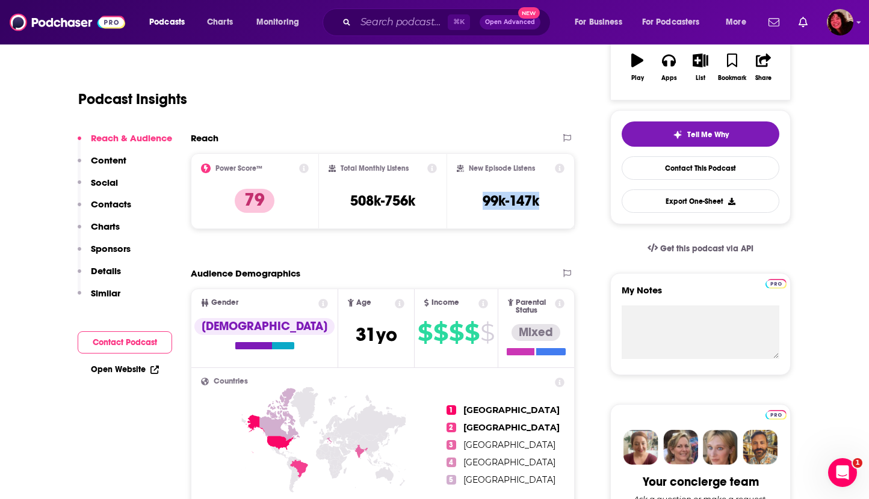
click at [96, 371] on link "Open Website" at bounding box center [125, 370] width 68 height 10
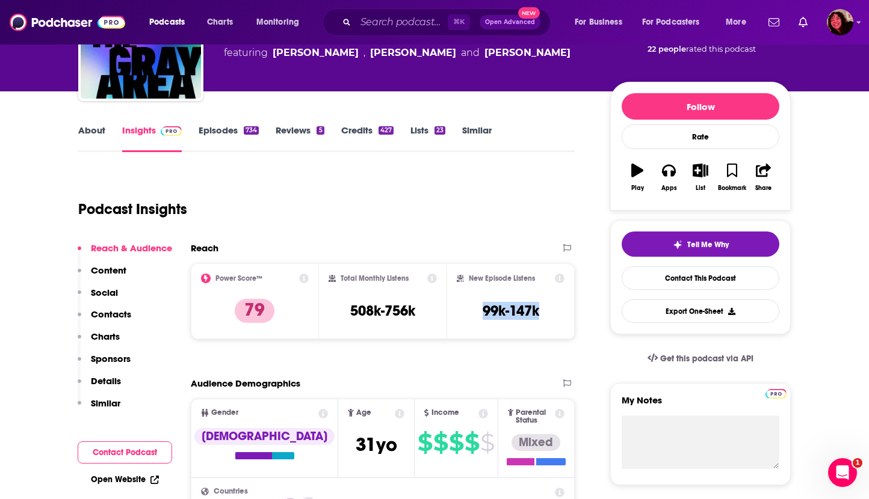
scroll to position [0, 0]
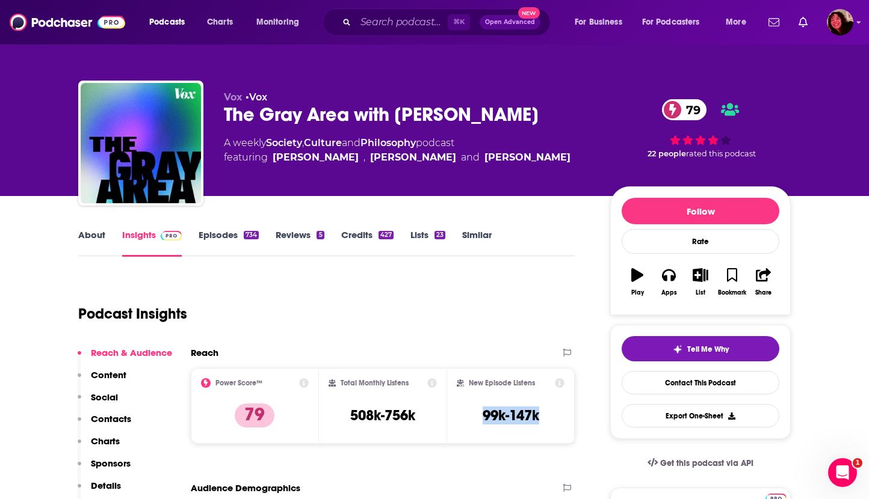
click at [97, 233] on link "About" at bounding box center [91, 243] width 27 height 28
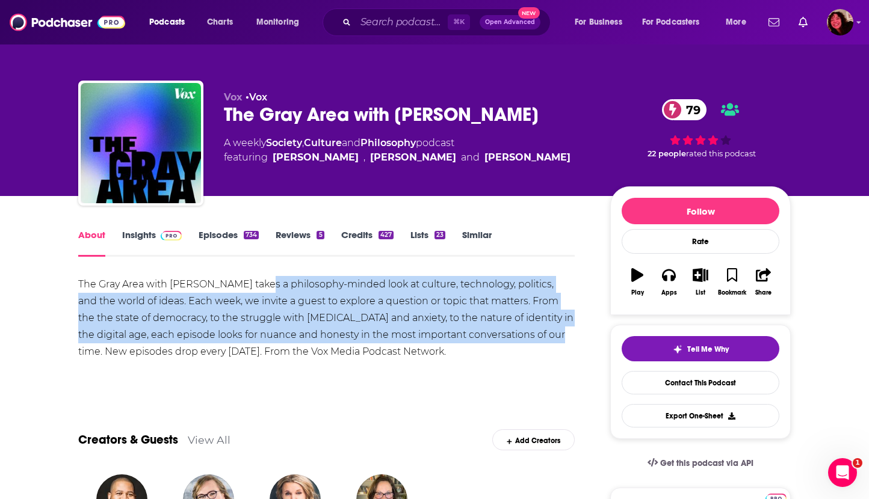
drag, startPoint x: 250, startPoint y: 285, endPoint x: 541, endPoint y: 336, distance: 295.8
click at [541, 336] on div "The Gray Area with Sean Illing takes a philosophy-minded look at culture, techn…" at bounding box center [326, 318] width 496 height 84
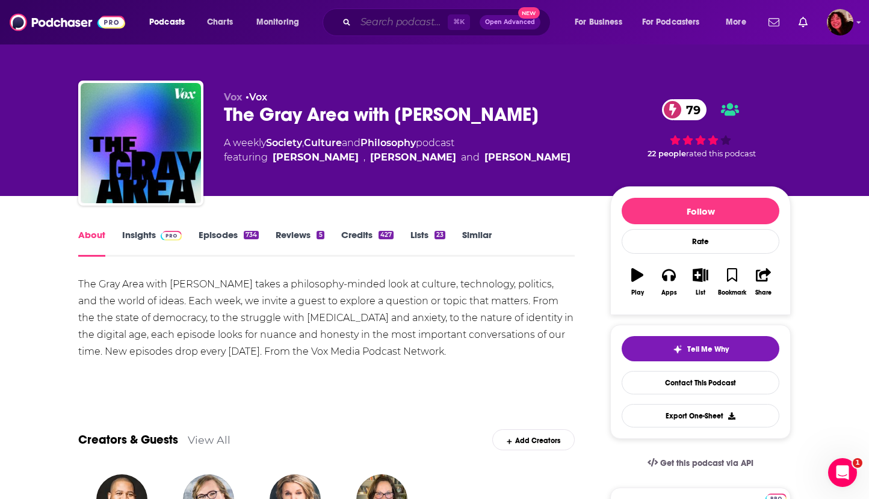
click at [402, 20] on input "Search podcasts, credits, & more..." at bounding box center [402, 22] width 92 height 19
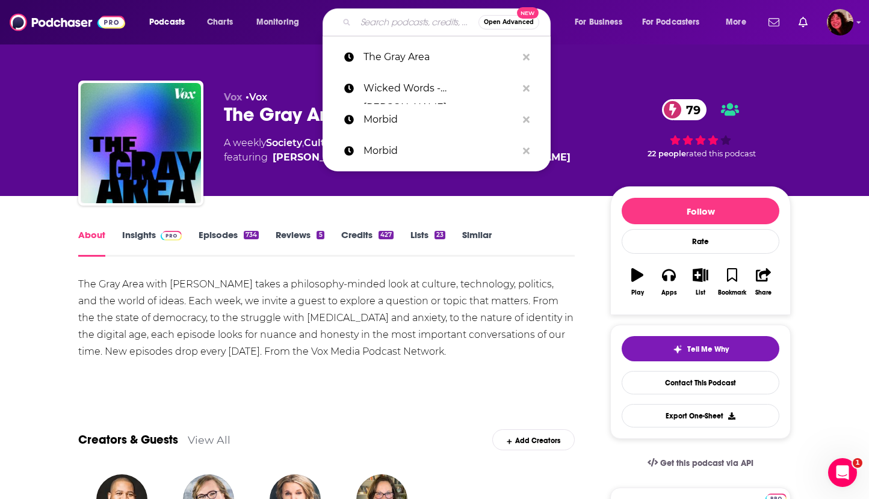
paste input "Ted Radio Hour"
type input "Ted Radio Hour"
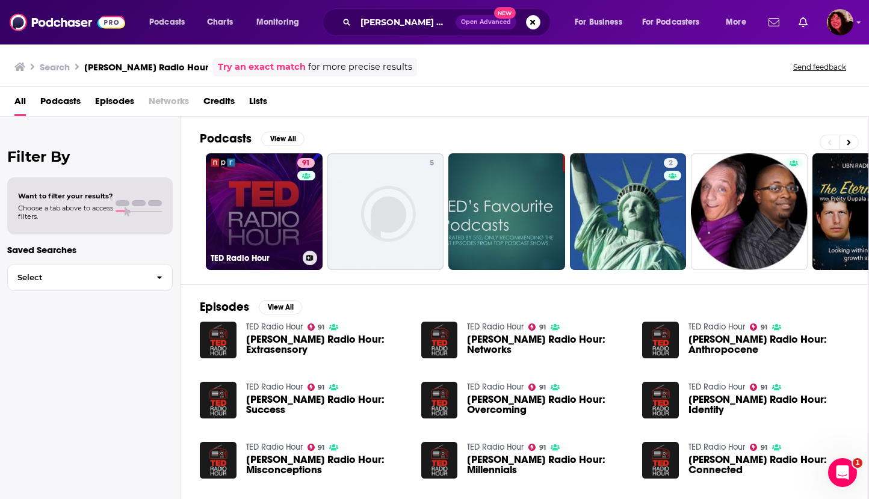
click at [248, 214] on link "91 TED Radio Hour" at bounding box center [264, 211] width 117 height 117
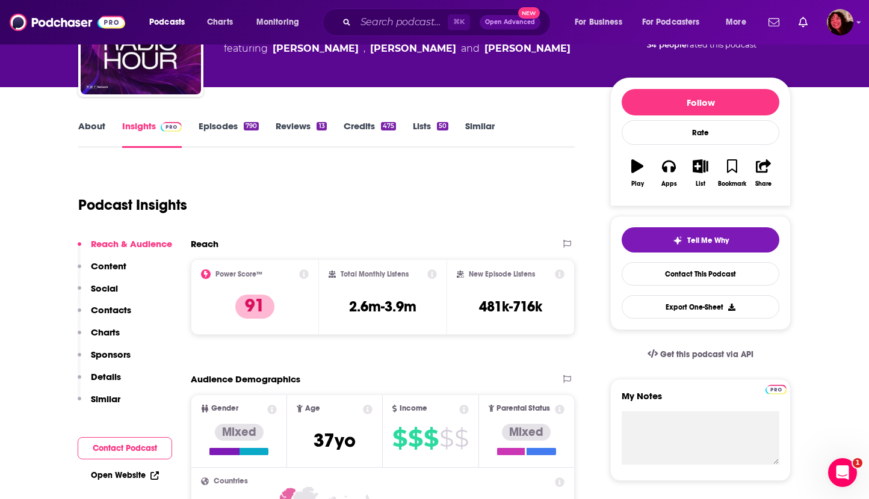
scroll to position [121, 0]
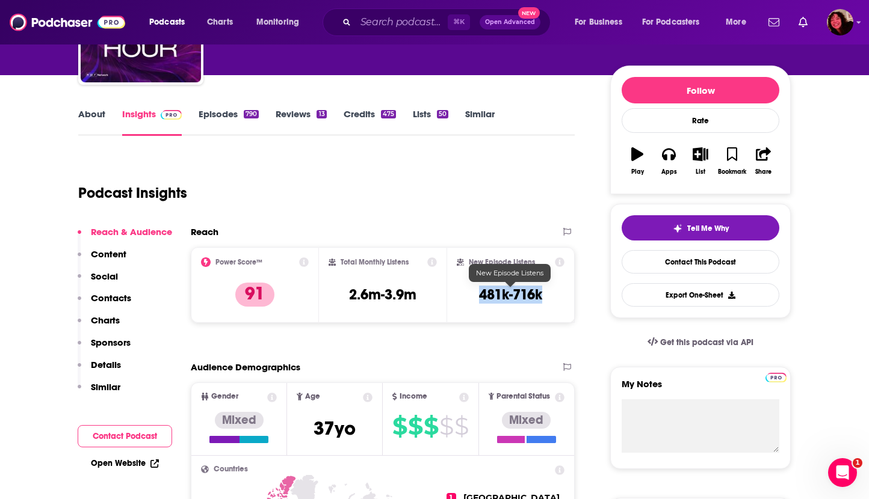
drag, startPoint x: 478, startPoint y: 292, endPoint x: 541, endPoint y: 294, distance: 62.6
click at [541, 294] on h3 "481k-716k" at bounding box center [510, 295] width 63 height 18
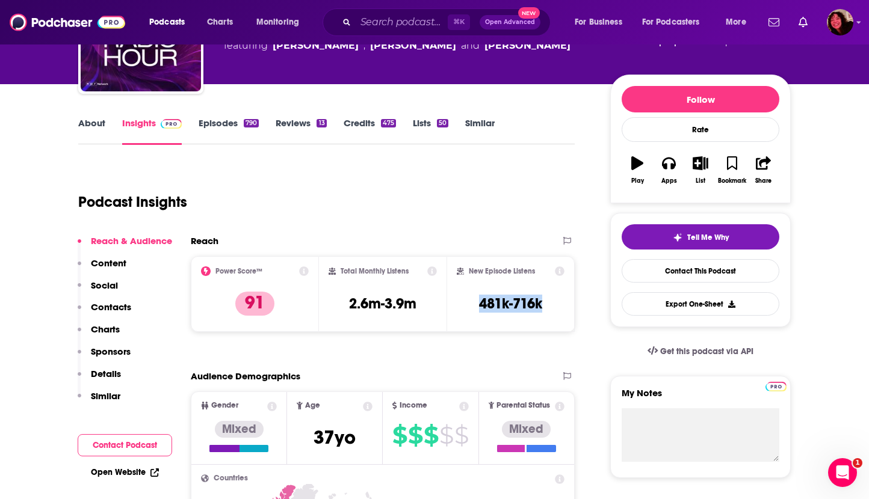
scroll to position [96, 0]
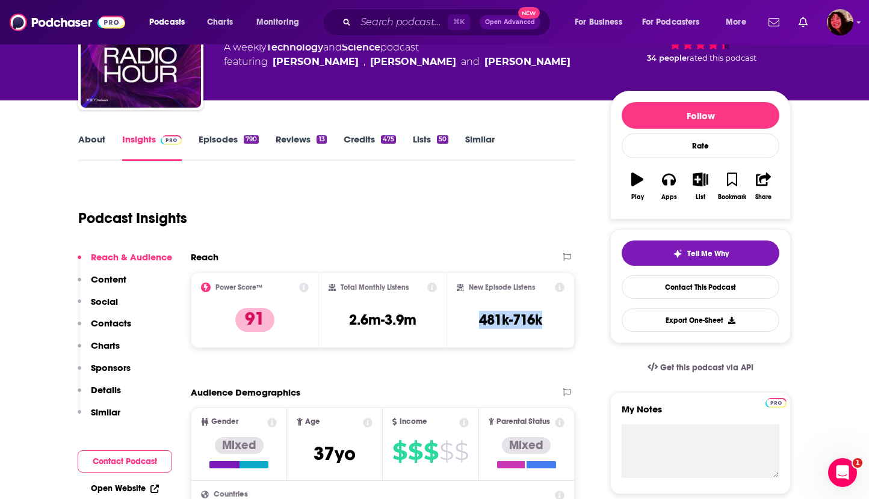
click at [97, 135] on link "About" at bounding box center [91, 148] width 27 height 28
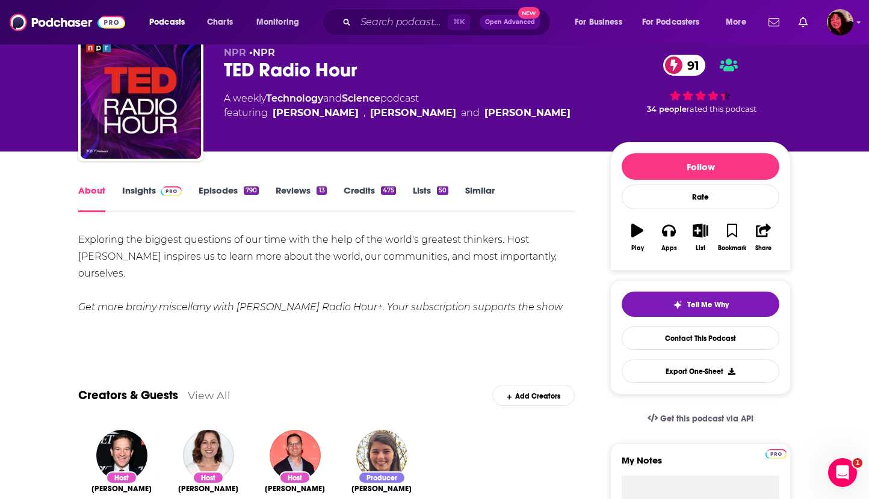
scroll to position [58, 0]
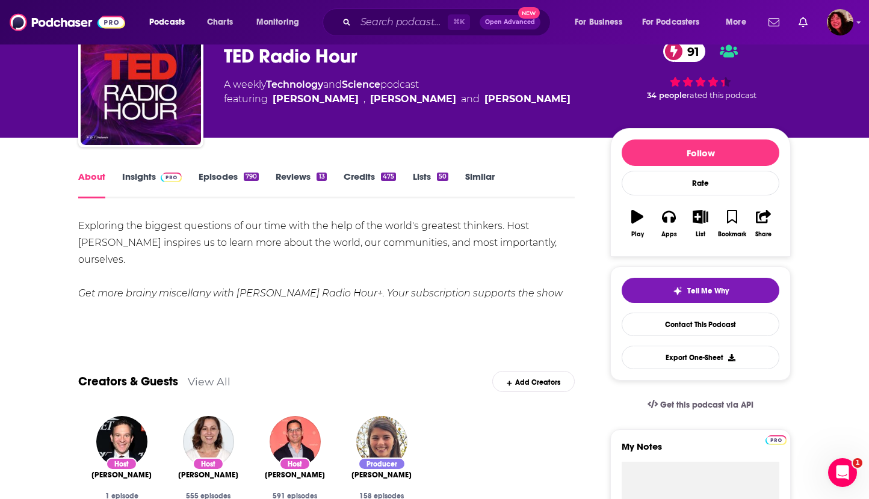
drag, startPoint x: 81, startPoint y: 224, endPoint x: 584, endPoint y: 245, distance: 503.5
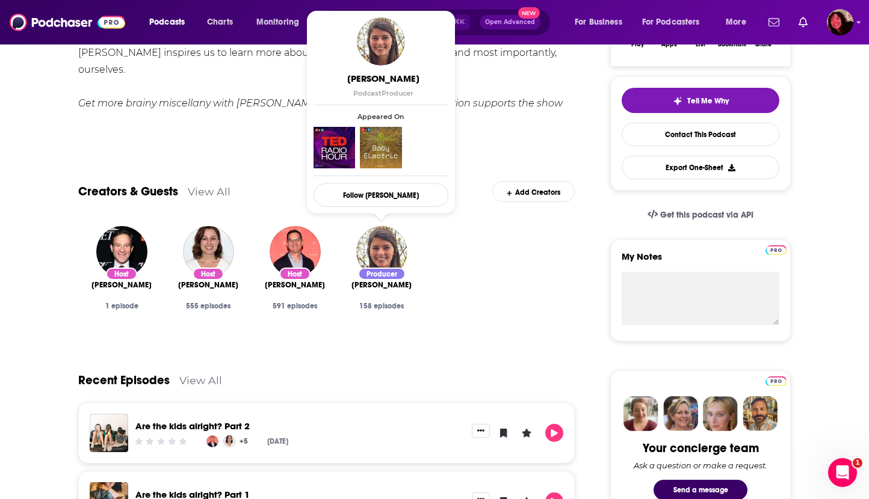
scroll to position [0, 0]
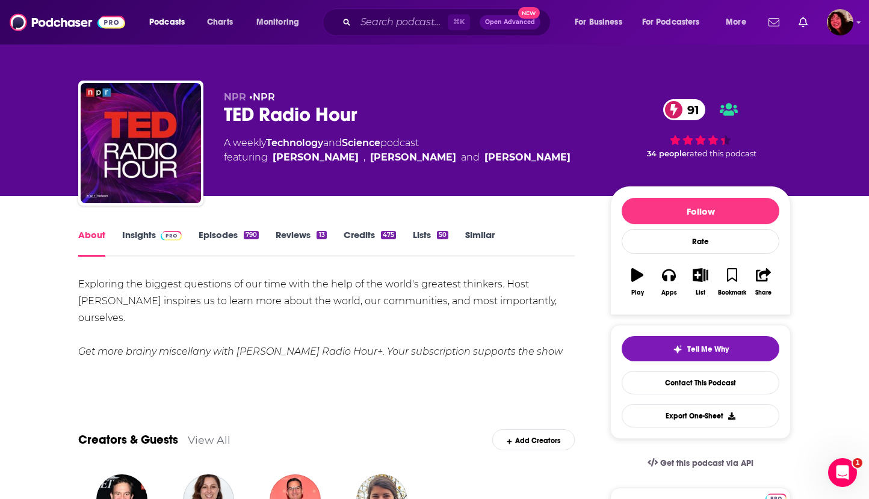
click at [134, 236] on link "Insights" at bounding box center [152, 243] width 60 height 28
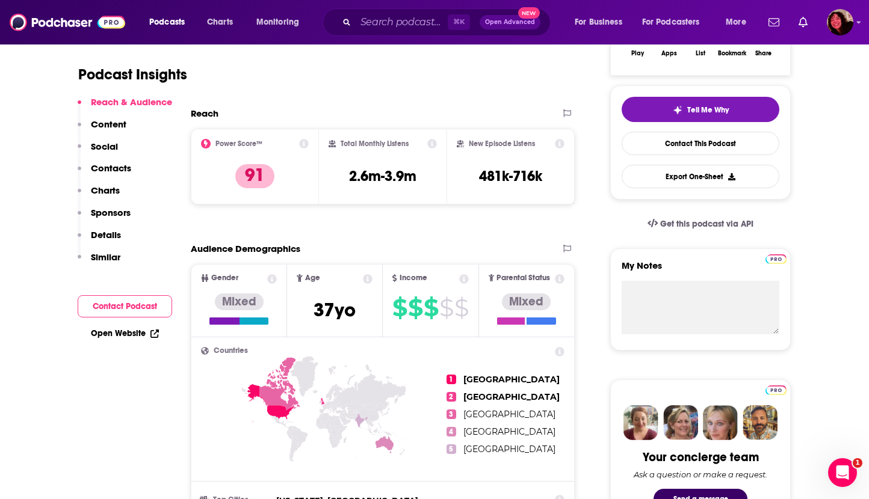
scroll to position [239, 0]
click at [116, 338] on link "Open Website" at bounding box center [125, 334] width 68 height 10
